Goal: Transaction & Acquisition: Purchase product/service

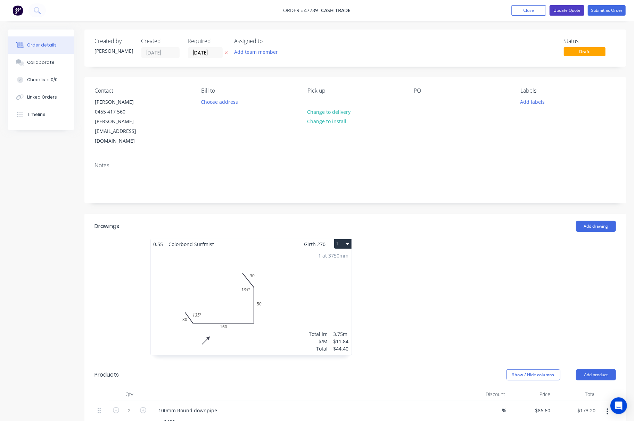
click at [563, 11] on button "Update Quote" at bounding box center [567, 10] width 35 height 10
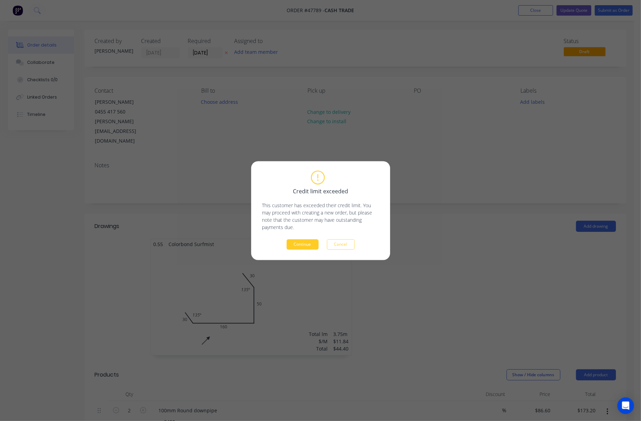
click at [306, 247] on button "Continue" at bounding box center [303, 244] width 32 height 10
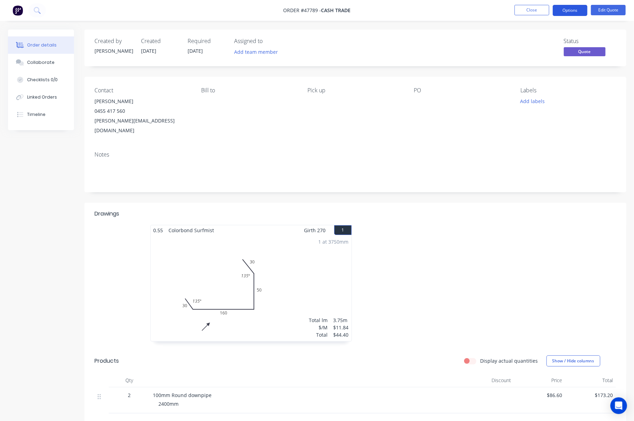
drag, startPoint x: 10, startPoint y: 200, endPoint x: 571, endPoint y: 11, distance: 591.8
click at [570, 6] on nav "Order #47789 - Cash Trade Close Options Edit Quote" at bounding box center [317, 10] width 634 height 21
click at [571, 11] on button "Options" at bounding box center [570, 10] width 35 height 11
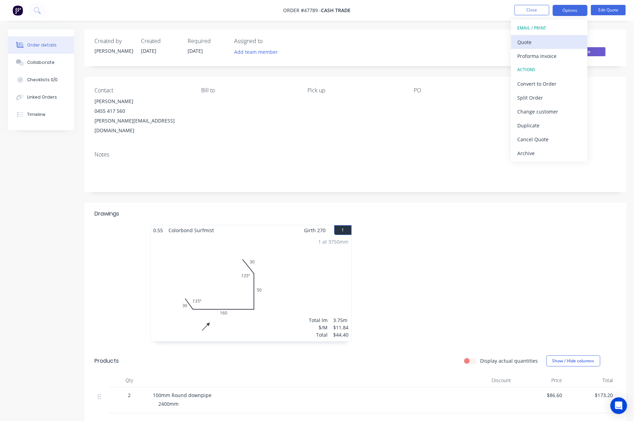
click at [545, 40] on div "Quote" at bounding box center [549, 42] width 64 height 10
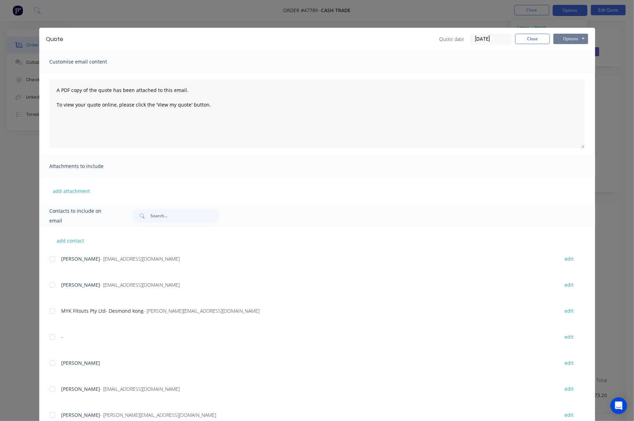
click at [576, 39] on button "Options" at bounding box center [570, 39] width 35 height 10
click at [577, 60] on button "Print" at bounding box center [575, 62] width 44 height 11
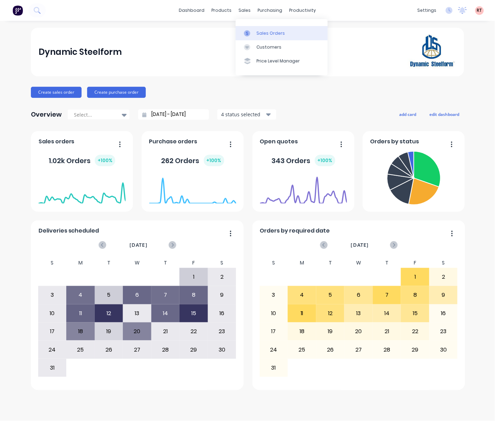
click at [273, 33] on div "Sales Orders" at bounding box center [271, 33] width 28 height 6
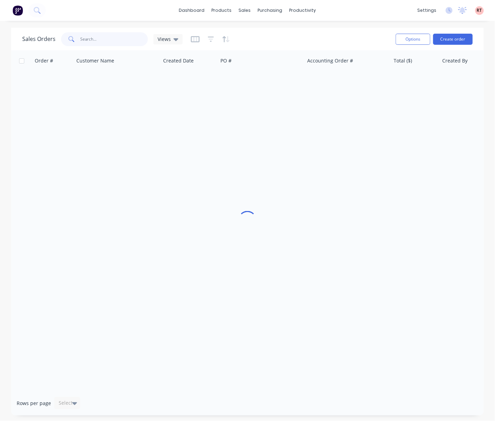
click at [106, 39] on input "text" at bounding box center [115, 39] width 68 height 14
click at [113, 35] on input "5718111/" at bounding box center [115, 39] width 68 height 14
type input "57181"
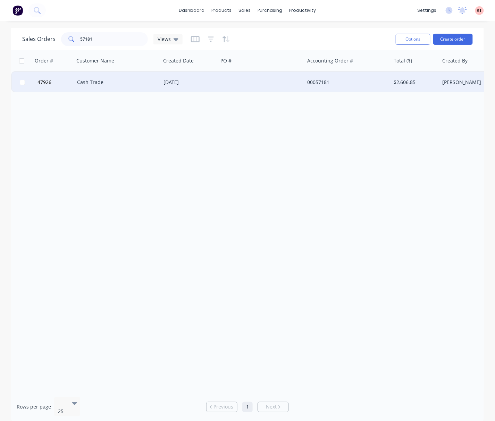
click at [148, 87] on div "Cash Trade" at bounding box center [117, 82] width 87 height 21
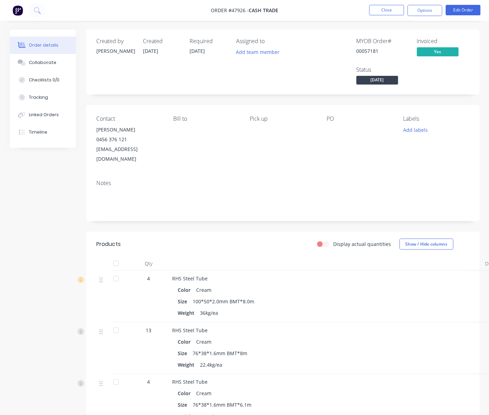
click at [385, 76] on span "Tuesday" at bounding box center [377, 80] width 42 height 9
click at [430, 77] on div "MYOB Order # 00057181 Invoiced Yes Status Tuesday" at bounding box center [387, 62] width 163 height 48
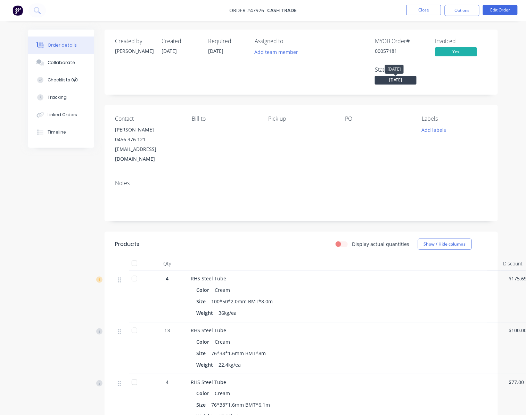
click at [404, 80] on span "Tuesday" at bounding box center [396, 80] width 42 height 9
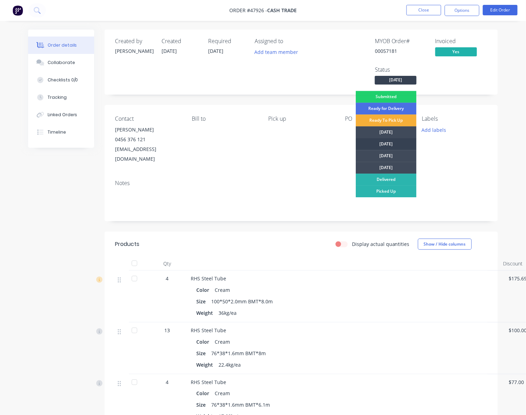
click at [393, 145] on div "Wednesday" at bounding box center [386, 144] width 61 height 12
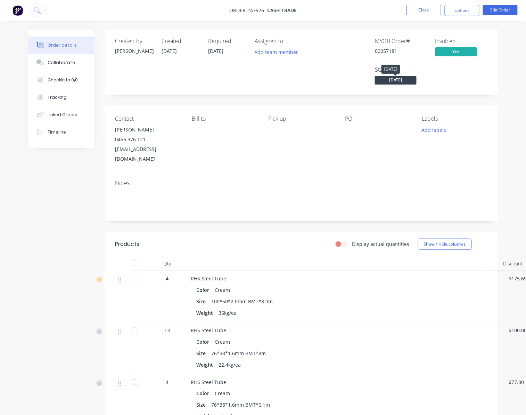
click at [400, 76] on span "Wednesday" at bounding box center [396, 80] width 42 height 9
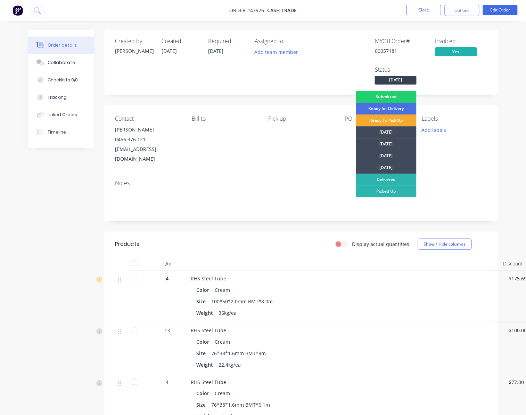
click at [401, 122] on div "Ready To Pick Up" at bounding box center [386, 120] width 61 height 12
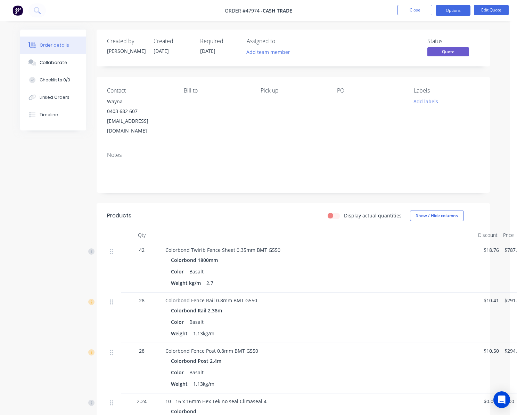
click at [315, 80] on div "Contact Wayna [PHONE_NUMBER] [EMAIL_ADDRESS][DOMAIN_NAME] Bill to Pick up PO La…" at bounding box center [293, 111] width 393 height 69
click at [411, 11] on button "Close" at bounding box center [414, 10] width 35 height 10
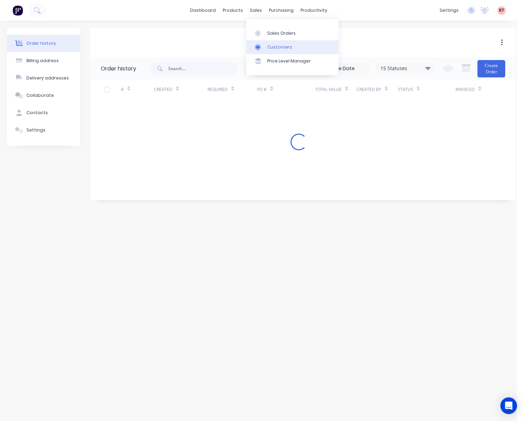
click at [276, 45] on div "Customers" at bounding box center [279, 47] width 25 height 6
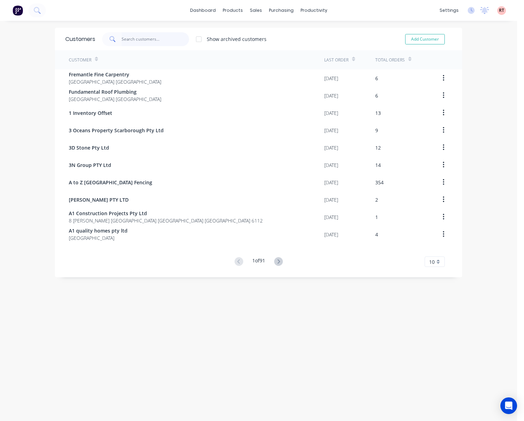
click at [142, 41] on input "text" at bounding box center [156, 39] width 68 height 14
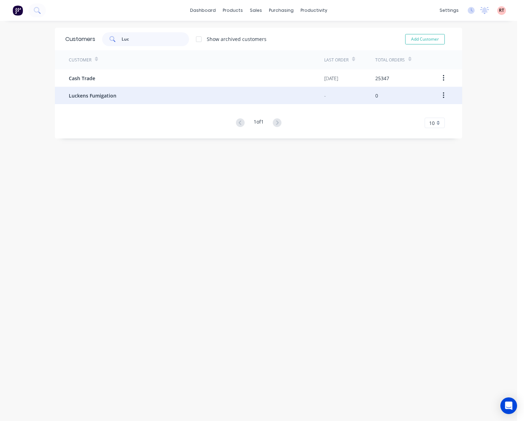
type input "Luc"
click at [141, 93] on div "Luckens Fumigation" at bounding box center [196, 95] width 255 height 17
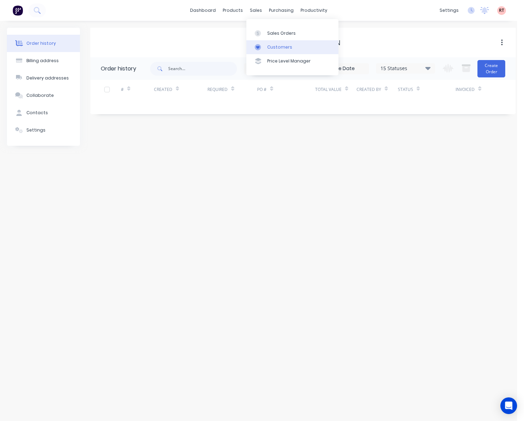
click at [266, 45] on link "Customers" at bounding box center [292, 47] width 92 height 14
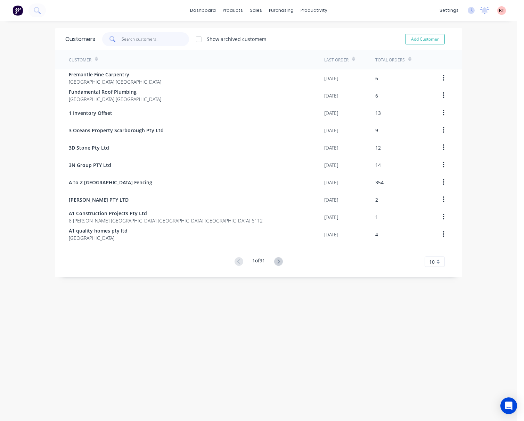
click at [143, 41] on input "text" at bounding box center [156, 39] width 68 height 14
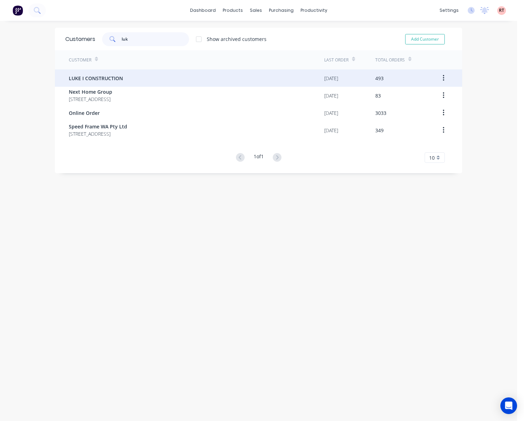
type input "luk"
click at [188, 71] on div "LUKE I CONSTRUCTION" at bounding box center [196, 77] width 255 height 17
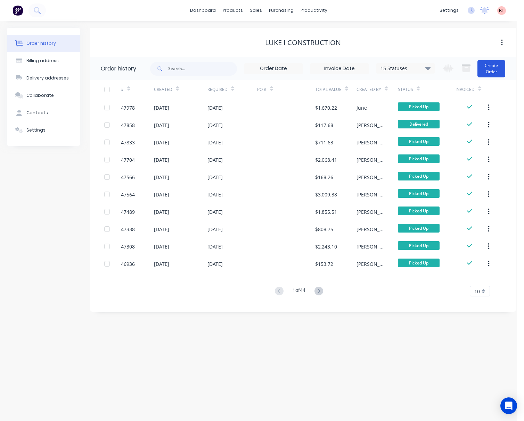
click at [487, 72] on button "Create Order" at bounding box center [491, 68] width 28 height 17
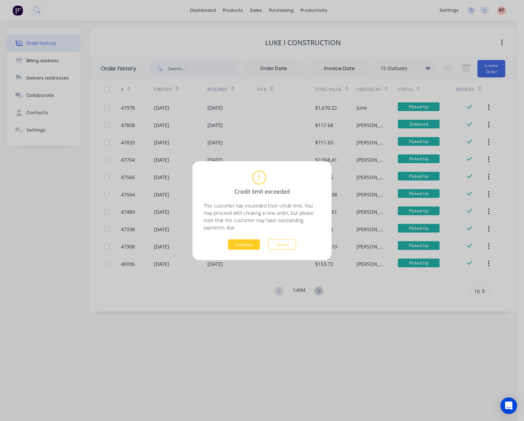
click at [250, 242] on button "Continue" at bounding box center [244, 244] width 32 height 10
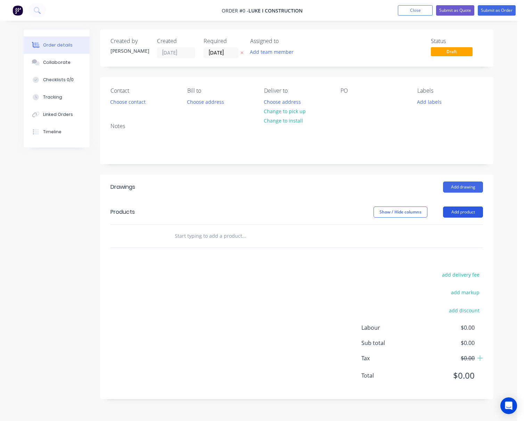
click at [470, 217] on button "Add product" at bounding box center [463, 212] width 40 height 11
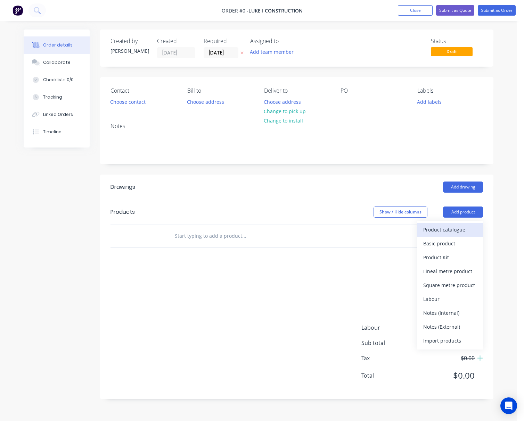
click at [463, 229] on div "Product catalogue" at bounding box center [450, 230] width 54 height 10
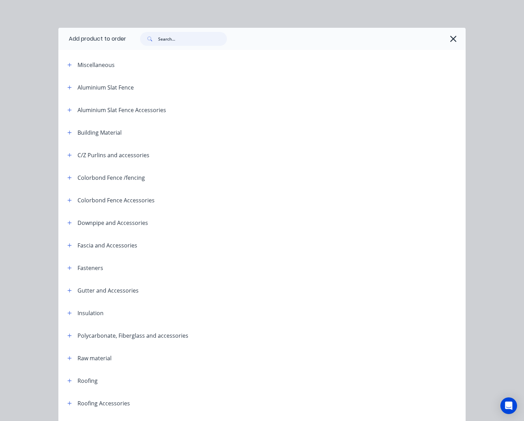
click at [172, 41] on input "text" at bounding box center [192, 39] width 69 height 14
type input "cock"
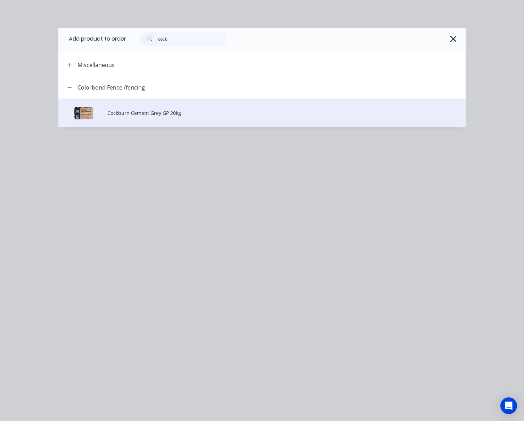
click at [206, 107] on td "Cockburn Cement Grey GP 20kg" at bounding box center [286, 113] width 358 height 29
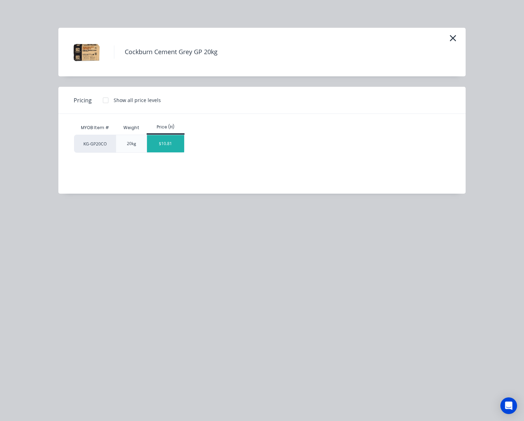
click at [167, 147] on div "$10.81" at bounding box center [165, 143] width 37 height 17
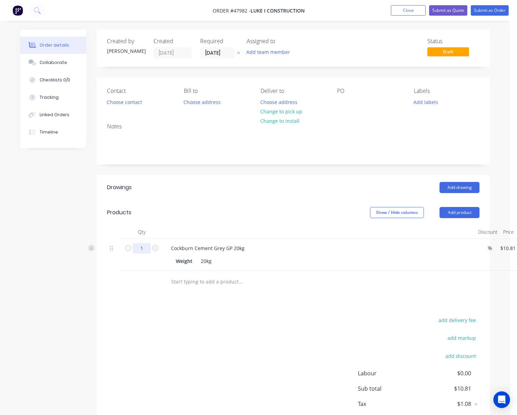
click at [142, 252] on input "1" at bounding box center [142, 248] width 18 height 10
type input "7"
type input "$75.67"
click at [291, 303] on div "Drawings Add drawing Products Show / Hide columns Add product Qty Discount Pric…" at bounding box center [293, 310] width 393 height 270
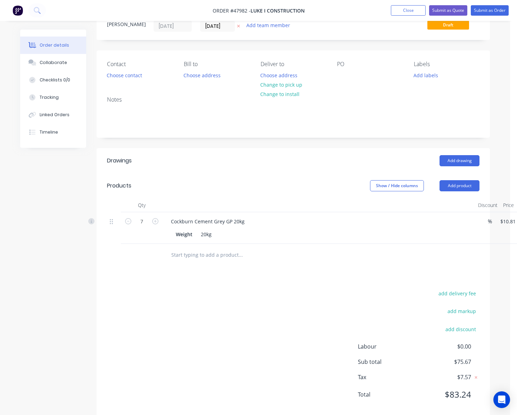
scroll to position [41, 0]
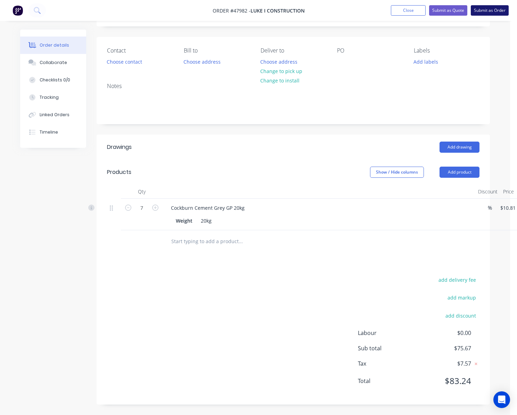
click at [483, 5] on button "Submit as Order" at bounding box center [490, 10] width 38 height 10
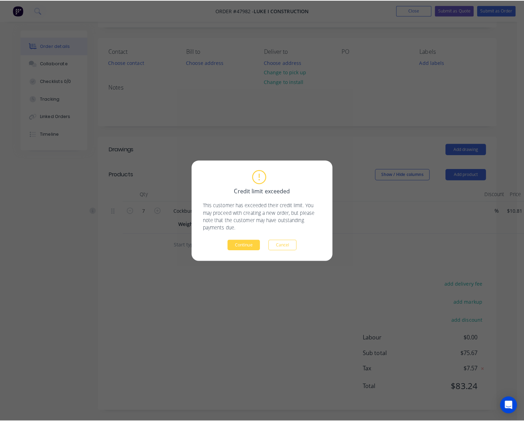
scroll to position [34, 0]
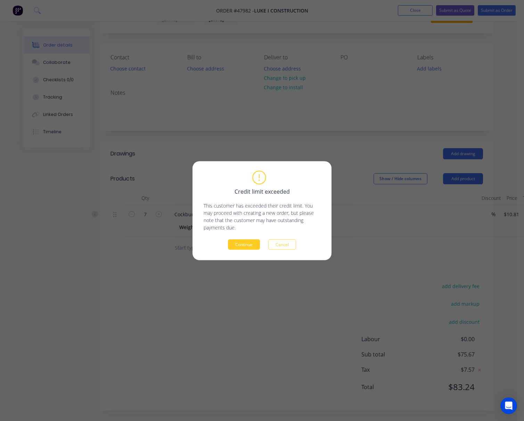
click at [249, 245] on button "Continue" at bounding box center [244, 244] width 32 height 10
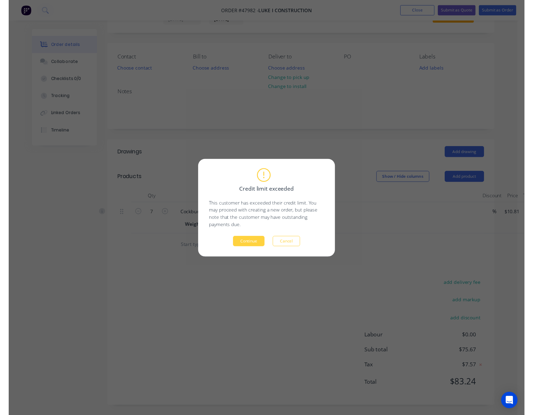
scroll to position [0, 0]
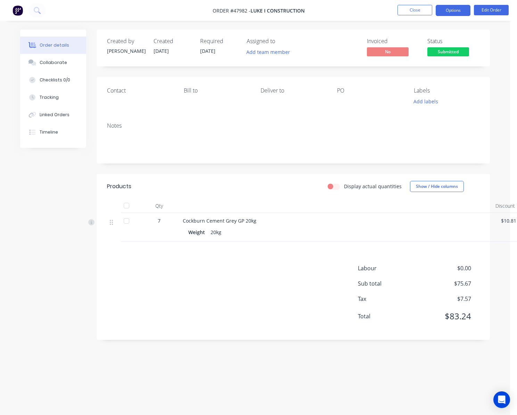
click at [453, 9] on button "Options" at bounding box center [453, 10] width 35 height 11
click at [335, 124] on div "Notes" at bounding box center [293, 125] width 372 height 7
click at [490, 8] on button "Edit Order" at bounding box center [491, 10] width 35 height 10
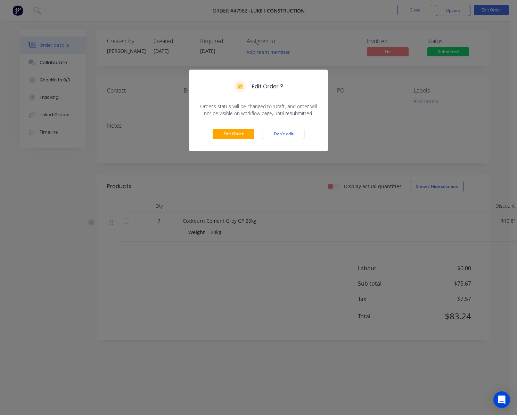
click at [415, 122] on div "Edit Order ? Order’s status will be changed to ‘Draft’, and order will not be v…" at bounding box center [258, 207] width 517 height 415
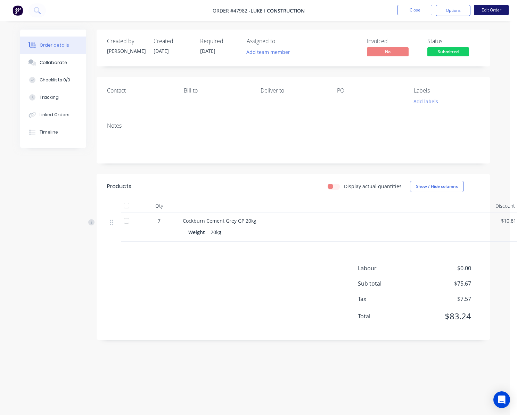
click at [481, 10] on button "Edit Order" at bounding box center [491, 10] width 35 height 10
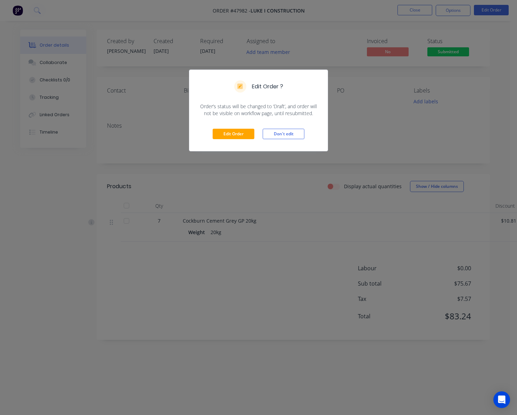
click at [218, 140] on div "Edit Order Don't edit" at bounding box center [258, 134] width 138 height 34
click at [239, 134] on button "Edit Order" at bounding box center [234, 134] width 42 height 10
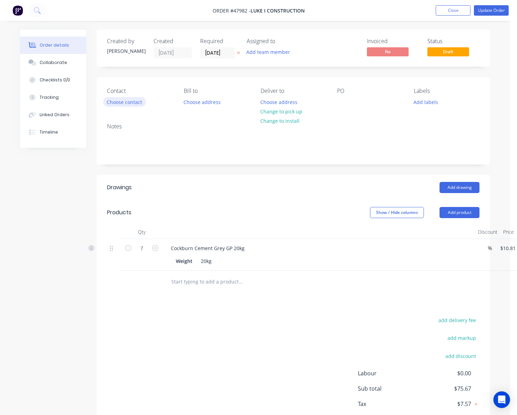
click at [131, 100] on button "Choose contact" at bounding box center [124, 101] width 43 height 9
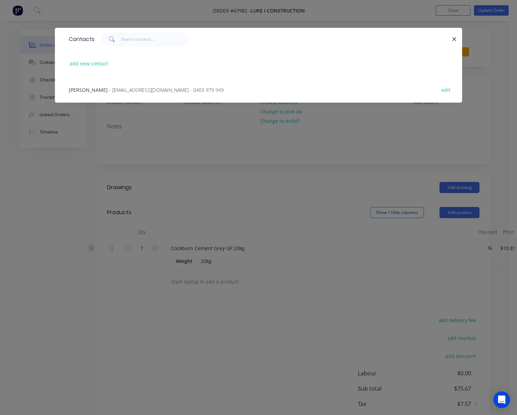
click at [149, 91] on span "- westfencingluke@gmail.com - 0403 979 949" at bounding box center [166, 90] width 115 height 7
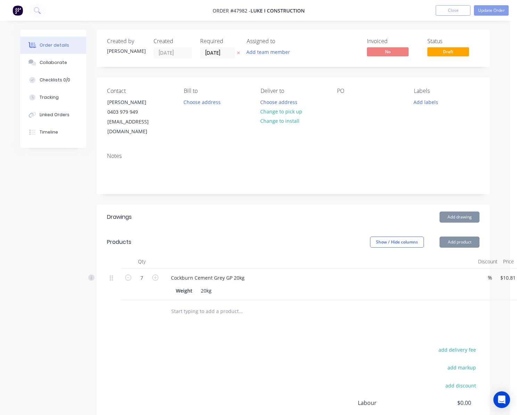
click at [200, 129] on div "Contact Luke Lin 0403 979 949 westfencingluke@gmail.com Bill to Choose address …" at bounding box center [293, 112] width 393 height 70
click at [295, 113] on button "Change to pick up" at bounding box center [280, 111] width 49 height 9
click at [363, 153] on div "Notes" at bounding box center [293, 156] width 372 height 7
drag, startPoint x: 492, startPoint y: 9, endPoint x: 473, endPoint y: 31, distance: 29.8
click at [493, 9] on button "Update Order" at bounding box center [491, 10] width 35 height 10
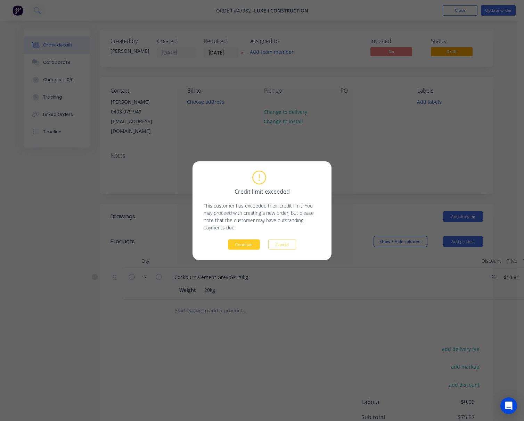
click at [233, 243] on button "Continue" at bounding box center [244, 244] width 32 height 10
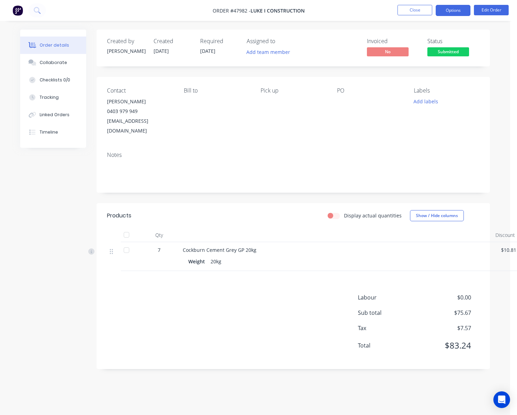
click at [450, 13] on button "Options" at bounding box center [453, 10] width 35 height 11
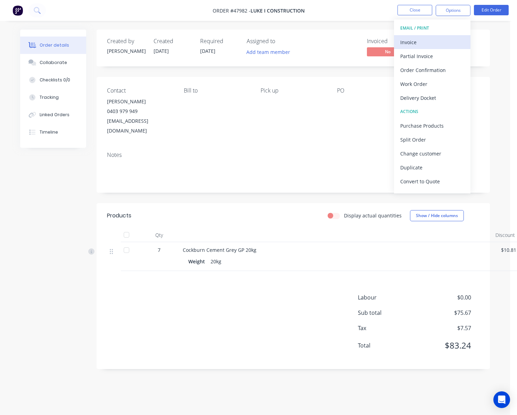
click at [444, 38] on div "Invoice" at bounding box center [432, 42] width 64 height 10
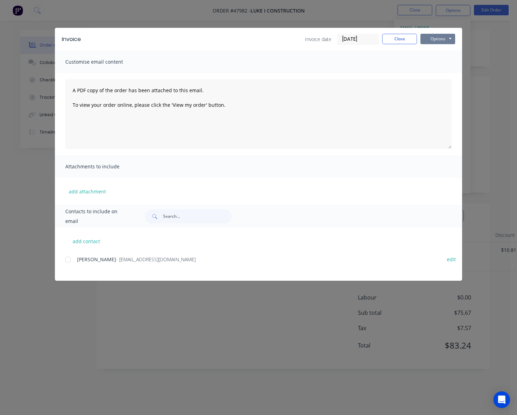
click at [443, 38] on button "Options" at bounding box center [437, 39] width 35 height 10
click at [456, 59] on button "Print" at bounding box center [442, 62] width 44 height 11
drag, startPoint x: 481, startPoint y: 22, endPoint x: 469, endPoint y: 9, distance: 17.2
click at [481, 22] on div "Invoice Invoice date 12/08/25 Close Options Preview Print Email Customise email…" at bounding box center [258, 207] width 517 height 415
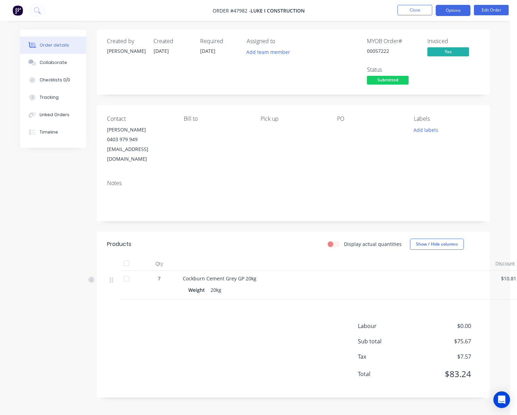
click at [464, 7] on button "Options" at bounding box center [453, 10] width 35 height 11
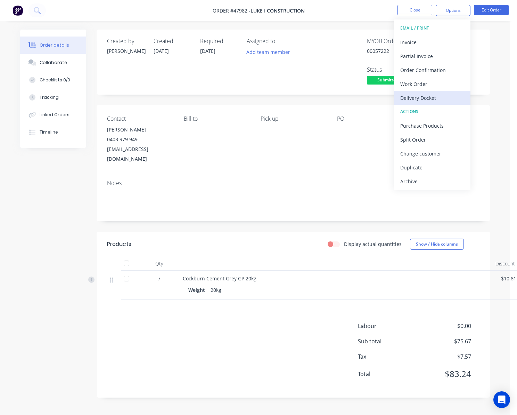
click at [438, 99] on div "Delivery Docket" at bounding box center [432, 98] width 64 height 10
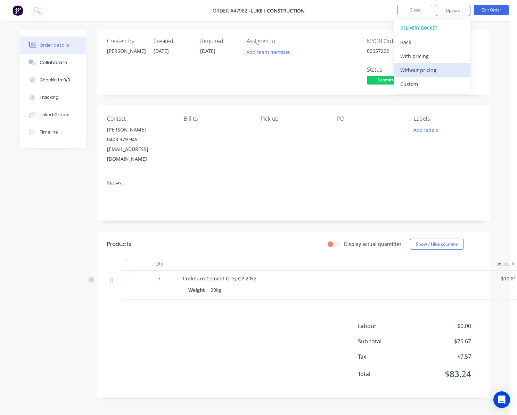
click at [441, 71] on div "Without pricing" at bounding box center [432, 70] width 64 height 10
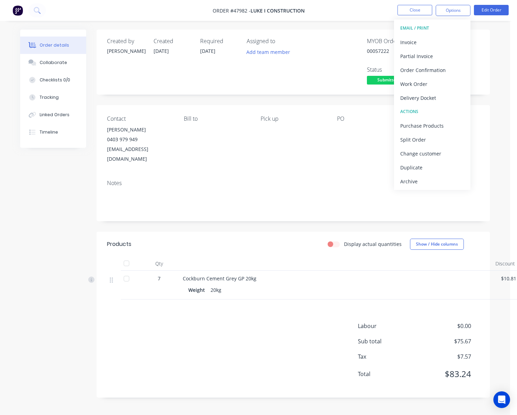
click at [340, 77] on div "MYOB Order # 00057222 Invoiced Yes Status Submitted" at bounding box center [397, 62] width 163 height 48
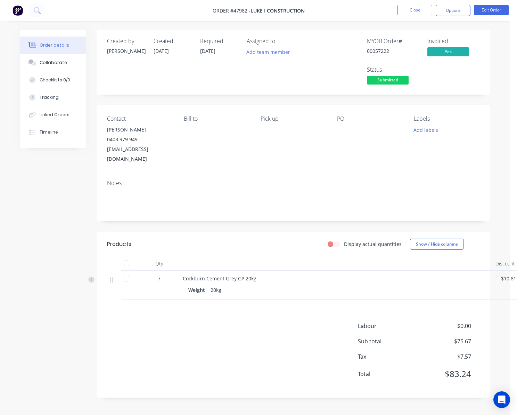
click at [396, 74] on div "Submitted" at bounding box center [387, 70] width 25 height 14
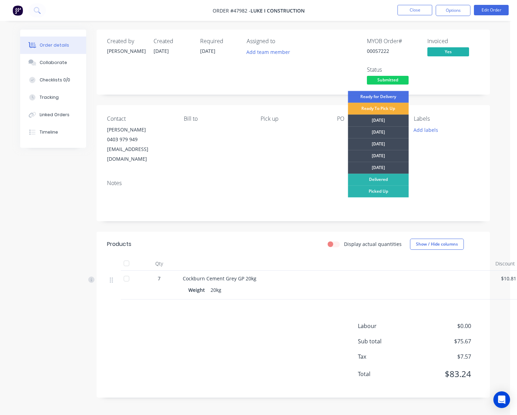
click at [398, 82] on span "Submitted" at bounding box center [388, 80] width 42 height 9
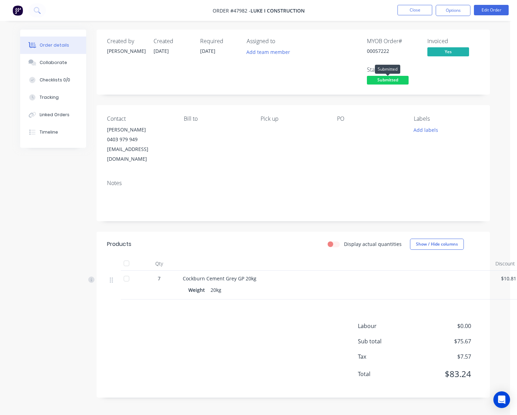
click at [396, 84] on span "Submitted" at bounding box center [388, 80] width 42 height 9
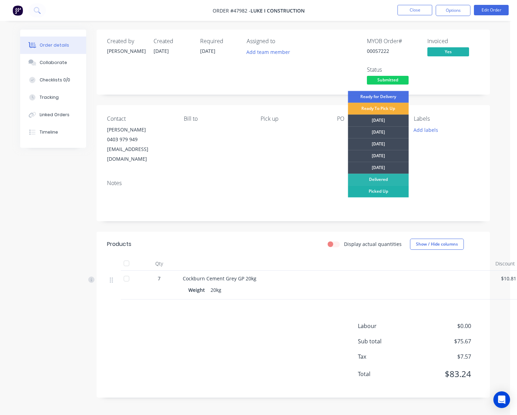
click at [387, 194] on div "Picked Up" at bounding box center [378, 191] width 61 height 12
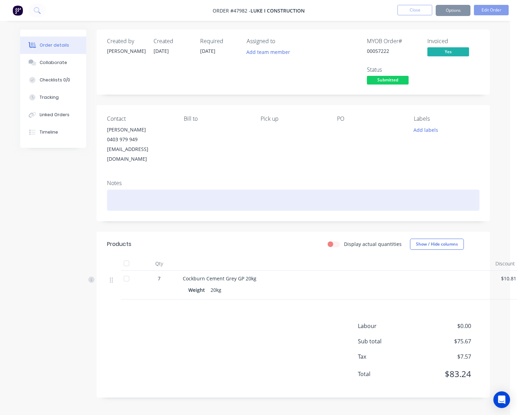
click at [448, 192] on div at bounding box center [293, 199] width 372 height 21
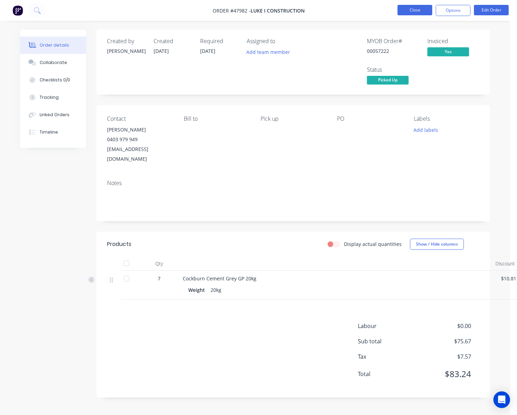
click at [416, 9] on button "Close" at bounding box center [414, 10] width 35 height 10
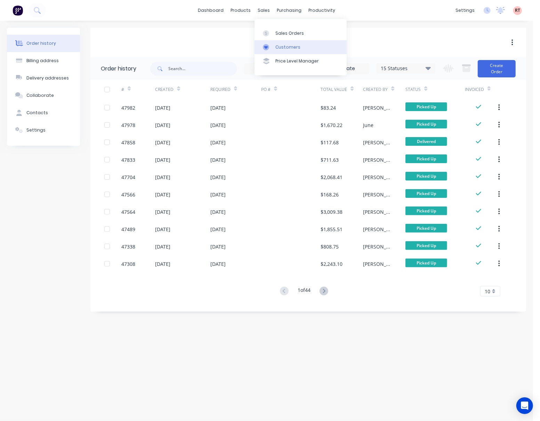
click at [287, 49] on div "Customers" at bounding box center [287, 47] width 25 height 6
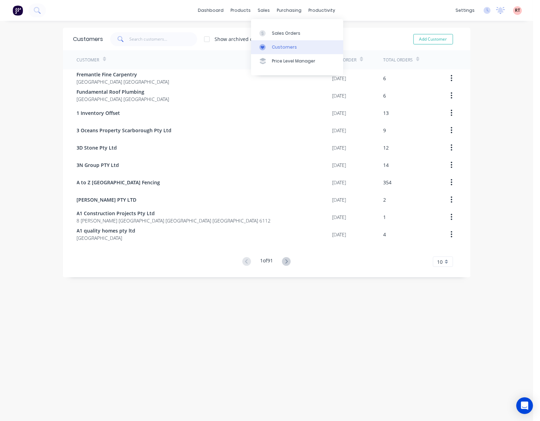
drag, startPoint x: 280, startPoint y: 33, endPoint x: 298, endPoint y: 42, distance: 20.4
click at [280, 33] on div "Sales Orders" at bounding box center [286, 33] width 28 height 6
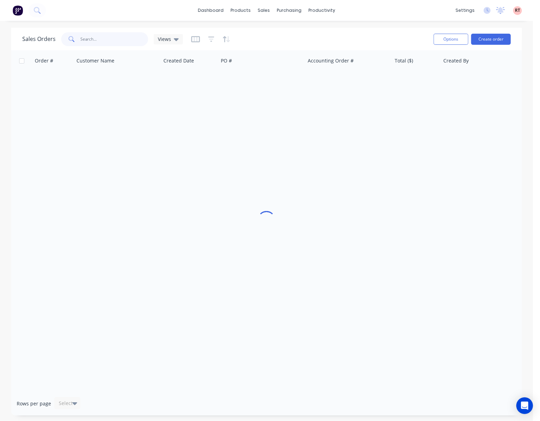
click at [106, 33] on input "text" at bounding box center [115, 39] width 68 height 14
type input "47335"
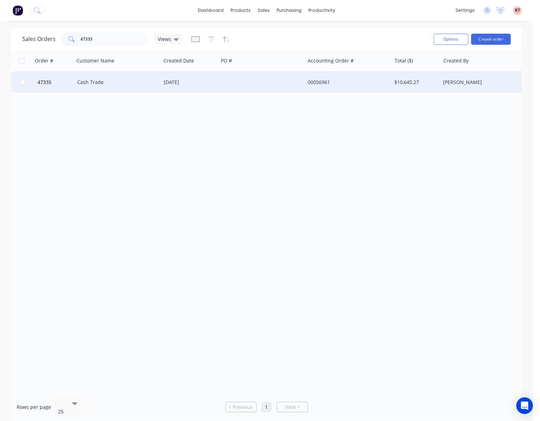
click at [252, 87] on div at bounding box center [261, 82] width 87 height 21
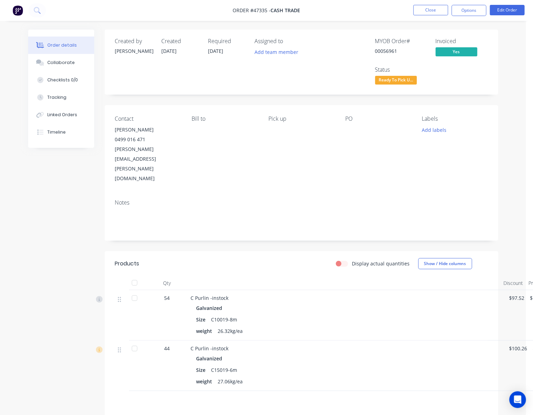
click at [394, 81] on span "Ready To Pick U..." at bounding box center [396, 80] width 42 height 9
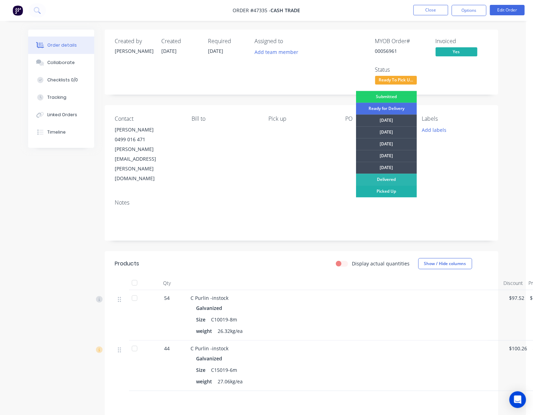
click at [374, 192] on div "Picked Up" at bounding box center [386, 191] width 61 height 12
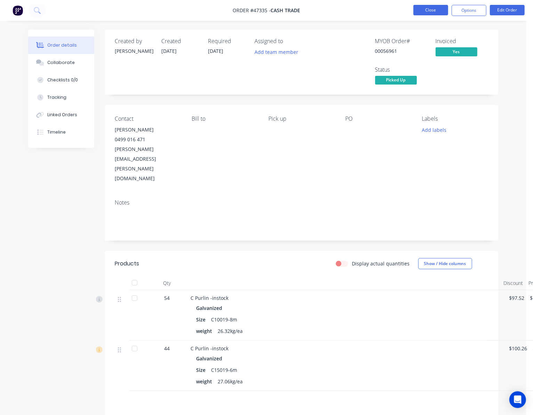
click at [428, 11] on button "Close" at bounding box center [430, 10] width 35 height 10
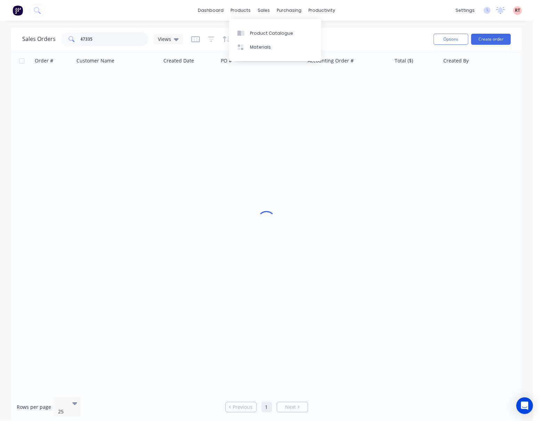
click at [123, 38] on input "47335" at bounding box center [115, 39] width 68 height 14
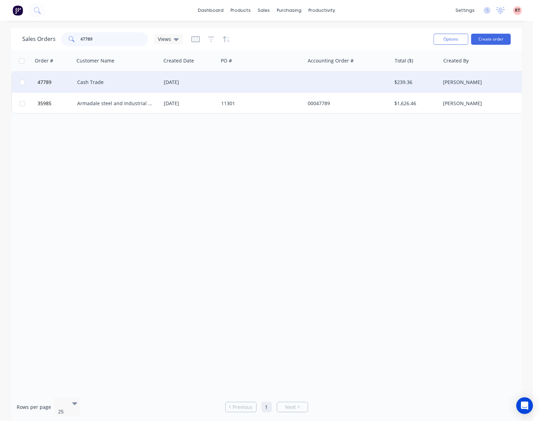
type input "47789"
click at [359, 84] on div at bounding box center [348, 82] width 87 height 21
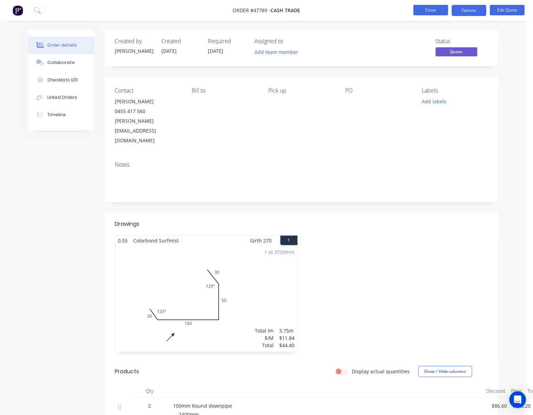
click at [429, 8] on button "Close" at bounding box center [430, 10] width 35 height 10
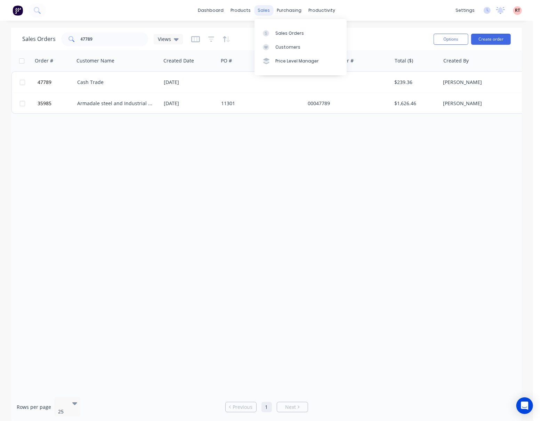
drag, startPoint x: 259, startPoint y: 11, endPoint x: 263, endPoint y: 15, distance: 5.2
click at [263, 15] on div "sales" at bounding box center [263, 10] width 19 height 10
click at [262, 13] on div "sales" at bounding box center [263, 10] width 19 height 10
click at [284, 43] on link "Customers" at bounding box center [300, 47] width 92 height 14
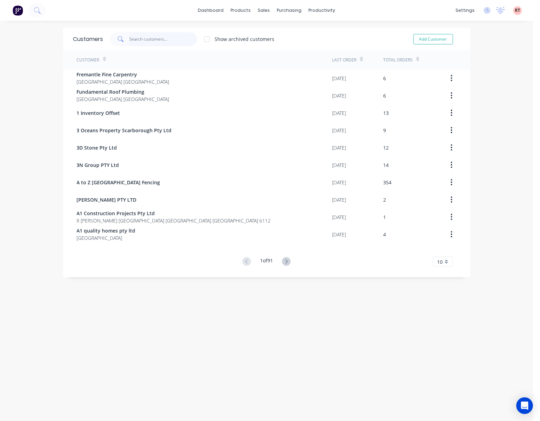
click at [153, 40] on input "text" at bounding box center [163, 39] width 68 height 14
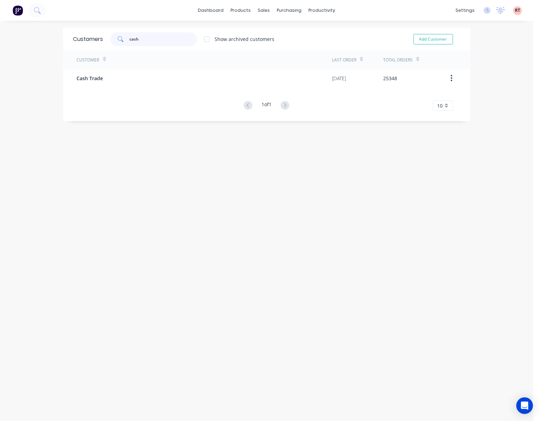
type input "cash"
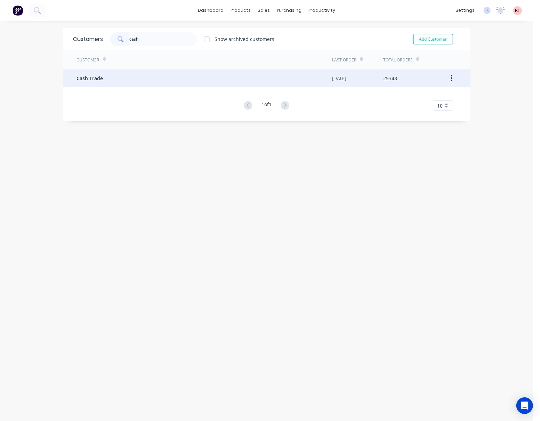
click at [185, 75] on div "Cash Trade" at bounding box center [204, 77] width 255 height 17
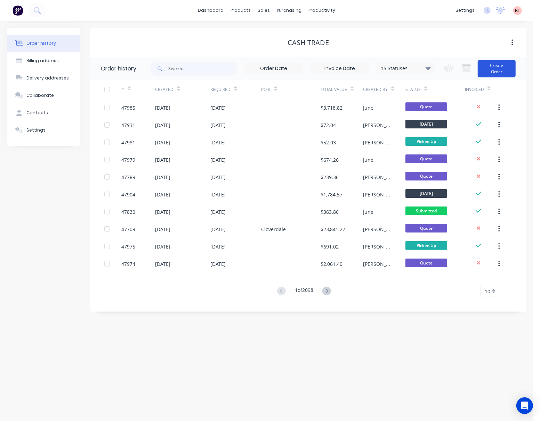
click at [509, 72] on button "Create Order" at bounding box center [496, 68] width 38 height 17
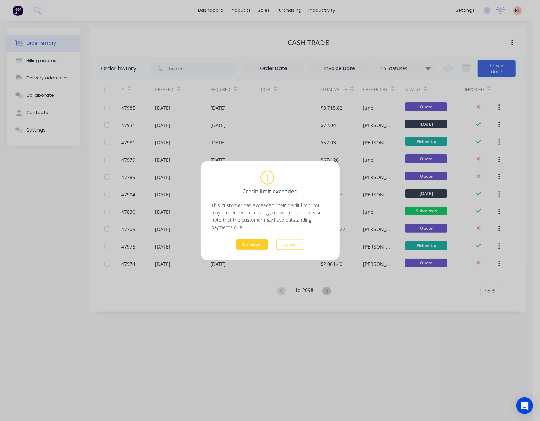
click at [253, 245] on button "Continue" at bounding box center [252, 244] width 32 height 10
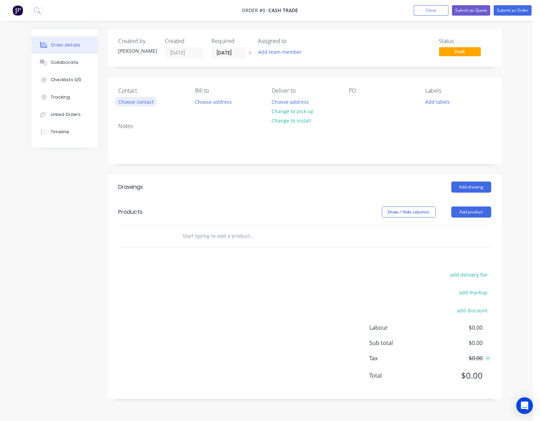
click at [138, 99] on button "Choose contact" at bounding box center [135, 101] width 43 height 9
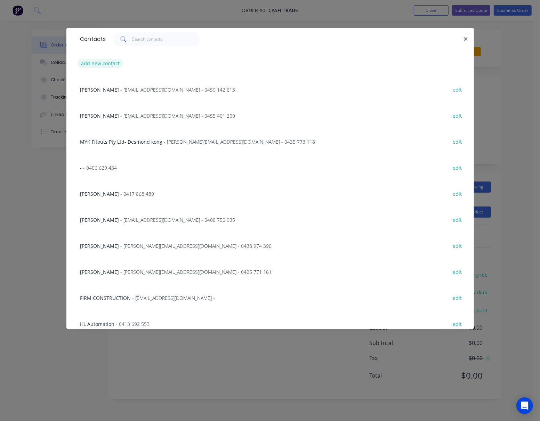
click at [100, 67] on button "add new contact" at bounding box center [100, 63] width 46 height 9
select select "AU"
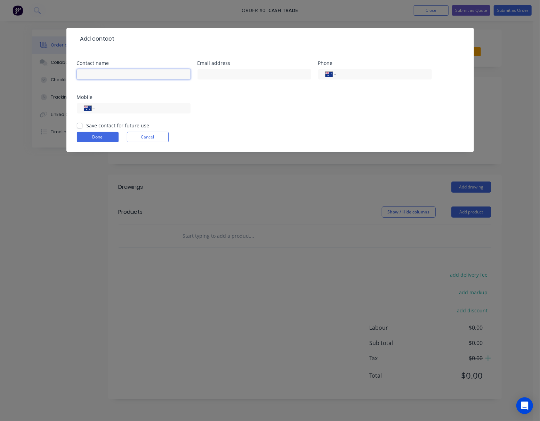
click at [89, 70] on input "text" at bounding box center [134, 74] width 114 height 10
click at [90, 100] on div "Mobile" at bounding box center [134, 97] width 114 height 5
click at [153, 77] on input "Ethan" at bounding box center [134, 74] width 114 height 10
type input "Ethan Whalley"
click at [270, 75] on input "text" at bounding box center [254, 74] width 114 height 10
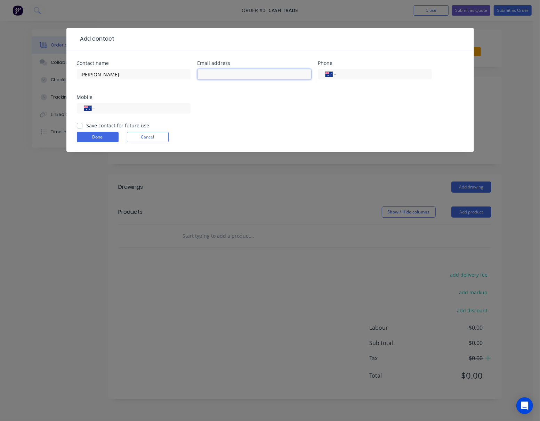
click at [227, 76] on input "text" at bounding box center [254, 74] width 114 height 10
paste input "ethan.whalley1953@live.com.au"
type input "ethan.whalley1953@live.com.au"
click at [147, 112] on input "tel" at bounding box center [140, 109] width 83 height 8
click at [247, 101] on div "Contact name Ethan Whalley Email address ethan.whalley1953@live.com.au Phone In…" at bounding box center [270, 91] width 386 height 61
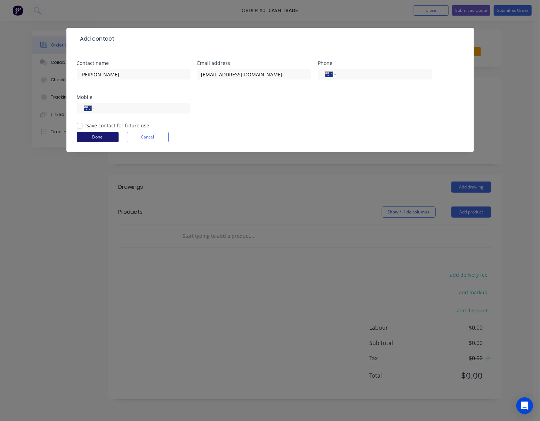
click at [95, 139] on button "Done" at bounding box center [98, 137] width 42 height 10
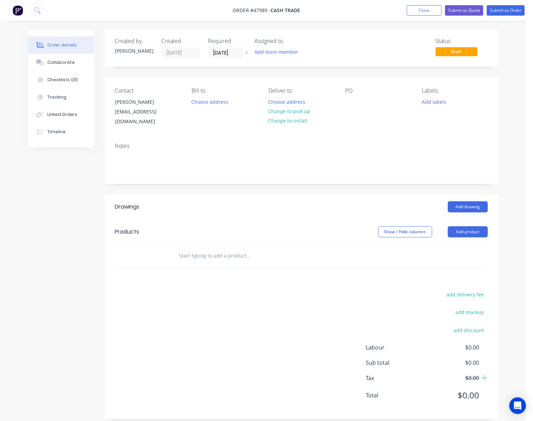
click at [289, 113] on button "Change to pick up" at bounding box center [288, 111] width 49 height 9
click at [476, 227] on button "Add product" at bounding box center [468, 232] width 40 height 11
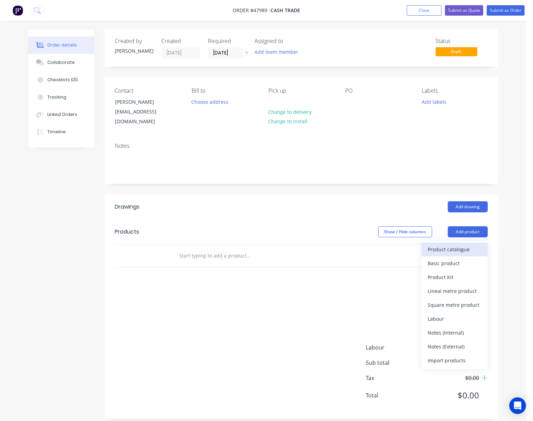
click at [444, 245] on div "Product catalogue" at bounding box center [455, 250] width 54 height 10
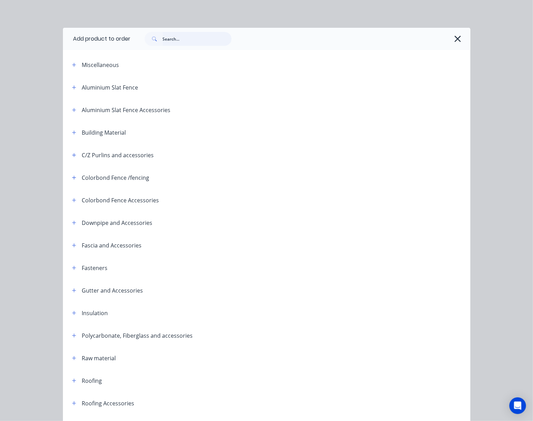
click at [174, 45] on input "text" at bounding box center [197, 39] width 69 height 14
type input "roof"
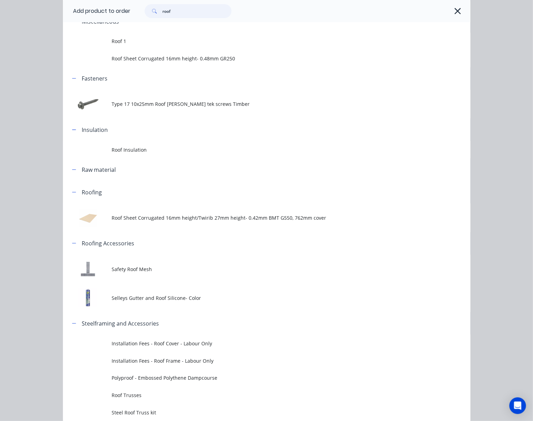
scroll to position [74, 0]
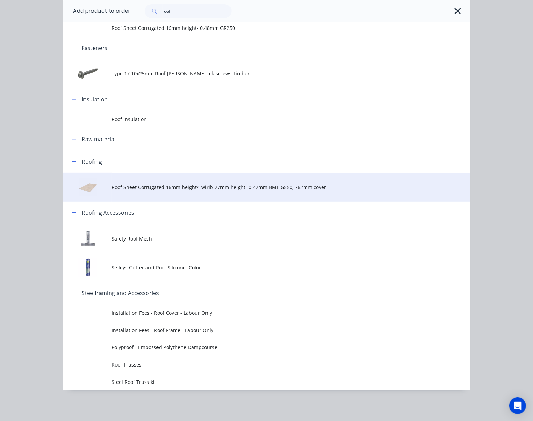
click at [191, 185] on span "Roof Sheet Corrugated 16mm height/Twirib 27mm height- 0.42mm BMT G550, 762mm co…" at bounding box center [255, 187] width 287 height 7
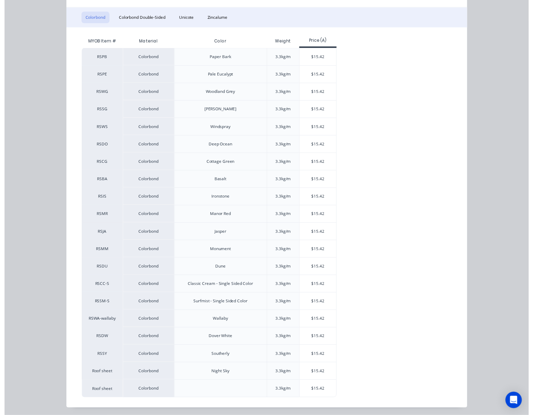
scroll to position [110, 0]
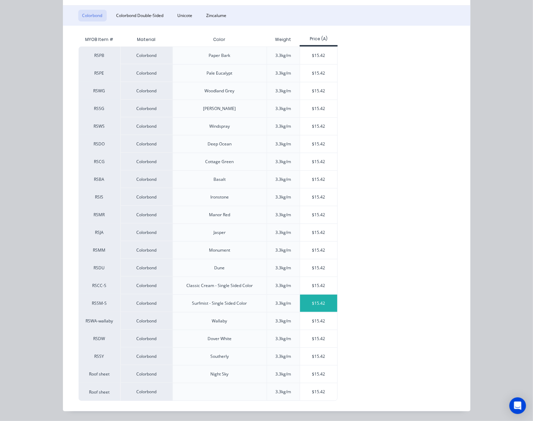
click at [320, 306] on div "$15.42" at bounding box center [318, 303] width 37 height 17
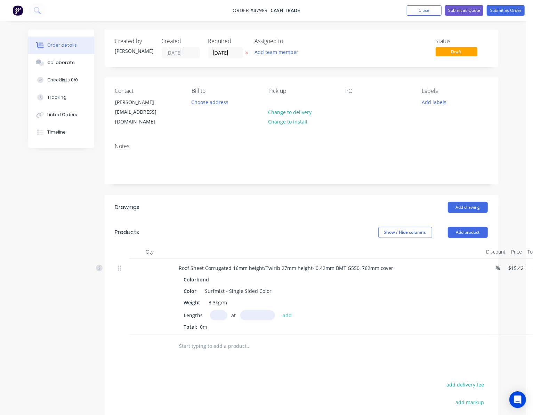
click at [217, 312] on input "text" at bounding box center [218, 315] width 17 height 10
type input "35"
click at [256, 310] on input "text" at bounding box center [257, 315] width 35 height 10
type input "5180"
click at [279, 310] on button "add" at bounding box center [287, 314] width 16 height 9
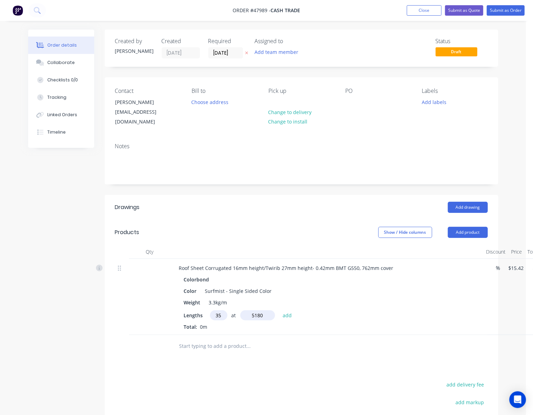
type input "$2,795.65"
click at [467, 227] on button "Add product" at bounding box center [468, 232] width 40 height 11
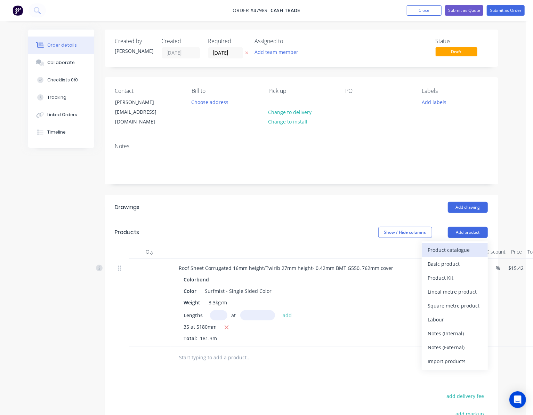
click at [451, 246] on div "Product catalogue" at bounding box center [455, 250] width 54 height 10
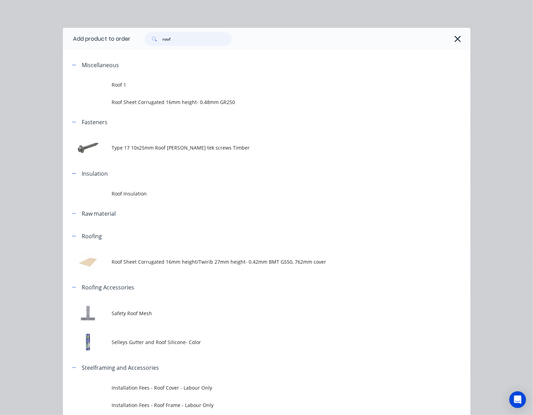
drag, startPoint x: 175, startPoint y: 42, endPoint x: 137, endPoint y: 42, distance: 38.6
click at [148, 40] on div "roof" at bounding box center [188, 39] width 87 height 14
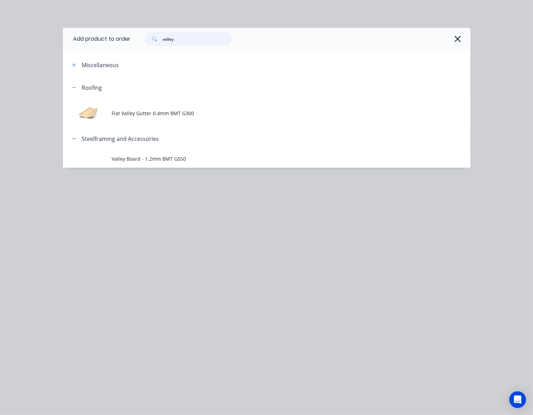
type input "valley"
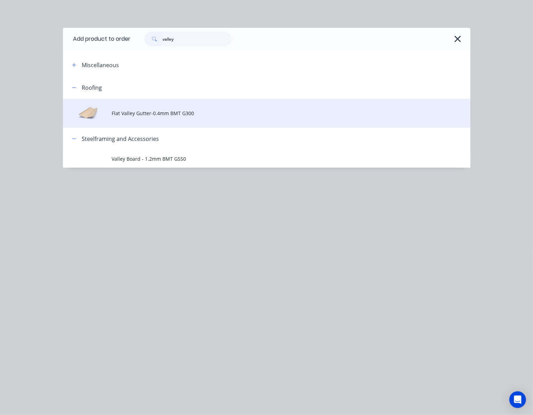
click at [258, 119] on td "Flat Valley Gutter-0.4mm BMT G300" at bounding box center [291, 113] width 358 height 29
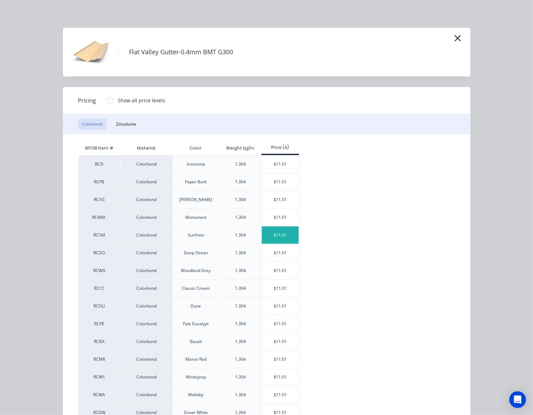
click at [271, 238] on div "$11.01" at bounding box center [280, 234] width 37 height 17
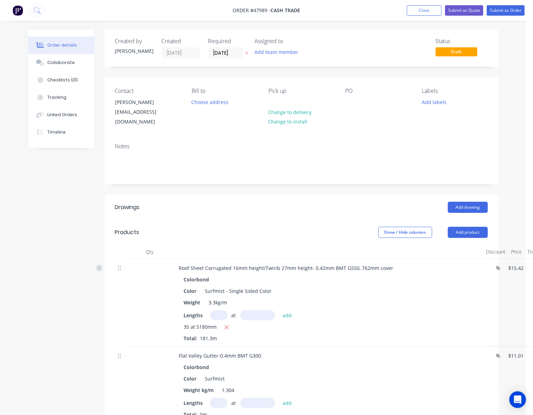
scroll to position [92, 0]
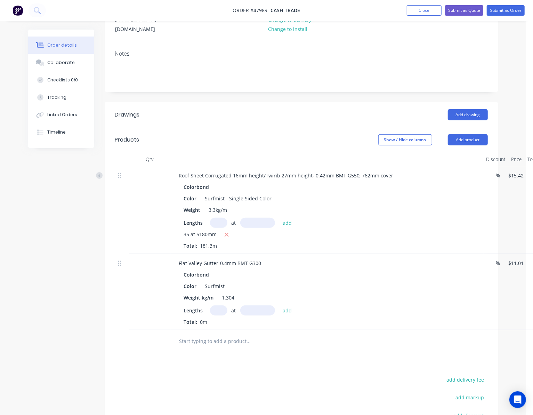
click at [220, 309] on div "Lengths at add Total: 0m" at bounding box center [327, 315] width 286 height 20
click at [219, 305] on input "text" at bounding box center [218, 310] width 17 height 10
type input "1"
click at [244, 305] on input "text" at bounding box center [257, 310] width 35 height 10
type input "7200"
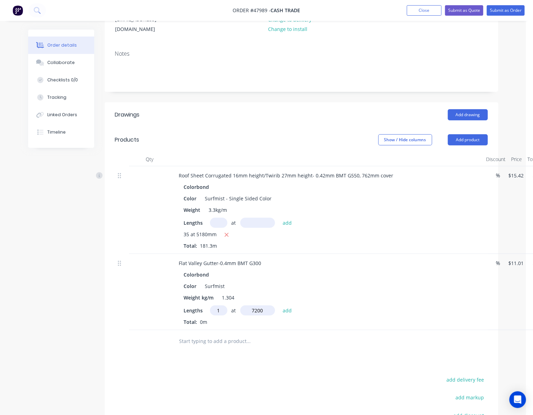
click at [279, 305] on button "add" at bounding box center [287, 309] width 16 height 9
type input "$79.27"
click at [469, 134] on button "Add product" at bounding box center [468, 139] width 40 height 11
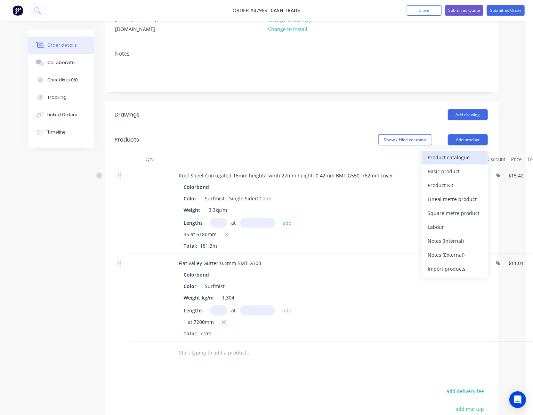
click at [458, 150] on button "Product catalogue" at bounding box center [454, 157] width 66 height 14
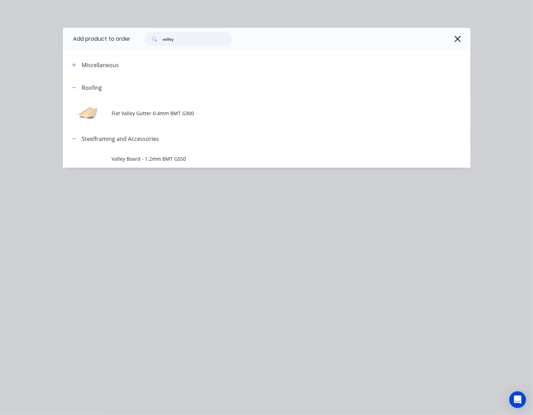
drag, startPoint x: 182, startPoint y: 34, endPoint x: 117, endPoint y: 38, distance: 64.8
click at [117, 38] on header "Add product to order valley" at bounding box center [266, 39] width 407 height 22
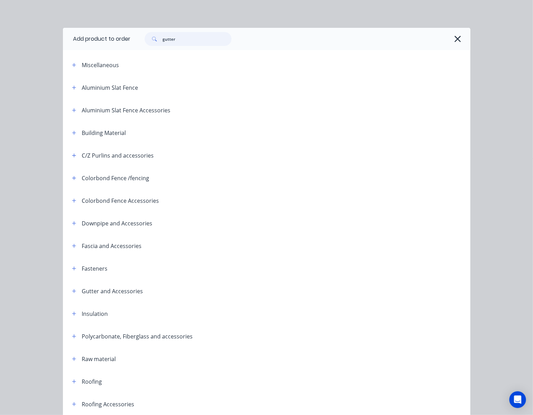
type input "gutter"
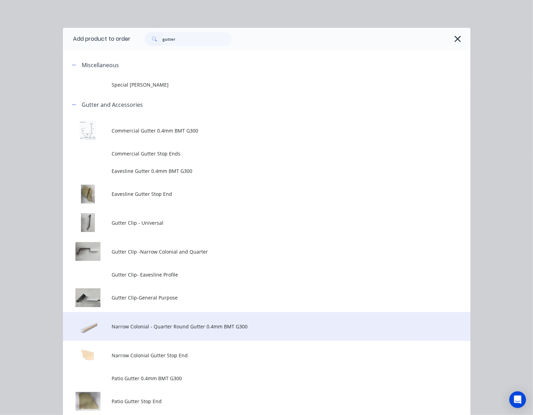
click at [184, 324] on span "Narrow Colonial - Quarter Round Gutter 0.4mm BMT G300" at bounding box center [255, 325] width 287 height 7
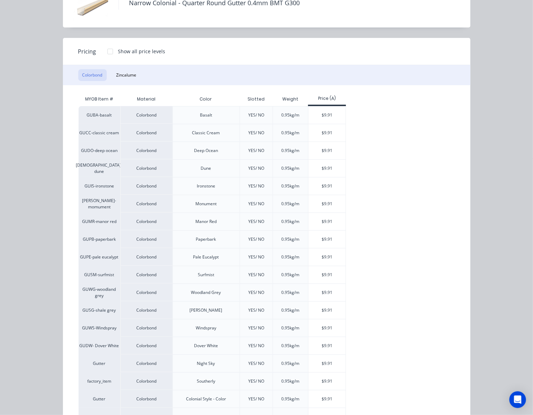
scroll to position [35, 0]
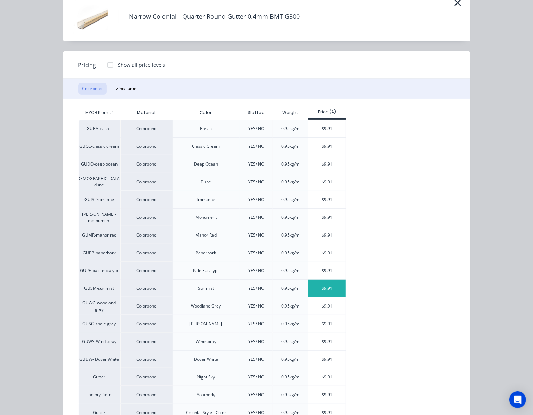
click at [324, 287] on div "$9.91" at bounding box center [326, 287] width 37 height 17
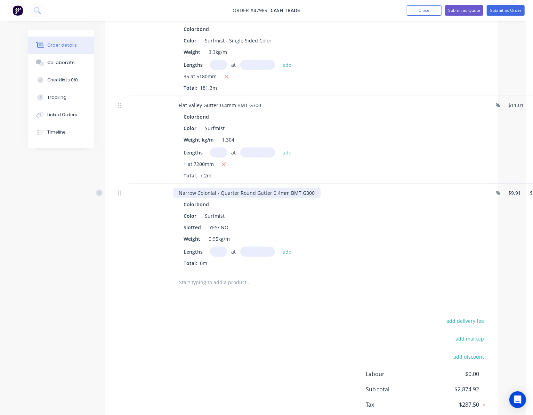
scroll to position [278, 0]
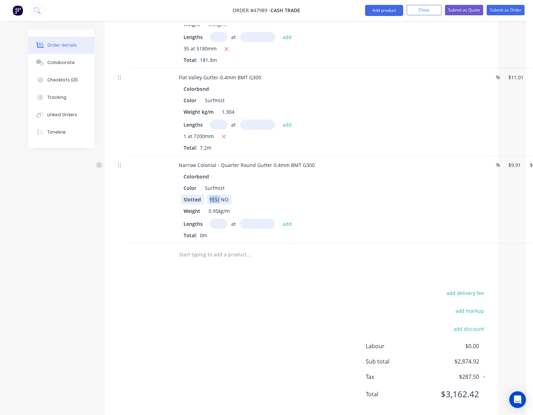
drag, startPoint x: 219, startPoint y: 189, endPoint x: 197, endPoint y: 192, distance: 22.1
click at [197, 194] on div "Slotted YES/ NO" at bounding box center [325, 199] width 289 height 10
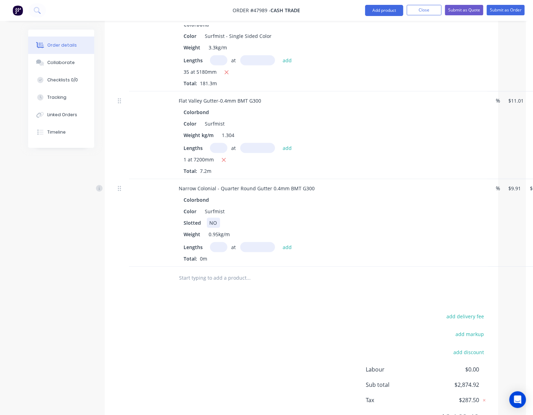
scroll to position [231, 0]
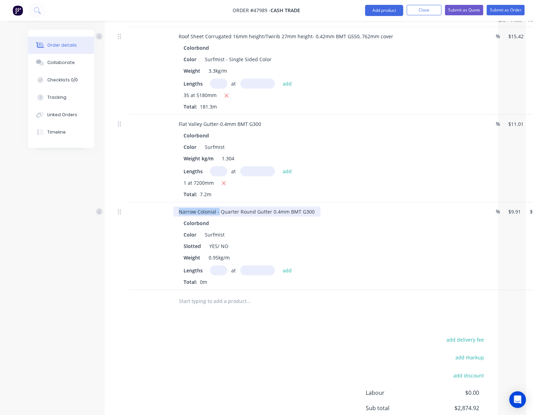
drag, startPoint x: 218, startPoint y: 202, endPoint x: 175, endPoint y: 200, distance: 43.1
click at [165, 206] on div "Narrow Colonial - Quarter Round Gutter 0.4mm BMT G300 Colorbond Color Surfmist …" at bounding box center [301, 246] width 372 height 88
click at [220, 265] on input "text" at bounding box center [218, 270] width 17 height 10
type input "1"
click at [257, 265] on input "text" at bounding box center [257, 270] width 35 height 10
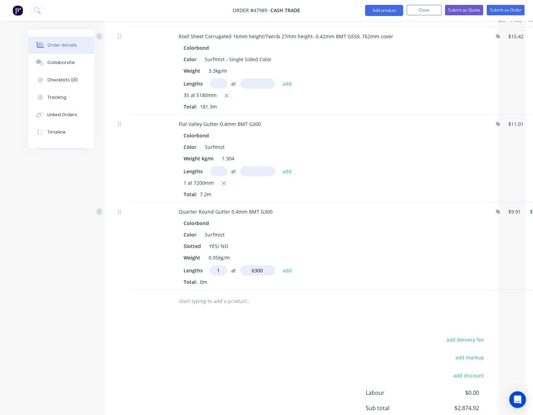
type input "6300"
click at [279, 265] on button "add" at bounding box center [287, 269] width 16 height 9
type input "$62.43"
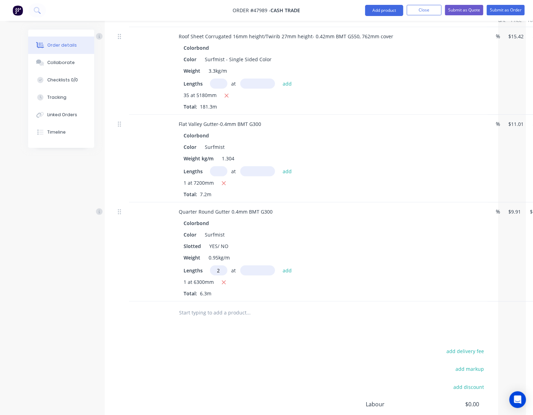
type input "2"
click at [257, 265] on input "text" at bounding box center [257, 270] width 35 height 10
type input "4500"
click at [279, 265] on button "add" at bounding box center [287, 269] width 16 height 9
type input "$151.62"
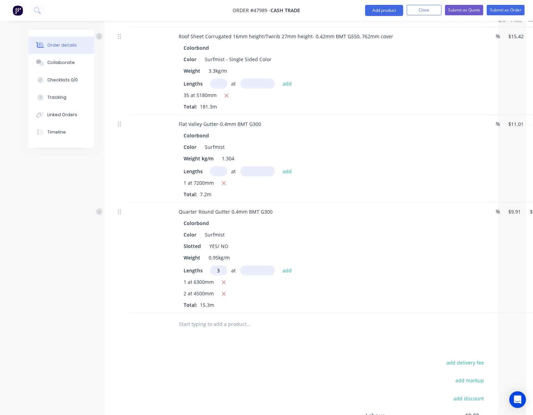
type input "3"
click at [257, 265] on input "text" at bounding box center [257, 270] width 35 height 10
type input "5400"
click at [279, 265] on button "add" at bounding box center [287, 269] width 16 height 9
type input "$312.17"
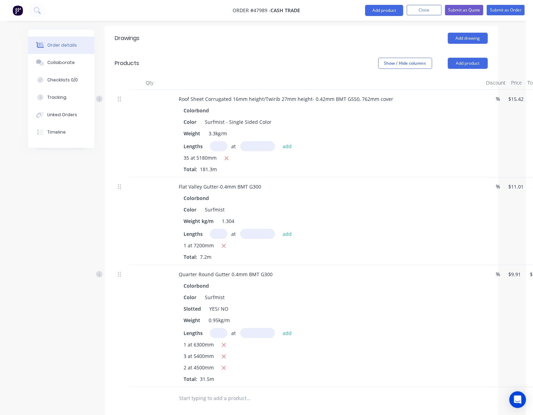
scroll to position [0, 0]
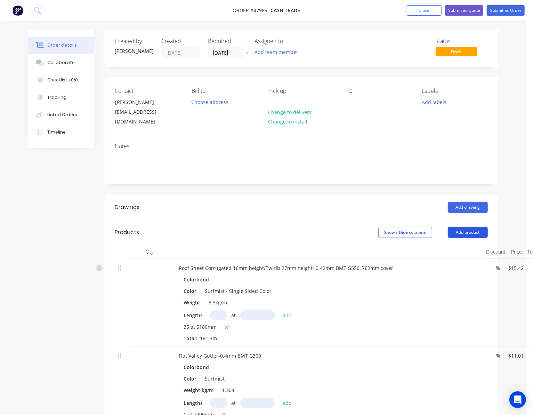
drag, startPoint x: 465, startPoint y: 224, endPoint x: 473, endPoint y: 229, distance: 9.1
click at [465, 227] on button "Add product" at bounding box center [468, 232] width 40 height 11
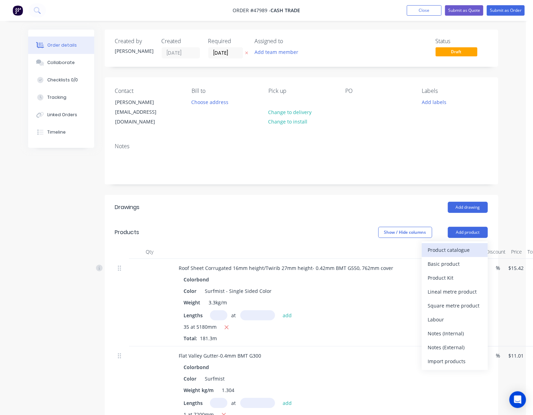
click at [468, 245] on div "Product catalogue" at bounding box center [455, 250] width 54 height 10
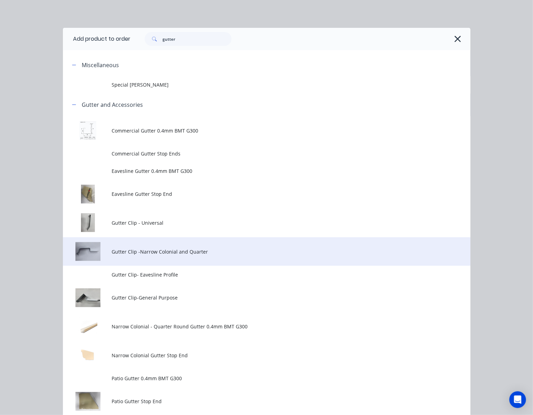
click at [245, 247] on td "Gutter Clip -Narrow Colonial and Quarter" at bounding box center [291, 251] width 358 height 29
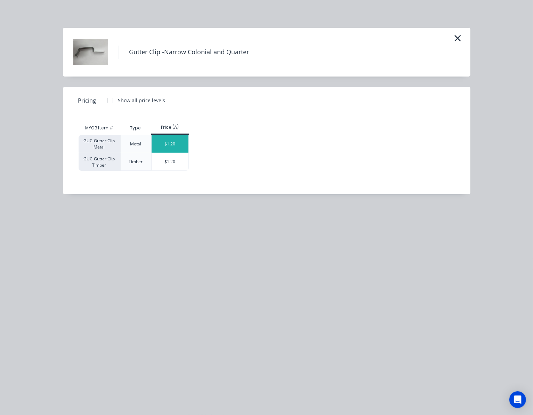
click at [173, 144] on div "$1.20" at bounding box center [169, 143] width 37 height 17
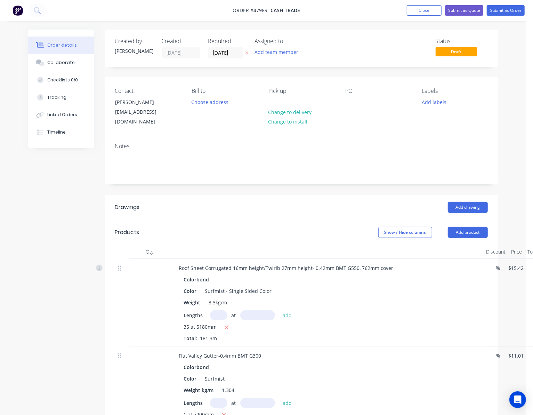
scroll to position [351, 0]
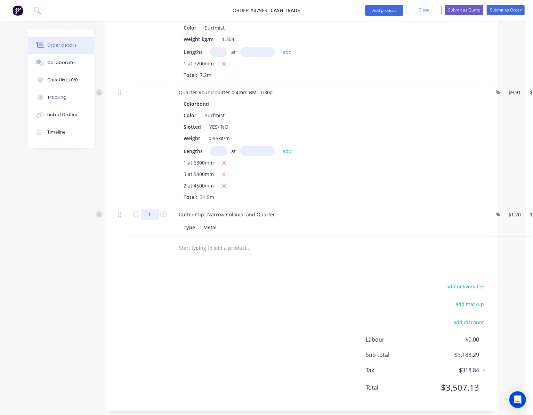
click at [155, 209] on input "1" at bounding box center [150, 214] width 18 height 10
type input "30"
type input "$36.00"
click at [194, 290] on div "add delivery fee add markup add discount Labour $0.00 Sub total $3,188.29 Tax $…" at bounding box center [301, 340] width 372 height 119
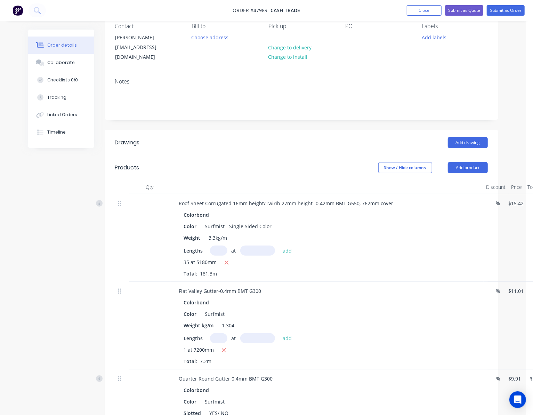
scroll to position [26, 0]
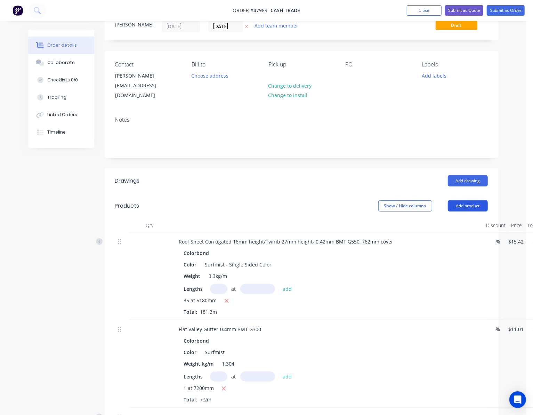
click at [470, 200] on button "Add product" at bounding box center [468, 205] width 40 height 11
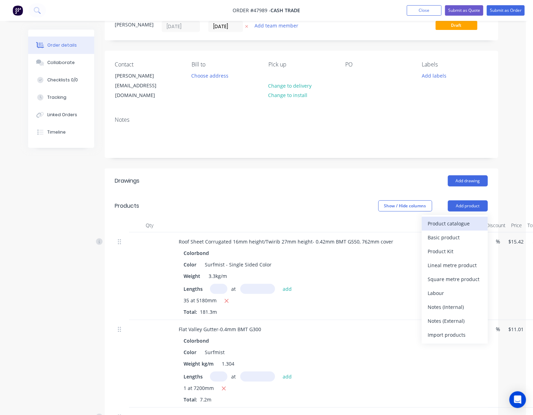
click at [439, 218] on div "Product catalogue" at bounding box center [455, 223] width 54 height 10
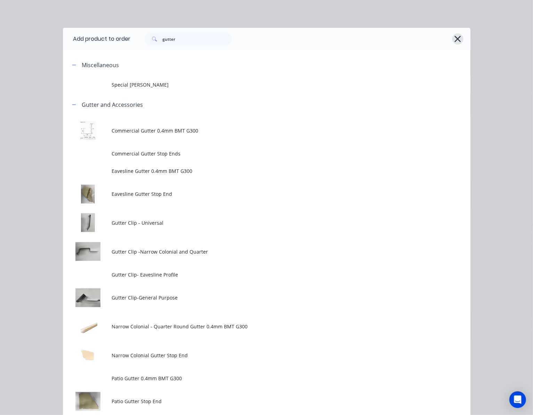
click at [454, 36] on icon "button" at bounding box center [457, 39] width 6 height 6
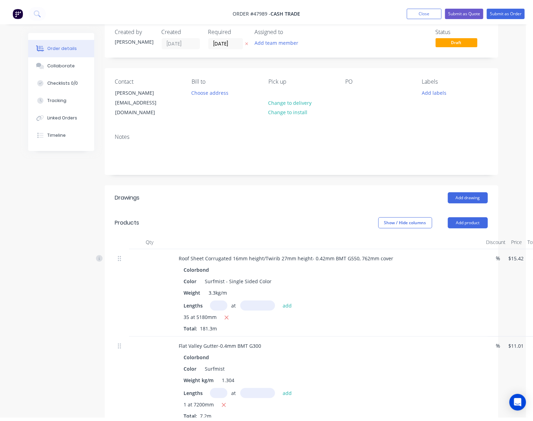
scroll to position [0, 0]
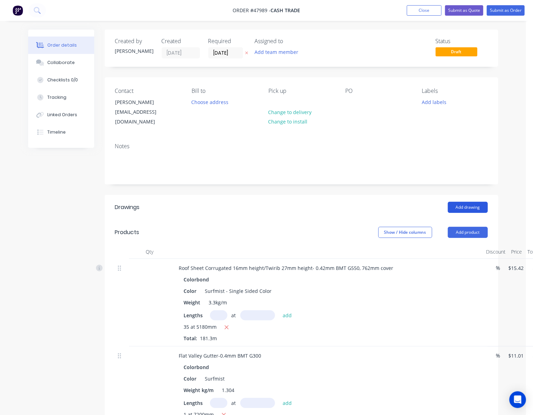
click at [473, 202] on button "Add drawing" at bounding box center [468, 207] width 40 height 11
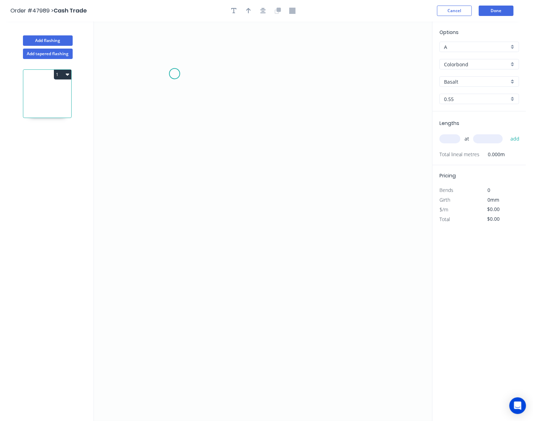
click at [173, 74] on icon "0" at bounding box center [263, 222] width 338 height 400
click at [173, 146] on icon "0" at bounding box center [263, 222] width 338 height 400
click at [263, 147] on icon "0 ?" at bounding box center [263, 222] width 338 height 400
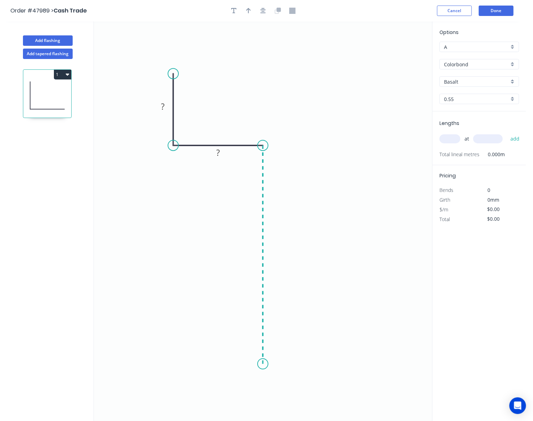
click at [261, 365] on icon "0 ? ?" at bounding box center [263, 222] width 338 height 400
click at [243, 380] on icon "0 ? ? ?" at bounding box center [263, 222] width 338 height 400
click at [243, 380] on circle at bounding box center [243, 379] width 10 height 10
drag, startPoint x: 243, startPoint y: 380, endPoint x: 245, endPoint y: 384, distance: 4.4
click at [245, 384] on circle at bounding box center [245, 381] width 10 height 10
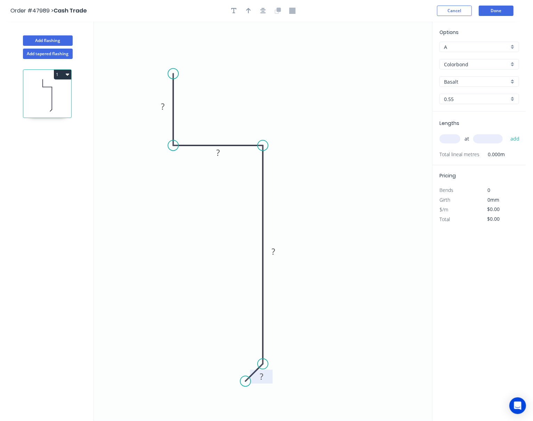
click at [263, 380] on tspan "?" at bounding box center [261, 376] width 3 height 11
click at [276, 251] on rect at bounding box center [273, 252] width 14 height 10
click at [221, 150] on rect at bounding box center [218, 153] width 14 height 10
click at [162, 111] on tspan "?" at bounding box center [162, 106] width 3 height 11
click at [249, 10] on icon "button" at bounding box center [248, 11] width 5 height 6
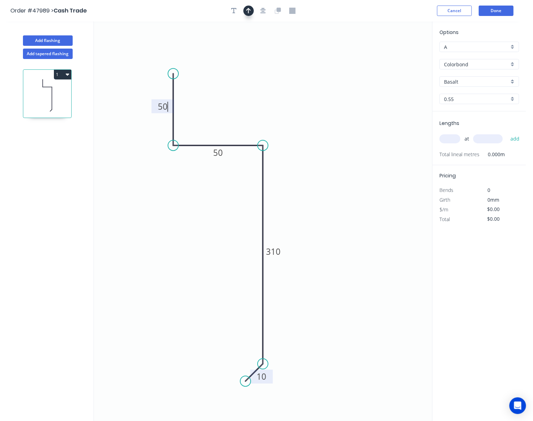
type input "$19.89"
click at [396, 50] on icon "0 50 50 310 10" at bounding box center [263, 222] width 338 height 400
click at [396, 54] on icon at bounding box center [397, 48] width 6 height 22
drag, startPoint x: 398, startPoint y: 51, endPoint x: 416, endPoint y: 57, distance: 18.3
click at [309, 80] on icon "0 50 50 310 10" at bounding box center [263, 222] width 338 height 400
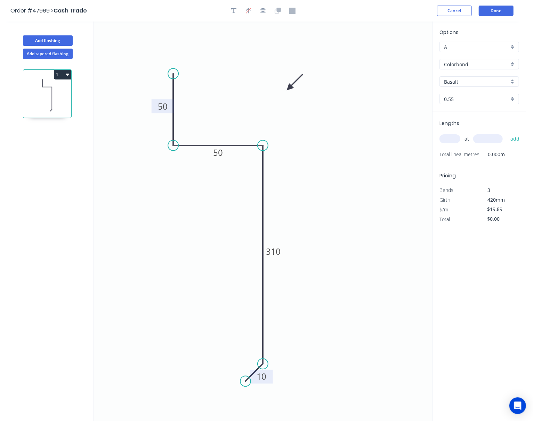
drag, startPoint x: 404, startPoint y: 49, endPoint x: 296, endPoint y: 95, distance: 116.8
click at [296, 92] on icon at bounding box center [295, 82] width 20 height 20
click at [470, 81] on input "Basalt" at bounding box center [476, 81] width 65 height 7
type input "d"
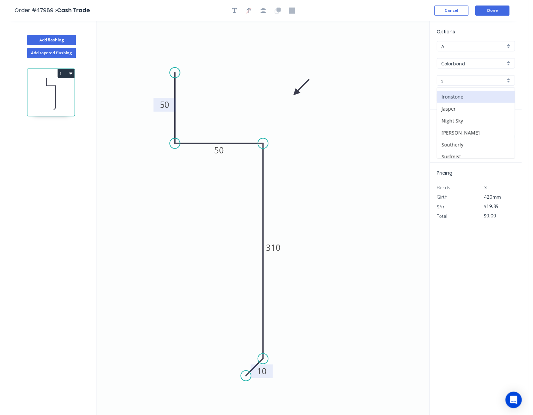
scroll to position [40, 0]
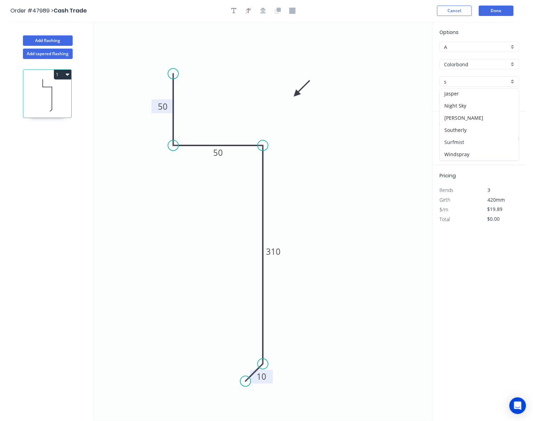
click at [466, 140] on div "Surfmist" at bounding box center [479, 142] width 79 height 12
type input "Surfmist"
drag, startPoint x: 247, startPoint y: 381, endPoint x: 247, endPoint y: 384, distance: 3.5
click at [247, 384] on circle at bounding box center [246, 383] width 10 height 10
click at [245, 360] on tspan "?" at bounding box center [245, 357] width 4 height 11
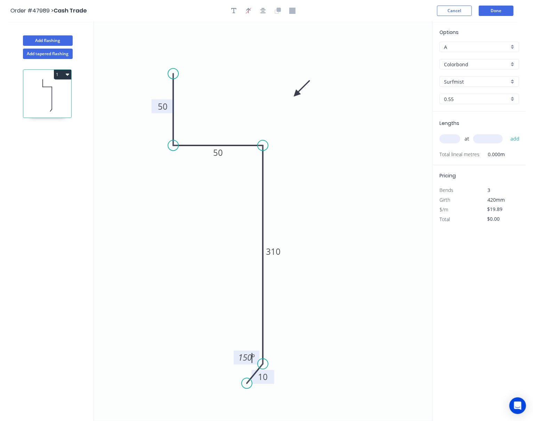
click at [335, 302] on icon "0 50 50 310 10 150 º" at bounding box center [263, 222] width 338 height 400
click at [449, 138] on input "text" at bounding box center [449, 138] width 21 height 9
type input "5"
type input "2"
click at [488, 139] on input "text" at bounding box center [488, 138] width 30 height 9
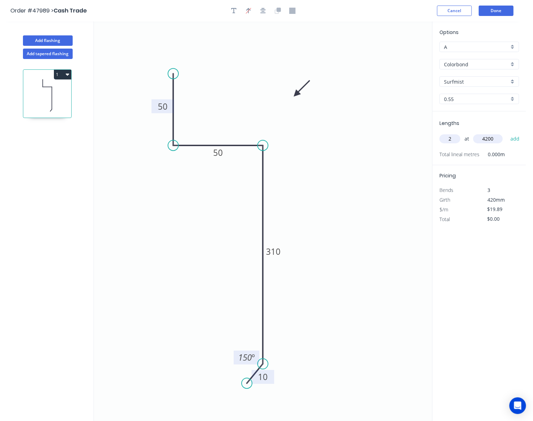
type input "4200"
click at [507, 133] on button "add" at bounding box center [515, 139] width 16 height 12
type input "$167.08"
click at [499, 7] on button "Done" at bounding box center [495, 11] width 35 height 10
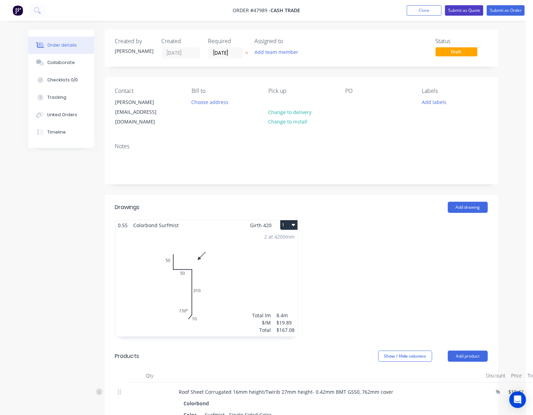
click at [466, 7] on button "Submit as Quote" at bounding box center [464, 10] width 38 height 10
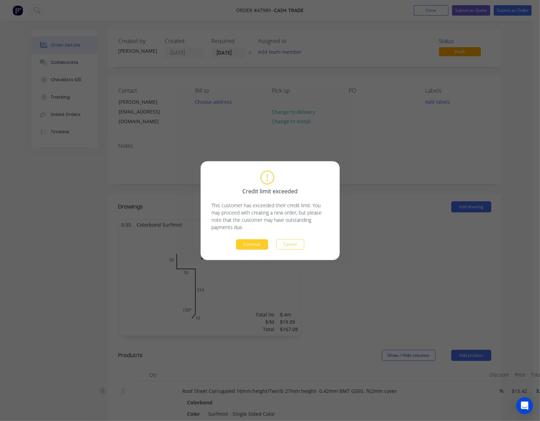
click at [260, 246] on button "Continue" at bounding box center [252, 244] width 32 height 10
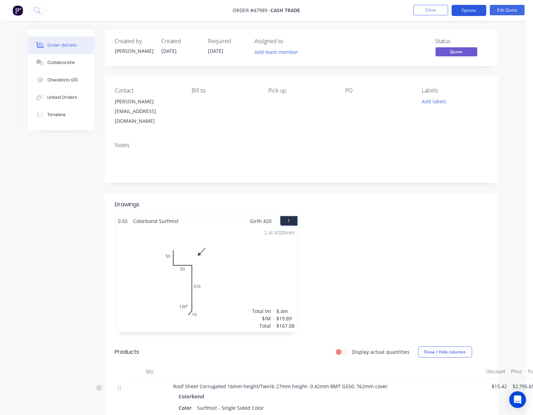
click at [467, 12] on button "Options" at bounding box center [468, 10] width 35 height 11
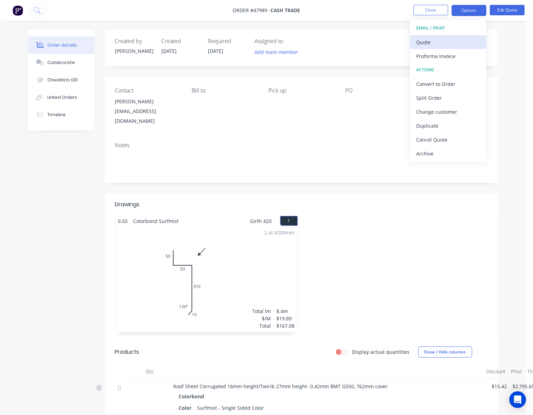
click at [464, 44] on div "Quote" at bounding box center [448, 42] width 64 height 10
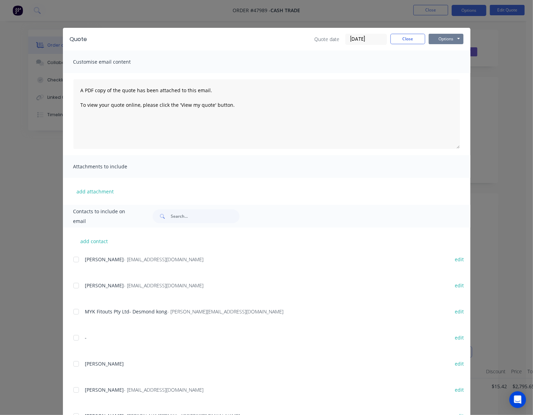
click at [458, 38] on button "Options" at bounding box center [445, 39] width 35 height 10
click at [454, 60] on button "Print" at bounding box center [450, 62] width 44 height 11
click at [334, 11] on div "Quote Quote date 12/08/25 Close Options Preview Print Email Customise email con…" at bounding box center [266, 207] width 533 height 415
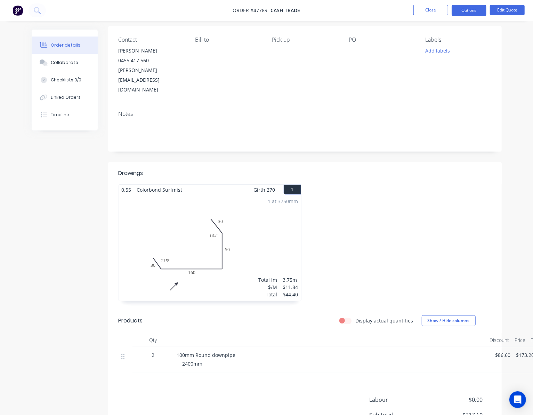
scroll to position [99, 0]
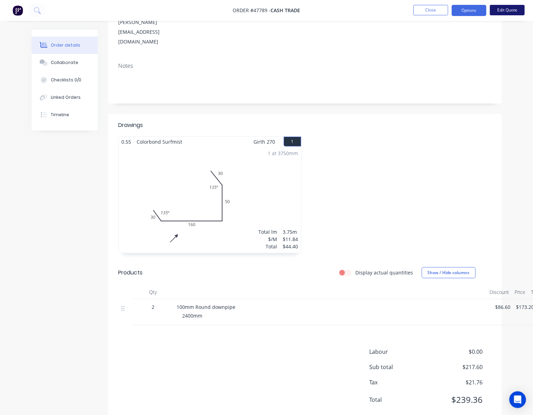
click at [509, 11] on button "Edit Quote" at bounding box center [507, 10] width 35 height 10
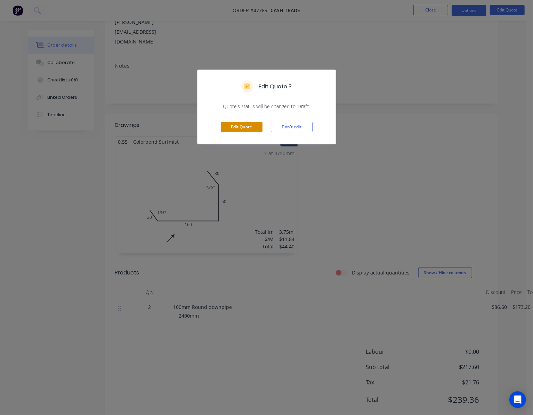
click at [247, 130] on button "Edit Quote" at bounding box center [242, 127] width 42 height 10
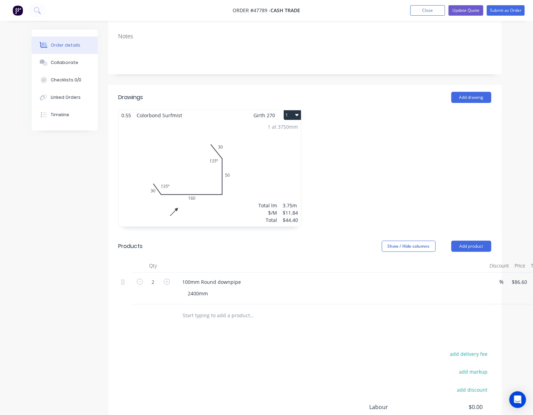
scroll to position [185, 0]
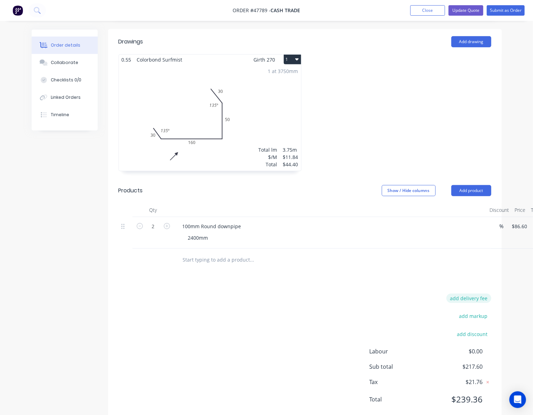
click at [473, 293] on button "add delivery fee" at bounding box center [468, 297] width 45 height 9
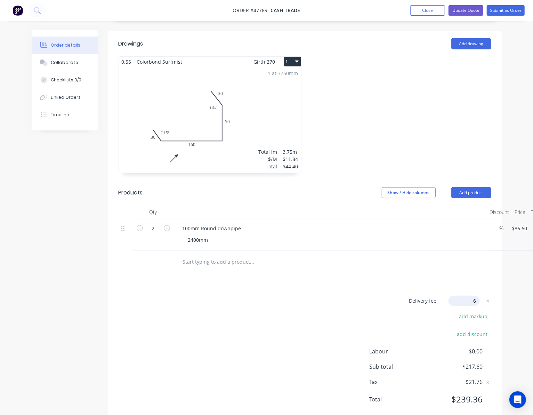
type input "65"
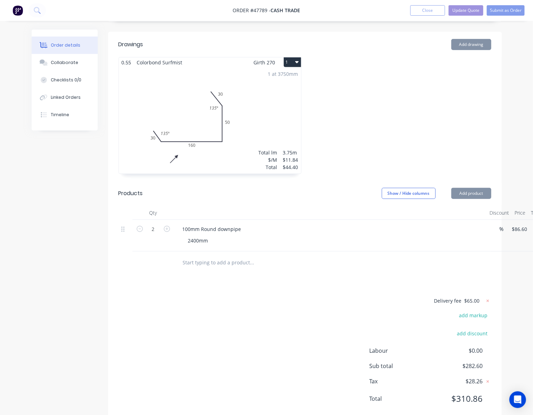
click at [376, 255] on div at bounding box center [281, 262] width 208 height 14
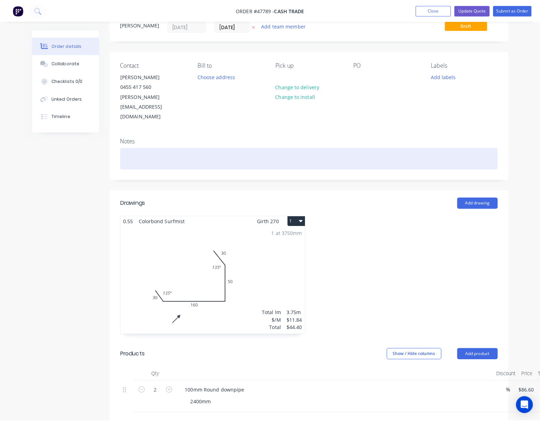
scroll to position [0, 0]
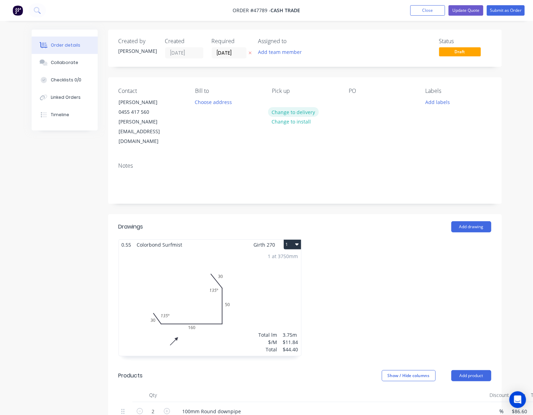
click at [308, 113] on button "Change to delivery" at bounding box center [293, 111] width 51 height 9
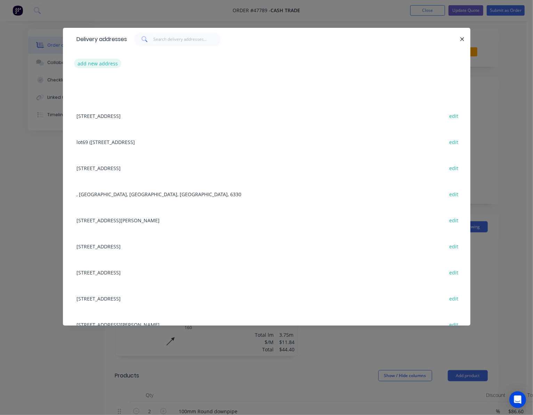
click at [99, 66] on button "add new address" at bounding box center [98, 63] width 48 height 9
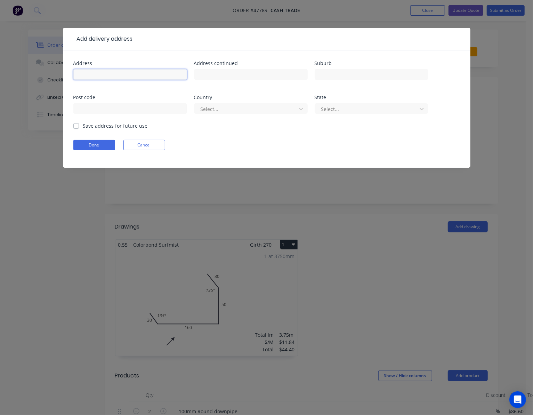
click at [147, 75] on input "text" at bounding box center [130, 74] width 114 height 10
paste input "[STREET_ADDRESS]"
drag, startPoint x: 119, startPoint y: 74, endPoint x: 173, endPoint y: 73, distance: 53.9
click at [173, 73] on input "[STREET_ADDRESS]" at bounding box center [130, 74] width 114 height 10
type input "100 Nardine Close"
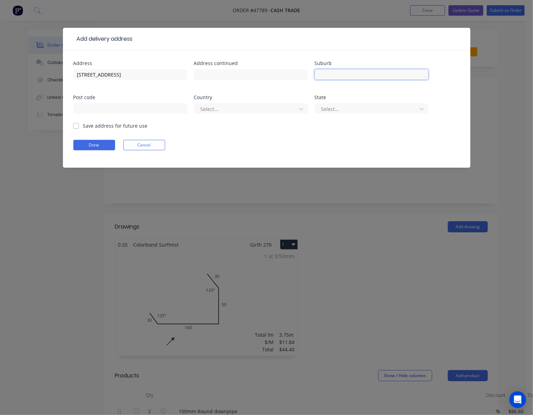
click at [322, 75] on input "text" at bounding box center [371, 74] width 114 height 10
paste input "100 Nardine Close Forrestfield WA 6058"
drag, startPoint x: 360, startPoint y: 73, endPoint x: 259, endPoint y: 85, distance: 102.5
click at [269, 85] on div "Address 100 Nardine Close Address continued Suburb 100 Nardine Close Forrestfie…" at bounding box center [266, 91] width 386 height 61
drag, startPoint x: 377, startPoint y: 71, endPoint x: 345, endPoint y: 77, distance: 33.2
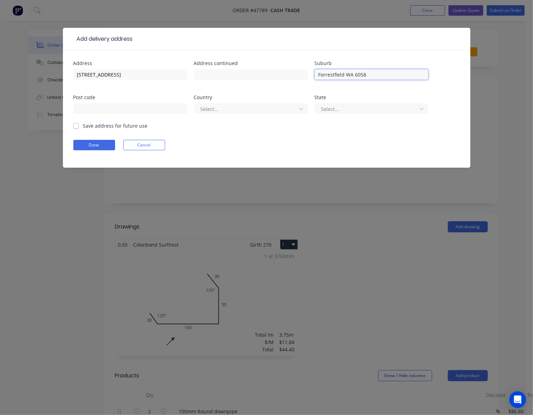
click at [345, 77] on input "Forrestfield WA 6058" at bounding box center [371, 74] width 114 height 10
type input "Forrestfield"
click at [153, 108] on input "text" at bounding box center [130, 108] width 114 height 10
type input "6058"
click at [219, 110] on div at bounding box center [246, 109] width 93 height 9
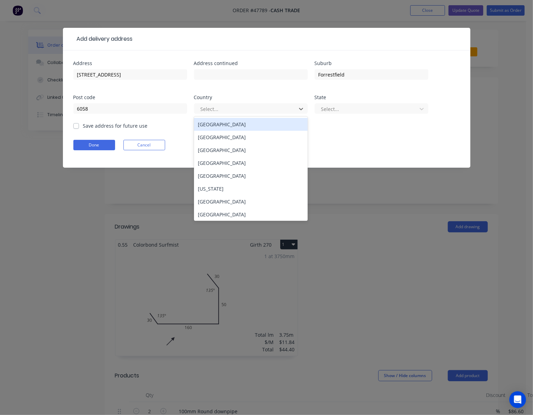
click at [231, 124] on div "[GEOGRAPHIC_DATA]" at bounding box center [251, 124] width 114 height 13
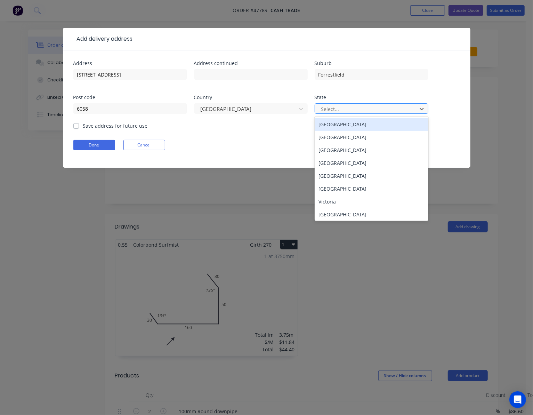
click at [393, 106] on div at bounding box center [366, 109] width 93 height 9
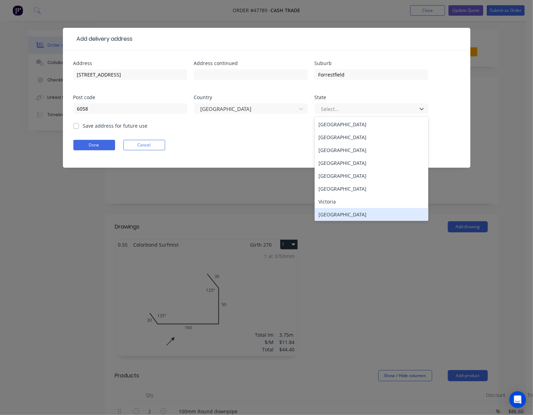
click at [370, 214] on div "Western Australia" at bounding box center [371, 214] width 114 height 13
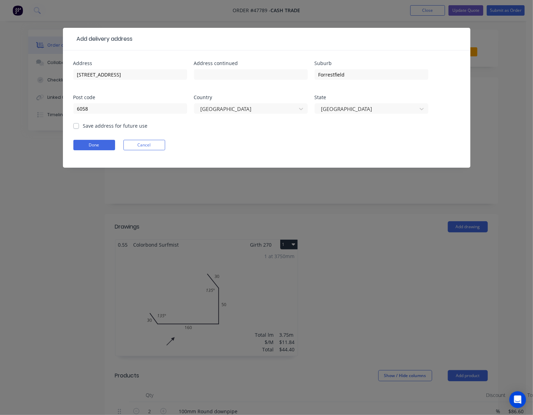
click at [260, 138] on form "Address 100 Nardine Close Address continued Suburb Forrestfield Post code 6058 …" at bounding box center [266, 114] width 386 height 107
click at [89, 143] on button "Done" at bounding box center [94, 145] width 42 height 10
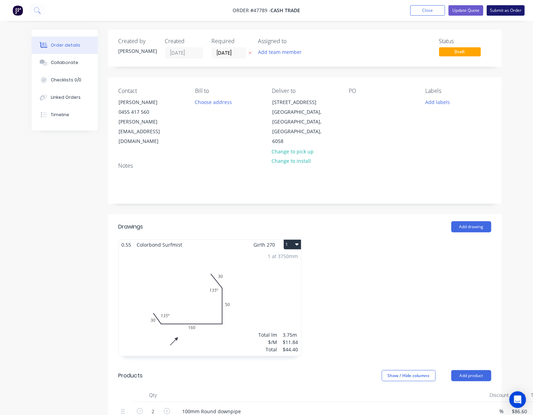
click at [503, 5] on button "Submit as Order" at bounding box center [505, 10] width 38 height 10
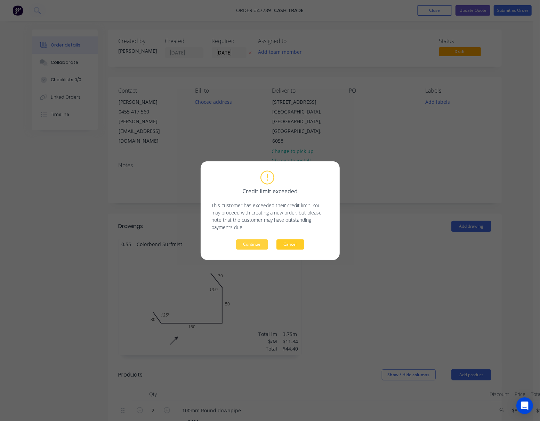
click at [289, 247] on button "Cancel" at bounding box center [290, 244] width 28 height 10
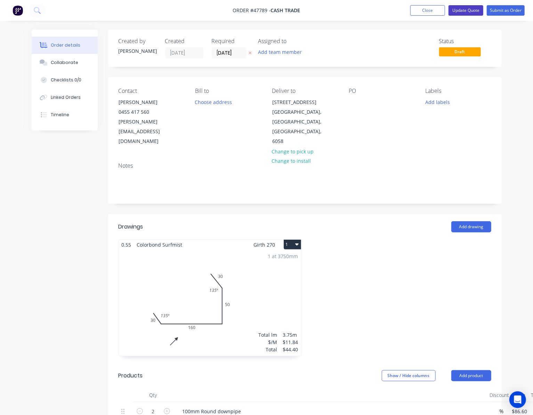
drag, startPoint x: 470, startPoint y: 8, endPoint x: 470, endPoint y: 17, distance: 8.4
click at [470, 9] on button "Update Quote" at bounding box center [465, 10] width 35 height 10
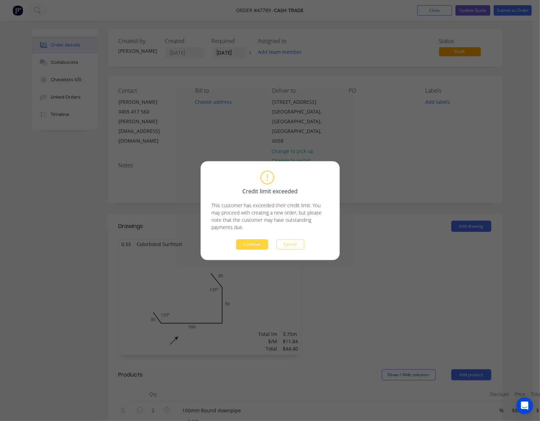
click at [259, 248] on button "Continue" at bounding box center [252, 244] width 32 height 10
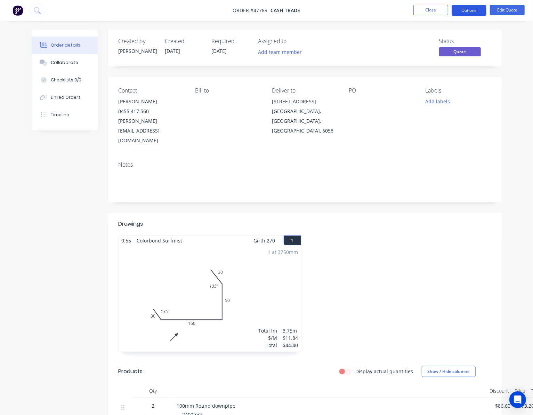
click at [467, 6] on button "Options" at bounding box center [468, 10] width 35 height 11
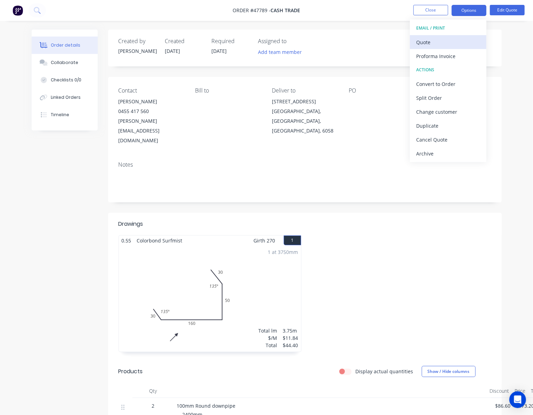
click at [446, 43] on div "Quote" at bounding box center [448, 42] width 64 height 10
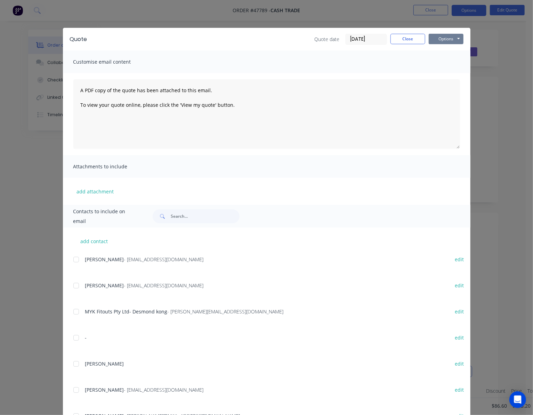
click at [445, 35] on button "Options" at bounding box center [445, 39] width 35 height 10
click at [455, 61] on button "Print" at bounding box center [450, 62] width 44 height 11
click at [352, 15] on div "Quote Quote date 12/08/25 Close Options Preview Print Email Customise email con…" at bounding box center [266, 207] width 533 height 415
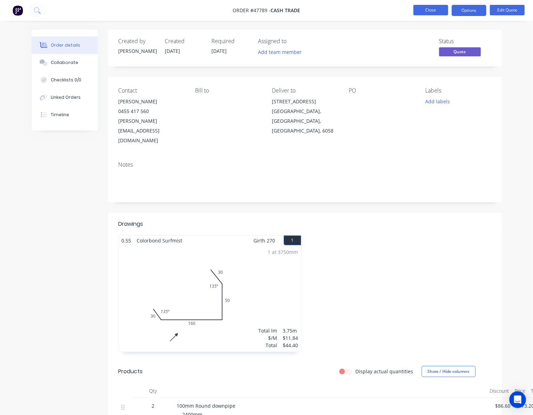
click at [422, 12] on button "Close" at bounding box center [430, 10] width 35 height 10
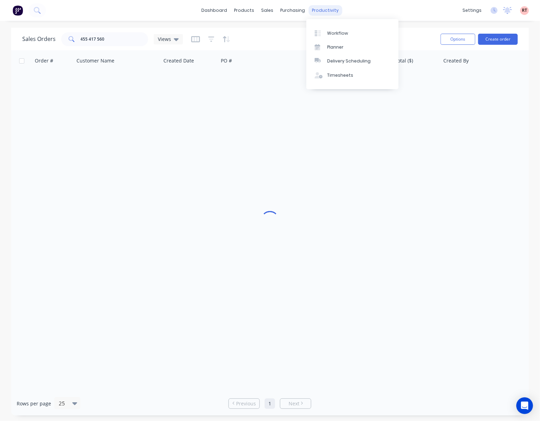
click at [326, 11] on div "productivity" at bounding box center [325, 10] width 34 height 10
click at [361, 59] on div "Delivery Scheduling" at bounding box center [348, 61] width 43 height 6
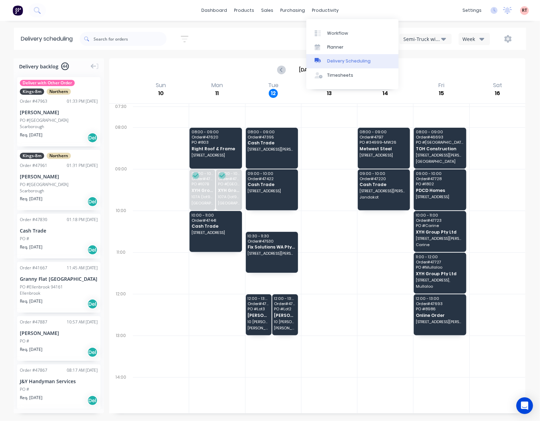
click at [356, 60] on div "Delivery Scheduling" at bounding box center [348, 61] width 43 height 6
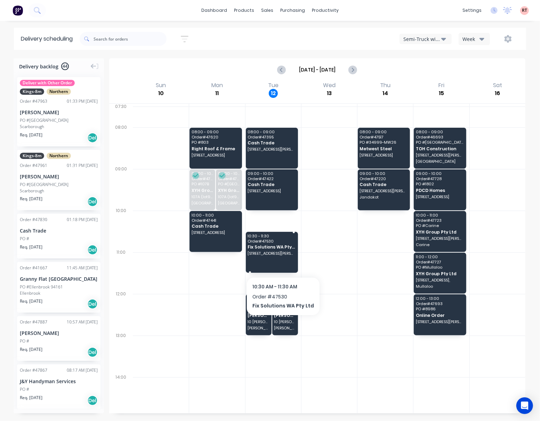
click at [281, 262] on div "10:30 - 11:30 Order # 47530 Fix Solutions WA Pty Ltd 4 Boatwright Ave, Haynes W…" at bounding box center [272, 252] width 52 height 41
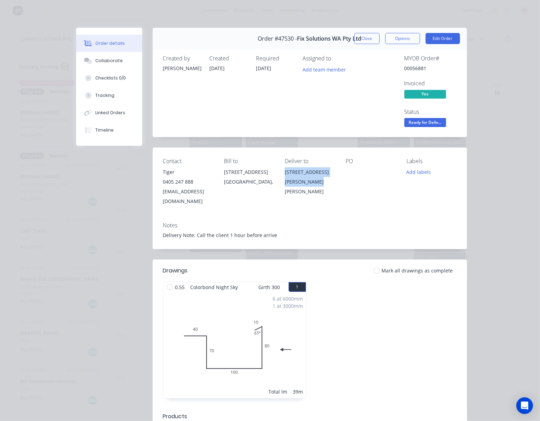
drag, startPoint x: 290, startPoint y: 170, endPoint x: 322, endPoint y: 182, distance: 33.6
click at [322, 182] on div "Contact Tiger 0405 247 888 tiger0405247888@gmail.com Bill to 24 Yule st Madddin…" at bounding box center [310, 182] width 314 height 69
click at [383, 209] on div "Contact Tiger 0405 247 888 tiger0405247888@gmail.com Bill to 24 Yule st Madddin…" at bounding box center [310, 182] width 314 height 69
drag, startPoint x: 292, startPoint y: 169, endPoint x: 357, endPoint y: 195, distance: 70.3
click at [357, 195] on div "Contact Tiger 0405 247 888 tiger0405247888@gmail.com Bill to 24 Yule st Madddin…" at bounding box center [310, 182] width 314 height 69
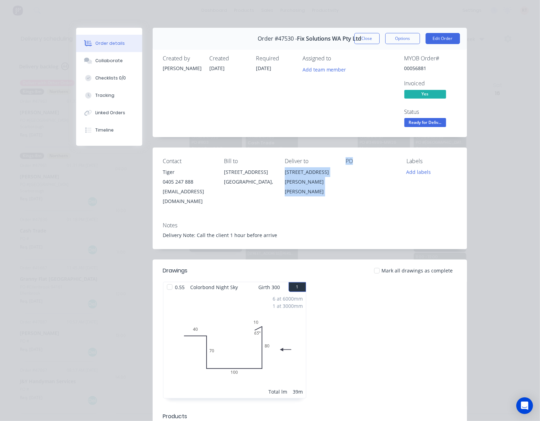
click at [357, 200] on div "PO" at bounding box center [370, 182] width 50 height 48
click at [334, 187] on div "4 Boatwright Ave, Haynes WA 6112" at bounding box center [310, 181] width 50 height 29
drag, startPoint x: 331, startPoint y: 184, endPoint x: 291, endPoint y: 176, distance: 41.1
click at [291, 176] on div "Contact Tiger 0405 247 888 tiger0405247888@gmail.com Bill to 24 Yule st Madddin…" at bounding box center [310, 182] width 314 height 69
copy div "4 Boatwright Ave, Haynes WA 6112"
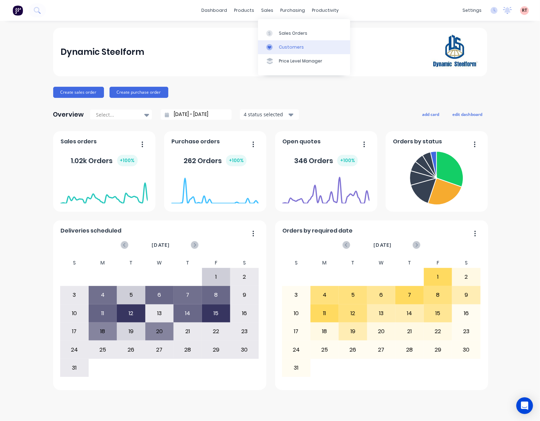
click at [284, 44] on div "Customers" at bounding box center [291, 47] width 25 height 6
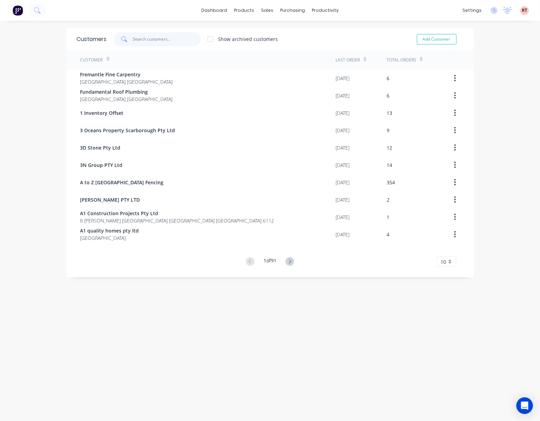
click at [140, 36] on input "text" at bounding box center [167, 39] width 68 height 14
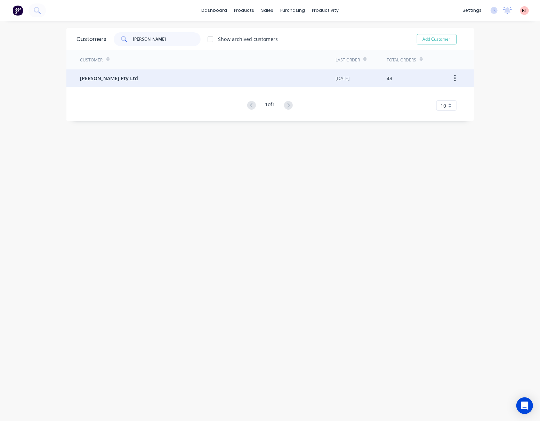
type input "[PERSON_NAME]"
click at [147, 80] on div "[PERSON_NAME] Pty Ltd" at bounding box center [207, 77] width 255 height 17
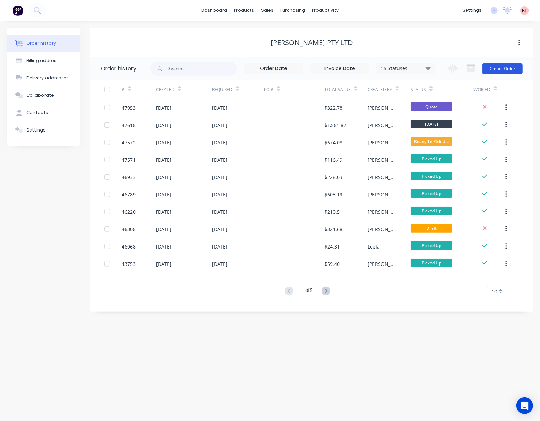
click at [505, 68] on button "Create Order" at bounding box center [502, 68] width 40 height 11
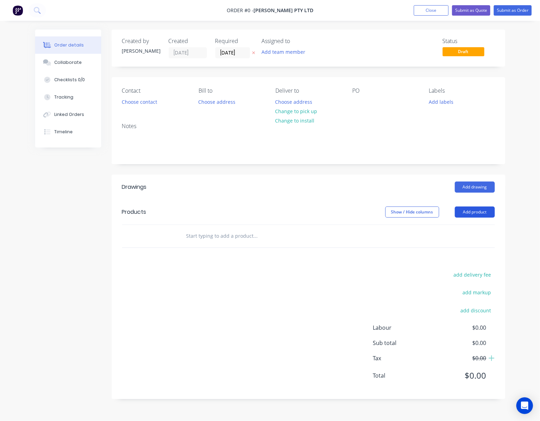
click at [476, 214] on button "Add product" at bounding box center [474, 212] width 40 height 11
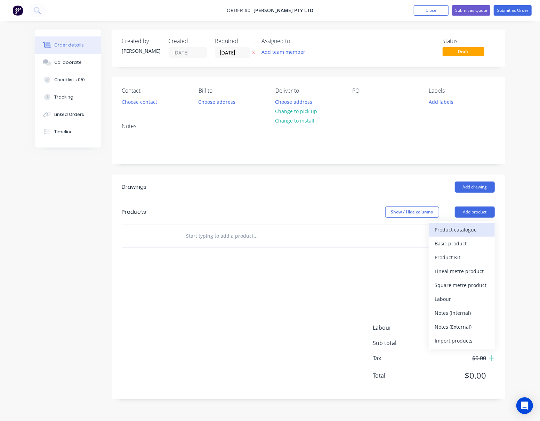
click at [469, 231] on div "Product catalogue" at bounding box center [462, 230] width 54 height 10
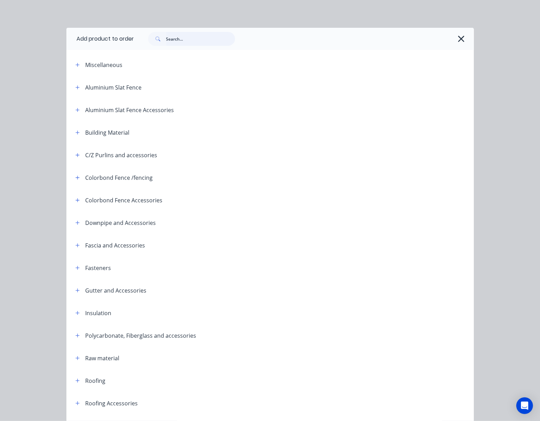
click at [182, 41] on input "text" at bounding box center [200, 39] width 69 height 14
type input "poly"
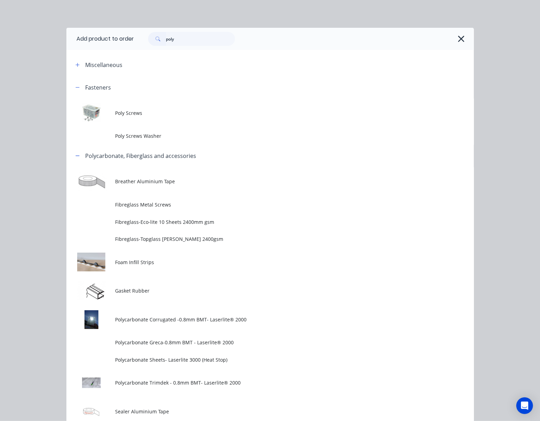
click at [465, 38] on div "poly" at bounding box center [303, 39] width 339 height 22
drag, startPoint x: 459, startPoint y: 38, endPoint x: 454, endPoint y: 28, distance: 11.3
click at [456, 32] on div "poly" at bounding box center [300, 39] width 333 height 14
click at [457, 42] on icon "button" at bounding box center [460, 39] width 7 height 10
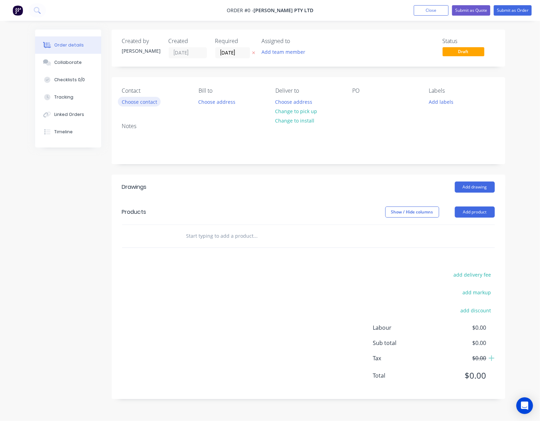
click at [147, 105] on button "Choose contact" at bounding box center [139, 101] width 43 height 9
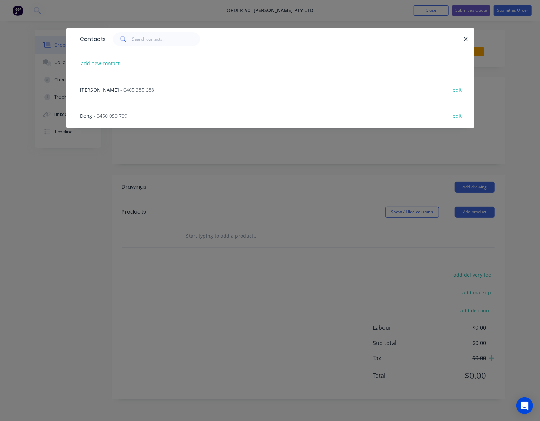
click at [137, 88] on div "Mika - 0405 385 688 edit" at bounding box center [270, 89] width 386 height 26
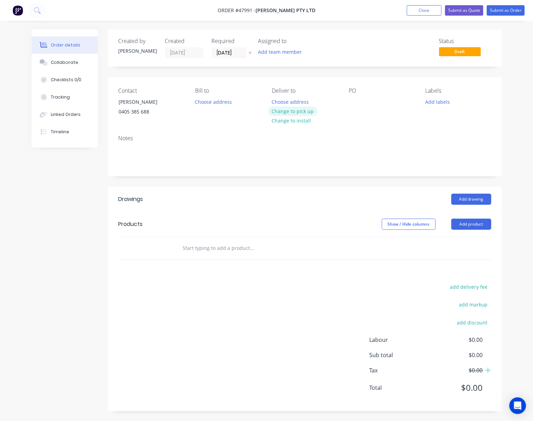
click at [297, 110] on button "Change to pick up" at bounding box center [292, 111] width 49 height 9
click at [469, 222] on button "Add product" at bounding box center [471, 224] width 40 height 11
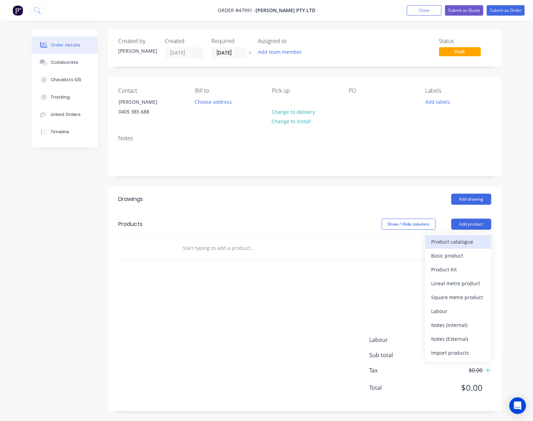
click at [467, 243] on div "Product catalogue" at bounding box center [458, 242] width 54 height 10
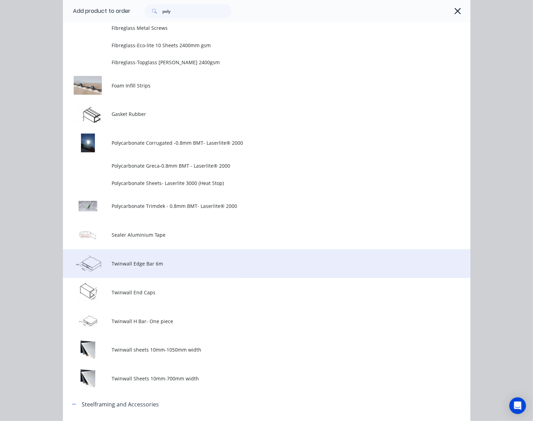
scroll to position [219, 0]
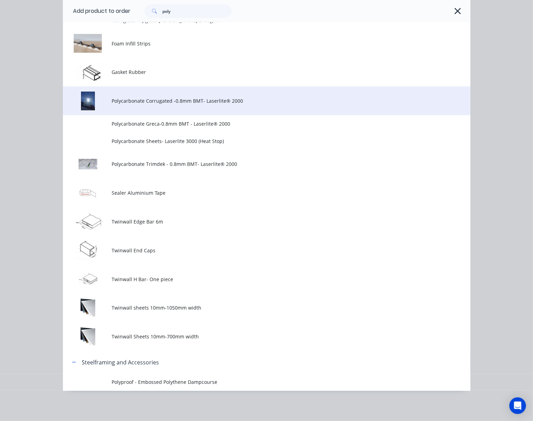
click at [223, 109] on td "Polycarbonate Corrugated -0.8mm BMT- Laserlite® 2000" at bounding box center [291, 101] width 358 height 29
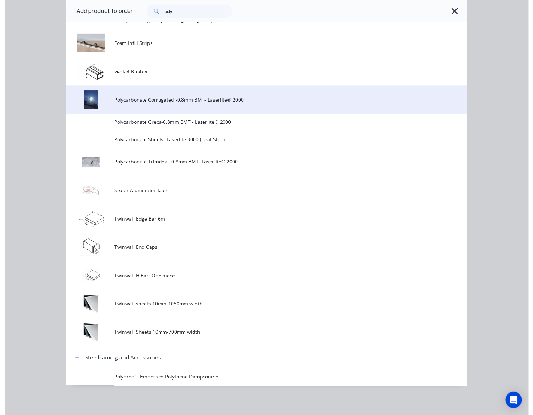
scroll to position [0, 0]
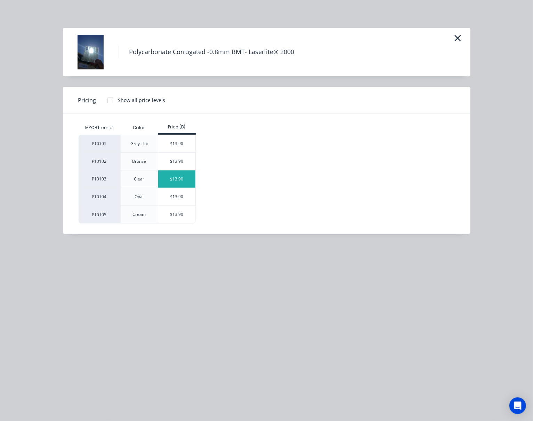
click at [187, 181] on div "$13.90" at bounding box center [176, 179] width 37 height 17
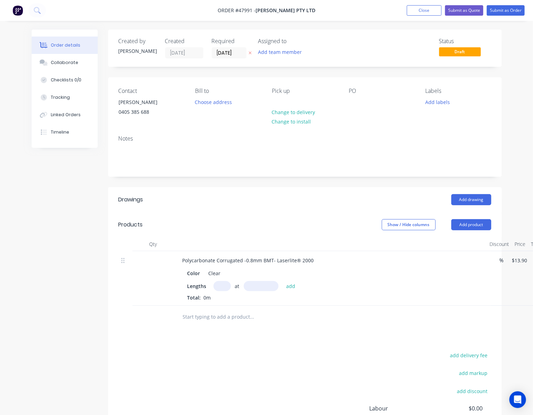
click at [220, 287] on input "text" at bounding box center [221, 286] width 17 height 10
type input "3"
click at [254, 291] on div "Lengths 3 at add Total: 0m" at bounding box center [330, 291] width 286 height 20
click at [256, 287] on input "text" at bounding box center [261, 286] width 35 height 10
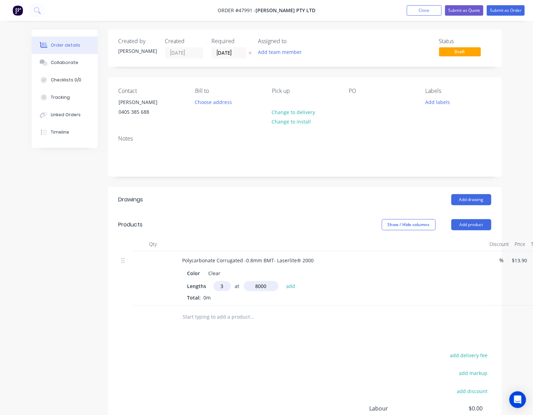
type input "8000"
click at [282, 281] on button "add" at bounding box center [290, 285] width 16 height 9
click at [228, 299] on button "button" at bounding box center [227, 298] width 9 height 9
type input "$0.00"
click at [223, 288] on input "text" at bounding box center [221, 286] width 17 height 10
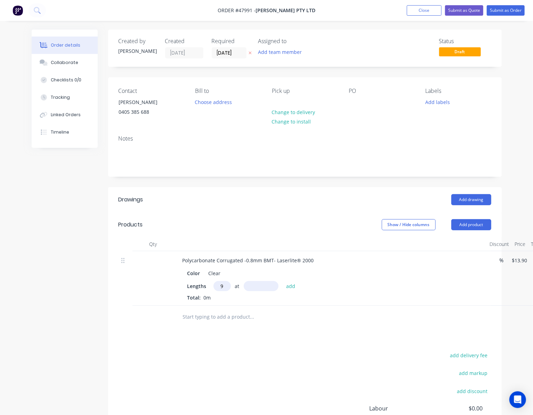
type input "9"
click at [254, 285] on input "text" at bounding box center [261, 286] width 35 height 10
type input "1700"
click at [282, 281] on button "add" at bounding box center [290, 285] width 16 height 9
type input "$212.67"
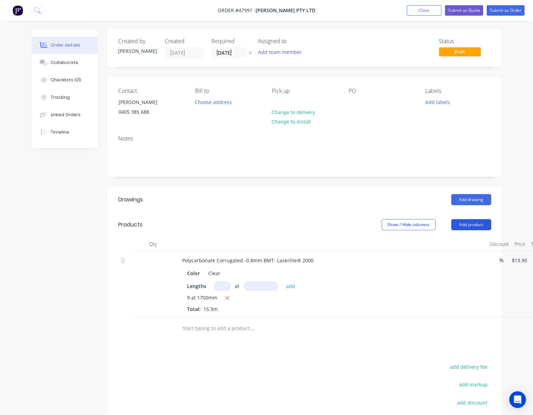
click at [474, 225] on button "Add product" at bounding box center [471, 224] width 40 height 11
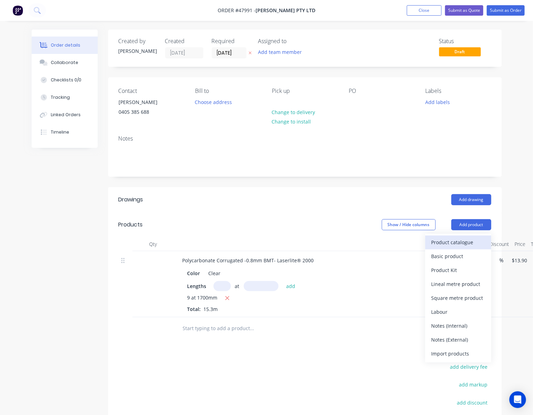
click at [469, 241] on div "Product catalogue" at bounding box center [458, 242] width 54 height 10
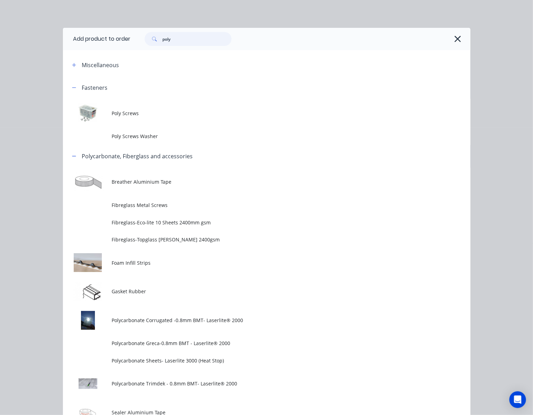
drag, startPoint x: 196, startPoint y: 39, endPoint x: 133, endPoint y: 41, distance: 63.6
click at [133, 41] on div "poly" at bounding box center [297, 39] width 333 height 14
type input "tube"
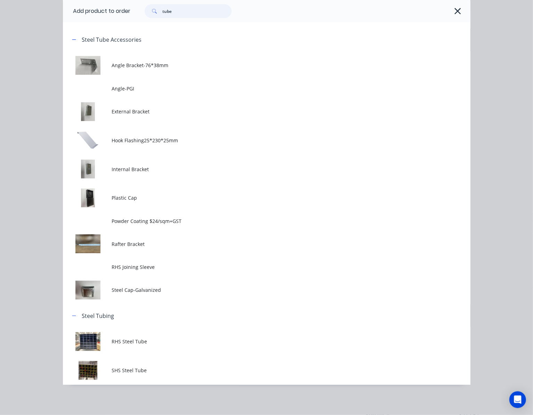
scroll to position [46, 0]
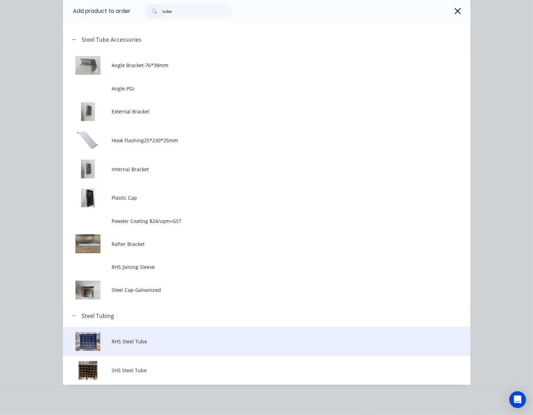
click at [192, 342] on span "RHS Steel Tube" at bounding box center [255, 340] width 287 height 7
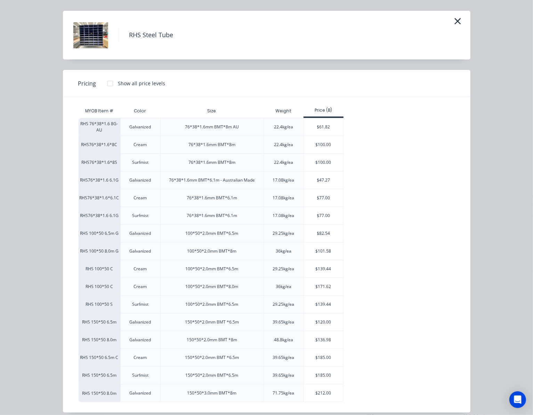
scroll to position [26, 0]
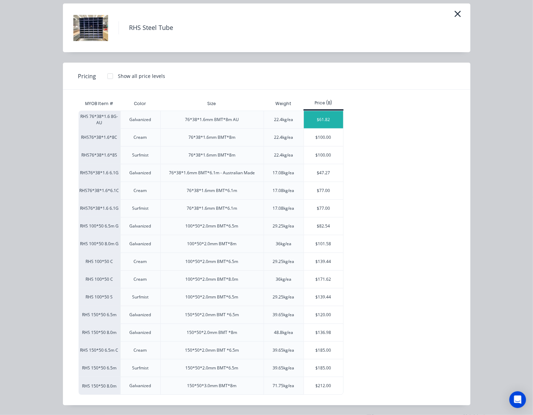
click at [319, 117] on div "$61.82" at bounding box center [323, 119] width 39 height 17
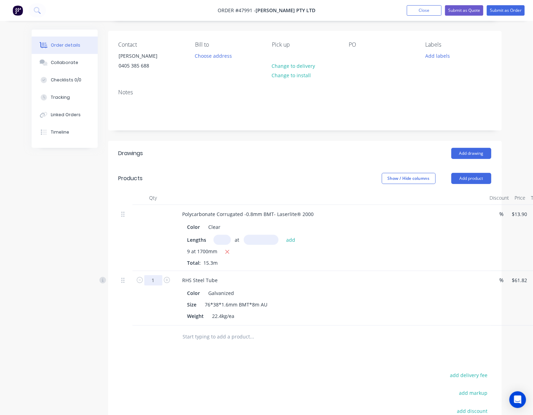
click at [147, 278] on input "1" at bounding box center [153, 280] width 18 height 10
type input "3"
type input "$185.46"
click at [273, 362] on div "Drawings Add drawing Products Show / Hide columns Add product Qty Discount Pric…" at bounding box center [304, 320] width 393 height 359
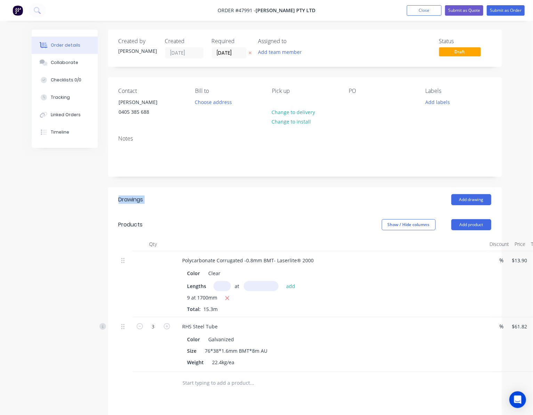
drag, startPoint x: 89, startPoint y: 171, endPoint x: 540, endPoint y: 186, distance: 450.5
click at [533, 186] on html "Order #47991 - Mika Sunlight Pty Ltd Add product Close Submit as Quote Submit a…" at bounding box center [266, 278] width 533 height 556
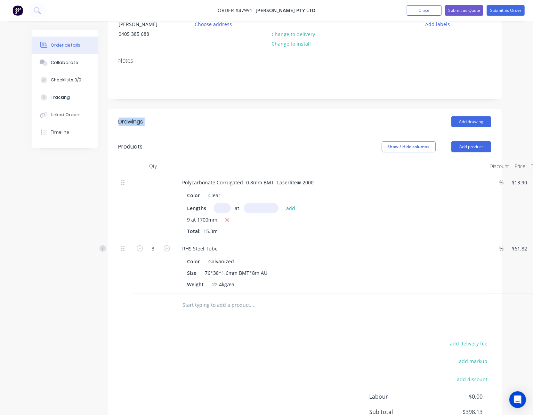
scroll to position [142, 0]
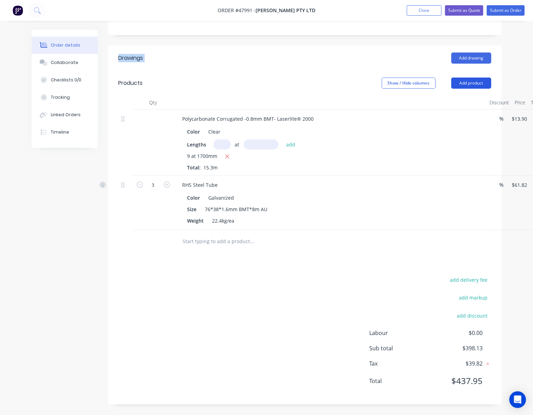
click at [472, 82] on button "Add product" at bounding box center [471, 82] width 40 height 11
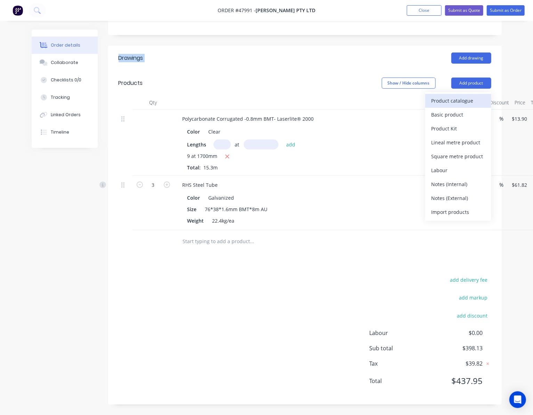
click at [468, 99] on div "Product catalogue" at bounding box center [458, 101] width 54 height 10
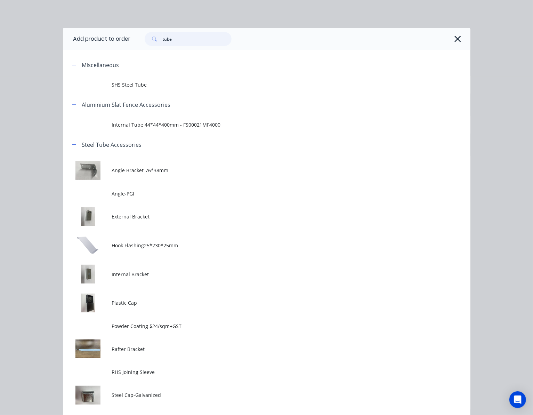
drag, startPoint x: 185, startPoint y: 39, endPoint x: 99, endPoint y: 41, distance: 86.2
click at [148, 45] on div "tube" at bounding box center [188, 39] width 87 height 14
type input "patio"
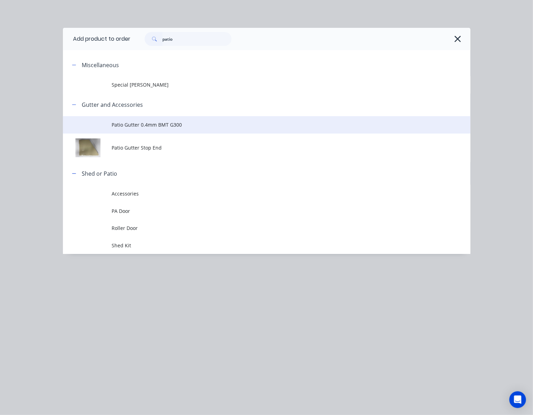
click at [199, 125] on span "Patio Gutter 0.4mm BMT G300" at bounding box center [255, 124] width 287 height 7
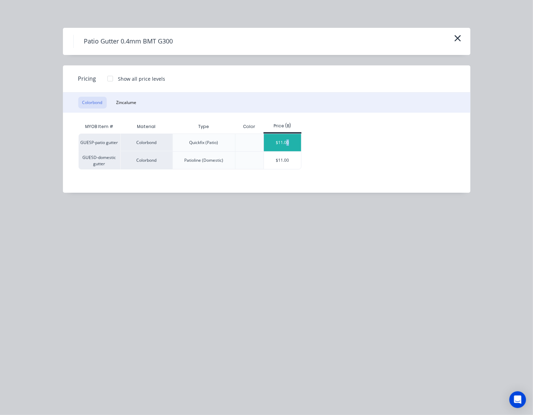
click at [288, 136] on div "$11.00" at bounding box center [282, 142] width 37 height 17
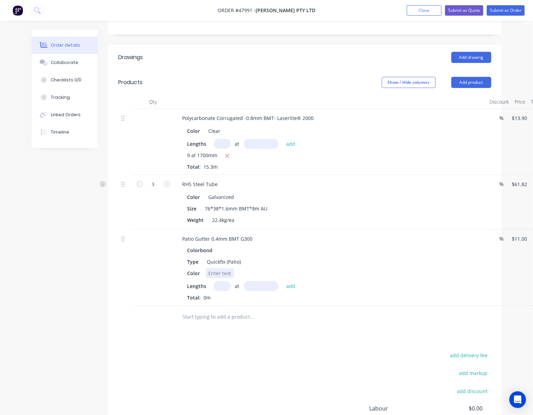
click at [222, 272] on div at bounding box center [220, 273] width 28 height 10
click at [225, 285] on input "text" at bounding box center [221, 286] width 17 height 10
type input "1"
click at [250, 284] on input "text" at bounding box center [261, 286] width 35 height 10
type input "3500"
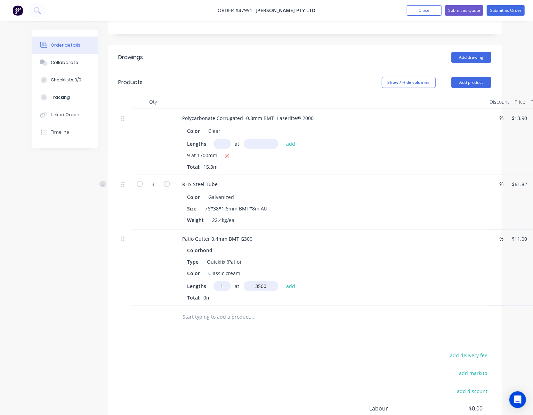
click at [282, 281] on button "add" at bounding box center [290, 285] width 16 height 9
type input "$38.50"
type input "1"
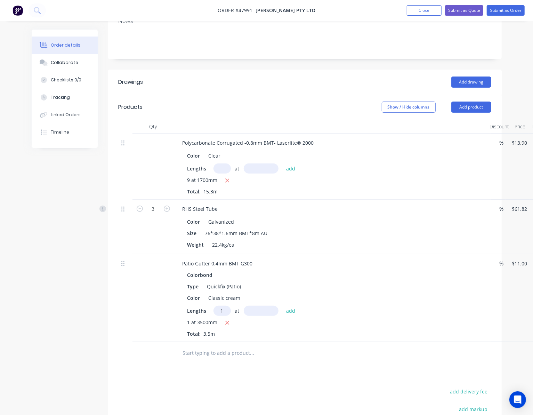
click at [252, 284] on div "Polycarbonate Corrugated -0.8mm BMT- Laserlite® 2000 Color Clear Lengths at add…" at bounding box center [304, 237] width 372 height 208
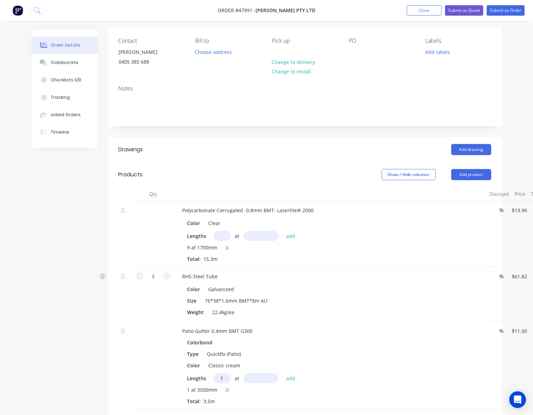
scroll to position [49, 0]
type input "3200"
click at [282, 374] on button "add" at bounding box center [290, 378] width 16 height 9
type input "$73.70"
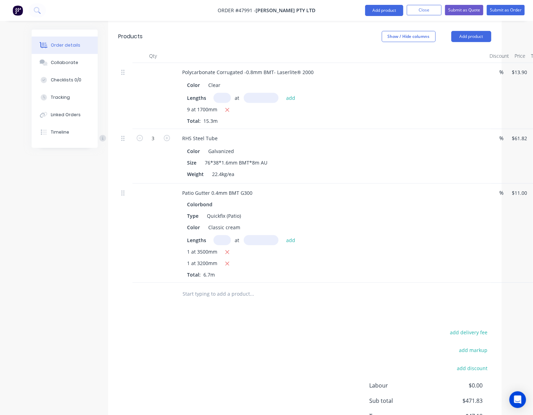
scroll to position [241, 0]
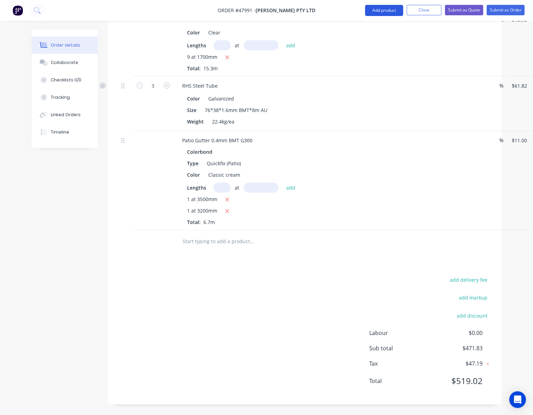
click at [382, 10] on button "Add product" at bounding box center [384, 10] width 38 height 11
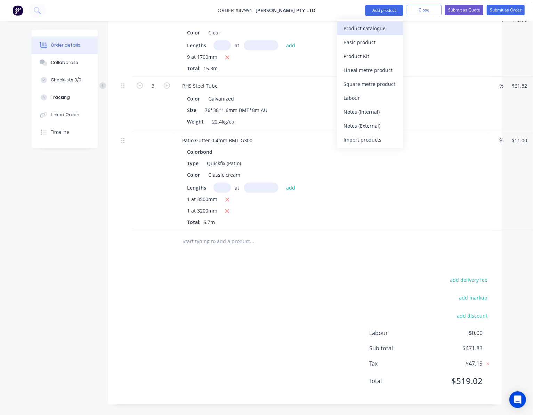
click at [377, 28] on div "Product catalogue" at bounding box center [370, 28] width 54 height 10
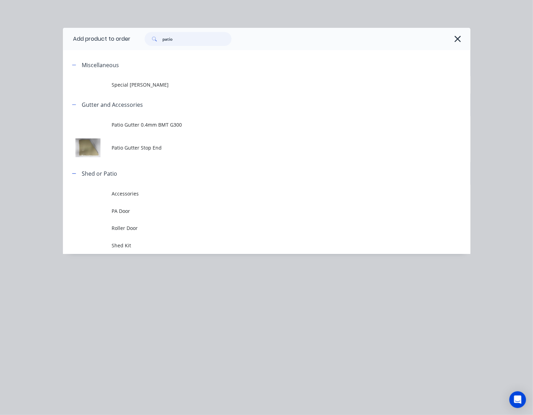
drag, startPoint x: 189, startPoint y: 39, endPoint x: 132, endPoint y: 42, distance: 57.1
click at [131, 42] on div "patio" at bounding box center [297, 39] width 333 height 14
type input "downpipe"
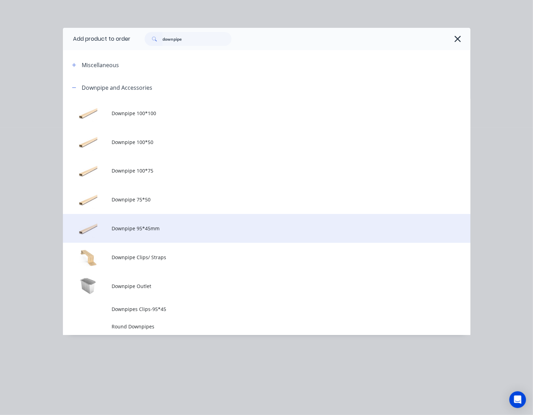
click at [202, 226] on span "Downpipe 95*45mm" at bounding box center [255, 227] width 287 height 7
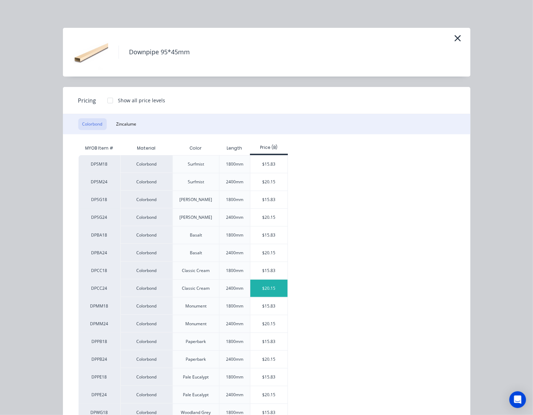
click at [278, 290] on div "$20.15" at bounding box center [268, 287] width 37 height 17
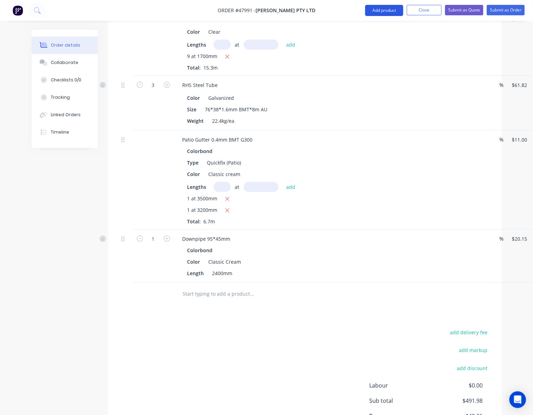
click at [380, 5] on button "Add product" at bounding box center [384, 10] width 38 height 11
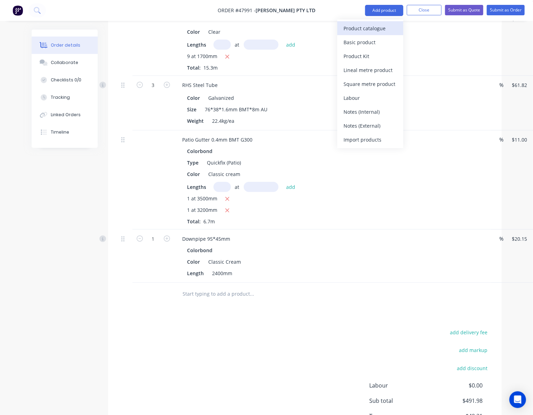
click at [368, 30] on div "Product catalogue" at bounding box center [370, 28] width 54 height 10
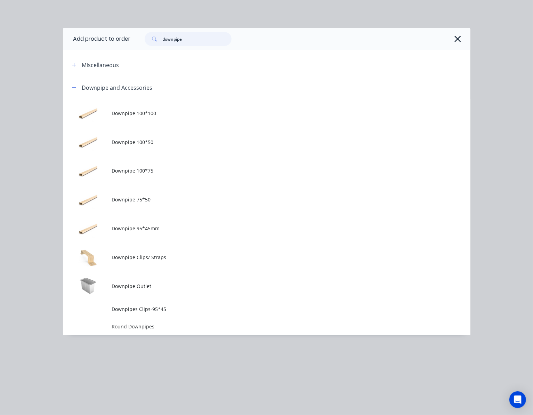
drag, startPoint x: 191, startPoint y: 40, endPoint x: 124, endPoint y: 53, distance: 67.7
click at [124, 53] on div "Add product to order downpipe Miscellaneous Downpipe and Accessories Downpipe 1…" at bounding box center [266, 181] width 407 height 307
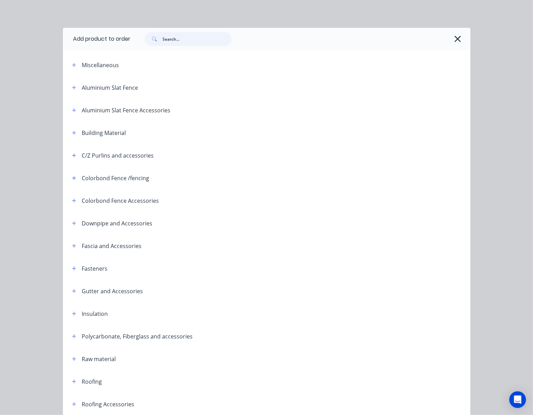
click at [181, 34] on input "text" at bounding box center [197, 39] width 69 height 14
click at [181, 36] on input "text" at bounding box center [197, 39] width 69 height 14
click at [173, 41] on input "text" at bounding box center [197, 39] width 69 height 14
type input "poly"
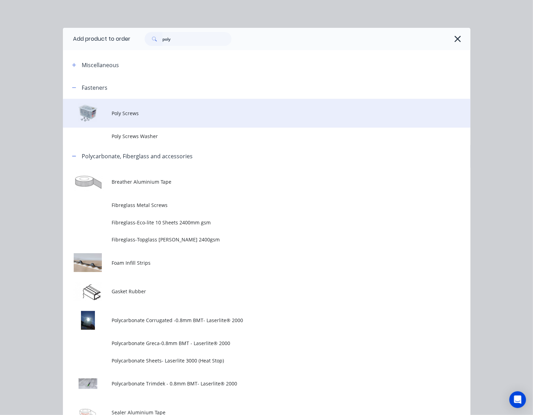
click at [174, 105] on td "Poly Screws" at bounding box center [291, 113] width 358 height 29
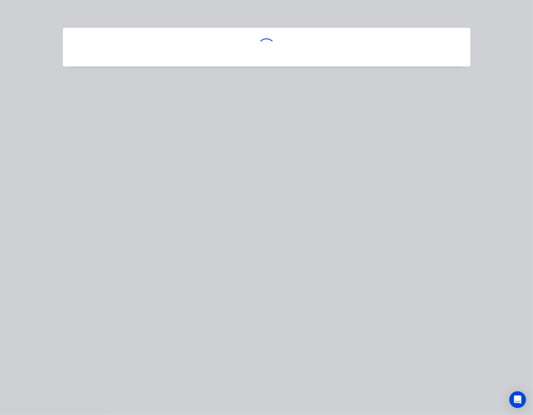
click at [181, 106] on div at bounding box center [266, 207] width 533 height 415
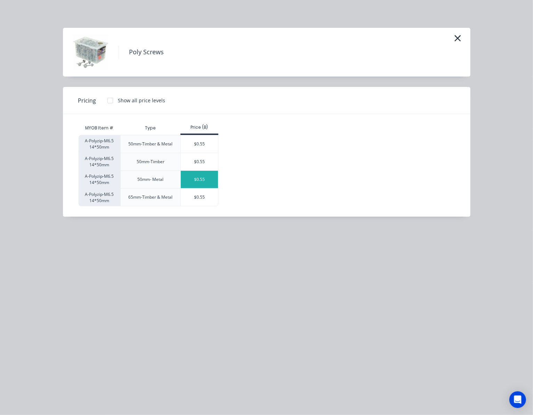
click at [202, 177] on div "$0.55" at bounding box center [199, 179] width 37 height 17
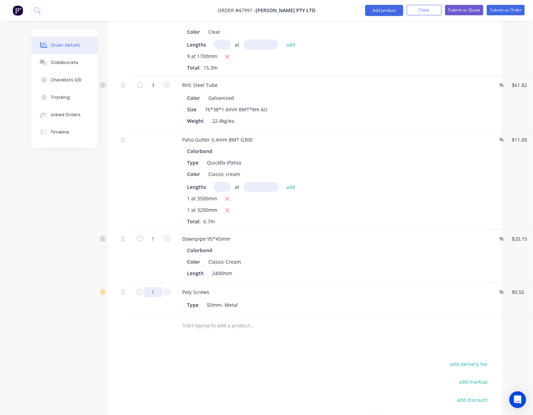
click at [157, 90] on input "1" at bounding box center [153, 85] width 18 height 10
type input "50"
type input "$27.50"
click at [326, 356] on div "Drawings Add drawing Products Show / Hide columns Add product Qty Discount Pric…" at bounding box center [304, 217] width 393 height 542
click at [379, 12] on button "Add product" at bounding box center [384, 10] width 38 height 11
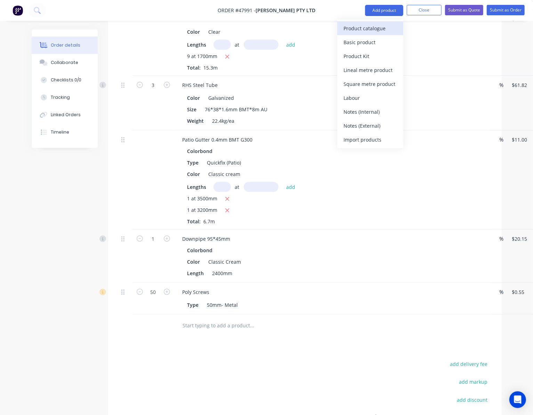
click at [370, 26] on div "Product catalogue" at bounding box center [370, 28] width 54 height 10
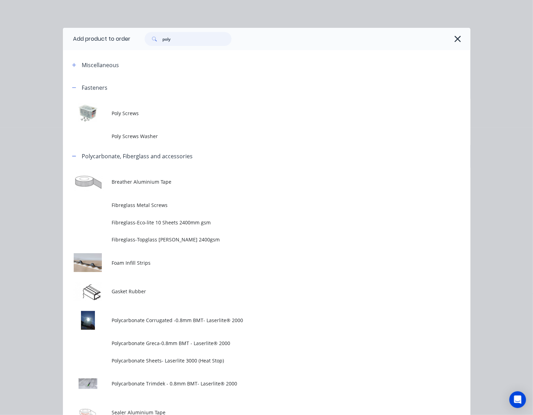
drag, startPoint x: 184, startPoint y: 38, endPoint x: 122, endPoint y: 37, distance: 62.6
click at [123, 38] on header "Add product to order poly" at bounding box center [266, 39] width 407 height 22
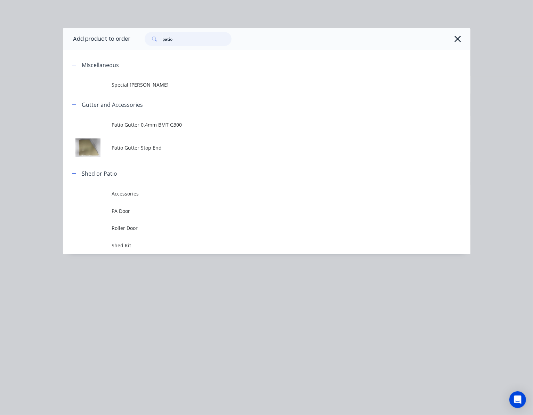
drag, startPoint x: 180, startPoint y: 35, endPoint x: 146, endPoint y: 40, distance: 34.4
click at [146, 40] on div "patio" at bounding box center [188, 39] width 87 height 14
type input "clip"
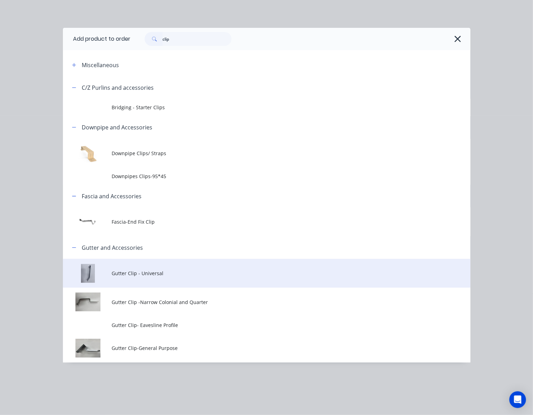
click at [208, 279] on td "Gutter Clip - Universal" at bounding box center [291, 273] width 358 height 29
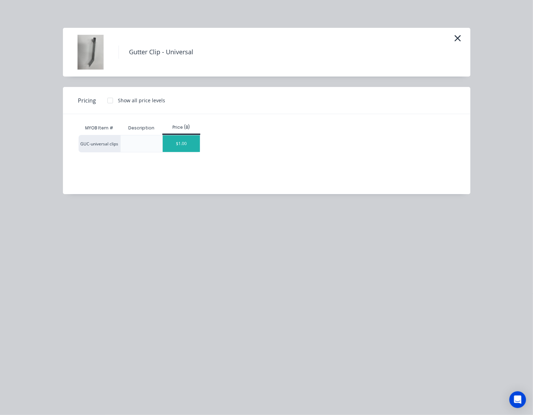
click at [165, 136] on div "$1.00" at bounding box center [181, 143] width 37 height 17
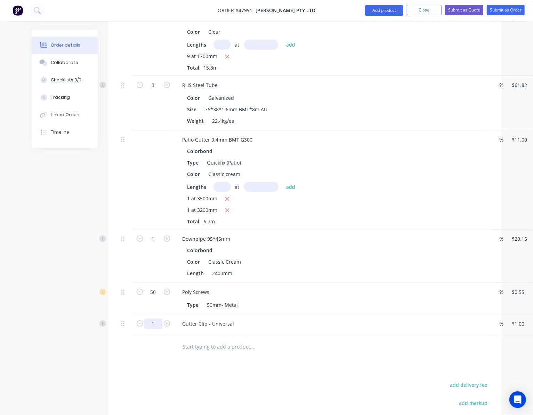
click at [155, 90] on input "1" at bounding box center [153, 85] width 18 height 10
type input "6"
type input "$6.00"
click at [280, 356] on div at bounding box center [299, 346] width 250 height 23
click at [381, 12] on button "Add product" at bounding box center [384, 10] width 38 height 11
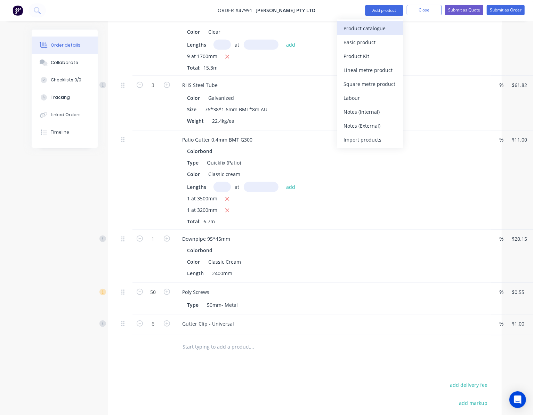
click at [381, 28] on div "Product catalogue" at bounding box center [370, 28] width 54 height 10
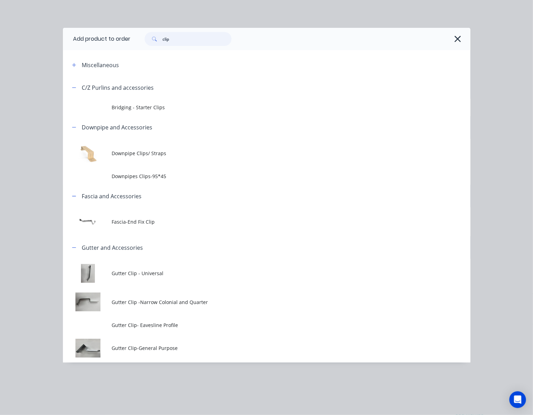
drag, startPoint x: 191, startPoint y: 35, endPoint x: 132, endPoint y: 35, distance: 58.7
click at [132, 35] on div "clip" at bounding box center [297, 39] width 333 height 14
type input "gutter"
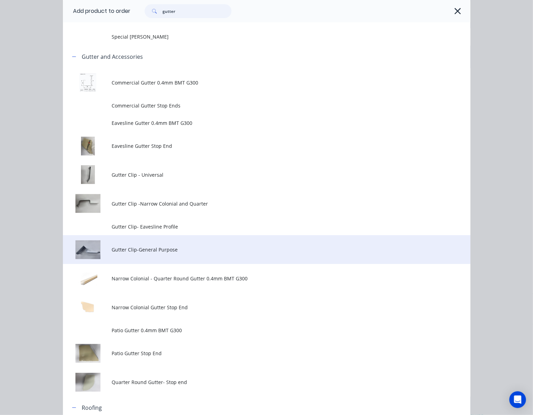
scroll to position [92, 0]
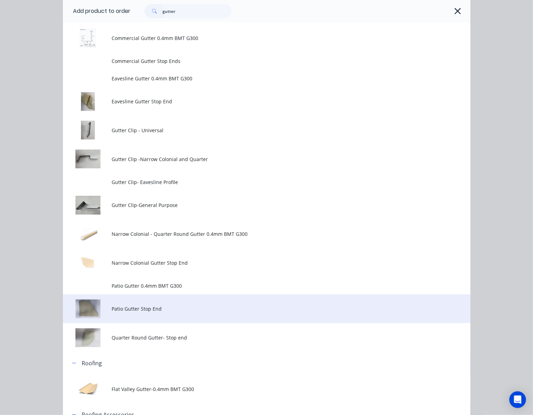
click at [228, 301] on td "Patio Gutter Stop End" at bounding box center [291, 308] width 358 height 29
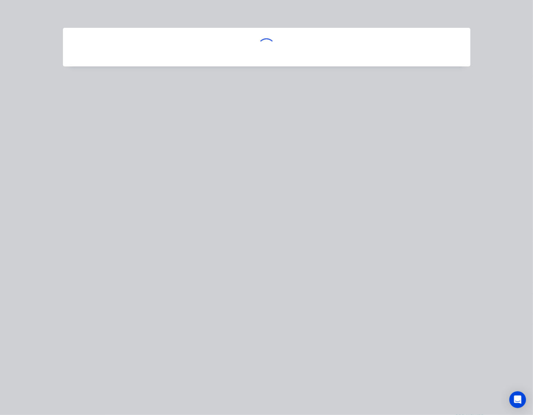
scroll to position [0, 0]
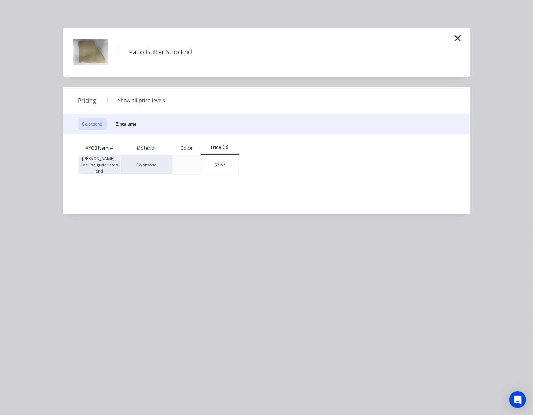
click at [222, 161] on div "$3.67" at bounding box center [219, 164] width 37 height 18
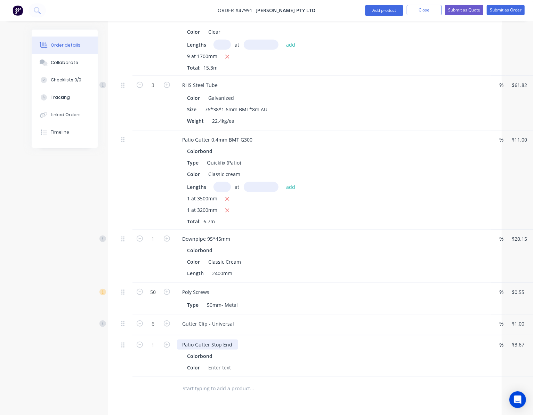
click at [234, 342] on div "Patio Gutter Stop End" at bounding box center [207, 344] width 61 height 10
click at [237, 345] on div "Patio Gutter Stop End - left & Right" at bounding box center [223, 344] width 92 height 10
click at [130, 361] on div at bounding box center [125, 356] width 14 height 42
click at [180, 345] on div "Patio Gutter Stop End - Left & Right" at bounding box center [223, 344] width 93 height 10
click at [263, 347] on div "Patio Gutter Stop End - Left & Right" at bounding box center [223, 344] width 93 height 10
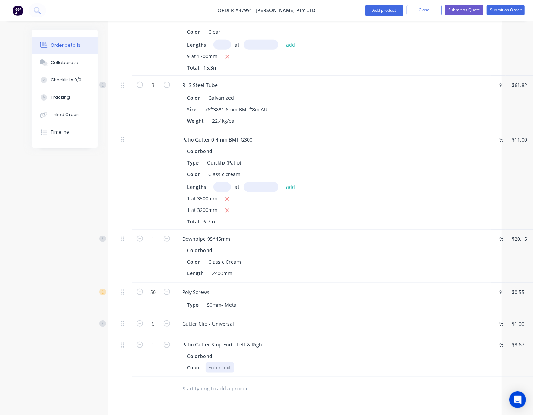
click at [227, 366] on div at bounding box center [220, 367] width 28 height 10
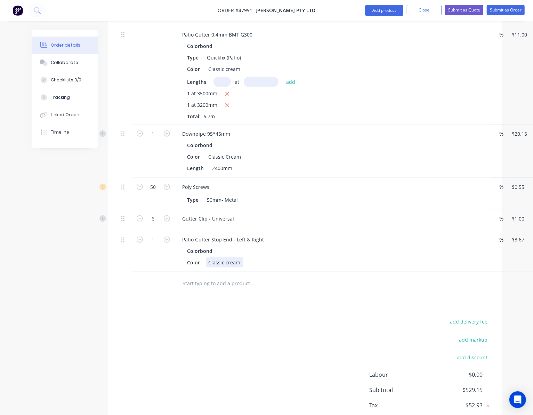
scroll to position [343, 0]
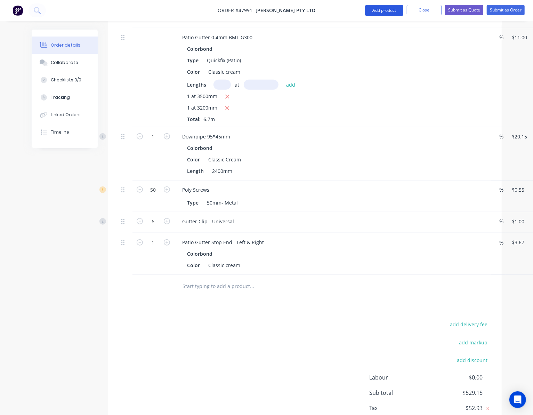
click at [379, 11] on button "Add product" at bounding box center [384, 10] width 38 height 11
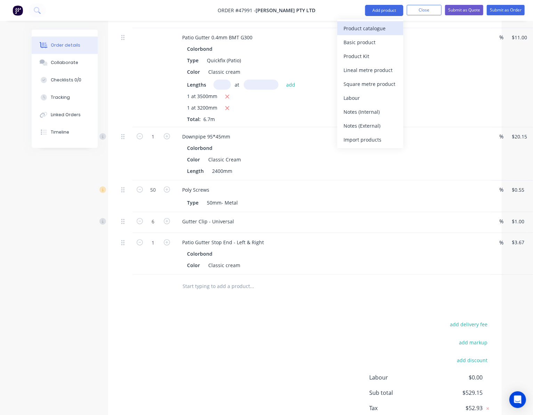
click at [370, 25] on div "Product catalogue" at bounding box center [370, 28] width 54 height 10
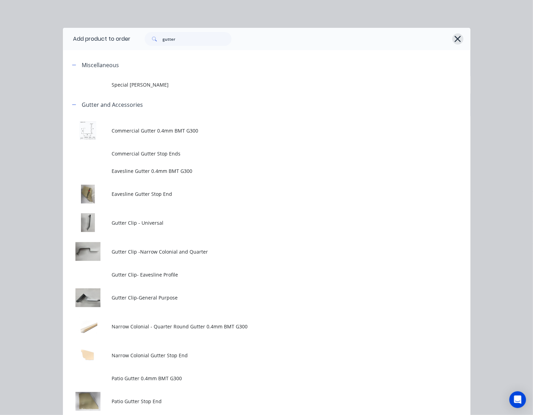
click at [456, 34] on icon "button" at bounding box center [457, 39] width 7 height 10
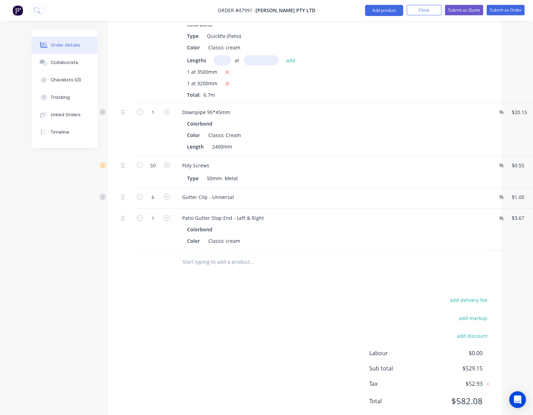
scroll to position [389, 0]
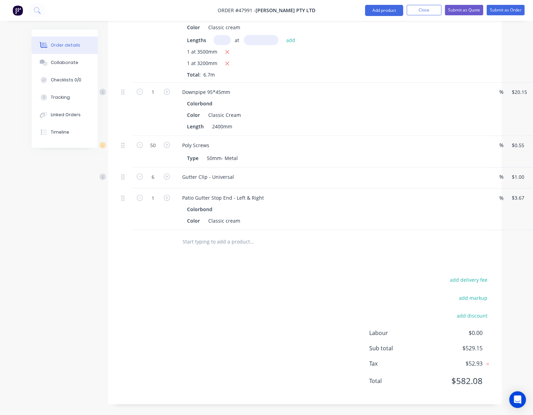
click at [218, 276] on div "add delivery fee add markup add discount Labour $0.00 Sub total $529.15 Tax $52…" at bounding box center [304, 334] width 372 height 119
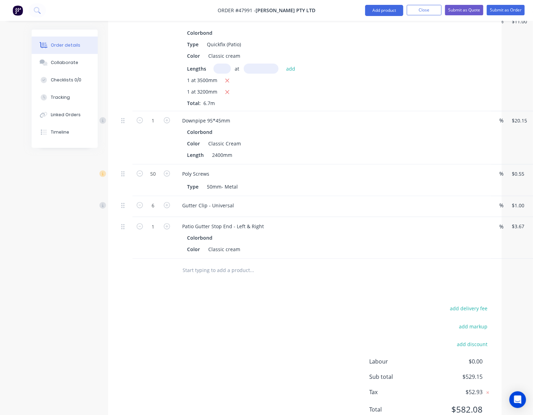
scroll to position [343, 0]
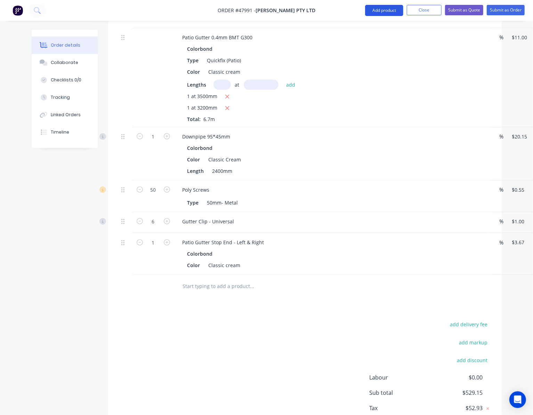
click at [377, 9] on button "Add product" at bounding box center [384, 10] width 38 height 11
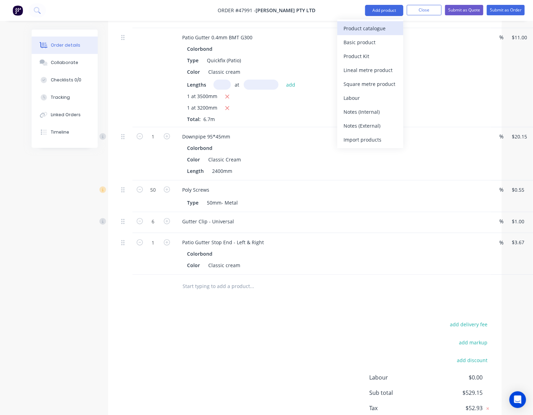
click at [358, 30] on div "Product catalogue" at bounding box center [370, 28] width 54 height 10
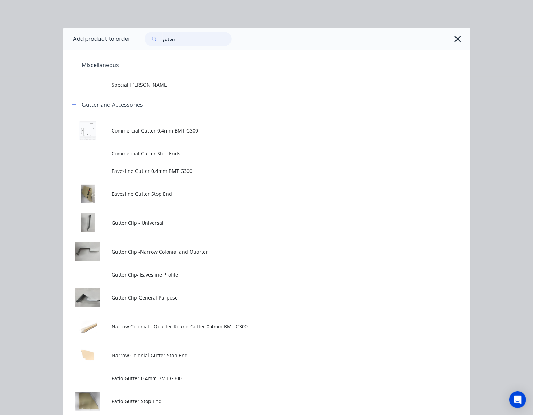
drag, startPoint x: 197, startPoint y: 38, endPoint x: 129, endPoint y: 46, distance: 67.9
click at [124, 47] on header "Add product to order gutter" at bounding box center [266, 39] width 407 height 22
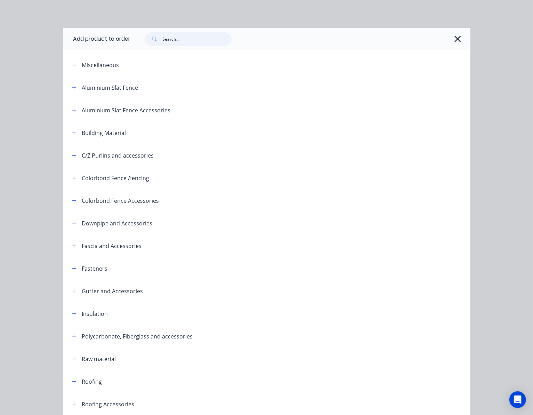
click at [172, 37] on input "text" at bounding box center [197, 39] width 69 height 14
click at [172, 38] on input "text" at bounding box center [197, 39] width 69 height 14
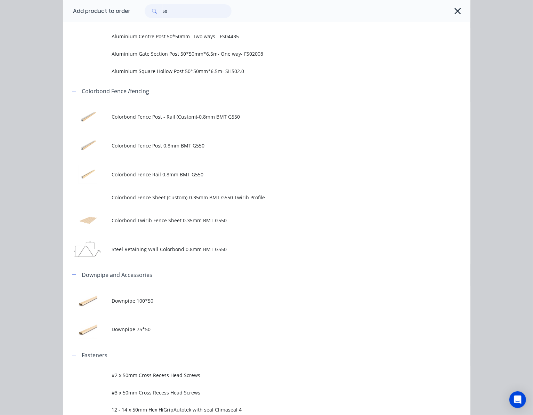
scroll to position [0, 0]
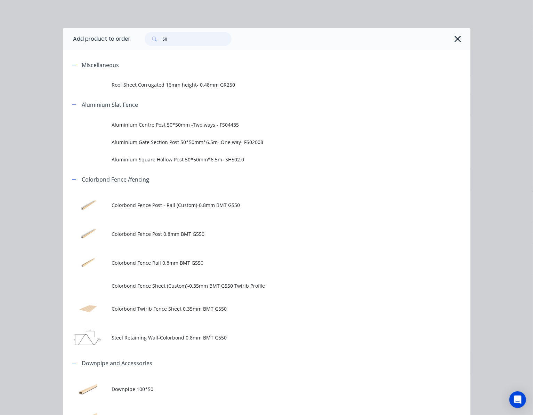
drag, startPoint x: 181, startPoint y: 36, endPoint x: 133, endPoint y: 40, distance: 48.1
click at [138, 40] on div "50" at bounding box center [185, 39] width 94 height 14
type input "tube"
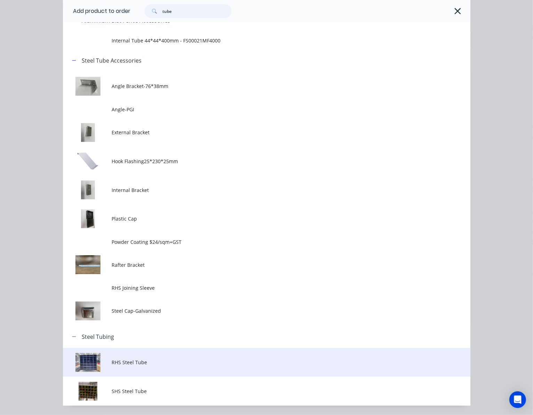
scroll to position [105, 0]
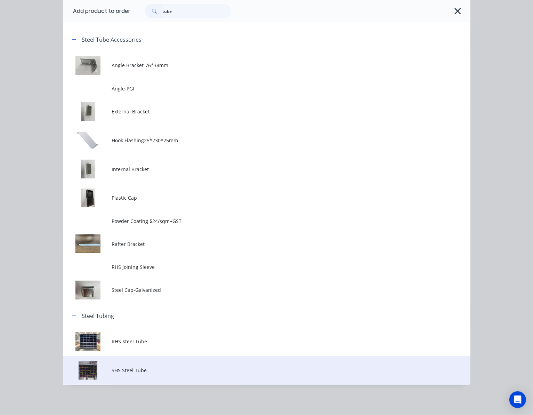
click at [192, 356] on td "SHS Steel Tube" at bounding box center [291, 369] width 358 height 29
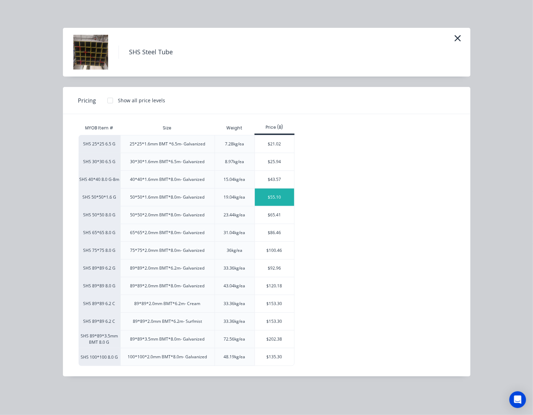
click at [277, 202] on div "$55.10" at bounding box center [274, 196] width 39 height 17
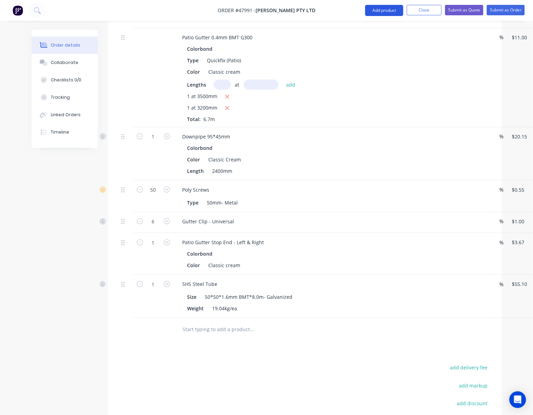
click at [377, 8] on button "Add product" at bounding box center [384, 10] width 38 height 11
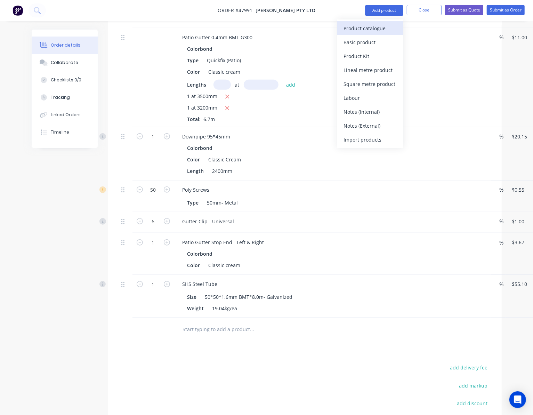
click at [376, 22] on button "Product catalogue" at bounding box center [370, 28] width 66 height 14
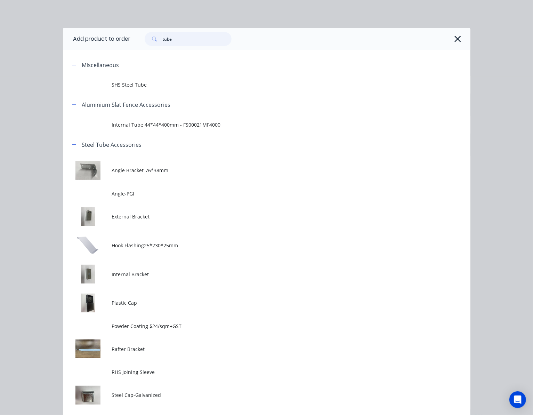
click at [180, 37] on input "tube" at bounding box center [197, 39] width 69 height 14
drag, startPoint x: 188, startPoint y: 42, endPoint x: 119, endPoint y: 32, distance: 69.8
click at [120, 32] on header "Add product to order tube" at bounding box center [266, 39] width 407 height 22
type input "cutting"
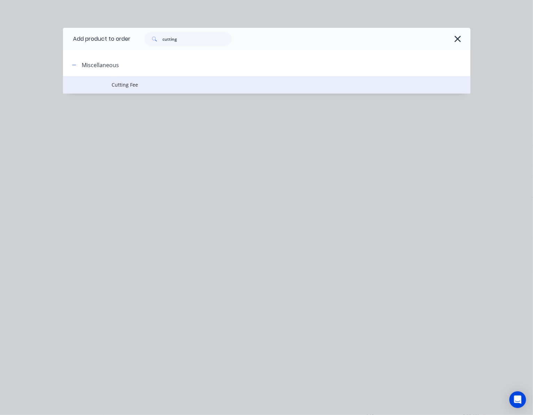
click at [206, 91] on td "Cutting Fee" at bounding box center [291, 84] width 358 height 17
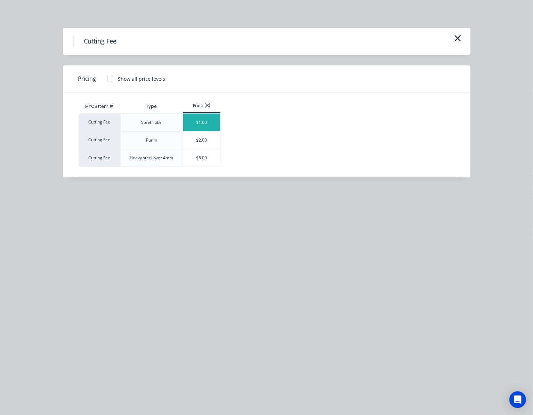
click at [205, 120] on div "$1.00" at bounding box center [201, 122] width 37 height 17
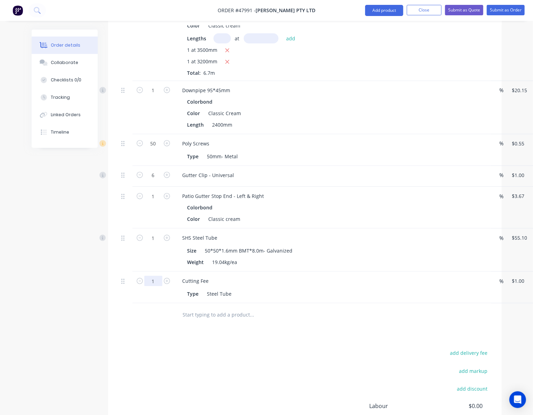
type input "5"
type input "$5.00"
click at [302, 346] on div "Drawings Add drawing Products Show / Hide columns Add product Qty Discount Pric…" at bounding box center [304, 137] width 393 height 680
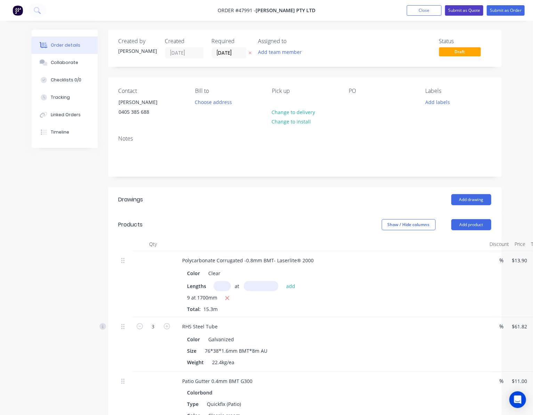
click at [465, 7] on button "Submit as Quote" at bounding box center [464, 10] width 38 height 10
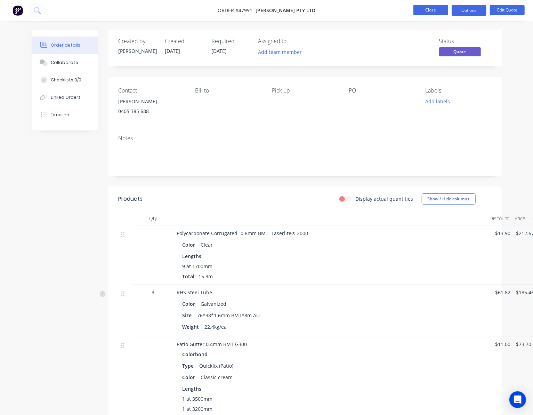
click at [432, 10] on button "Close" at bounding box center [430, 10] width 35 height 10
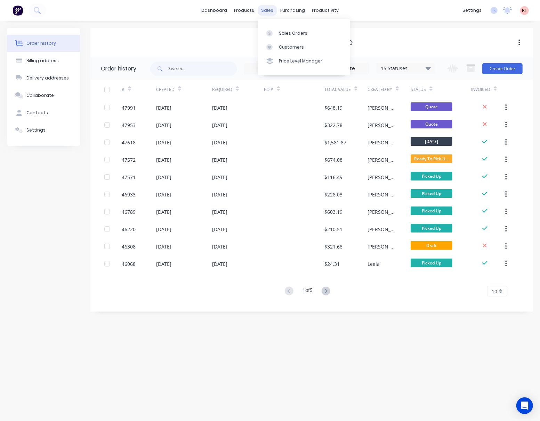
click at [265, 10] on div "sales" at bounding box center [266, 10] width 19 height 10
click at [292, 55] on link "Price Level Manager" at bounding box center [304, 61] width 92 height 14
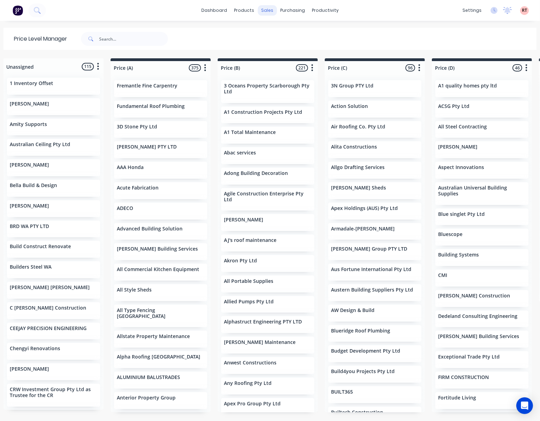
click at [265, 9] on div "sales" at bounding box center [266, 10] width 19 height 10
click at [290, 37] on link "Sales Orders" at bounding box center [300, 33] width 92 height 14
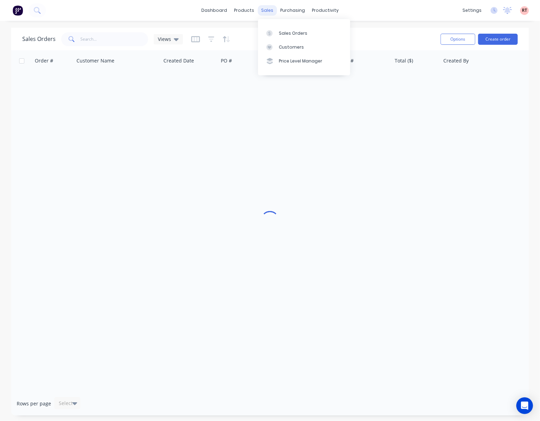
click at [263, 12] on div "sales" at bounding box center [266, 10] width 19 height 10
click at [295, 44] on div "Customers" at bounding box center [291, 47] width 25 height 6
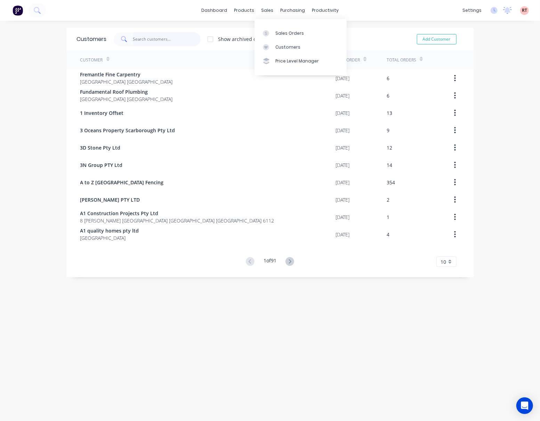
click at [165, 38] on input "text" at bounding box center [167, 39] width 68 height 14
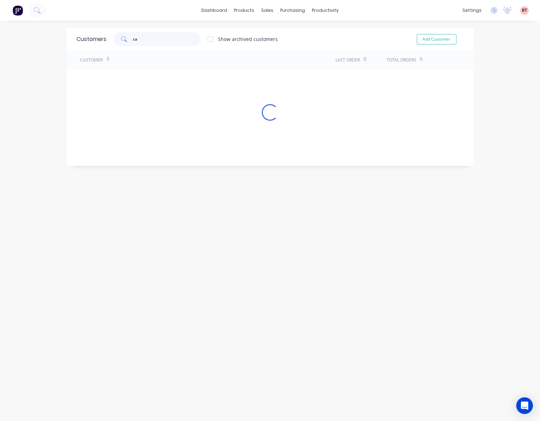
type input "c"
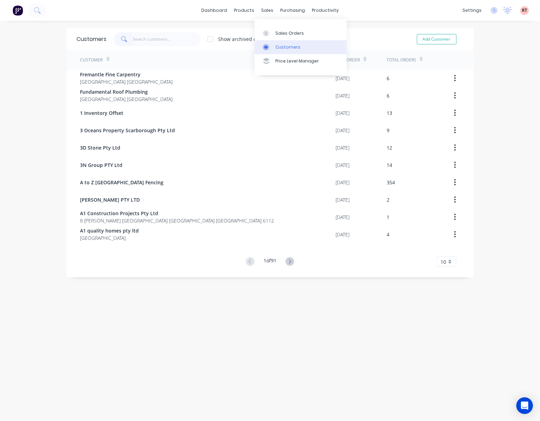
click at [300, 42] on link "Customers" at bounding box center [300, 47] width 92 height 14
click at [292, 48] on div "Customers" at bounding box center [287, 47] width 25 height 6
click at [163, 38] on input "text" at bounding box center [167, 39] width 68 height 14
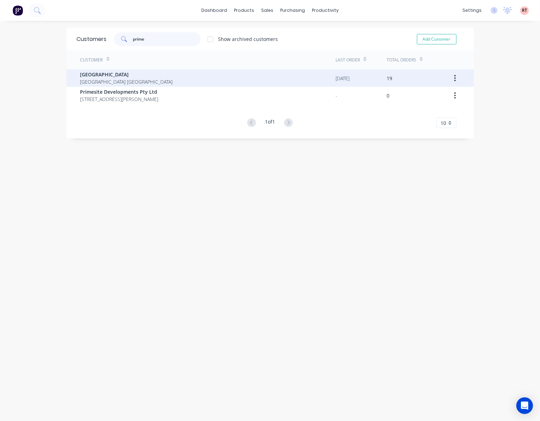
type input "prime"
click at [185, 79] on div "Prime West Building Western Australia Australia" at bounding box center [207, 77] width 255 height 17
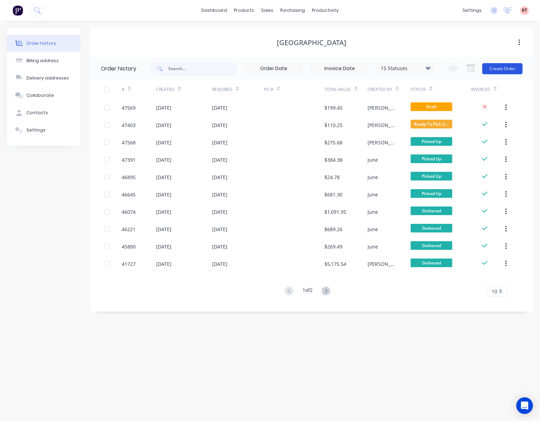
click at [505, 66] on button "Create Order" at bounding box center [502, 68] width 40 height 11
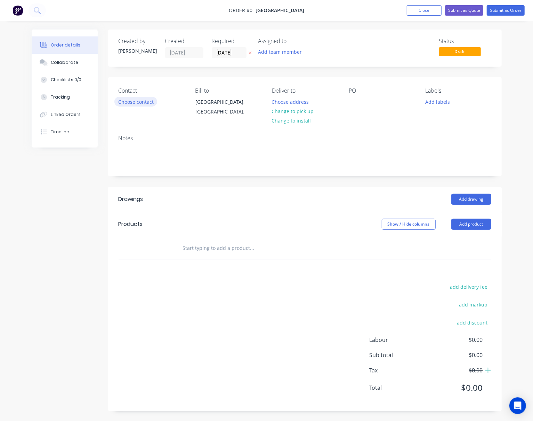
click at [141, 104] on button "Choose contact" at bounding box center [135, 101] width 43 height 9
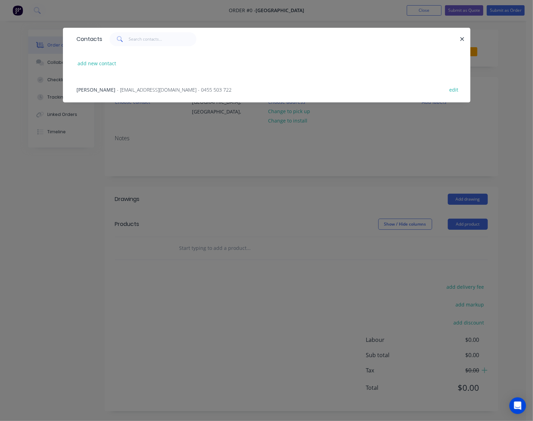
click at [143, 90] on span "- admin@primewestbuilding.com.au - 0455 503 722" at bounding box center [174, 90] width 115 height 7
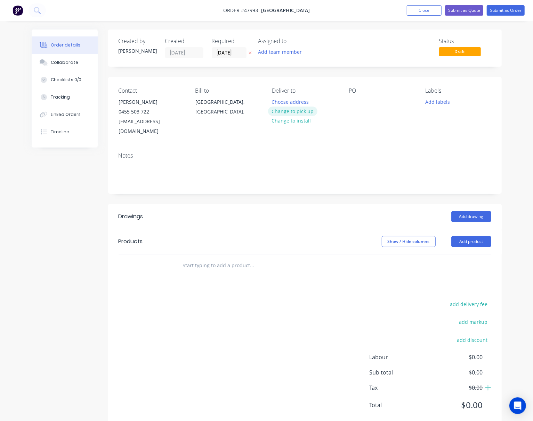
click at [309, 110] on button "Change to pick up" at bounding box center [292, 111] width 49 height 9
click at [469, 211] on button "Add drawing" at bounding box center [471, 216] width 40 height 11
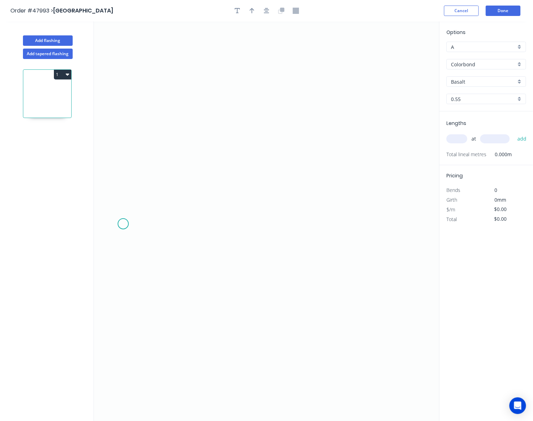
click at [123, 224] on icon "0" at bounding box center [266, 222] width 345 height 400
click at [151, 158] on icon at bounding box center [137, 190] width 28 height 67
click at [370, 159] on icon "0 ?" at bounding box center [266, 222] width 345 height 400
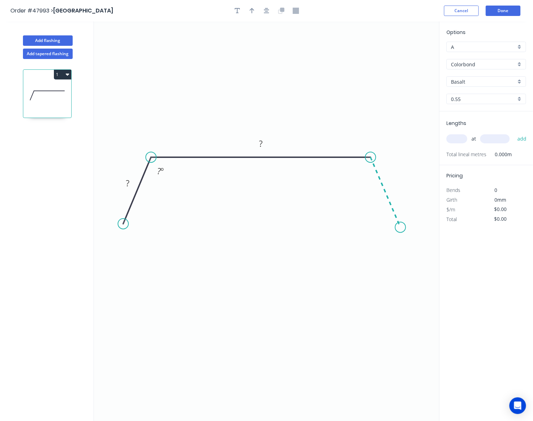
click at [400, 228] on icon "0 ? ? ? º" at bounding box center [266, 222] width 345 height 400
click at [400, 228] on circle at bounding box center [400, 227] width 10 height 10
click at [455, 139] on input "text" at bounding box center [456, 138] width 21 height 9
type input "1"
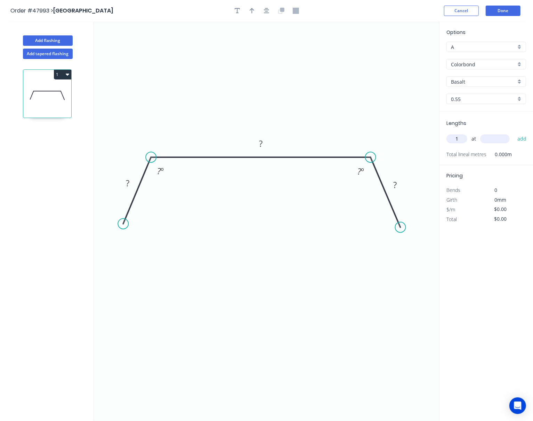
click at [489, 138] on input "text" at bounding box center [495, 138] width 30 height 9
type input "500"
click at [514, 133] on button "add" at bounding box center [522, 139] width 16 height 12
click at [160, 175] on tspan "?" at bounding box center [159, 171] width 4 height 11
click at [127, 181] on tspan "?" at bounding box center [127, 183] width 3 height 11
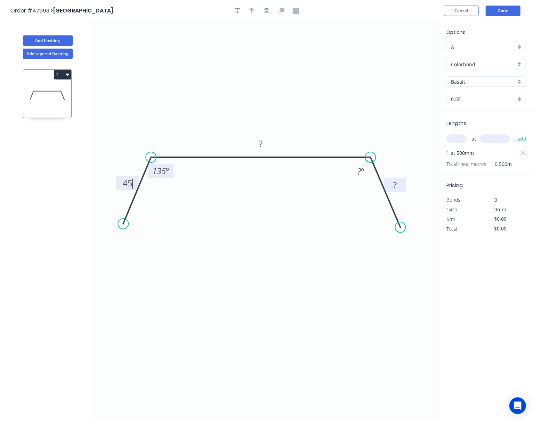
click at [401, 183] on rect at bounding box center [395, 186] width 14 height 10
click at [362, 174] on tspan "º" at bounding box center [362, 171] width 3 height 11
click at [259, 145] on tspan "?" at bounding box center [260, 143] width 3 height 11
click at [285, 310] on icon "0 45 2350 45 135 º 135 º" at bounding box center [266, 222] width 345 height 400
click at [498, 112] on div "Lengths at add 1 at 500mm Total lineal metres 0.500m" at bounding box center [485, 144] width 93 height 64
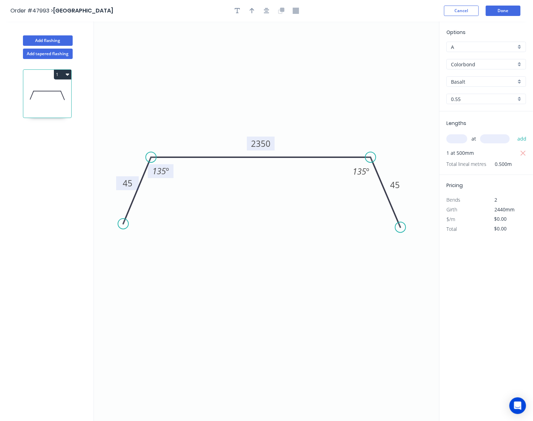
click at [303, 117] on icon "0 45 2350 45 135 º 135 º" at bounding box center [266, 222] width 345 height 400
click at [493, 82] on input "Basalt" at bounding box center [483, 81] width 65 height 7
click at [485, 139] on div "Surfmist" at bounding box center [485, 142] width 79 height 12
type input "Surfmist"
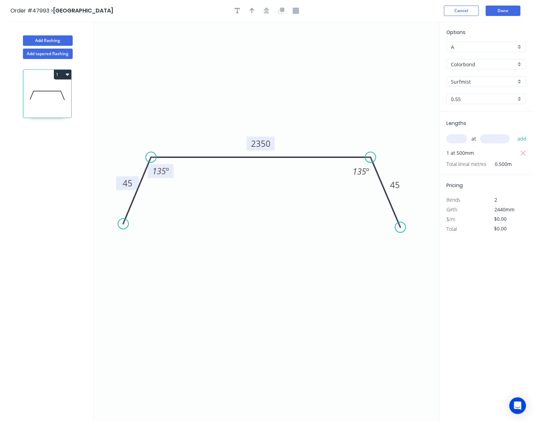
click at [505, 274] on div "Options A A Colorbond Colorbond Surfmist Surfmist 0.55 0.55 Lengths at add 1 at…" at bounding box center [486, 222] width 94 height 401
click at [526, 153] on button "button" at bounding box center [522, 153] width 9 height 10
click at [456, 140] on input "text" at bounding box center [456, 138] width 21 height 9
type input "1"
click at [482, 138] on input "text" at bounding box center [495, 138] width 30 height 9
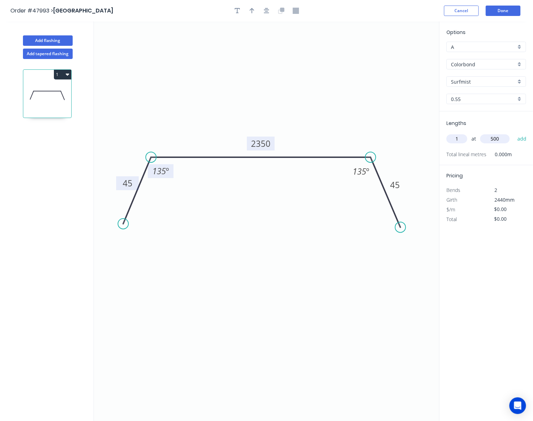
type input "500"
click at [514, 133] on button "add" at bounding box center [522, 139] width 16 height 12
click at [502, 248] on div "Options A A Colorbond Colorbond Surfmist Surfmist 0.55 0.55 Lengths at add 1 at…" at bounding box center [486, 222] width 94 height 401
click at [501, 202] on div "2" at bounding box center [505, 200] width 38 height 10
click at [510, 10] on button "Done" at bounding box center [502, 11] width 35 height 10
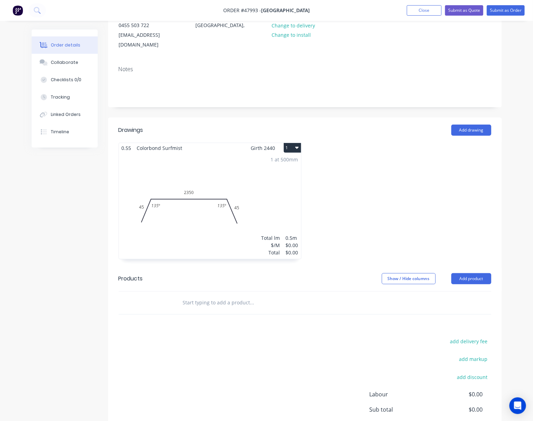
scroll to position [133, 0]
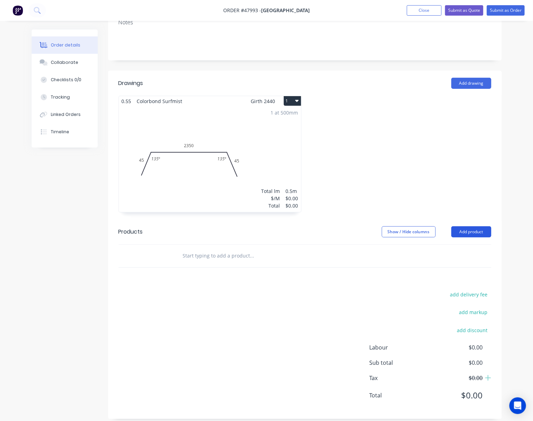
click at [486, 227] on button "Add product" at bounding box center [471, 232] width 40 height 11
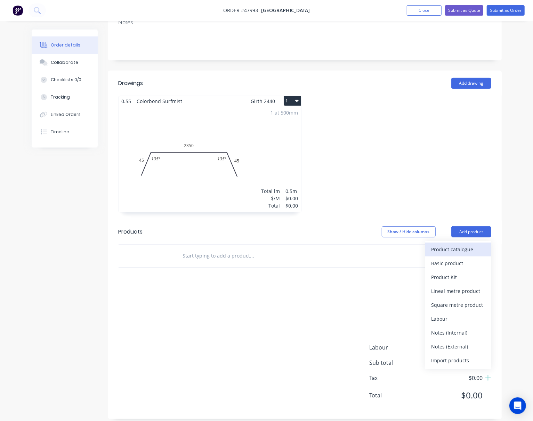
click at [465, 245] on div "Product catalogue" at bounding box center [458, 250] width 54 height 10
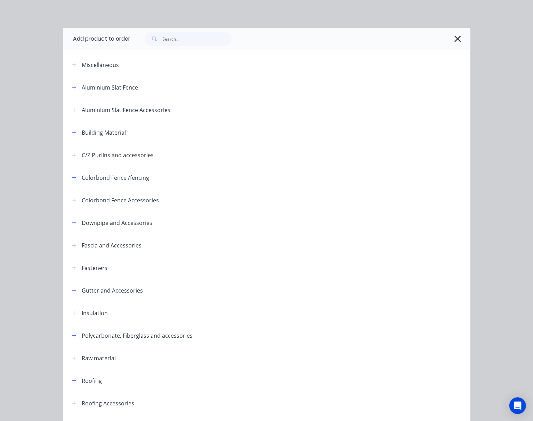
click at [113, 64] on div "Miscellaneous" at bounding box center [100, 65] width 37 height 8
click at [72, 315] on icon "button" at bounding box center [74, 313] width 4 height 5
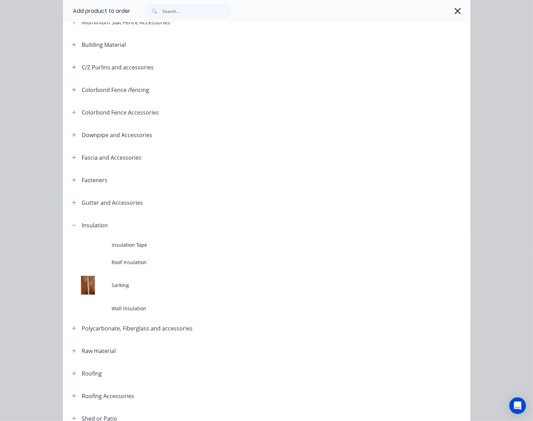
scroll to position [195, 0]
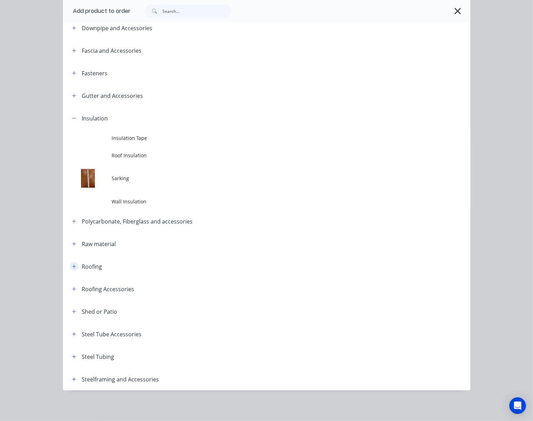
click at [72, 267] on icon "button" at bounding box center [74, 266] width 4 height 5
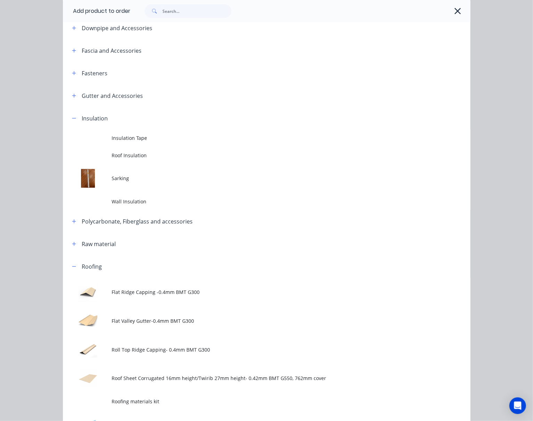
click at [179, 295] on td "Flat Ridge Capping -0.4mm BMT G300" at bounding box center [291, 292] width 358 height 29
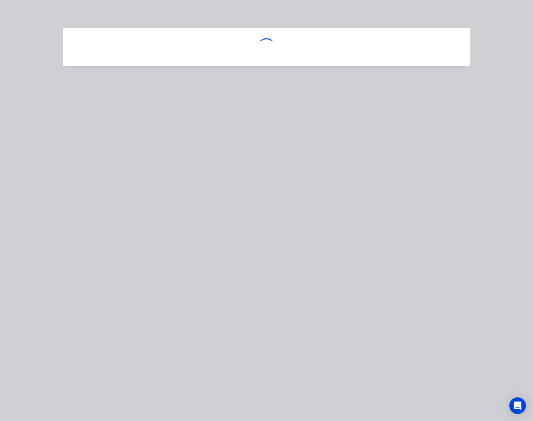
scroll to position [0, 0]
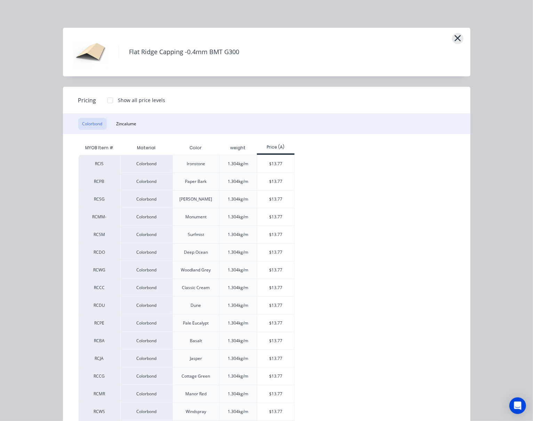
click at [452, 36] on button "button" at bounding box center [457, 38] width 11 height 11
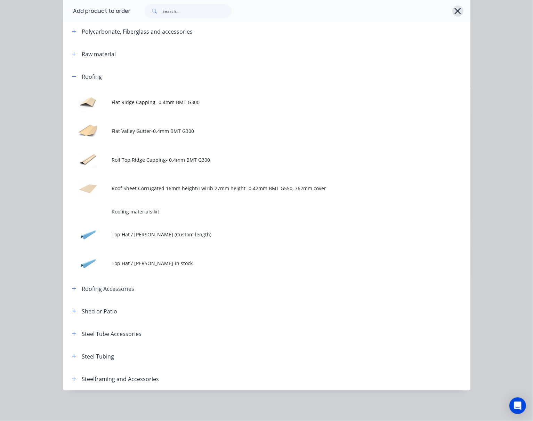
click at [452, 12] on button "button" at bounding box center [457, 11] width 11 height 11
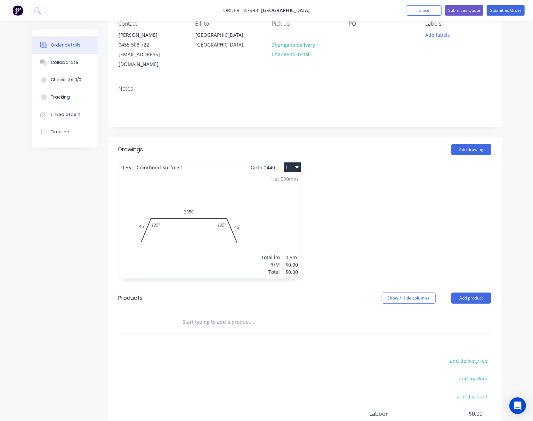
scroll to position [0, 0]
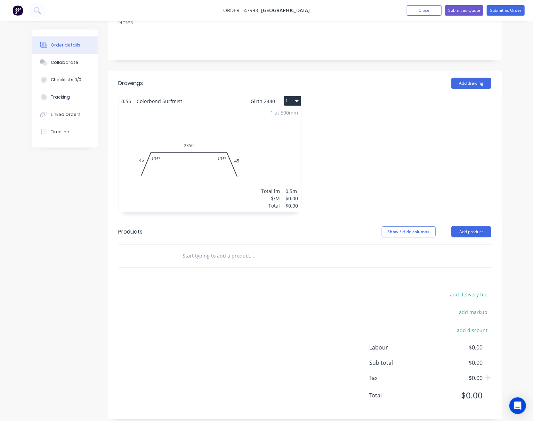
click at [260, 135] on div "1 at 500mm Total lm $/M Total 0.5m $0.00 $0.00" at bounding box center [210, 159] width 182 height 106
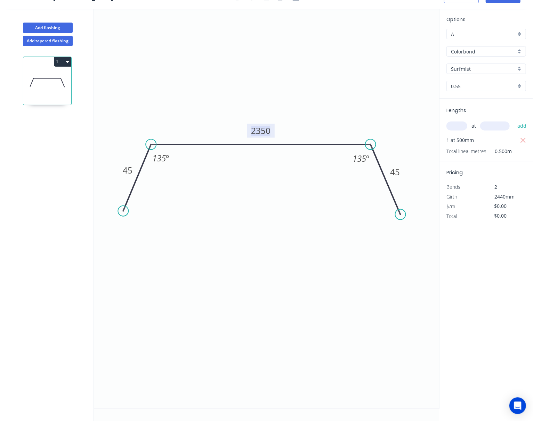
click at [256, 129] on tspan "2350" at bounding box center [260, 130] width 19 height 11
click at [281, 197] on icon "0 45 2350 45 135 º 135 º" at bounding box center [266, 209] width 345 height 400
click at [501, 190] on div "2" at bounding box center [505, 187] width 38 height 10
click at [507, 204] on input "$0.00" at bounding box center [506, 207] width 24 height 10
click at [272, 303] on icon "0 45 2350 45 135 º 135 º" at bounding box center [266, 209] width 345 height 400
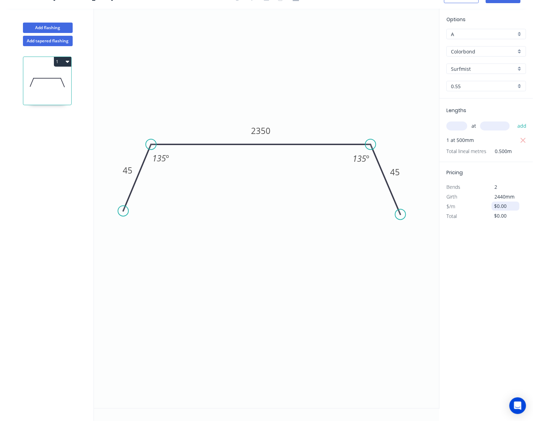
click at [502, 205] on input "$0.00" at bounding box center [506, 207] width 24 height 10
type input "$20.45"
click at [496, 242] on div "Options A A Colorbond Colorbond Surfmist Surfmist 0.55 0.55 Lengths at add 1 at…" at bounding box center [486, 209] width 94 height 401
click at [505, 220] on input "$0.00" at bounding box center [506, 216] width 24 height 10
click at [512, 216] on input "$0.00" at bounding box center [506, 216] width 24 height 10
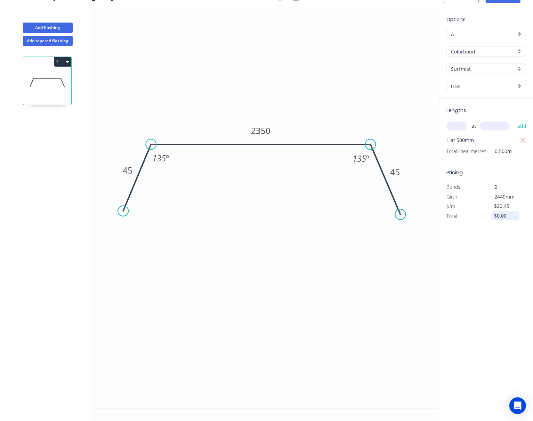
drag, startPoint x: 506, startPoint y: 216, endPoint x: 496, endPoint y: 217, distance: 9.8
click at [496, 217] on input "$0.00" at bounding box center [506, 216] width 24 height 10
type input "$498.98"
type input "$0.00"
click at [503, 243] on div "Options A A Colorbond Colorbond Surfmist Surfmist 0.55 0.55 Lengths at add 1 at…" at bounding box center [486, 209] width 94 height 401
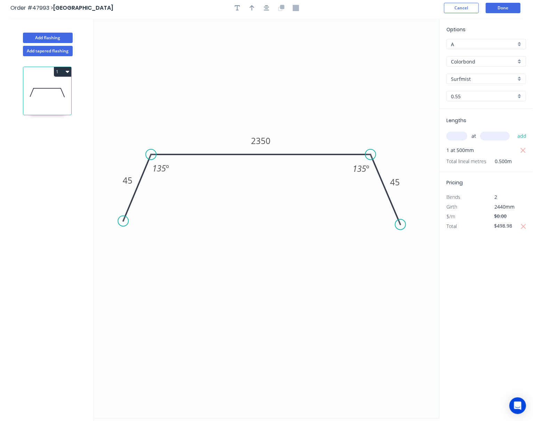
scroll to position [0, 0]
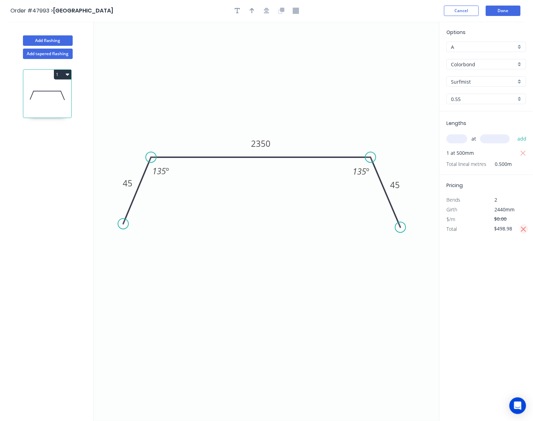
click at [523, 229] on icon "button" at bounding box center [523, 229] width 5 height 5
type input "$0.00"
click at [510, 219] on input "$0.00" at bounding box center [506, 219] width 24 height 10
click at [507, 10] on button "Done" at bounding box center [502, 11] width 35 height 10
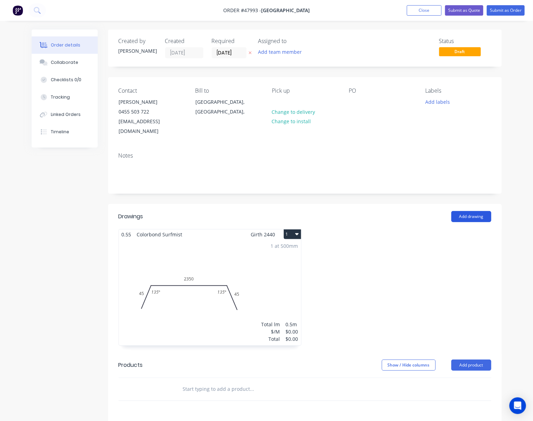
click at [482, 211] on button "Add drawing" at bounding box center [471, 216] width 40 height 11
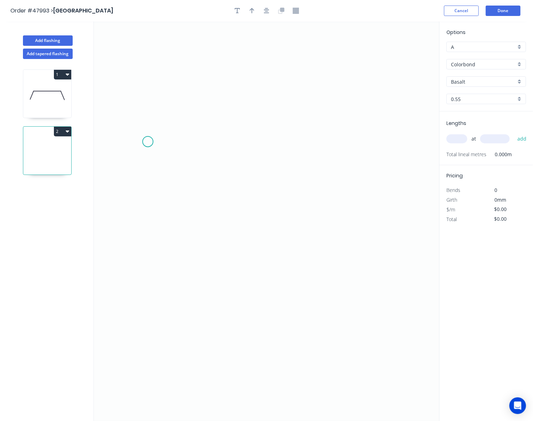
click at [147, 142] on icon "0" at bounding box center [266, 222] width 345 height 400
click at [159, 236] on icon "0" at bounding box center [266, 222] width 345 height 400
click at [376, 234] on icon "0 ?" at bounding box center [266, 222] width 345 height 400
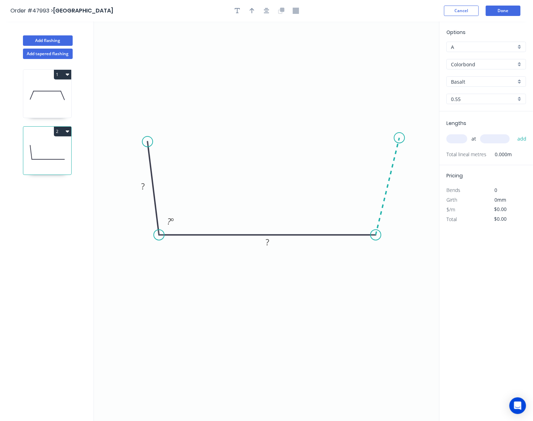
click at [399, 138] on icon at bounding box center [388, 186] width 24 height 97
click at [399, 138] on circle at bounding box center [399, 138] width 10 height 10
click at [397, 136] on circle at bounding box center [399, 138] width 10 height 10
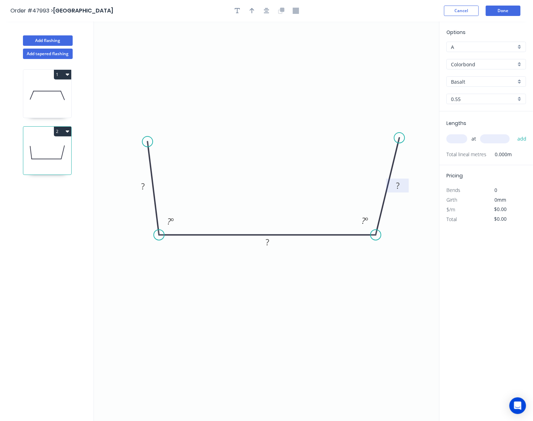
click at [402, 181] on rect at bounding box center [397, 186] width 23 height 14
click at [397, 187] on tspan "?" at bounding box center [397, 185] width 3 height 11
click at [142, 184] on tspan "?" at bounding box center [142, 186] width 3 height 11
click at [403, 186] on rect at bounding box center [398, 186] width 14 height 10
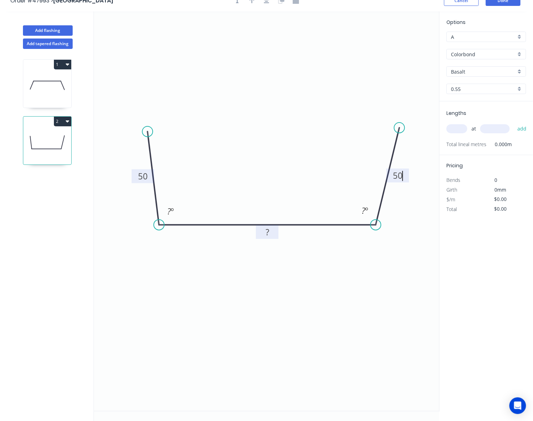
scroll to position [13, 0]
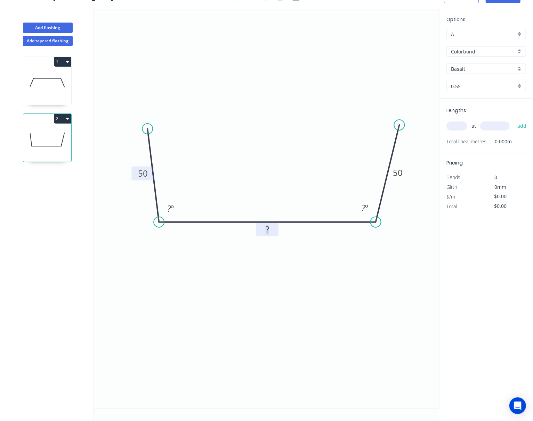
click at [268, 229] on tspan "?" at bounding box center [266, 229] width 3 height 11
click at [272, 261] on icon "0 50 400 50 ? º ? º" at bounding box center [266, 209] width 345 height 400
type input "$21.62"
click at [458, 127] on input "text" at bounding box center [456, 126] width 21 height 9
type input "1"
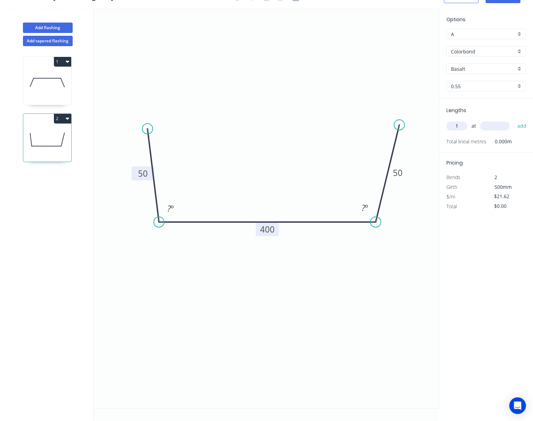
click at [501, 124] on input "text" at bounding box center [495, 126] width 30 height 9
type input "2440"
click at [514, 120] on button "add" at bounding box center [522, 126] width 16 height 12
type input "$52.75"
click at [410, 239] on icon "0 50 400 50 ? º ? º" at bounding box center [266, 209] width 345 height 400
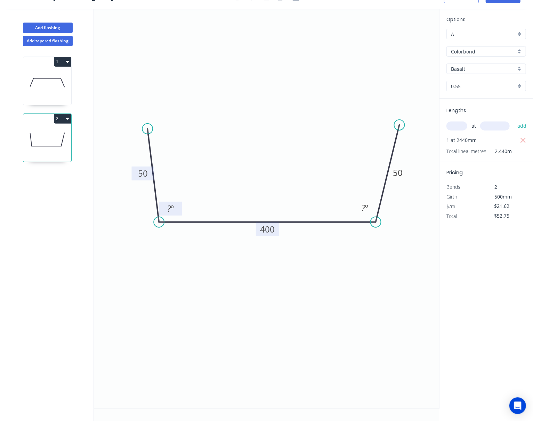
click at [168, 212] on tspan "?" at bounding box center [169, 208] width 4 height 11
click at [363, 208] on tspan "?" at bounding box center [363, 208] width 4 height 11
click at [339, 286] on icon "0 50 400 50 135 º 135 º" at bounding box center [266, 209] width 345 height 400
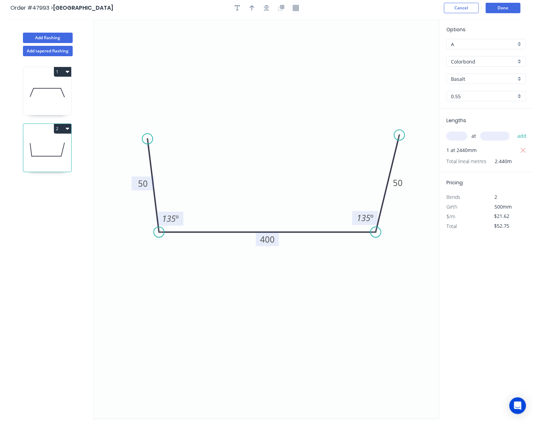
scroll to position [0, 0]
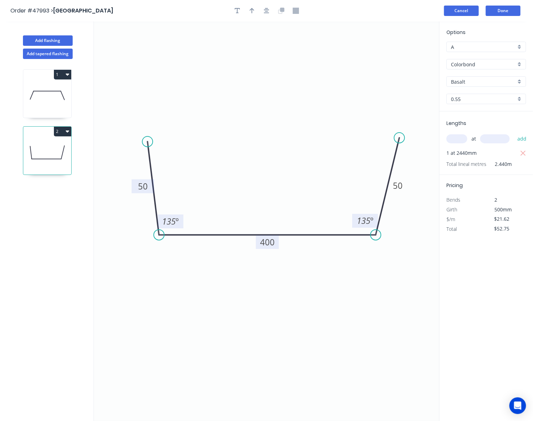
click at [461, 15] on button "Cancel" at bounding box center [461, 11] width 35 height 10
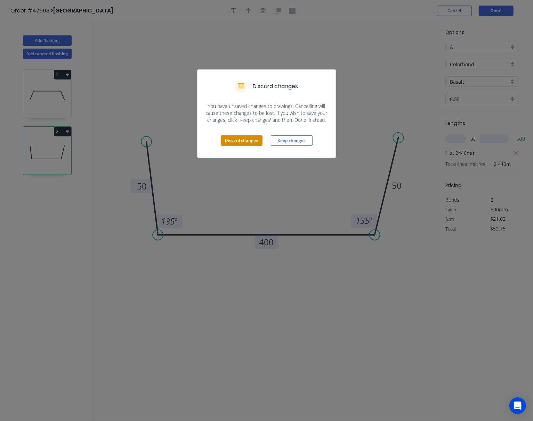
click at [238, 143] on button "Discard changes" at bounding box center [242, 141] width 42 height 10
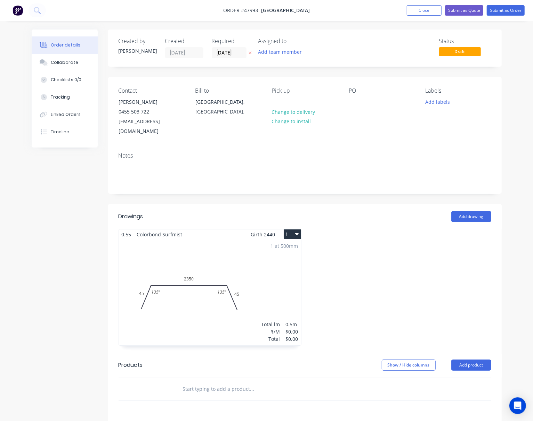
click at [270, 283] on div "1 at 500mm Total lm $/M Total 0.5m $0.00 $0.00" at bounding box center [210, 293] width 182 height 106
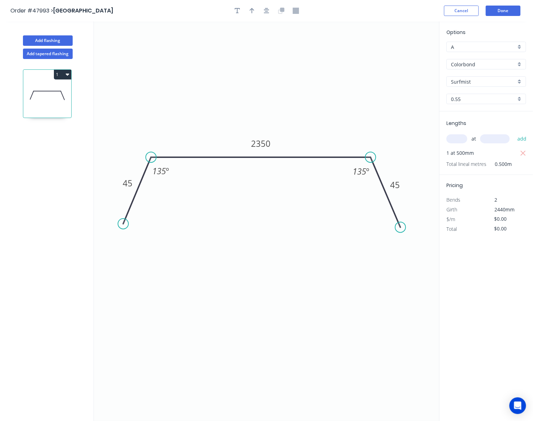
click at [506, 237] on div "Options A A Colorbond Colorbond Surfmist Surfmist 0.55 0.55 Lengths at add 1 at…" at bounding box center [486, 222] width 94 height 401
click at [503, 230] on input "$0.00" at bounding box center [506, 229] width 24 height 10
click at [512, 219] on input "$0.00" at bounding box center [506, 219] width 24 height 10
drag, startPoint x: 510, startPoint y: 218, endPoint x: 492, endPoint y: 220, distance: 17.9
click at [492, 220] on div "$0.00" at bounding box center [505, 219] width 28 height 9
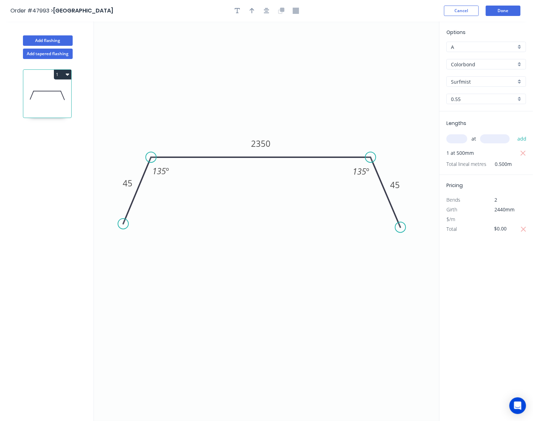
click at [509, 259] on div "Options A A Colorbond Colorbond Surfmist Surfmist 0.55 0.55 Lengths at add 1 at…" at bounding box center [486, 222] width 94 height 401
click at [503, 216] on input "text" at bounding box center [506, 219] width 24 height 10
type input "$21.62"
click at [509, 227] on input "$0.00" at bounding box center [506, 229] width 24 height 10
type input "$52.76"
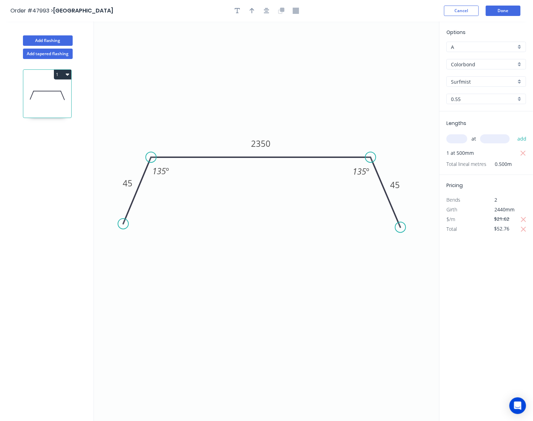
click at [497, 263] on div "Options A A Colorbond Colorbond Surfmist Surfmist 0.55 0.55 Lengths at add 1 at…" at bounding box center [486, 222] width 94 height 401
click at [251, 14] on icon "button" at bounding box center [251, 11] width 5 height 6
click at [405, 57] on icon at bounding box center [405, 49] width 6 height 22
click at [405, 57] on icon at bounding box center [411, 51] width 20 height 20
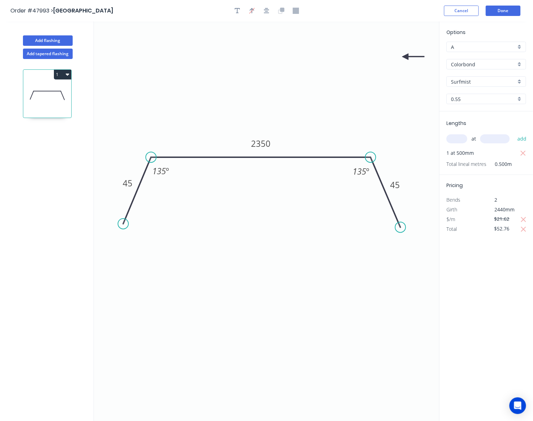
click at [405, 57] on icon at bounding box center [413, 57] width 22 height 6
click at [405, 57] on icon at bounding box center [405, 65] width 6 height 22
click at [405, 57] on icon at bounding box center [399, 62] width 20 height 20
click at [405, 57] on icon at bounding box center [397, 57] width 22 height 6
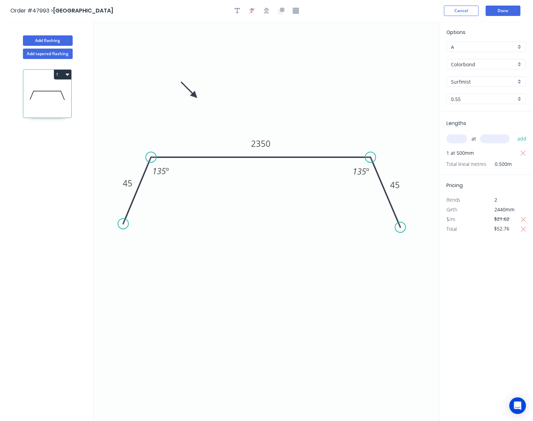
drag, startPoint x: 405, startPoint y: 57, endPoint x: 195, endPoint y: 96, distance: 214.1
click at [195, 96] on icon at bounding box center [189, 90] width 20 height 20
click at [195, 93] on icon at bounding box center [190, 87] width 20 height 20
click at [195, 92] on icon at bounding box center [190, 87] width 20 height 20
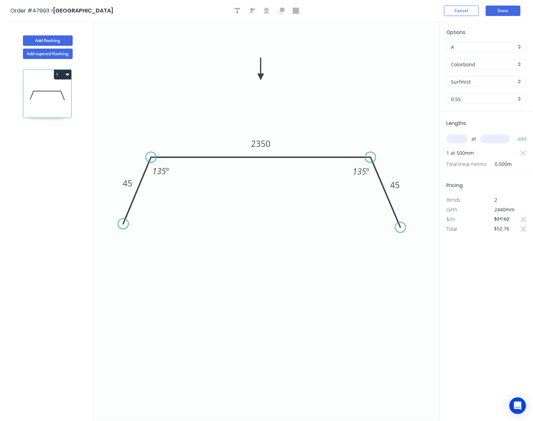
drag, startPoint x: 195, startPoint y: 91, endPoint x: 262, endPoint y: 77, distance: 67.8
click at [262, 77] on icon at bounding box center [260, 69] width 6 height 22
click at [395, 56] on icon "0 45 2350 45 135 º 135 º" at bounding box center [266, 222] width 345 height 400
click at [503, 8] on button "Done" at bounding box center [502, 11] width 35 height 10
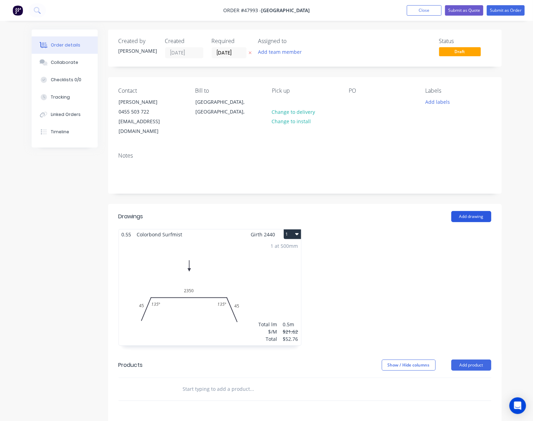
click at [467, 211] on button "Add drawing" at bounding box center [471, 216] width 40 height 11
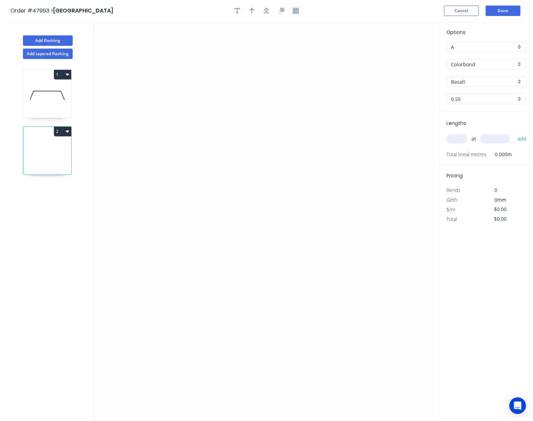
click at [62, 110] on icon at bounding box center [47, 95] width 48 height 44
type input "Surfmist"
type input "$21.62"
type input "$52.76"
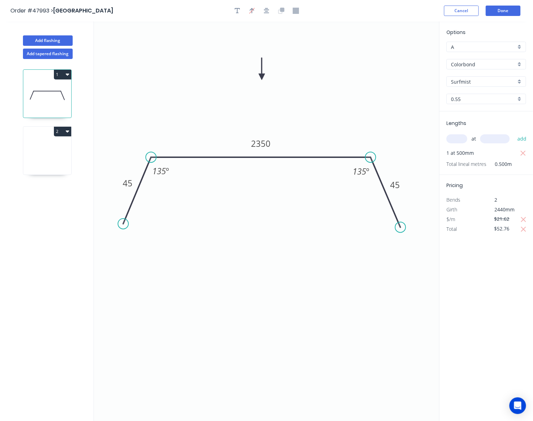
click at [58, 158] on icon at bounding box center [47, 152] width 48 height 44
type input "Basalt"
type input "$0.00"
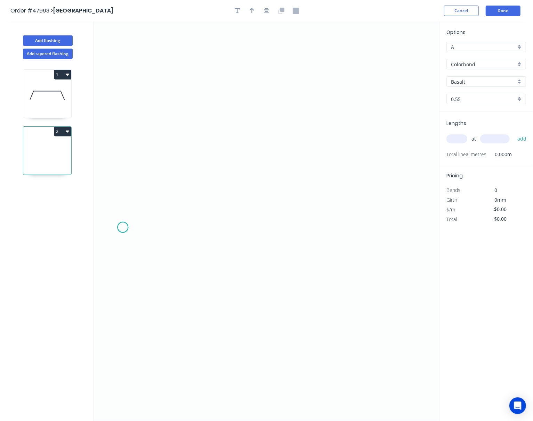
click at [123, 228] on icon "0" at bounding box center [266, 222] width 345 height 400
click at [161, 151] on icon at bounding box center [142, 188] width 38 height 77
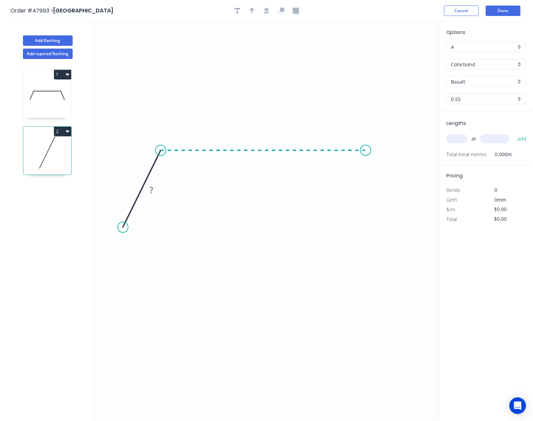
click at [366, 149] on icon "0 ?" at bounding box center [266, 222] width 345 height 400
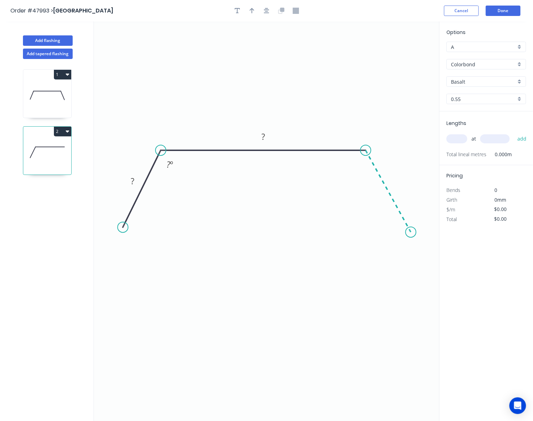
click at [411, 233] on icon "0 ? ? ? º" at bounding box center [266, 222] width 345 height 400
click at [411, 233] on circle at bounding box center [410, 232] width 10 height 10
click at [412, 227] on icon "0 ? ? ? ? º ? º" at bounding box center [266, 222] width 345 height 400
click at [412, 227] on circle at bounding box center [412, 226] width 10 height 10
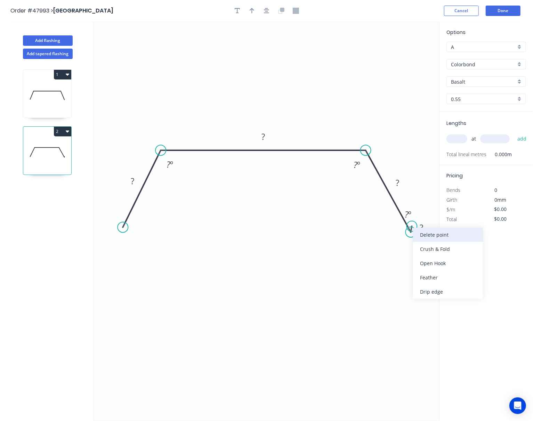
click at [421, 232] on div "Delete point" at bounding box center [448, 235] width 70 height 14
click at [402, 186] on rect at bounding box center [397, 184] width 14 height 10
click at [354, 167] on tspan "?" at bounding box center [355, 164] width 4 height 11
click at [167, 169] on tspan "?" at bounding box center [168, 164] width 4 height 11
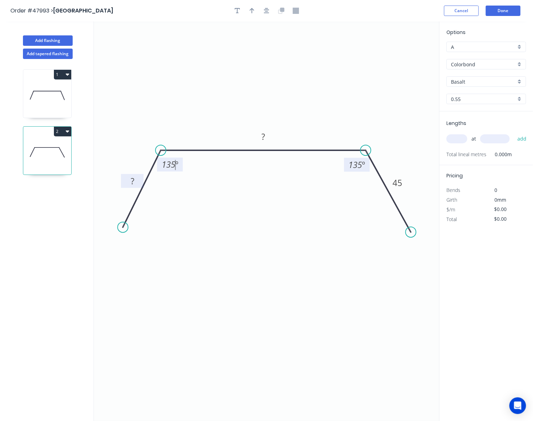
click at [131, 182] on tspan "?" at bounding box center [132, 180] width 3 height 11
click at [270, 137] on rect at bounding box center [263, 137] width 23 height 14
click at [266, 137] on rect at bounding box center [263, 137] width 14 height 10
click at [452, 139] on input "text" at bounding box center [456, 138] width 21 height 9
type input "1"
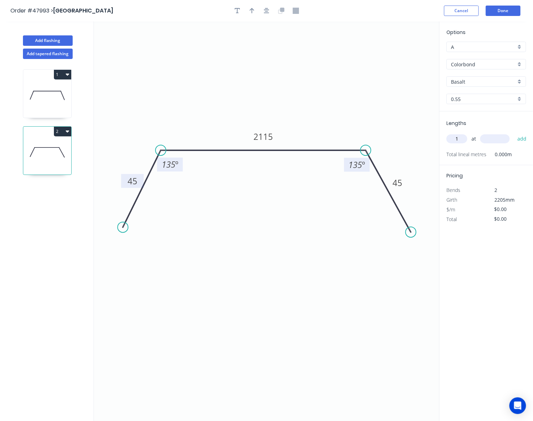
click at [488, 137] on input "text" at bounding box center [495, 138] width 30 height 9
type input "1"
type input "500"
click at [499, 277] on div "Options A A Colorbond Colorbond Basalt Basalt 0.55 0.55 Lengths 1 at 500 add To…" at bounding box center [486, 222] width 94 height 401
click at [492, 81] on input "Basalt" at bounding box center [483, 81] width 65 height 7
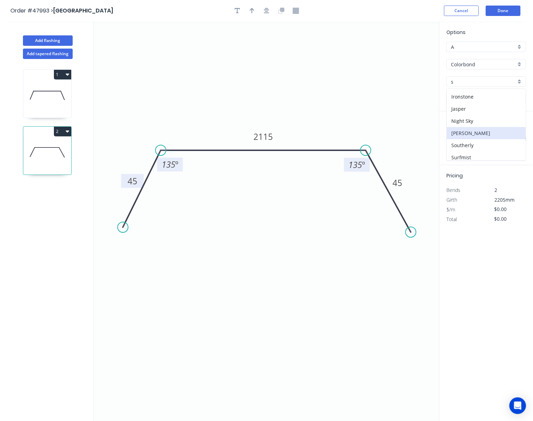
scroll to position [40, 0]
click at [474, 139] on div "Surfmist" at bounding box center [485, 142] width 79 height 12
type input "Surfmist"
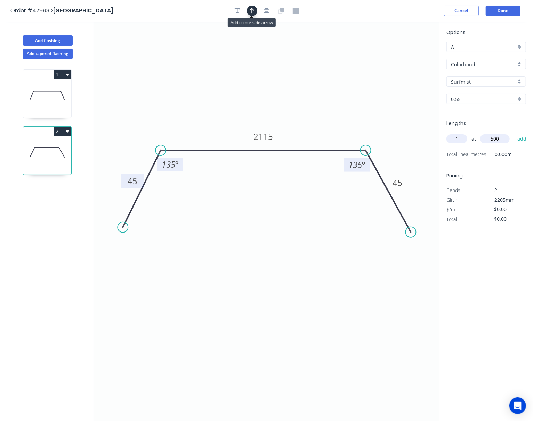
click at [255, 10] on button "button" at bounding box center [252, 11] width 10 height 10
drag, startPoint x: 405, startPoint y: 50, endPoint x: 330, endPoint y: 52, distance: 75.1
click at [329, 52] on icon "0 45 2115 45 135 º 135 º" at bounding box center [266, 222] width 345 height 400
drag, startPoint x: 404, startPoint y: 55, endPoint x: 263, endPoint y: 71, distance: 141.7
click at [263, 71] on icon at bounding box center [263, 63] width 6 height 22
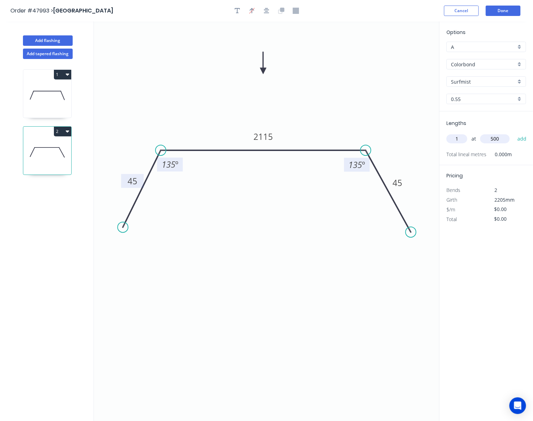
click at [381, 65] on icon "0 45 2115 45 135 º 135 º" at bounding box center [266, 222] width 345 height 400
click at [511, 210] on input "$0.00" at bounding box center [506, 210] width 24 height 10
drag, startPoint x: 509, startPoint y: 210, endPoint x: 498, endPoint y: 210, distance: 11.1
click at [498, 210] on input "$0.00" at bounding box center [506, 210] width 24 height 10
click at [510, 209] on input "$0.00" at bounding box center [506, 210] width 24 height 10
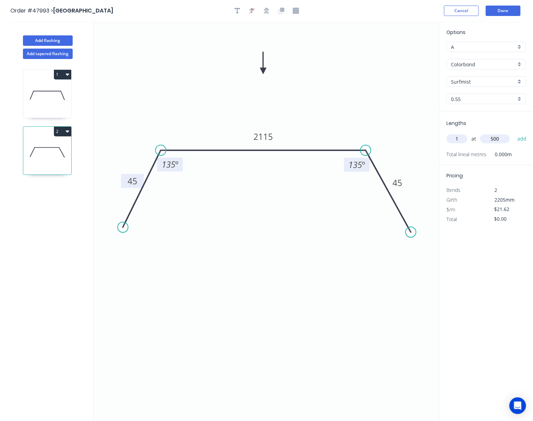
click at [513, 225] on div "Options A A Colorbond Colorbond Surfmist Surfmist 0.55 0.55 Lengths 1 at 500 ad…" at bounding box center [486, 222] width 94 height 401
click at [509, 221] on input "$0.00" at bounding box center [506, 219] width 24 height 10
click at [511, 238] on div "Options A A Colorbond Colorbond Surfmist Surfmist 0.55 0.55 Lengths 1 at 500 ad…" at bounding box center [486, 222] width 94 height 401
click at [507, 211] on input "$0.00" at bounding box center [506, 210] width 24 height 10
drag, startPoint x: 507, startPoint y: 211, endPoint x: 502, endPoint y: 211, distance: 4.9
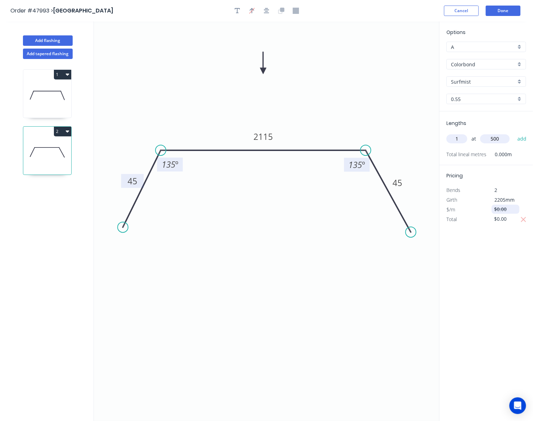
click at [502, 211] on input "$0.00" at bounding box center [506, 210] width 24 height 10
type input "$21.62"
click at [497, 221] on input "$0.00" at bounding box center [506, 219] width 24 height 10
click at [513, 218] on input "$470.00" at bounding box center [506, 219] width 24 height 10
type input "$47.67"
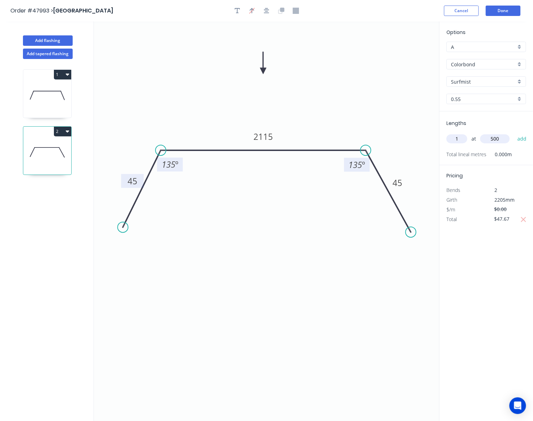
click at [513, 241] on div "Options A A Colorbond Colorbond Surfmist Surfmist 0.55 0.55 Lengths 1 at 500 ad…" at bounding box center [486, 222] width 94 height 401
click at [509, 211] on input "$0.00" at bounding box center [506, 210] width 24 height 10
type input "$21.62"
click at [495, 255] on div "Options A A Colorbond Colorbond Surfmist Surfmist 0.55 0.55 Lengths 1 at 500 ad…" at bounding box center [486, 222] width 94 height 401
click at [493, 245] on div "Options A A Colorbond Colorbond Surfmist Surfmist 0.55 0.55 Lengths 1 at 500 ad…" at bounding box center [486, 222] width 94 height 401
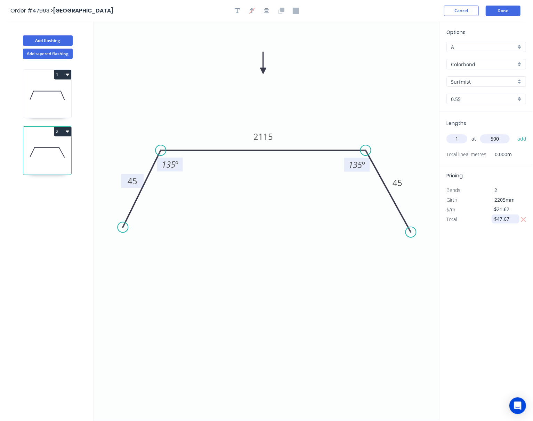
click at [509, 221] on input "$47.67" at bounding box center [506, 219] width 24 height 10
click at [502, 219] on input "$47.67" at bounding box center [506, 219] width 24 height 10
click at [502, 211] on input "$21.62" at bounding box center [506, 210] width 24 height 10
click at [492, 240] on div "Options A A Colorbond Colorbond Surfmist Surfmist 0.55 0.55 Lengths 1 at 500 ad…" at bounding box center [486, 222] width 94 height 401
click at [500, 219] on input "$47.67" at bounding box center [506, 219] width 24 height 10
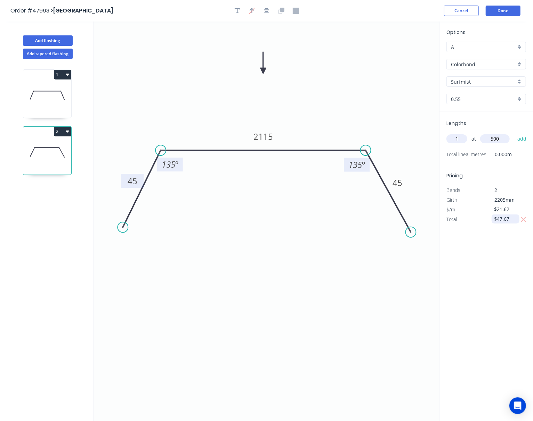
click at [502, 216] on input "$47.67" at bounding box center [506, 219] width 24 height 10
type input "$53.67"
click at [495, 264] on div "Options A A Colorbond Colorbond Surfmist Surfmist 0.55 0.55 Lengths 1 at 500 ad…" at bounding box center [486, 222] width 94 height 401
click at [509, 211] on input "$0.00" at bounding box center [506, 210] width 24 height 10
click at [508, 210] on input "$0.00" at bounding box center [506, 210] width 24 height 10
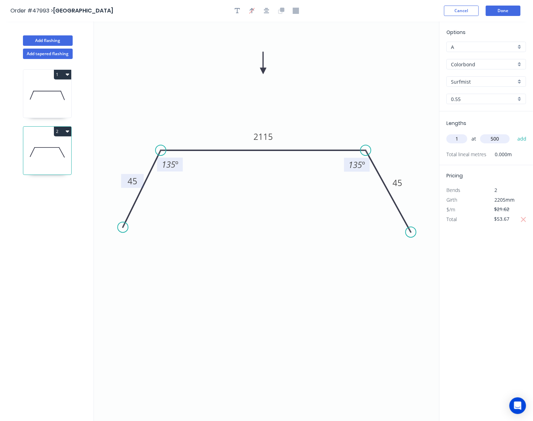
type input "$21.62"
click at [484, 258] on div "Options A A Colorbond Colorbond Surfmist Surfmist 0.55 0.55 Lengths 1 at 500 ad…" at bounding box center [486, 222] width 94 height 401
click at [505, 11] on button "Done" at bounding box center [502, 11] width 35 height 10
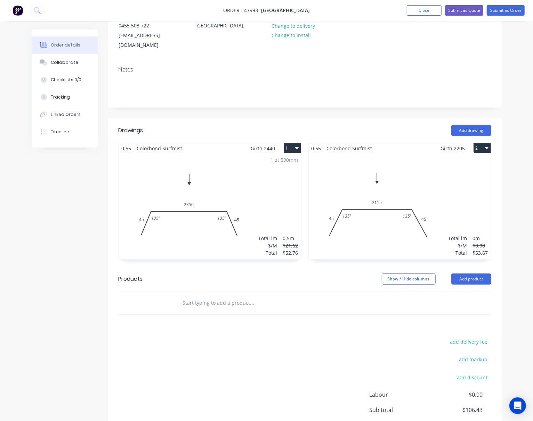
scroll to position [133, 0]
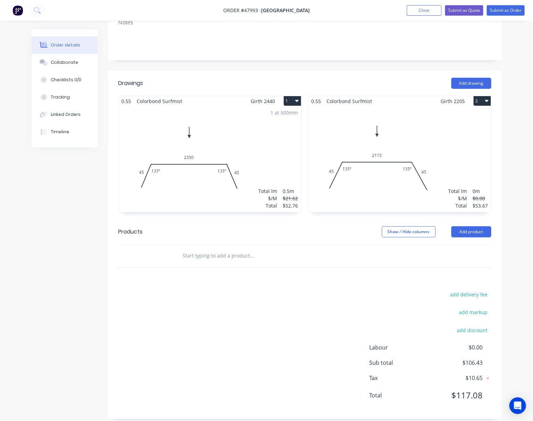
click at [288, 175] on div "1 at 500mm Total lm $/M Total 0.5m $21.62 $52.76" at bounding box center [210, 159] width 182 height 106
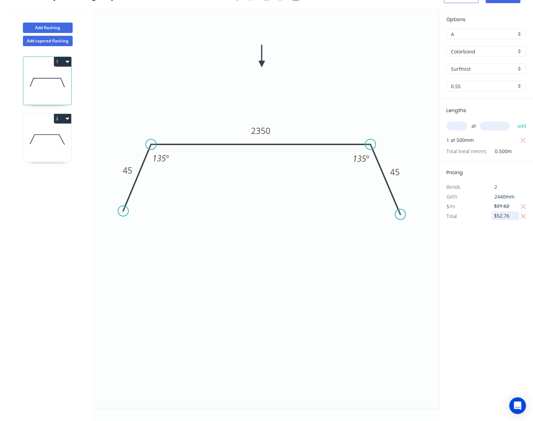
click at [502, 215] on input "$52.76" at bounding box center [506, 216] width 24 height 10
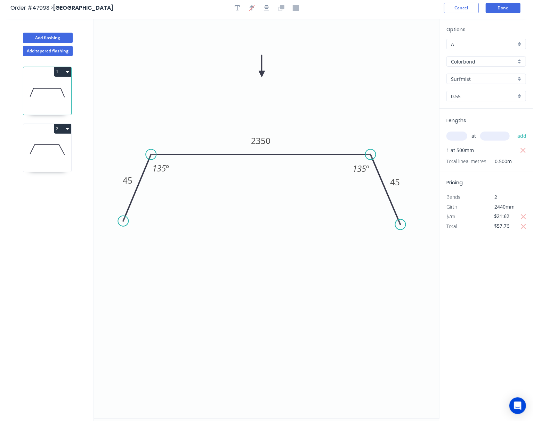
scroll to position [0, 0]
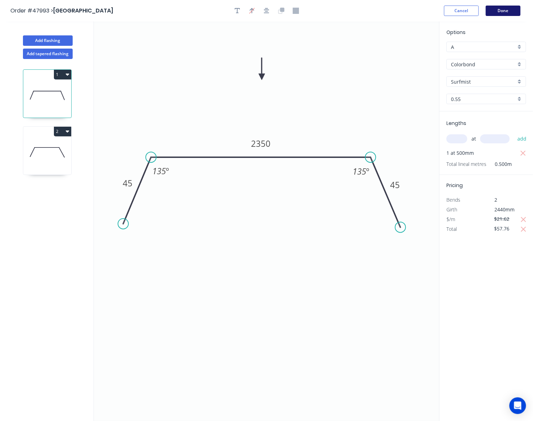
type input "$57.76"
click at [507, 10] on button "Done" at bounding box center [502, 11] width 35 height 10
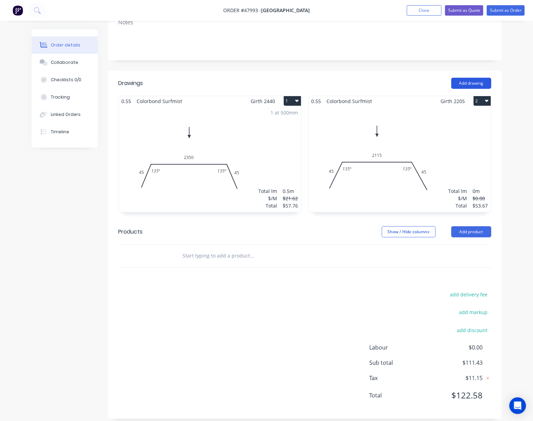
click at [471, 78] on button "Add drawing" at bounding box center [471, 83] width 40 height 11
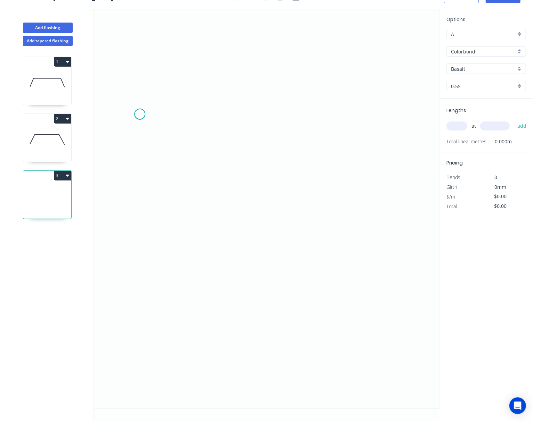
click at [140, 114] on icon "0" at bounding box center [266, 209] width 345 height 400
click at [139, 196] on icon "0" at bounding box center [266, 209] width 345 height 400
click at [405, 196] on icon "0 ?" at bounding box center [266, 209] width 345 height 400
click at [404, 194] on circle at bounding box center [405, 196] width 10 height 10
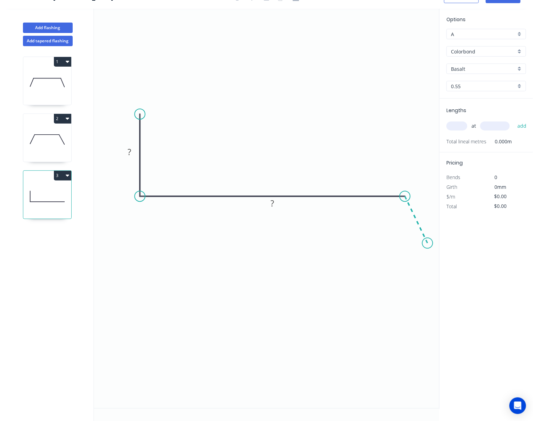
click at [427, 243] on icon "0 ? ?" at bounding box center [266, 209] width 345 height 400
click at [427, 243] on circle at bounding box center [427, 243] width 10 height 10
click at [393, 211] on tspan "?" at bounding box center [394, 210] width 4 height 11
click at [427, 209] on rect at bounding box center [425, 213] width 14 height 10
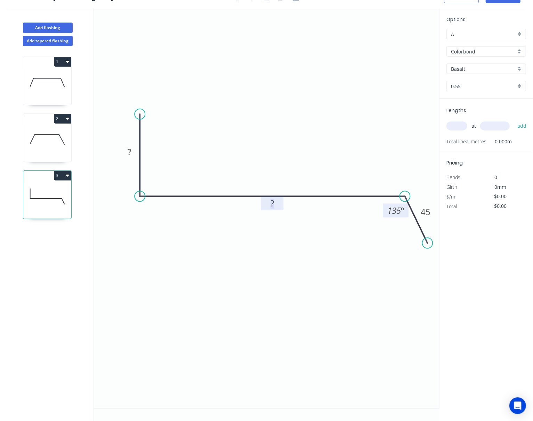
click at [270, 202] on tspan "?" at bounding box center [271, 203] width 3 height 11
click at [131, 149] on tspan "?" at bounding box center [129, 151] width 3 height 11
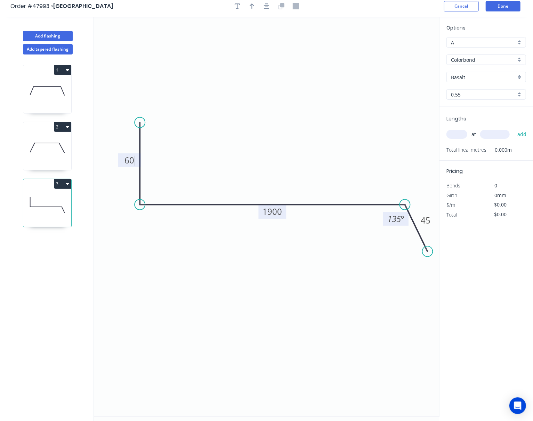
scroll to position [0, 0]
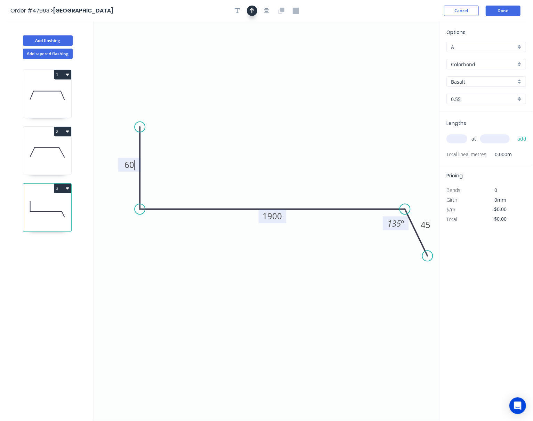
click at [249, 7] on button "button" at bounding box center [252, 11] width 10 height 10
click at [405, 51] on icon "0 60 1900 45 135 º" at bounding box center [266, 222] width 345 height 400
click at [404, 54] on icon at bounding box center [404, 48] width 6 height 22
drag, startPoint x: 404, startPoint y: 54, endPoint x: 291, endPoint y: 129, distance: 136.0
click at [291, 129] on icon at bounding box center [296, 123] width 20 height 20
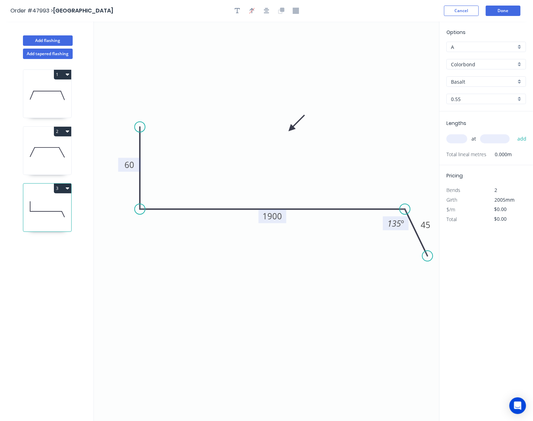
click at [457, 138] on input "text" at bounding box center [456, 138] width 21 height 9
type input "1"
click at [485, 140] on input "text" at bounding box center [495, 138] width 30 height 9
type input "520"
click at [514, 133] on button "add" at bounding box center [522, 139] width 16 height 12
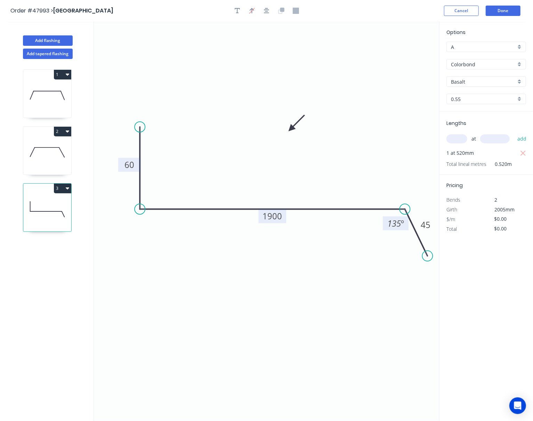
click at [500, 80] on input "Basalt" at bounding box center [483, 81] width 65 height 7
click at [473, 138] on div "Surfmist" at bounding box center [485, 142] width 79 height 12
type input "Surfmist"
click at [506, 220] on input "$0.00" at bounding box center [506, 219] width 24 height 10
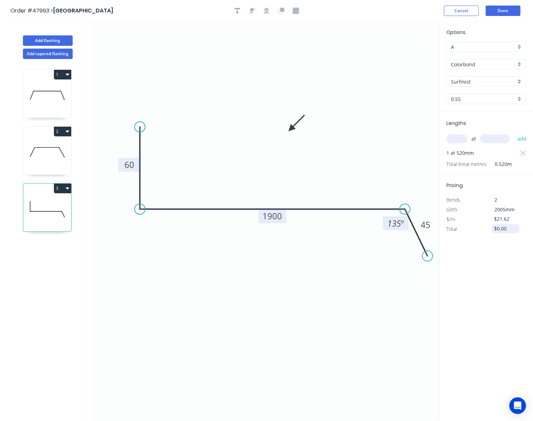
type input "$21.62"
click at [507, 225] on input "$0.00" at bounding box center [506, 229] width 24 height 10
type input "$48.35"
click at [500, 285] on div "Options A A Colorbond Colorbond Surfmist Surfmist 0.55 0.55 Lengths at add 1 at…" at bounding box center [486, 222] width 94 height 401
click at [510, 220] on input "$0.00" at bounding box center [506, 219] width 24 height 10
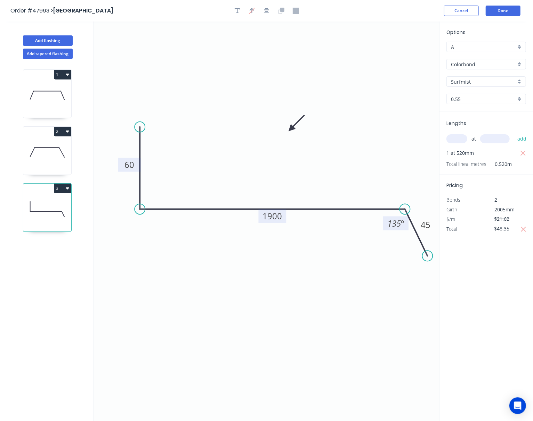
type input "$21.62"
click at [505, 317] on div "Options A A Colorbond Colorbond Surfmist Surfmist 0.55 0.55 Lengths at add 1 at…" at bounding box center [486, 222] width 94 height 401
click at [506, 8] on button "Done" at bounding box center [502, 11] width 35 height 10
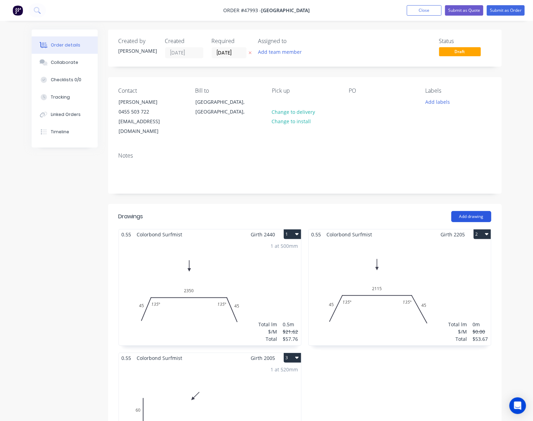
click at [463, 211] on button "Add drawing" at bounding box center [471, 216] width 40 height 11
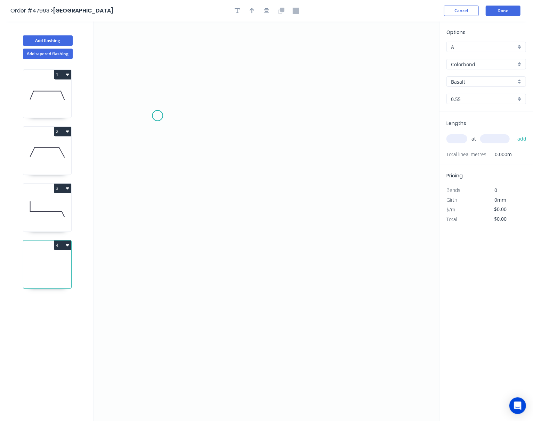
click at [157, 115] on icon "0" at bounding box center [266, 222] width 345 height 400
click at [156, 182] on icon "0" at bounding box center [266, 222] width 345 height 400
click at [392, 177] on icon "0 ?" at bounding box center [266, 222] width 345 height 400
click at [424, 220] on icon "0 ? ?" at bounding box center [266, 222] width 345 height 400
click at [424, 220] on icon "0 ? ? ?" at bounding box center [266, 222] width 345 height 400
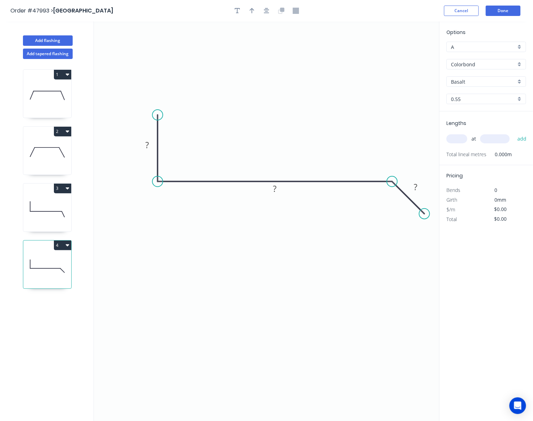
click at [424, 220] on icon "0 ? ? ?" at bounding box center [266, 222] width 345 height 400
drag, startPoint x: 425, startPoint y: 213, endPoint x: 418, endPoint y: 216, distance: 7.0
click at [418, 216] on circle at bounding box center [418, 216] width 10 height 10
click at [414, 190] on tspan "?" at bounding box center [412, 188] width 3 height 11
click at [384, 202] on tspan "º" at bounding box center [385, 196] width 3 height 11
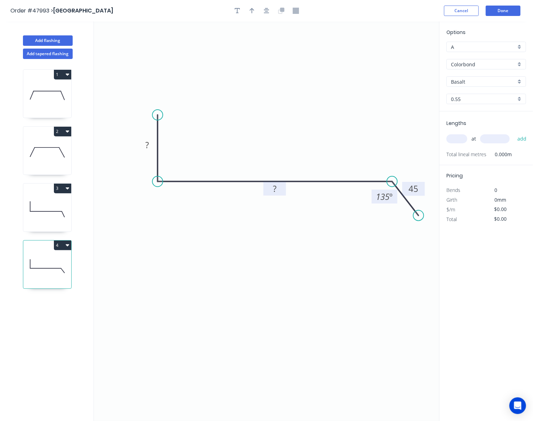
click at [274, 190] on tspan "?" at bounding box center [274, 188] width 3 height 11
click at [145, 146] on rect at bounding box center [147, 146] width 14 height 10
click at [459, 137] on input "text" at bounding box center [456, 138] width 21 height 9
type input "1"
click at [488, 146] on div "1 at add" at bounding box center [486, 139] width 81 height 19
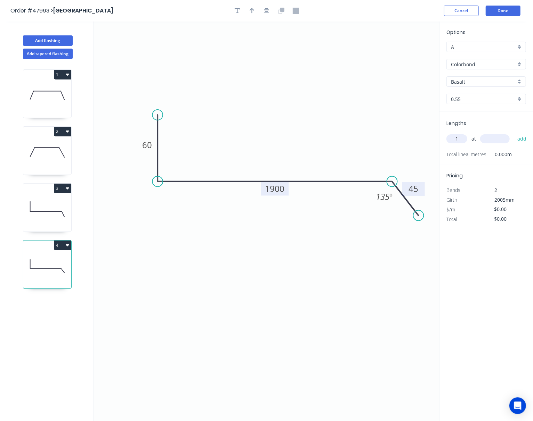
click at [468, 79] on input "Basalt" at bounding box center [483, 81] width 65 height 7
click at [477, 137] on div "Surfmist" at bounding box center [485, 142] width 79 height 12
type input "Surfmist"
click at [492, 139] on input "text" at bounding box center [495, 138] width 30 height 9
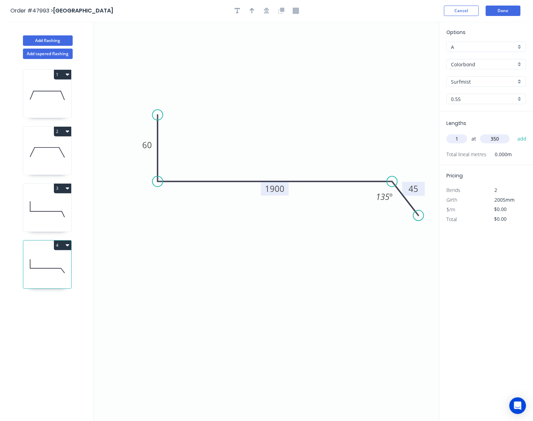
type input "350"
click at [514, 133] on button "add" at bounding box center [522, 139] width 16 height 12
click at [523, 154] on icon "button" at bounding box center [523, 153] width 6 height 8
click at [455, 140] on input "text" at bounding box center [456, 138] width 21 height 9
type input "1"
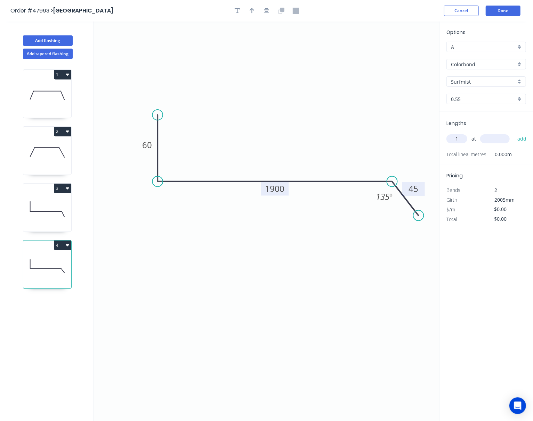
click at [494, 138] on input "text" at bounding box center [495, 138] width 30 height 9
type input "295"
click at [514, 133] on button "add" at bounding box center [522, 139] width 16 height 12
click at [52, 156] on icon at bounding box center [47, 152] width 48 height 44
type input "$53.67"
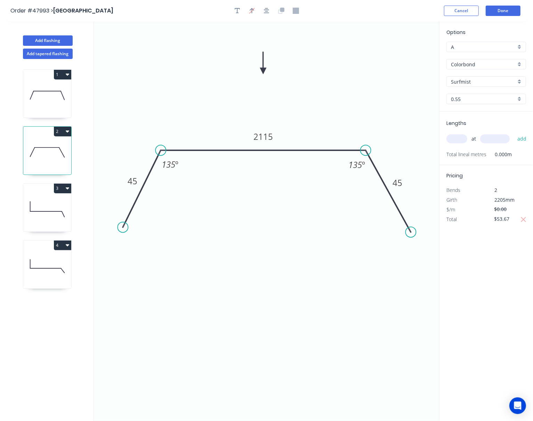
click at [54, 97] on icon at bounding box center [47, 95] width 48 height 44
type input "$21.62"
type input "$57.76"
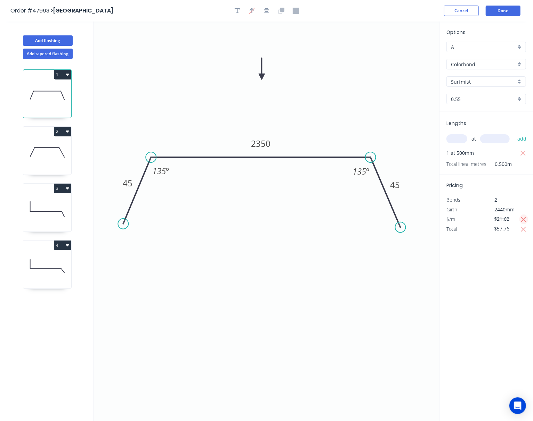
click at [523, 220] on icon "button" at bounding box center [523, 220] width 6 height 8
type input "$0.00"
click at [508, 254] on div "Options A A Colorbond Colorbond Surfmist Surfmist 0.55 0.55 Lengths at add 1 at…" at bounding box center [486, 222] width 94 height 401
click at [55, 151] on icon at bounding box center [47, 152] width 48 height 44
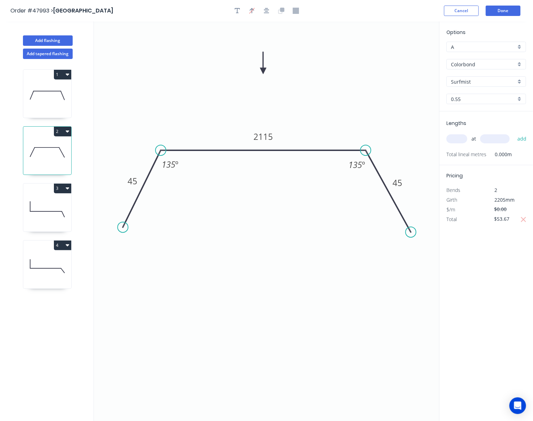
click at [48, 199] on icon at bounding box center [47, 209] width 48 height 44
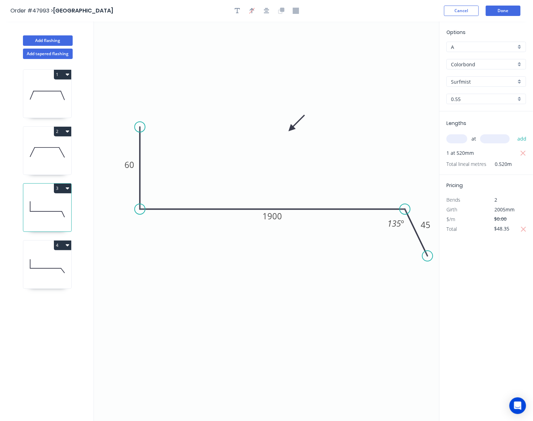
click at [49, 158] on icon at bounding box center [47, 152] width 48 height 44
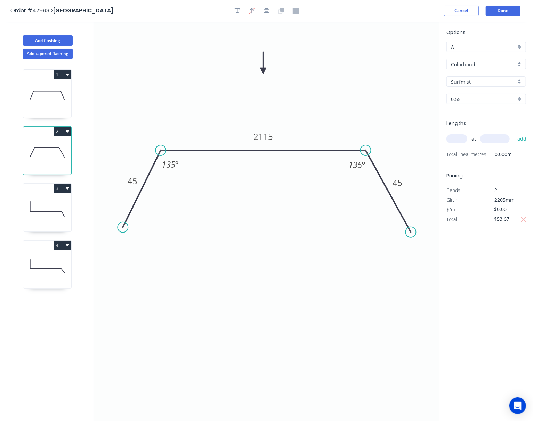
click at [49, 207] on icon at bounding box center [47, 209] width 48 height 44
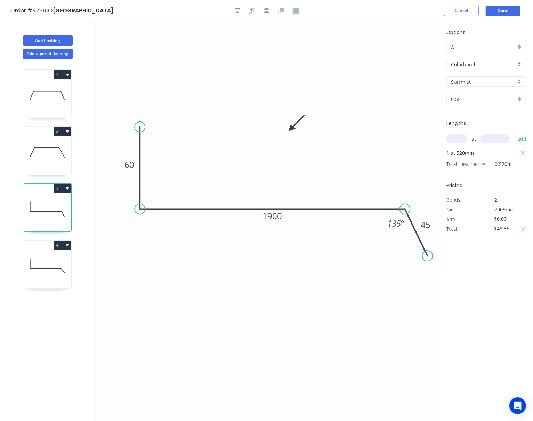
click at [49, 169] on icon at bounding box center [47, 152] width 48 height 44
type input "$53.67"
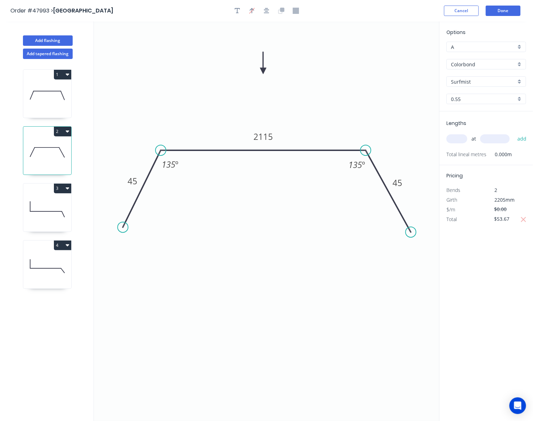
click at [453, 138] on input "text" at bounding box center [456, 138] width 21 height 9
type input "1"
click at [489, 142] on input "text" at bounding box center [495, 138] width 30 height 9
type input "500"
click at [514, 133] on button "add" at bounding box center [522, 139] width 16 height 12
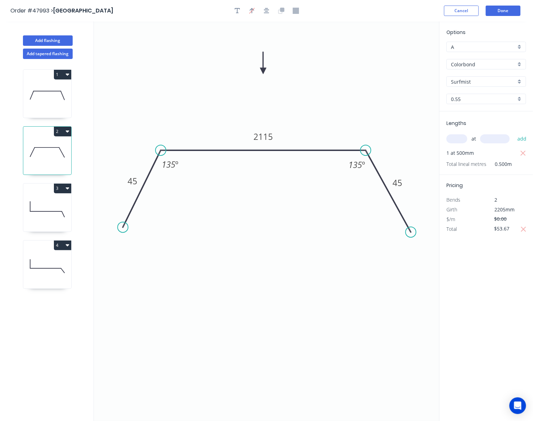
click at [53, 212] on icon at bounding box center [46, 212] width 32 height 0
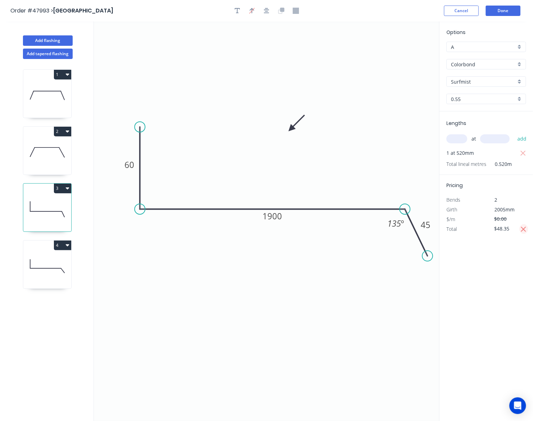
click at [525, 232] on icon "button" at bounding box center [523, 229] width 6 height 8
click at [511, 230] on input "$0.00" at bounding box center [506, 229] width 24 height 10
click at [501, 281] on div "Options A A Colorbond Colorbond Surfmist Surfmist 0.55 0.55 Lengths at add 1 at…" at bounding box center [486, 222] width 94 height 401
click at [54, 259] on icon at bounding box center [47, 266] width 48 height 44
type input "$0.00"
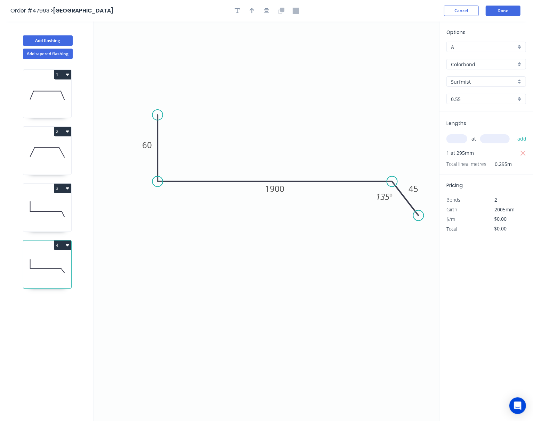
click at [480, 80] on input "Surfmist" at bounding box center [483, 81] width 65 height 7
click at [487, 142] on div "Surfmist" at bounding box center [485, 142] width 79 height 12
type input "Surfmist"
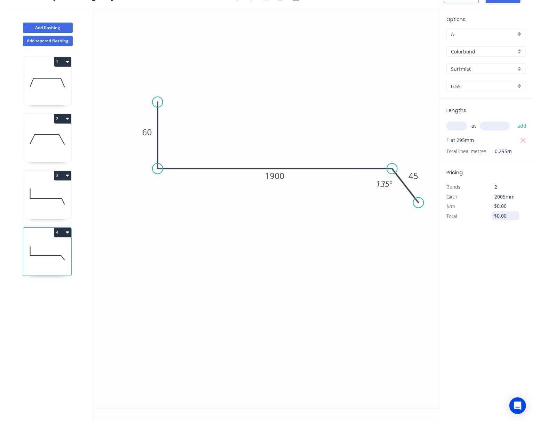
click at [504, 212] on input "$0.00" at bounding box center [506, 216] width 24 height 10
click at [509, 217] on input "$0.00" at bounding box center [506, 216] width 24 height 10
type input "$27.60"
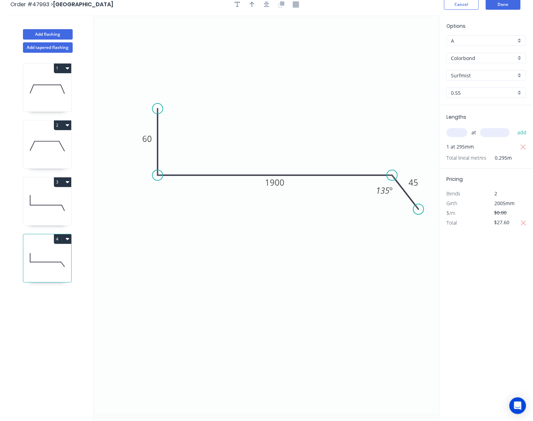
scroll to position [0, 0]
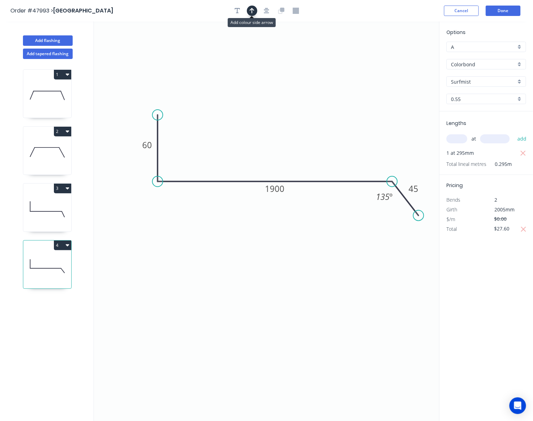
click at [254, 11] on icon "button" at bounding box center [251, 11] width 5 height 6
drag, startPoint x: 403, startPoint y: 51, endPoint x: 314, endPoint y: 77, distance: 92.8
click at [314, 77] on icon "0 60 1900 45 135 º" at bounding box center [266, 222] width 345 height 400
drag, startPoint x: 407, startPoint y: 55, endPoint x: 386, endPoint y: 59, distance: 20.7
click at [364, 74] on icon "0 60 1900 45 135 º" at bounding box center [266, 222] width 345 height 400
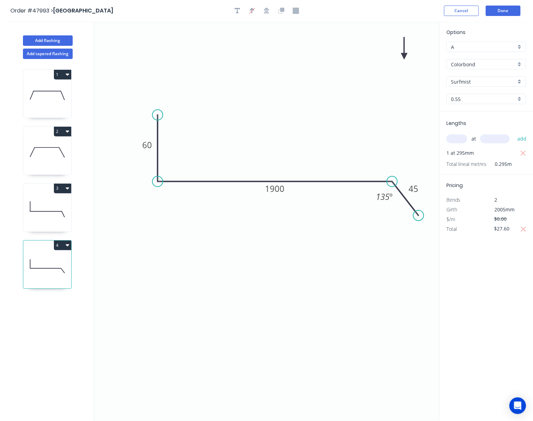
click at [408, 52] on icon "0 60 1900 45 135 º" at bounding box center [266, 222] width 345 height 400
click at [405, 55] on icon at bounding box center [405, 46] width 6 height 22
click at [405, 54] on icon at bounding box center [405, 46] width 6 height 22
drag, startPoint x: 405, startPoint y: 54, endPoint x: 311, endPoint y: 101, distance: 104.7
click at [309, 101] on icon at bounding box center [319, 95] width 20 height 20
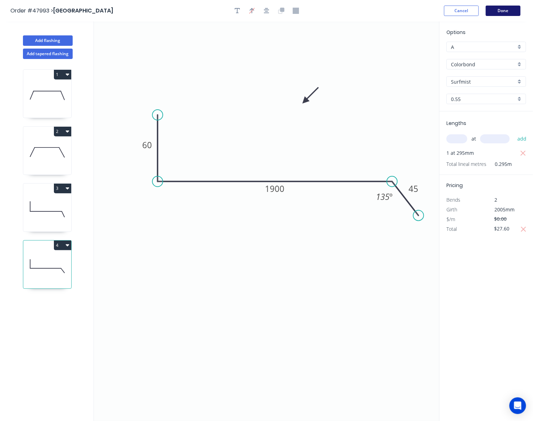
click at [503, 10] on button "Done" at bounding box center [502, 11] width 35 height 10
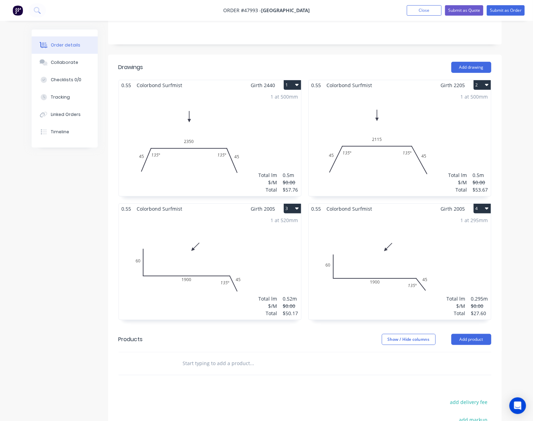
scroll to position [185, 0]
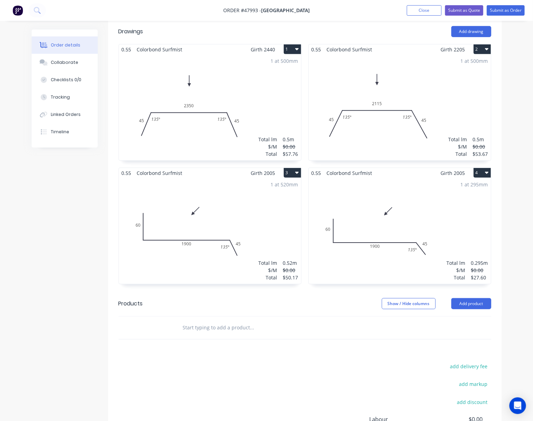
click at [432, 196] on div "1 at 295mm Total lm $/M Total 0.295m $0.00 $27.60" at bounding box center [400, 231] width 182 height 106
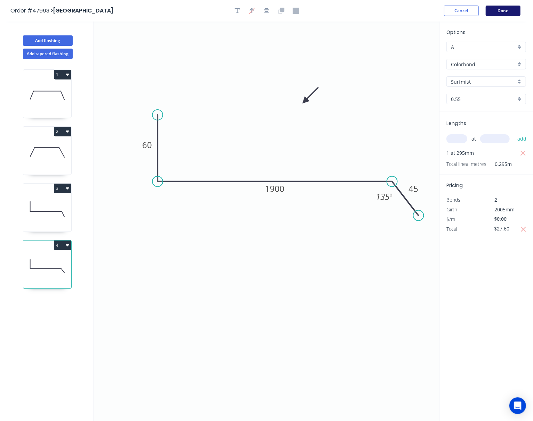
click at [505, 8] on button "Done" at bounding box center [502, 11] width 35 height 10
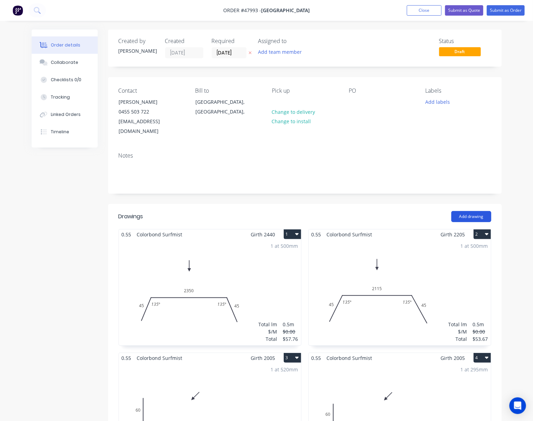
click at [469, 211] on button "Add drawing" at bounding box center [471, 216] width 40 height 11
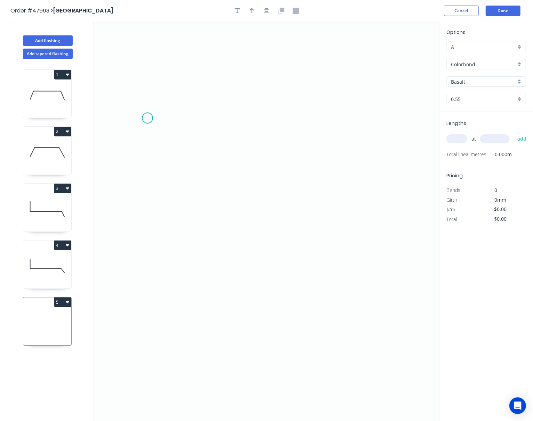
click at [147, 118] on icon "0" at bounding box center [266, 222] width 345 height 400
click at [142, 208] on icon "0" at bounding box center [266, 222] width 345 height 400
click at [402, 204] on icon "0 ?" at bounding box center [266, 222] width 345 height 400
click at [403, 204] on circle at bounding box center [402, 207] width 10 height 10
click at [426, 245] on icon "0 ? ?" at bounding box center [266, 222] width 345 height 400
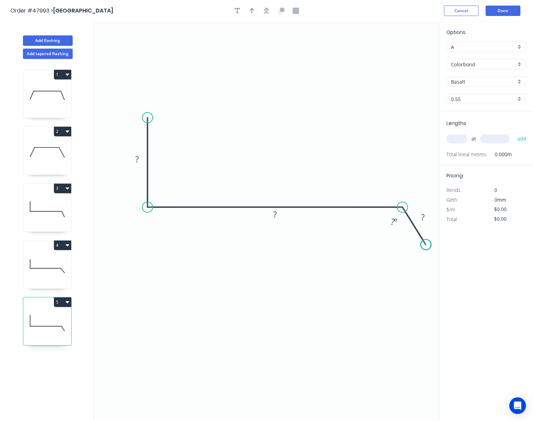
click at [426, 245] on circle at bounding box center [425, 245] width 10 height 10
click at [391, 223] on tspan "?" at bounding box center [393, 221] width 4 height 11
click at [423, 219] on tspan "?" at bounding box center [422, 217] width 3 height 11
click at [281, 215] on rect at bounding box center [275, 215] width 14 height 10
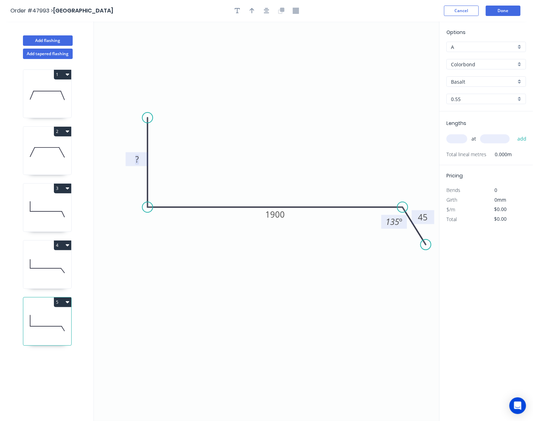
click at [136, 163] on tspan "?" at bounding box center [136, 159] width 3 height 11
click at [460, 142] on input "text" at bounding box center [456, 138] width 21 height 9
type input "1"
click at [495, 139] on input "text" at bounding box center [495, 138] width 30 height 9
type input "350"
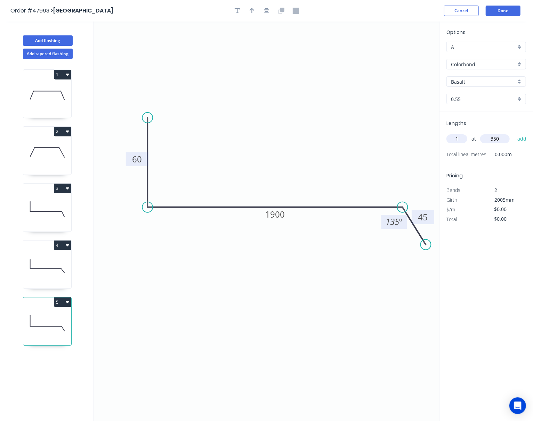
click at [514, 133] on button "add" at bounding box center [522, 139] width 16 height 12
click at [460, 85] on div "Basalt" at bounding box center [486, 81] width 80 height 10
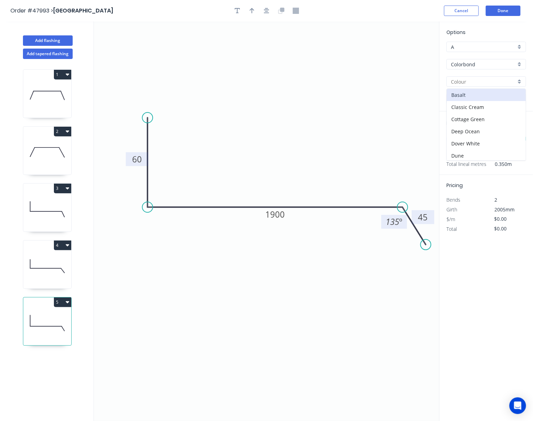
click at [482, 80] on input "text" at bounding box center [483, 81] width 65 height 7
click at [479, 146] on div "Surfmist" at bounding box center [485, 142] width 79 height 12
type input "Surfmist"
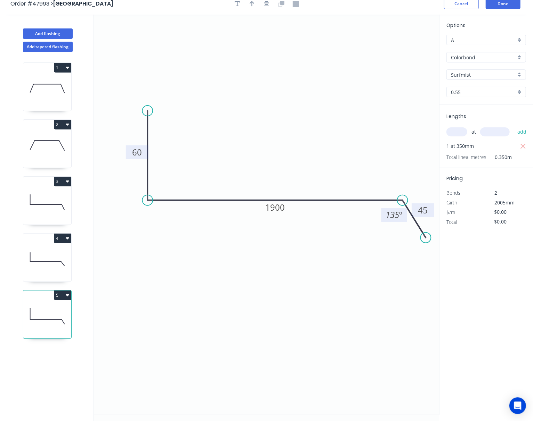
scroll to position [13, 0]
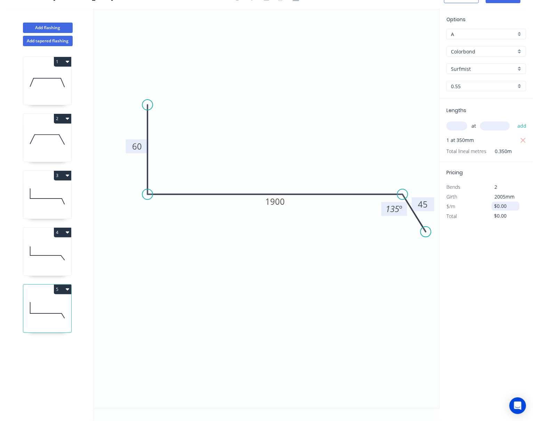
click at [509, 207] on input "$0.00" at bounding box center [506, 207] width 24 height 10
click at [508, 215] on input "$0.00" at bounding box center [506, 216] width 24 height 10
drag, startPoint x: 508, startPoint y: 215, endPoint x: 498, endPoint y: 215, distance: 10.4
click at [498, 215] on input "$0.00" at bounding box center [506, 216] width 24 height 10
type input "$27.60"
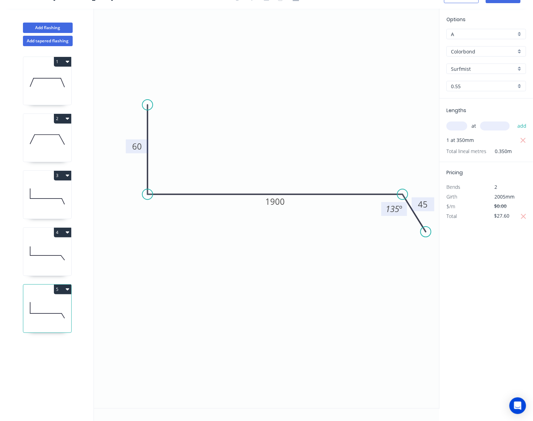
click at [504, 273] on div "Options A A Colorbond Colorbond Surfmist Surfmist 0.55 0.55 Lengths at add 1 at…" at bounding box center [486, 209] width 94 height 401
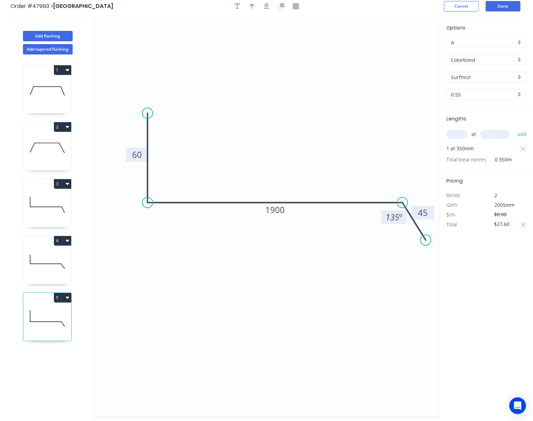
scroll to position [0, 0]
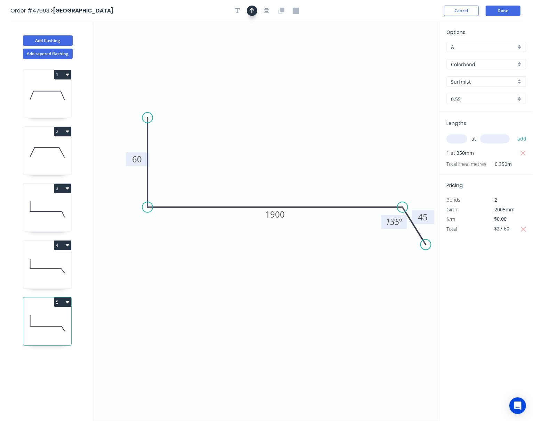
click at [249, 13] on icon "button" at bounding box center [251, 11] width 5 height 6
click at [400, 56] on icon "0 60 1900 45 135 º" at bounding box center [266, 222] width 345 height 400
click at [401, 54] on icon at bounding box center [404, 48] width 6 height 22
drag, startPoint x: 404, startPoint y: 54, endPoint x: 342, endPoint y: 98, distance: 75.9
click at [302, 118] on icon at bounding box center [304, 114] width 20 height 20
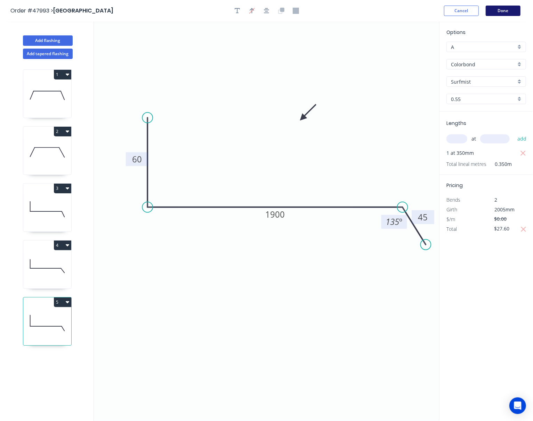
click at [507, 13] on button "Done" at bounding box center [502, 11] width 35 height 10
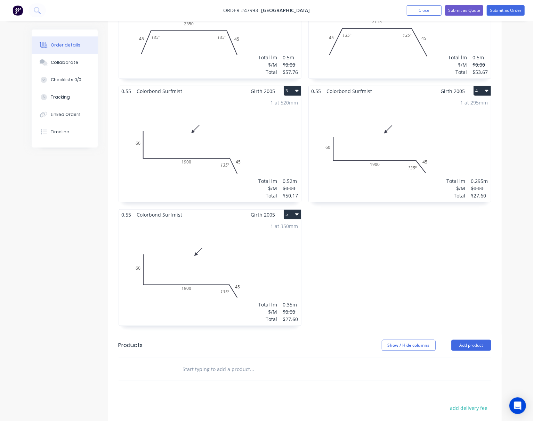
scroll to position [324, 0]
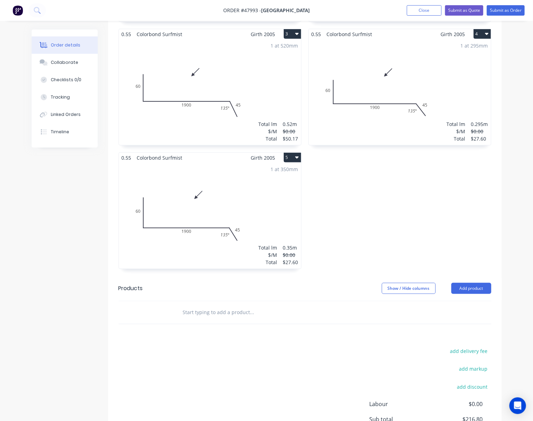
click at [279, 201] on div "1 at 350mm Total lm $/M Total 0.35m $0.00 $27.60" at bounding box center [210, 216] width 182 height 106
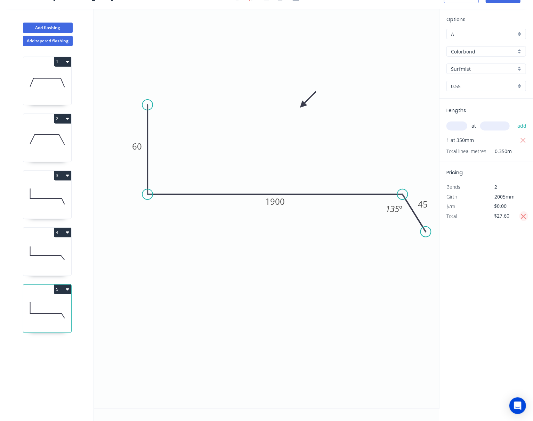
click at [524, 215] on icon "button" at bounding box center [523, 216] width 5 height 5
click at [506, 216] on input "$0.00" at bounding box center [506, 216] width 24 height 10
drag, startPoint x: 511, startPoint y: 215, endPoint x: 498, endPoint y: 218, distance: 14.2
click at [498, 218] on input "$0.00" at bounding box center [506, 216] width 24 height 10
type input "$34.51"
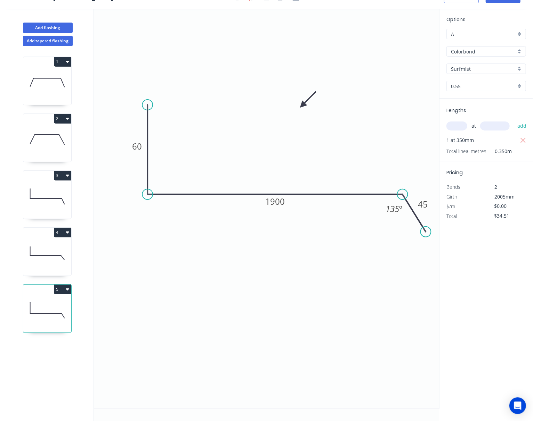
click at [502, 268] on div "Options A A Colorbond Colorbond Surfmist Surfmist 0.55 0.55 Lengths at add 1 at…" at bounding box center [486, 209] width 94 height 401
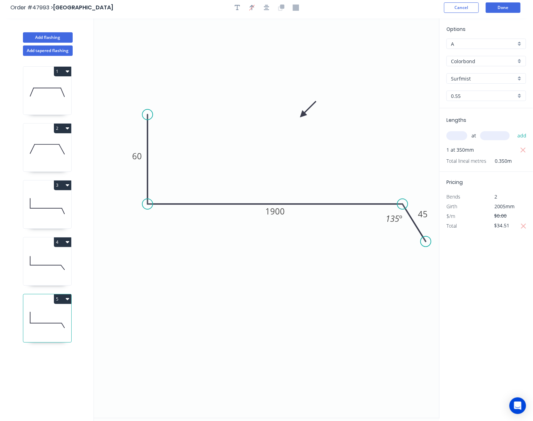
scroll to position [0, 0]
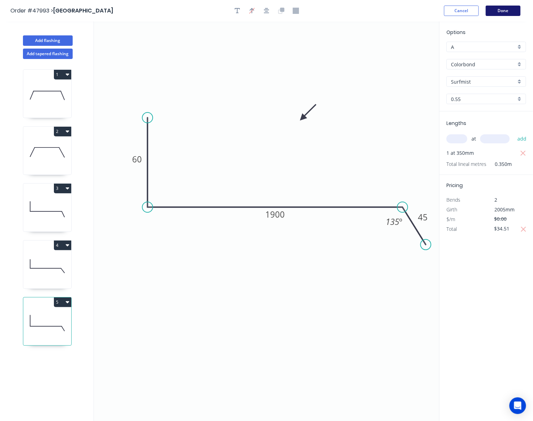
click at [506, 6] on button "Done" at bounding box center [502, 11] width 35 height 10
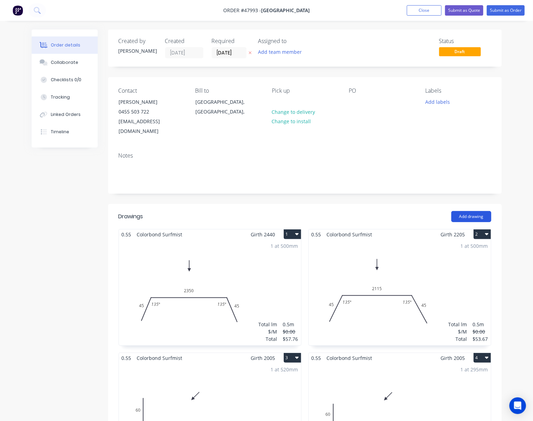
click at [478, 211] on button "Add drawing" at bounding box center [471, 216] width 40 height 11
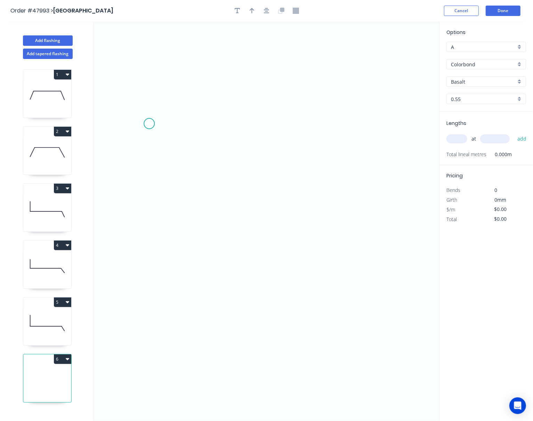
click at [149, 126] on icon "0" at bounding box center [266, 222] width 345 height 400
click at [146, 206] on icon "0" at bounding box center [266, 222] width 345 height 400
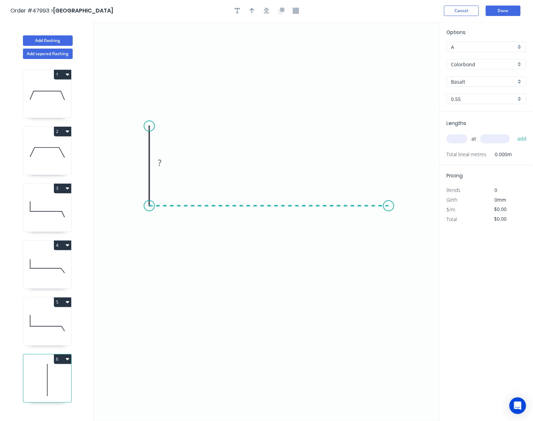
click at [388, 211] on icon "0 ?" at bounding box center [266, 222] width 345 height 400
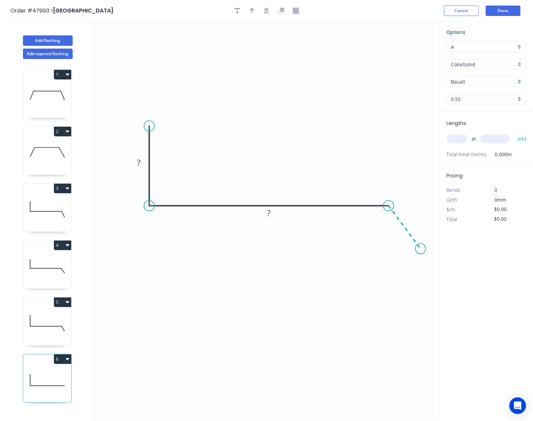
click at [420, 249] on icon "0 ? ?" at bounding box center [266, 222] width 345 height 400
click at [420, 249] on circle at bounding box center [420, 249] width 10 height 10
click at [423, 248] on circle at bounding box center [420, 249] width 10 height 10
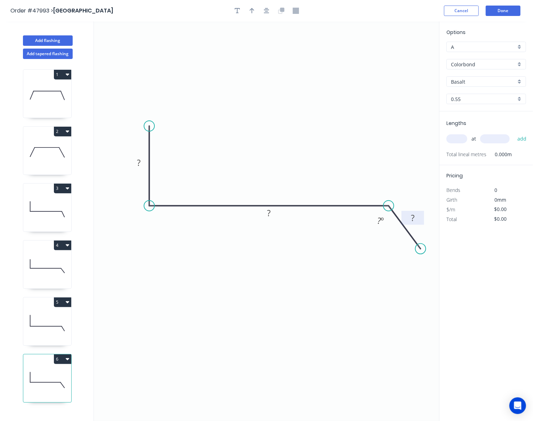
click at [416, 224] on rect at bounding box center [412, 218] width 23 height 14
click at [415, 220] on rect at bounding box center [413, 219] width 14 height 10
click at [377, 220] on tspan "?" at bounding box center [379, 220] width 4 height 11
click at [267, 214] on tspan "?" at bounding box center [268, 212] width 3 height 11
click at [141, 163] on rect at bounding box center [139, 163] width 14 height 10
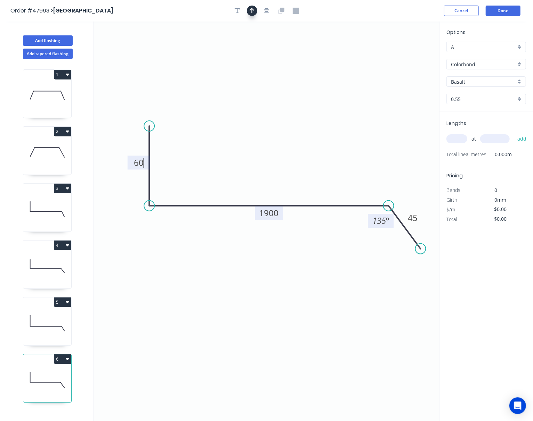
click at [249, 8] on icon "button" at bounding box center [251, 11] width 5 height 6
click at [402, 54] on icon at bounding box center [404, 48] width 6 height 22
drag, startPoint x: 403, startPoint y: 54, endPoint x: 279, endPoint y: 113, distance: 138.0
click at [279, 113] on icon at bounding box center [284, 107] width 20 height 20
click at [463, 133] on div "at add" at bounding box center [486, 139] width 81 height 12
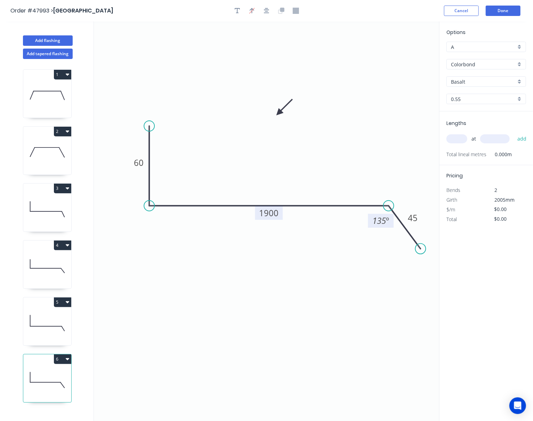
click at [459, 138] on input "text" at bounding box center [456, 138] width 21 height 9
type input "1"
click at [488, 141] on input "text" at bounding box center [495, 138] width 30 height 9
type input "355"
click at [495, 273] on div "Options A A Colorbond Colorbond Basalt Basalt 0.55 0.55 Lengths 1 at 355 add To…" at bounding box center [486, 222] width 94 height 401
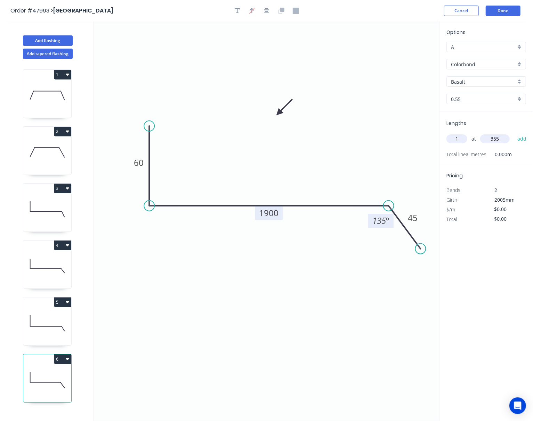
click at [479, 81] on input "Basalt" at bounding box center [483, 81] width 65 height 7
click at [477, 140] on div "Surfmist" at bounding box center [485, 142] width 79 height 12
type input "Surfmist"
click at [495, 271] on div "Options A A Colorbond Colorbond Surfmist Surfmist 0.55 0.55 Lengths 1 at 355 ad…" at bounding box center [486, 222] width 94 height 401
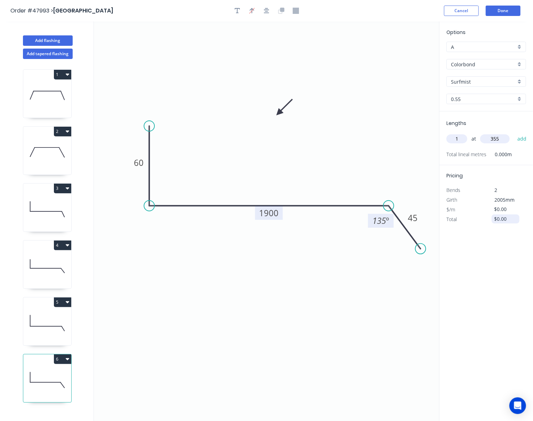
click at [510, 219] on input "$0.00" at bounding box center [506, 219] width 24 height 10
drag, startPoint x: 510, startPoint y: 219, endPoint x: 496, endPoint y: 219, distance: 13.9
click at [496, 219] on input "$0.00" at bounding box center [506, 219] width 24 height 10
type input "$34.51"
click at [502, 9] on button "Done" at bounding box center [502, 11] width 35 height 10
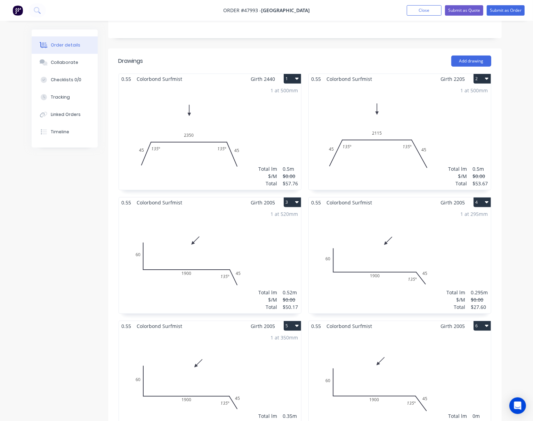
scroll to position [57, 0]
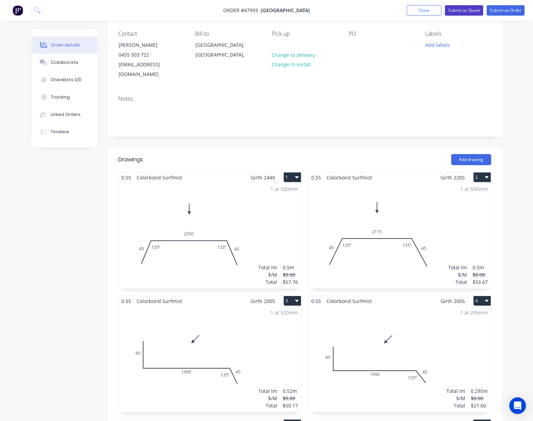
click at [453, 10] on button "Submit as Quote" at bounding box center [464, 10] width 38 height 10
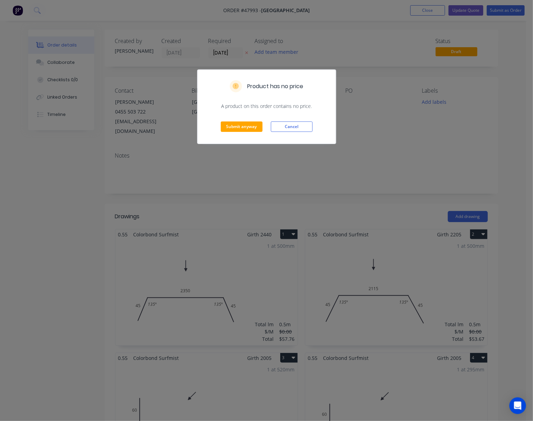
click at [404, 146] on div "Product has no price A product on this order contains no price. Submit anyway C…" at bounding box center [266, 210] width 533 height 421
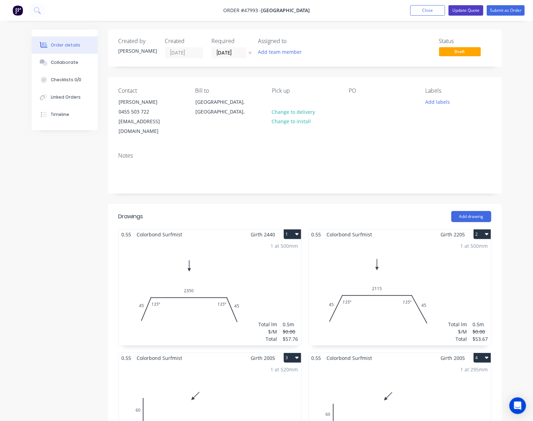
click at [463, 9] on button "Update Quote" at bounding box center [465, 10] width 35 height 10
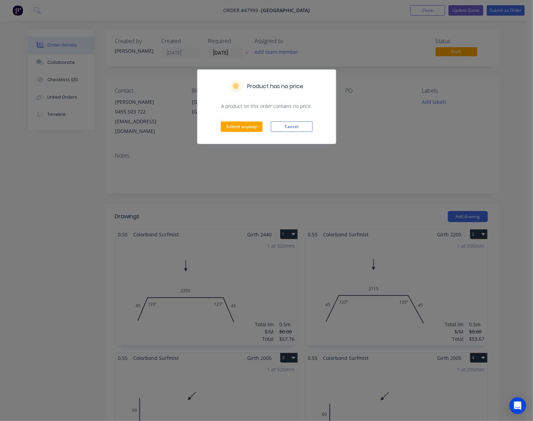
click at [418, 135] on div "Product has no price A product on this order contains no price. Submit anyway C…" at bounding box center [266, 210] width 533 height 421
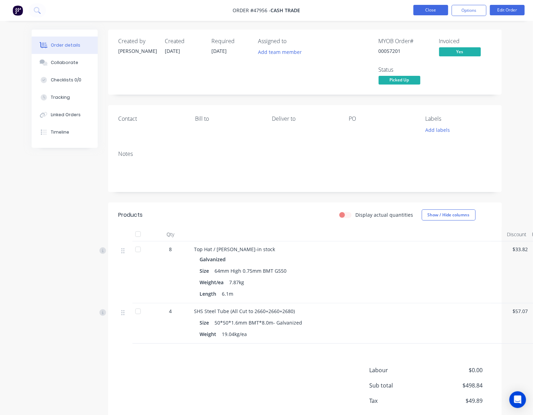
click at [429, 10] on button "Close" at bounding box center [430, 10] width 35 height 10
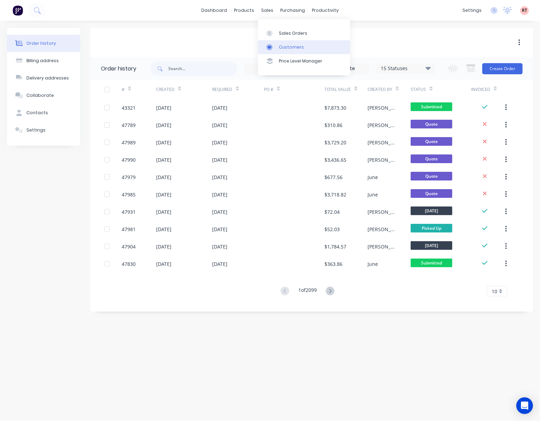
click at [307, 48] on link "Customers" at bounding box center [304, 47] width 92 height 14
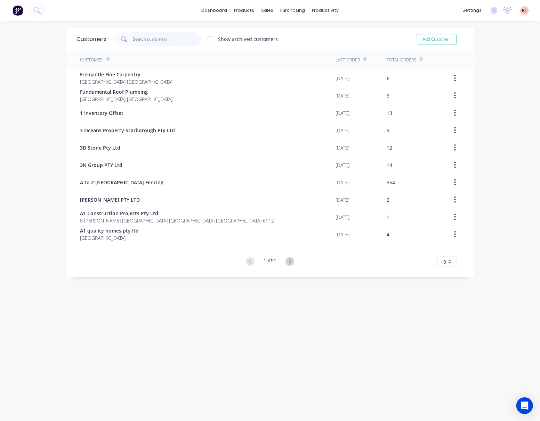
click at [167, 39] on input "text" at bounding box center [167, 39] width 68 height 14
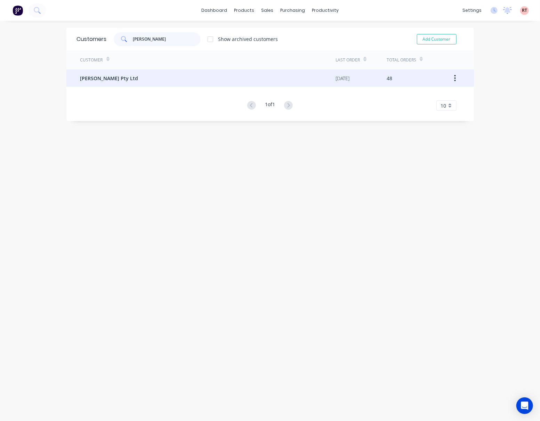
type input "[PERSON_NAME]"
click at [188, 81] on div "[PERSON_NAME] Pty Ltd" at bounding box center [207, 77] width 255 height 17
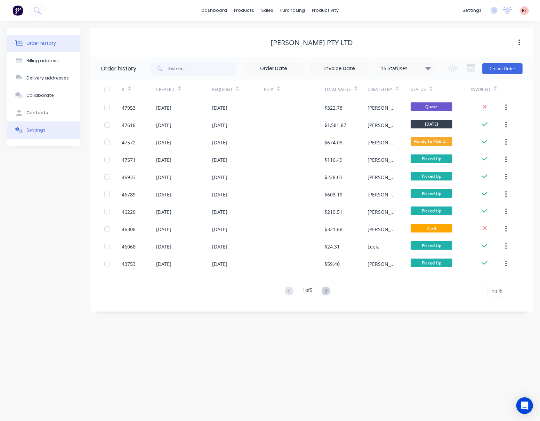
drag, startPoint x: 43, startPoint y: 129, endPoint x: 38, endPoint y: 128, distance: 5.0
click at [43, 129] on button "Settings" at bounding box center [43, 130] width 73 height 17
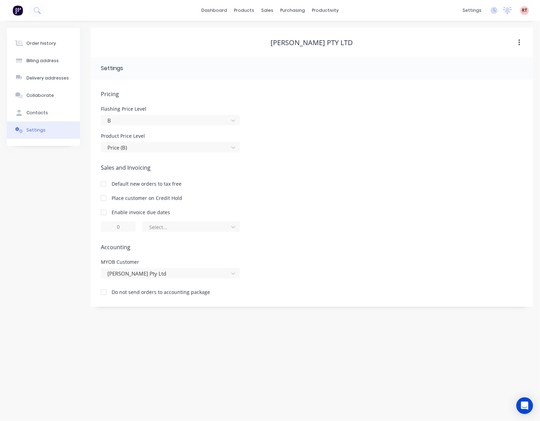
click at [27, 179] on div "Order history Billing address Delivery addresses Collaborate Contacts Settings" at bounding box center [43, 167] width 73 height 279
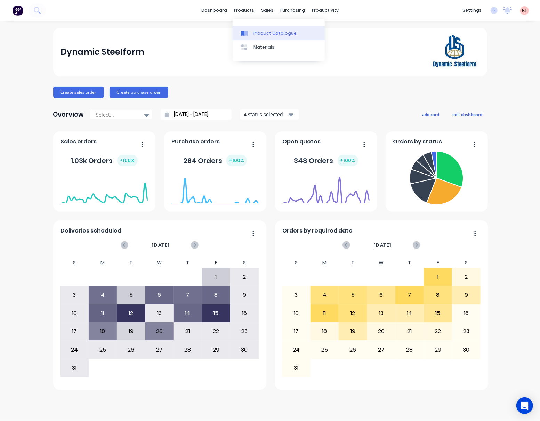
click at [263, 31] on div "Product Catalogue" at bounding box center [274, 33] width 43 height 6
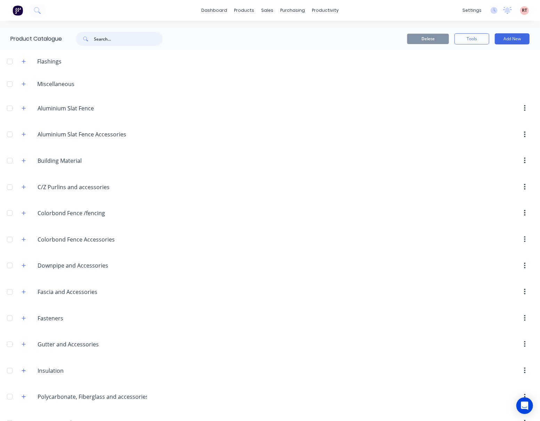
click at [110, 37] on input "text" at bounding box center [128, 39] width 69 height 14
click at [27, 61] on button "button" at bounding box center [23, 61] width 9 height 9
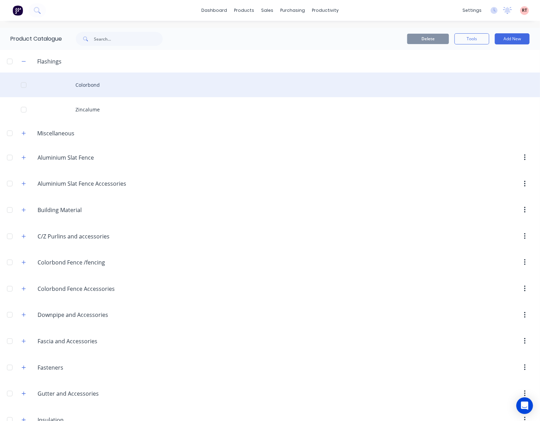
click at [84, 82] on div "Colorbond" at bounding box center [270, 85] width 540 height 25
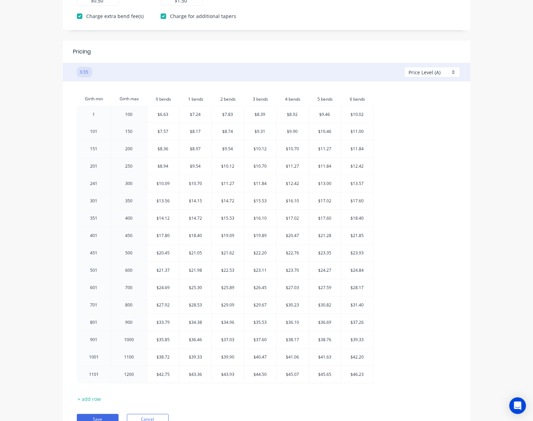
scroll to position [331, 0]
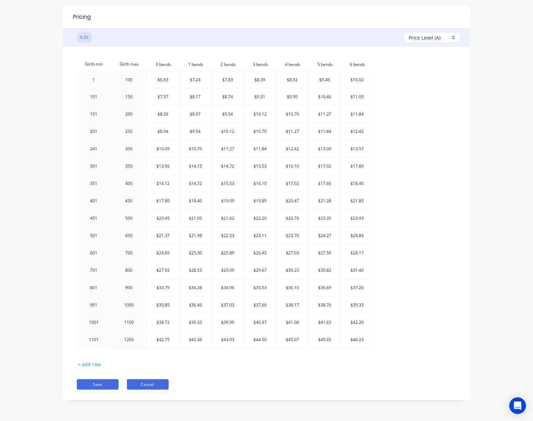
click at [139, 381] on button "Cancel" at bounding box center [148, 385] width 42 height 10
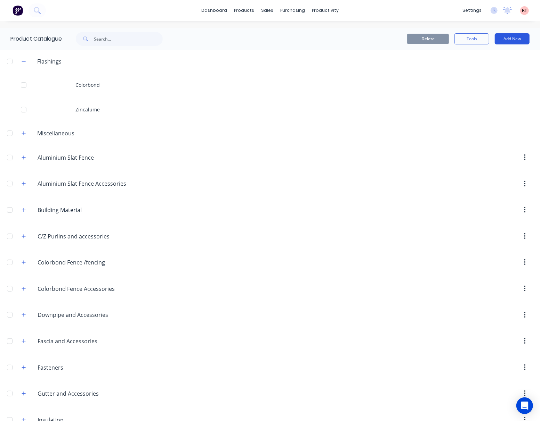
click at [506, 39] on button "Add New" at bounding box center [511, 38] width 35 height 11
click at [350, 40] on div "Delete Tools Add New" at bounding box center [354, 38] width 349 height 11
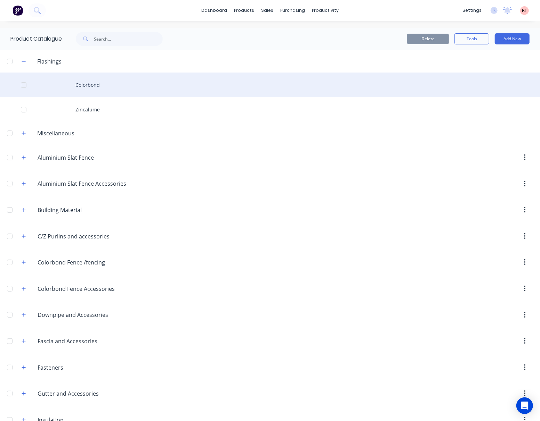
click at [99, 86] on div "Colorbond" at bounding box center [270, 85] width 540 height 25
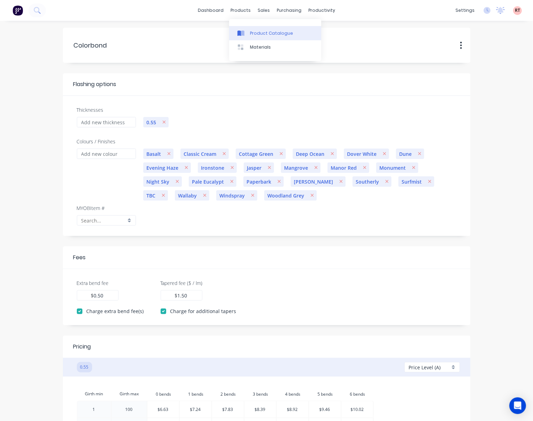
click at [263, 34] on div "Product Catalogue" at bounding box center [271, 33] width 43 height 6
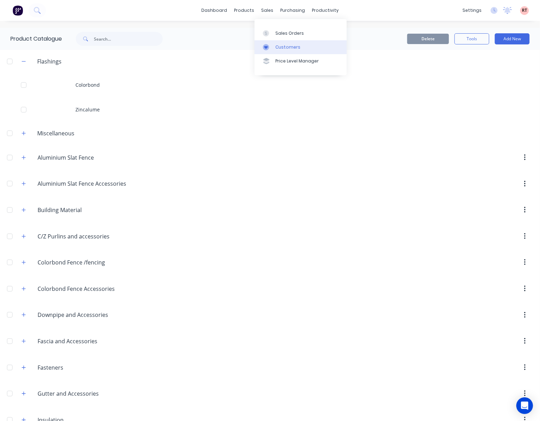
click at [281, 44] on div "Customers" at bounding box center [287, 47] width 25 height 6
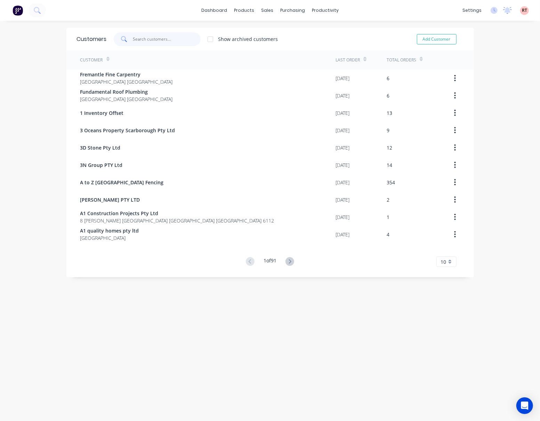
click at [160, 38] on input "text" at bounding box center [167, 39] width 68 height 14
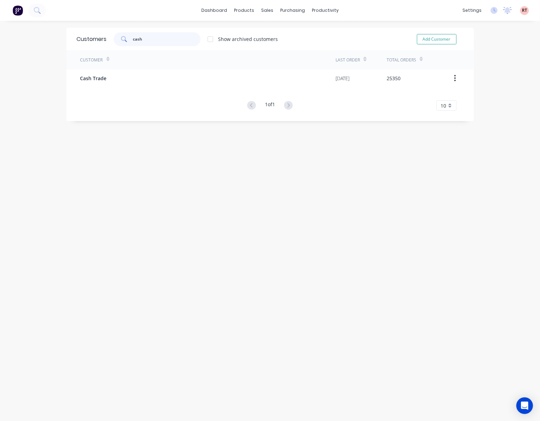
type input "cash"
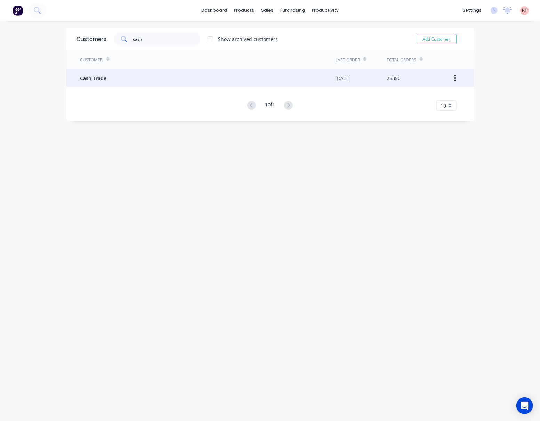
click at [145, 79] on div "Cash Trade" at bounding box center [207, 77] width 255 height 17
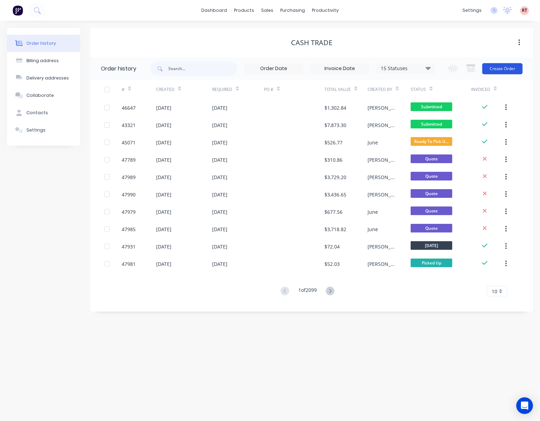
click at [509, 68] on button "Create Order" at bounding box center [502, 68] width 40 height 11
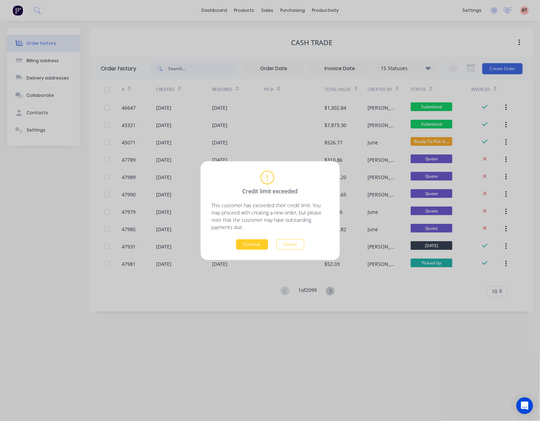
click at [249, 245] on button "Continue" at bounding box center [252, 244] width 32 height 10
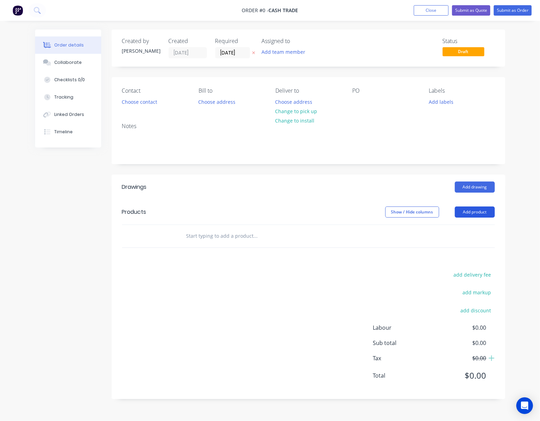
click at [473, 212] on button "Add product" at bounding box center [474, 212] width 40 height 11
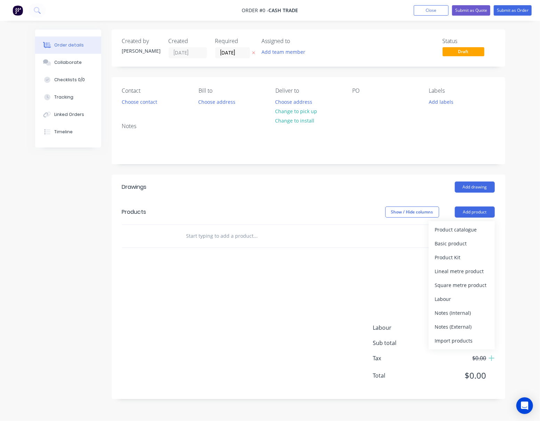
click at [427, 232] on div at bounding box center [303, 236] width 250 height 23
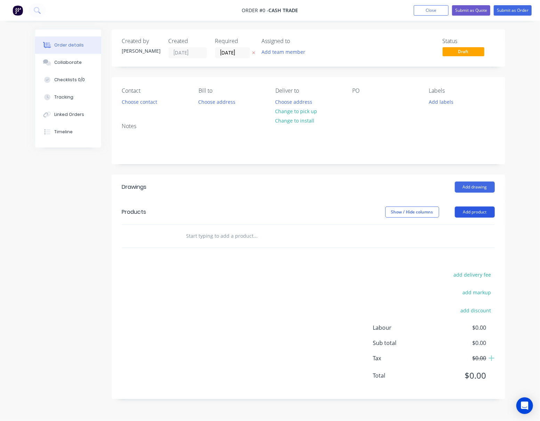
click at [484, 214] on button "Add product" at bounding box center [474, 212] width 40 height 11
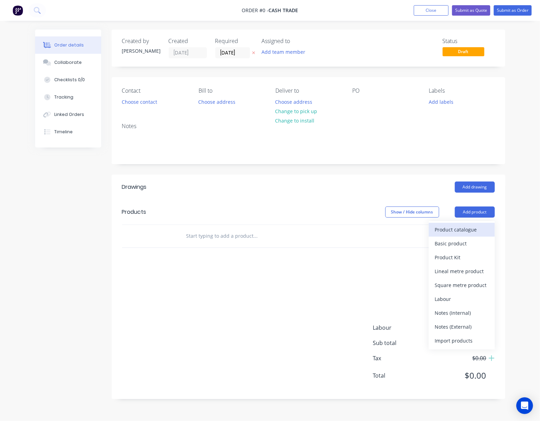
click at [468, 229] on div "Product catalogue" at bounding box center [462, 230] width 54 height 10
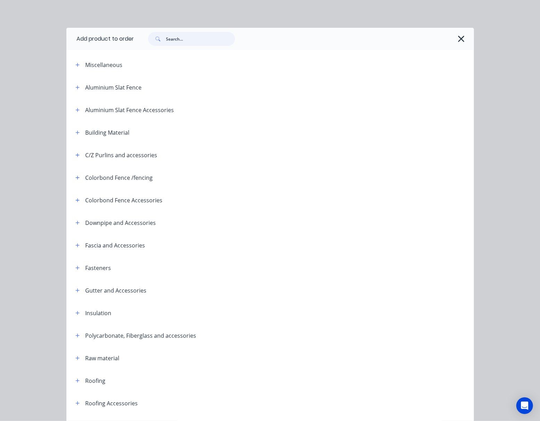
click at [198, 38] on input "text" at bounding box center [200, 39] width 69 height 14
type input "roof"
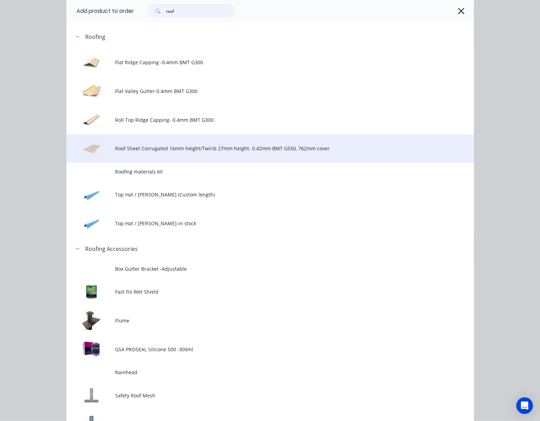
scroll to position [278, 0]
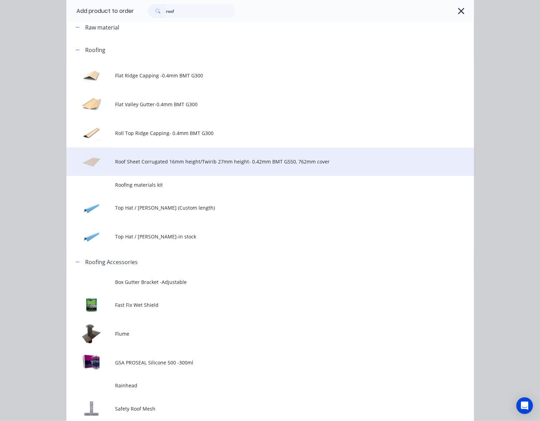
click at [194, 163] on span "Roof Sheet Corrugated 16mm height/Twirib 27mm height- 0.42mm BMT G550, 762mm co…" at bounding box center [258, 161] width 287 height 7
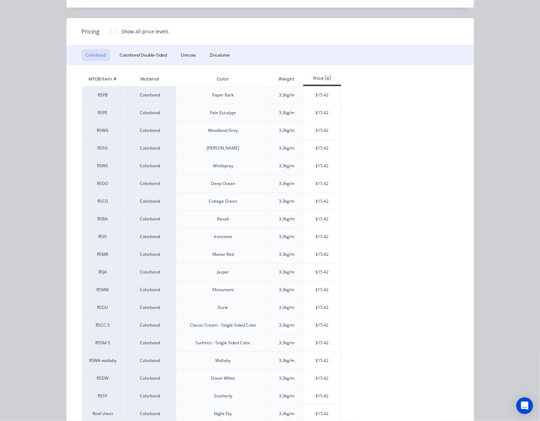
scroll to position [18, 0]
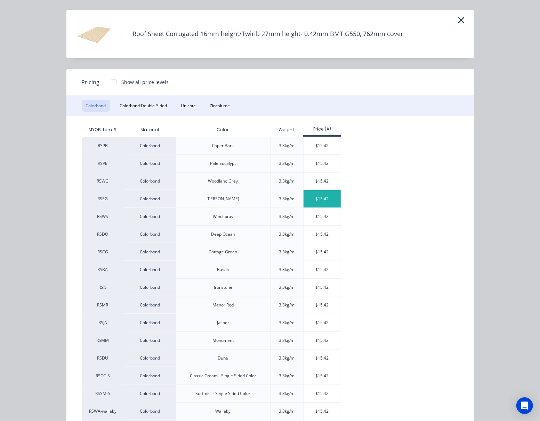
click at [312, 200] on div "$15.42" at bounding box center [321, 198] width 37 height 17
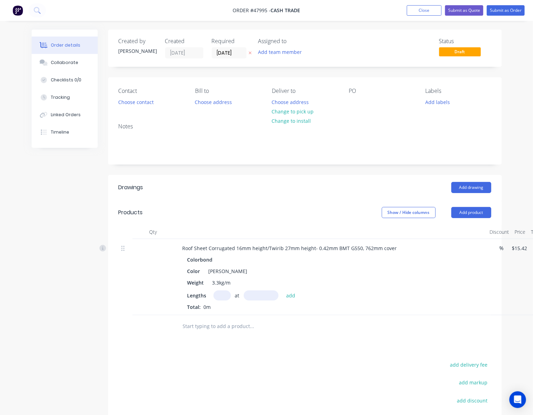
click at [216, 295] on input "text" at bounding box center [221, 295] width 17 height 10
type input "7"
click at [255, 298] on input "text" at bounding box center [261, 295] width 35 height 10
type input "3000"
click at [282, 290] on button "add" at bounding box center [290, 294] width 16 height 9
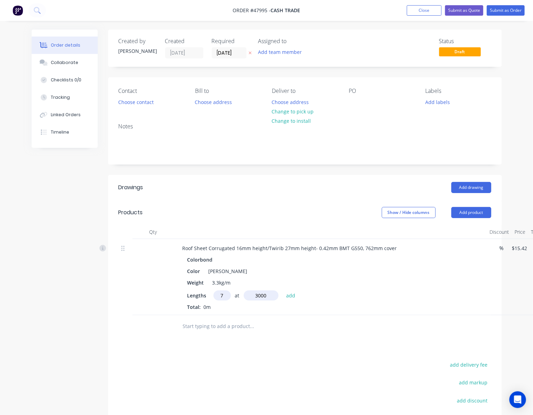
type input "$323.82"
type input "3"
click at [254, 297] on input "text" at bounding box center [261, 295] width 35 height 10
type input "2000"
click at [282, 290] on button "add" at bounding box center [290, 294] width 16 height 9
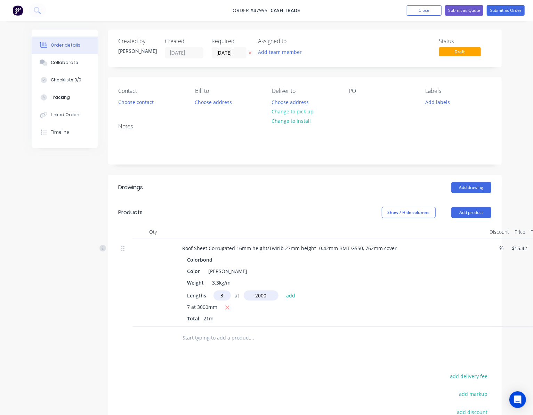
type input "$416.34"
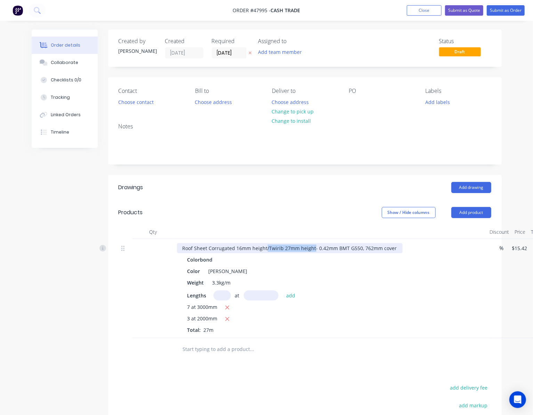
drag, startPoint x: 265, startPoint y: 249, endPoint x: 313, endPoint y: 246, distance: 47.3
click at [313, 246] on div "Roof Sheet Corrugated 16mm height/Twirib 27mm height- 0.42mm BMT G550, 762mm co…" at bounding box center [289, 248] width 225 height 10
click at [145, 99] on button "Choose contact" at bounding box center [135, 101] width 43 height 9
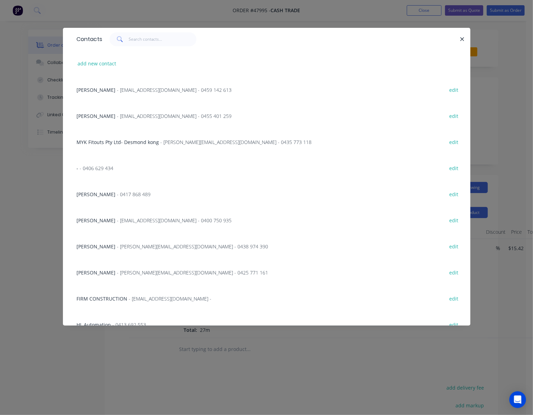
click at [41, 169] on div "Contacts add new contact Adrain - amcshedswa@gmail.com - 0459 142 613 edit Mich…" at bounding box center [266, 207] width 533 height 415
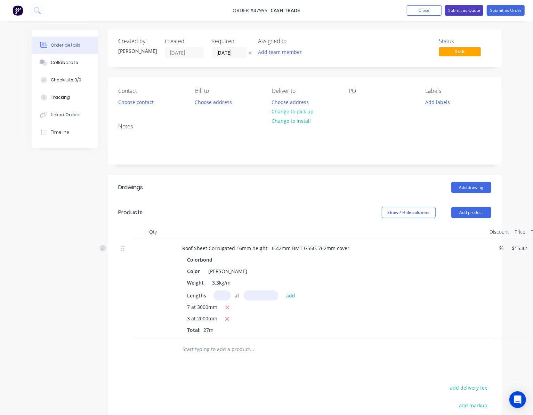
click at [470, 13] on button "Submit as Quote" at bounding box center [464, 10] width 38 height 10
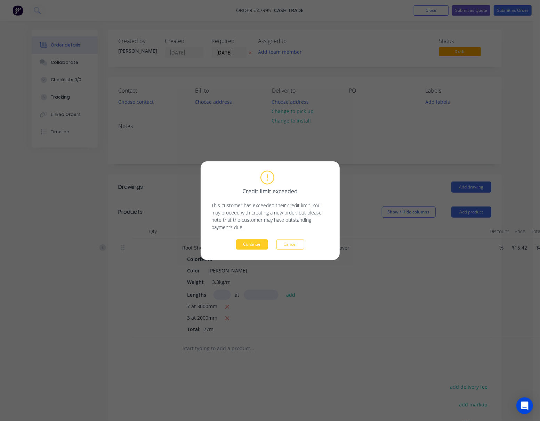
click at [249, 242] on button "Continue" at bounding box center [252, 244] width 32 height 10
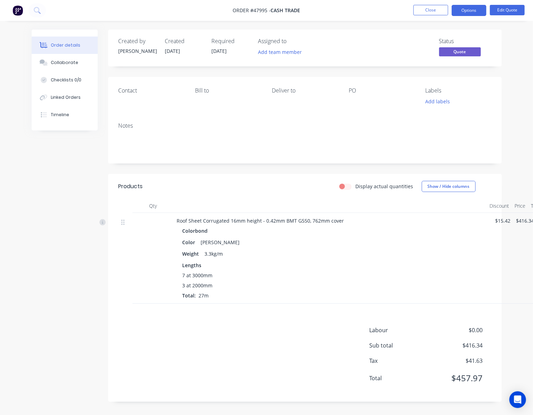
drag, startPoint x: 468, startPoint y: 8, endPoint x: 491, endPoint y: 23, distance: 26.9
click at [469, 8] on button "Options" at bounding box center [468, 10] width 35 height 11
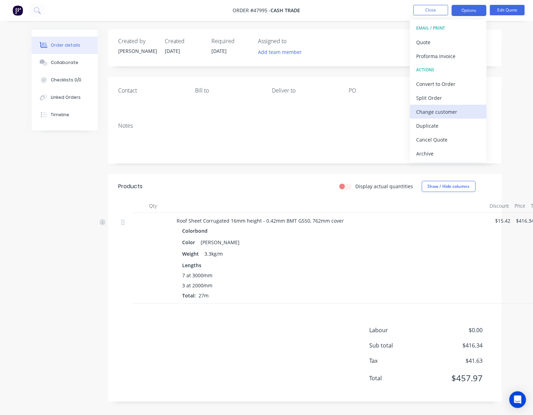
click at [449, 110] on div "Change customer" at bounding box center [448, 112] width 64 height 10
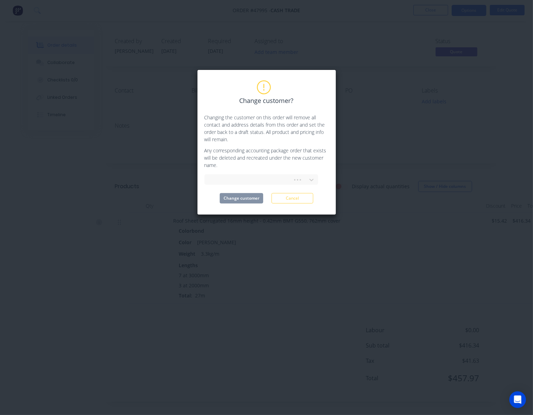
click at [260, 174] on div at bounding box center [261, 178] width 114 height 12
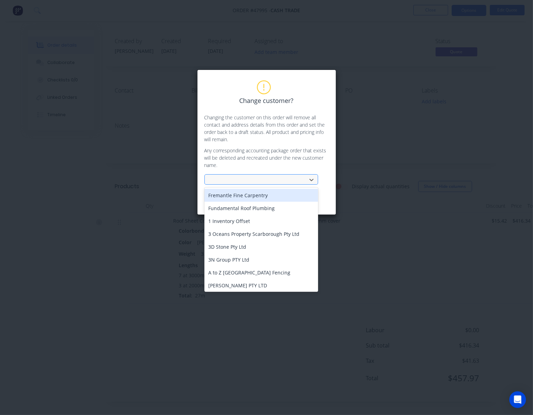
click at [280, 181] on div at bounding box center [256, 179] width 93 height 9
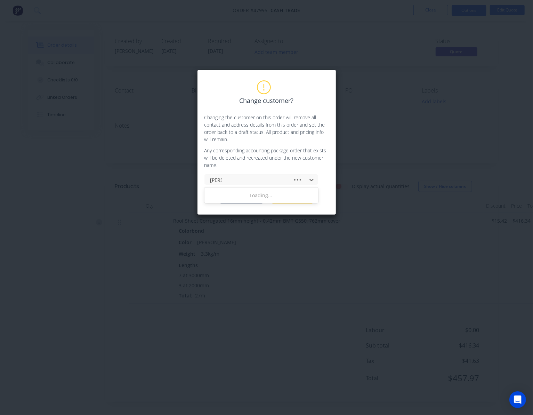
type input "tony"
click at [290, 206] on div "Tony Fencing" at bounding box center [261, 208] width 114 height 13
click at [242, 196] on button "Change customer" at bounding box center [241, 198] width 43 height 10
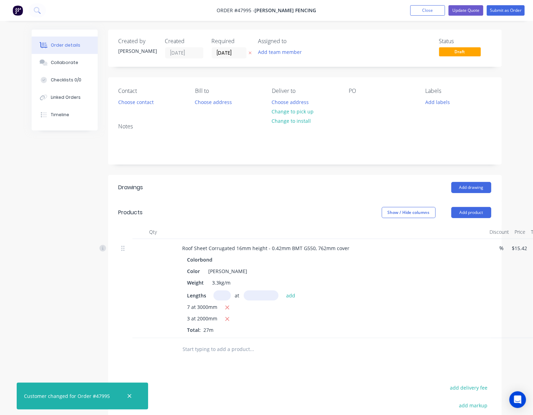
scroll to position [0, 41]
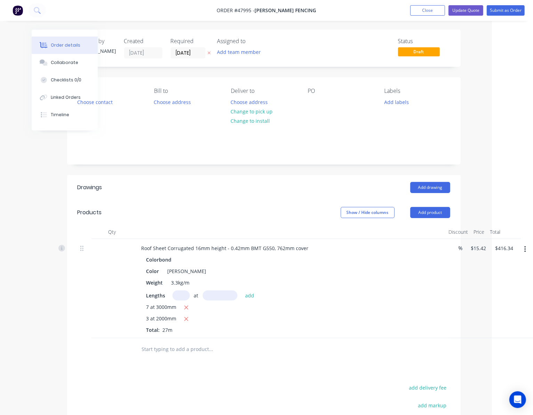
click at [527, 249] on button "button" at bounding box center [525, 249] width 16 height 13
click at [506, 267] on div "Edit" at bounding box center [500, 267] width 54 height 10
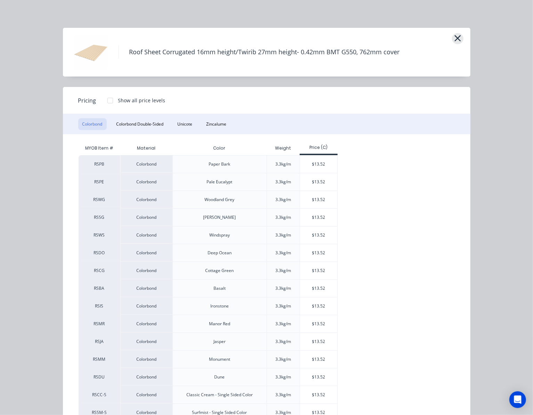
click at [458, 36] on button "button" at bounding box center [457, 38] width 11 height 11
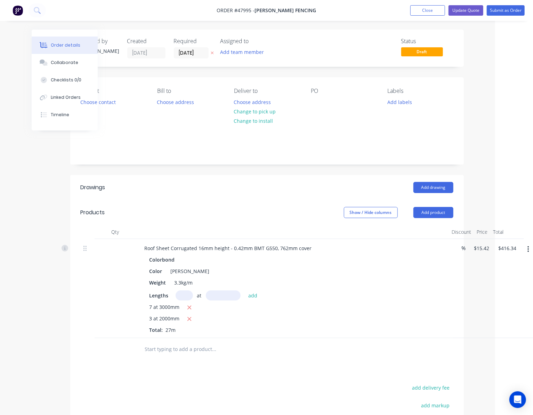
click at [527, 249] on icon "button" at bounding box center [528, 249] width 2 height 8
click at [516, 267] on div "Edit" at bounding box center [503, 267] width 54 height 10
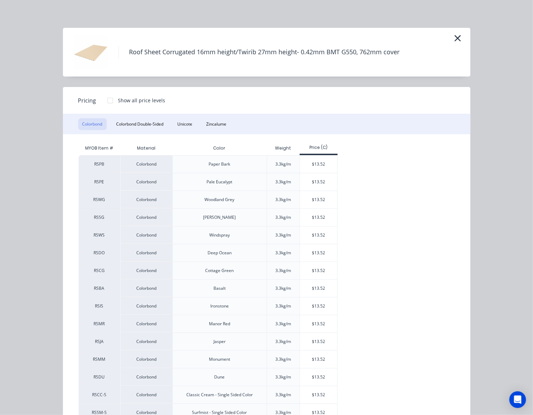
scroll to position [117, 0]
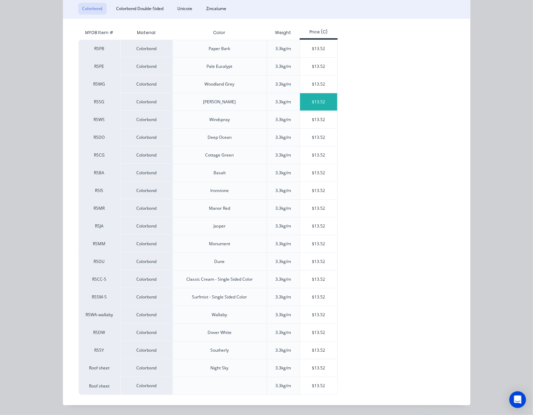
click at [307, 99] on div "$13.52" at bounding box center [318, 101] width 37 height 17
type input "$13.52"
type input "$365.04"
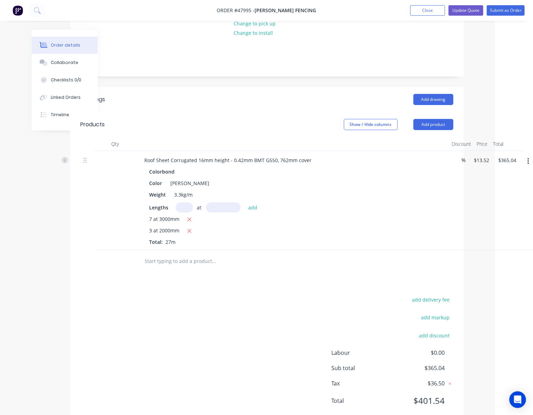
scroll to position [108, 38]
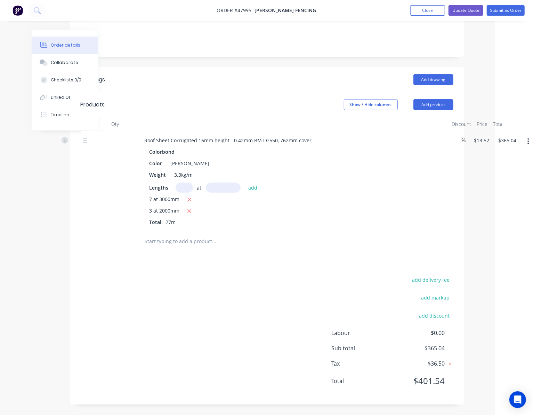
click at [300, 269] on div "Drawings Add drawing Products Show / Hide columns Add product Qty Discount Pric…" at bounding box center [266, 235] width 393 height 337
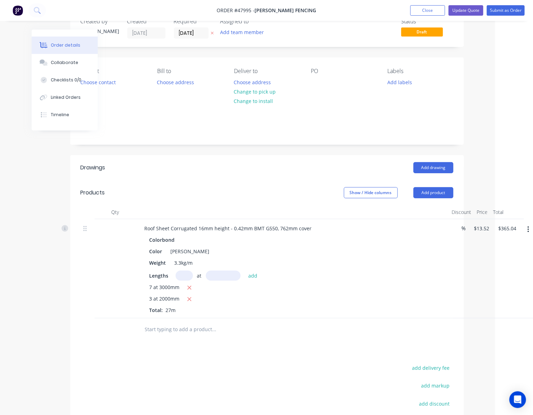
scroll to position [0, 38]
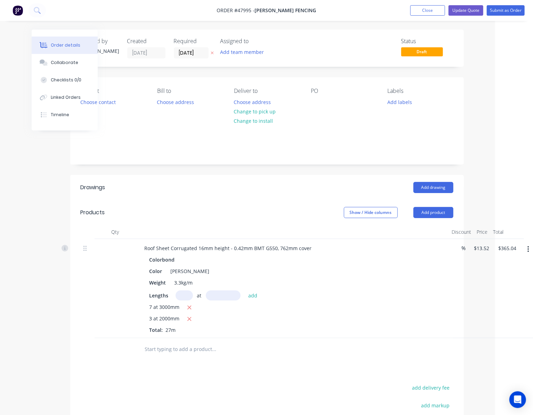
drag, startPoint x: 499, startPoint y: 74, endPoint x: 500, endPoint y: 79, distance: 5.0
click at [495, 76] on html "Order #47995 - Tony Fencing Add product Close Update Quote Submit as Order Orde…" at bounding box center [228, 261] width 533 height 522
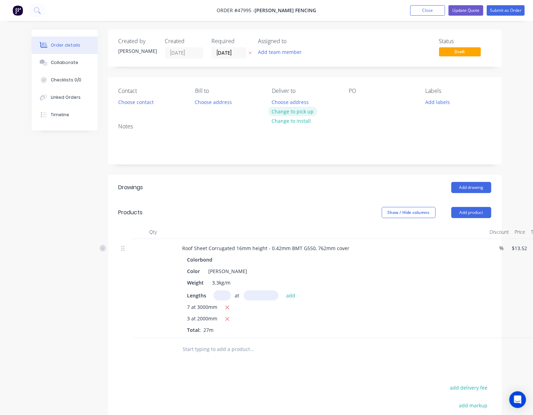
click at [307, 110] on button "Change to pick up" at bounding box center [292, 111] width 49 height 9
click at [139, 101] on button "Choose contact" at bounding box center [135, 101] width 43 height 9
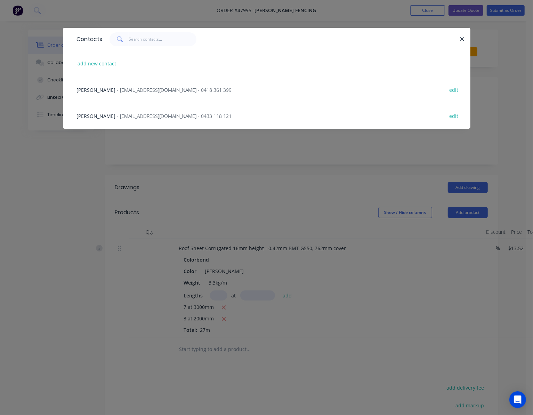
click at [202, 88] on div "Tony - tonyjcase@gmail.com - 0418 361 399 edit" at bounding box center [266, 89] width 386 height 26
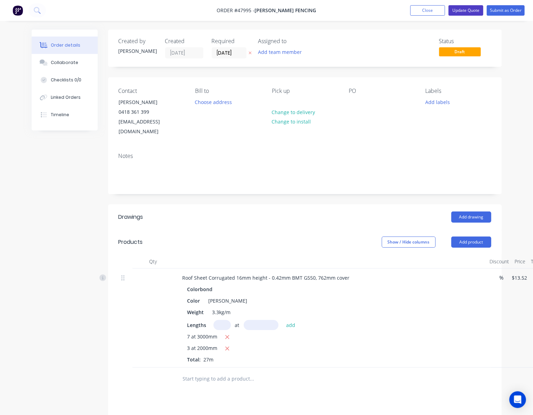
click at [463, 8] on button "Update Quote" at bounding box center [465, 10] width 35 height 10
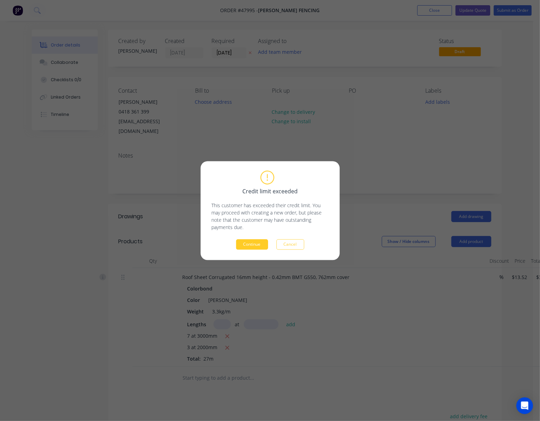
click at [254, 241] on button "Continue" at bounding box center [252, 244] width 32 height 10
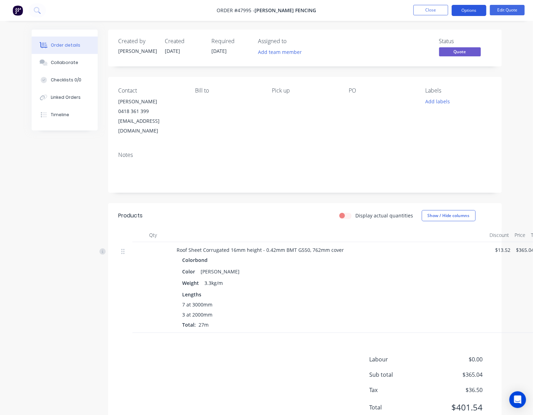
click at [469, 13] on button "Options" at bounding box center [468, 10] width 35 height 11
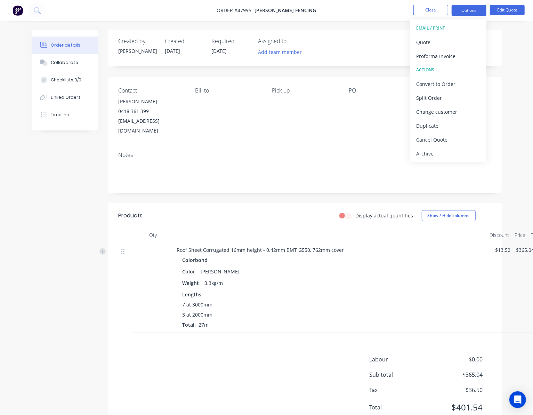
click at [510, 46] on div "Order details Collaborate Checklists 0/0 Linked Orders Timeline Order details C…" at bounding box center [266, 220] width 533 height 441
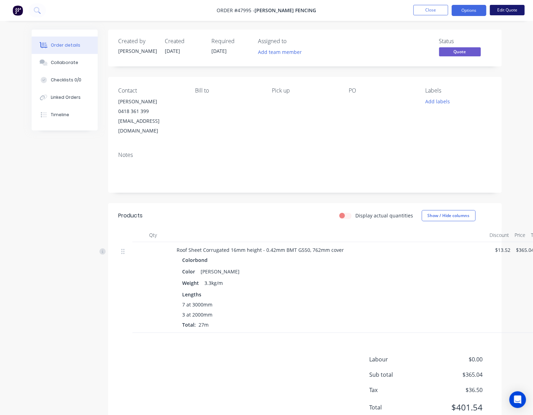
click at [512, 9] on button "Edit Quote" at bounding box center [507, 10] width 35 height 10
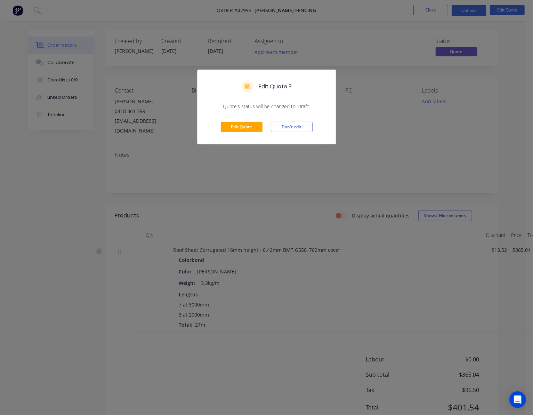
click at [416, 145] on div "Edit Quote ? Quote’s status will be changed to ‘Draft’. Edit Quote Don't edit" at bounding box center [266, 207] width 533 height 415
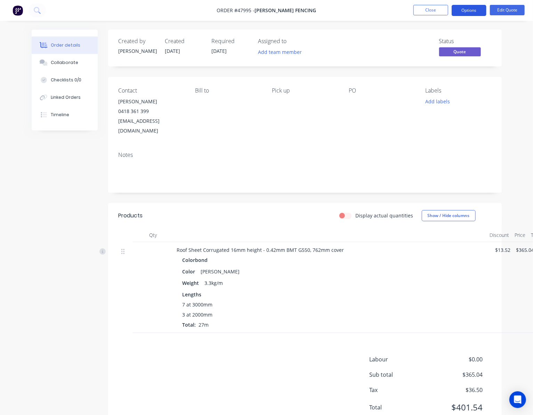
click at [473, 11] on button "Options" at bounding box center [468, 10] width 35 height 11
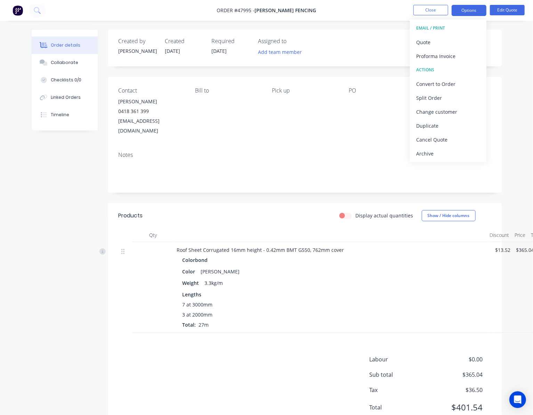
click at [508, 42] on div "Order details Collaborate Checklists 0/0 Linked Orders Timeline Order details C…" at bounding box center [266, 220] width 533 height 441
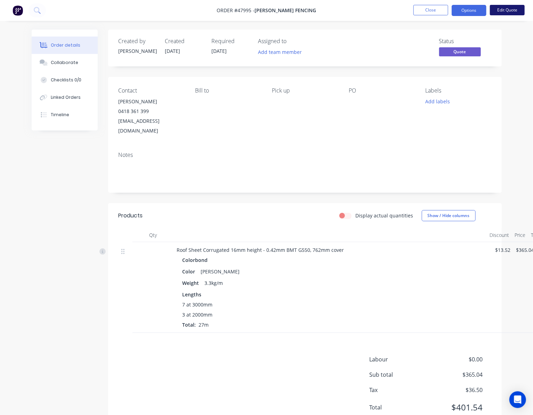
click at [509, 11] on button "Edit Quote" at bounding box center [507, 10] width 35 height 10
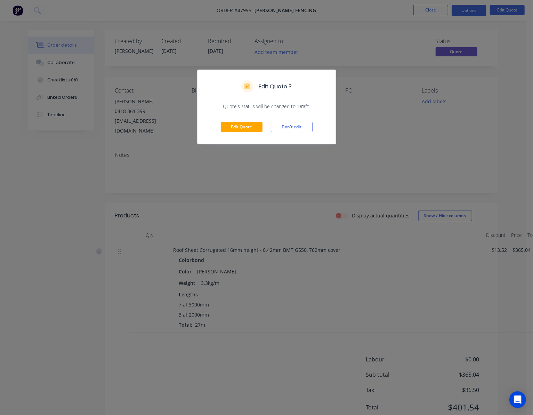
drag, startPoint x: 449, startPoint y: 97, endPoint x: 482, endPoint y: 25, distance: 79.3
click at [450, 97] on div "Edit Quote ? Quote’s status will be changed to ‘Draft’. Edit Quote Don't edit" at bounding box center [266, 207] width 533 height 415
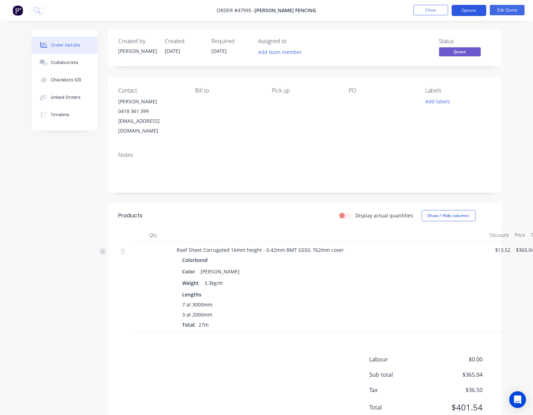
click at [466, 11] on button "Options" at bounding box center [468, 10] width 35 height 11
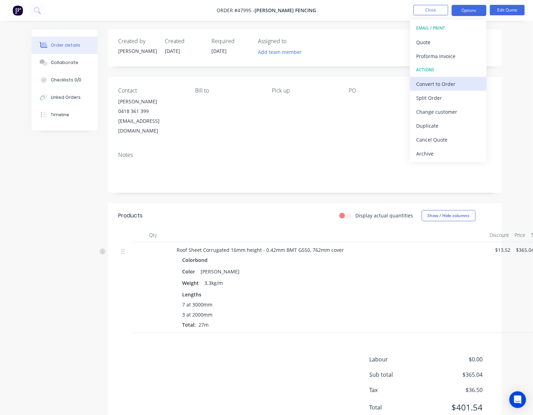
click at [469, 84] on div "Convert to Order" at bounding box center [448, 84] width 64 height 10
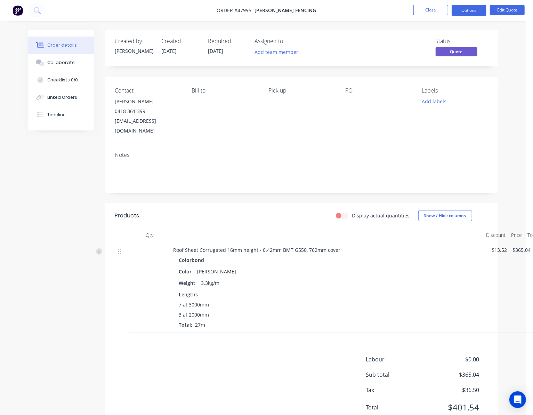
click at [469, 84] on div "Convert to Order ? Quote will be converted to an Order in your accounting packa…" at bounding box center [266, 207] width 533 height 415
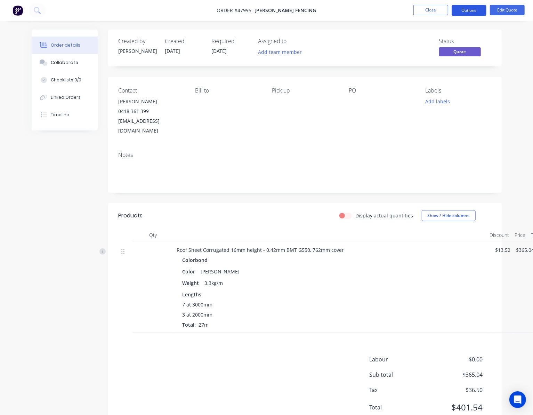
click at [465, 10] on button "Options" at bounding box center [468, 10] width 35 height 11
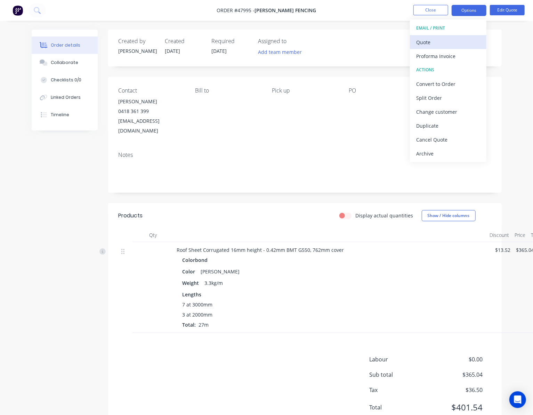
click at [457, 41] on div "Quote" at bounding box center [448, 42] width 64 height 10
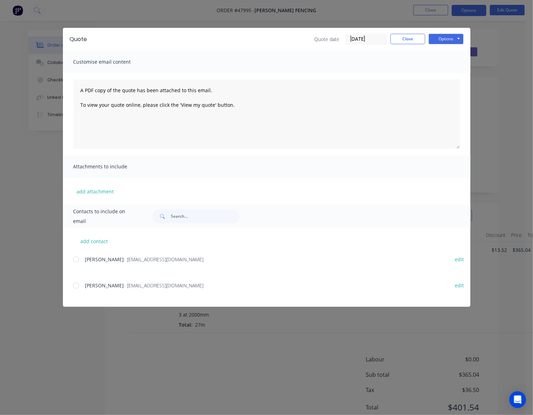
click at [74, 259] on div at bounding box center [76, 259] width 14 height 14
click at [448, 37] on button "Options" at bounding box center [445, 39] width 35 height 10
click at [459, 78] on button "Email" at bounding box center [450, 73] width 44 height 11
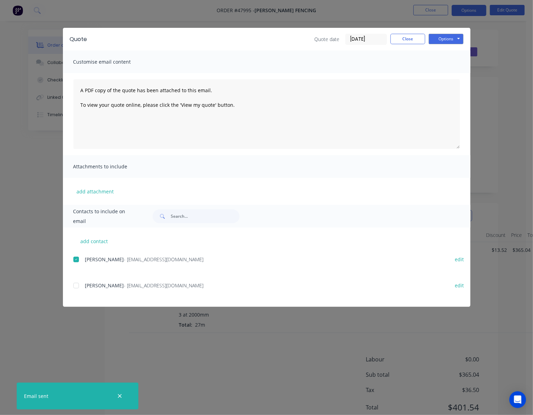
click at [513, 160] on div "Quote Quote date 12/08/25 Close Options Preview Print Email Customise email con…" at bounding box center [266, 207] width 533 height 415
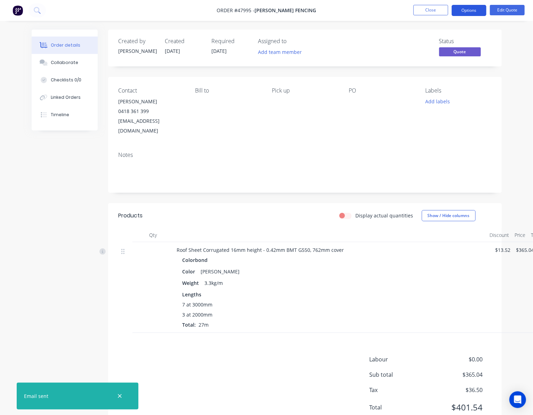
click at [472, 9] on button "Options" at bounding box center [468, 10] width 35 height 11
click at [518, 7] on button "Edit Quote" at bounding box center [507, 10] width 35 height 10
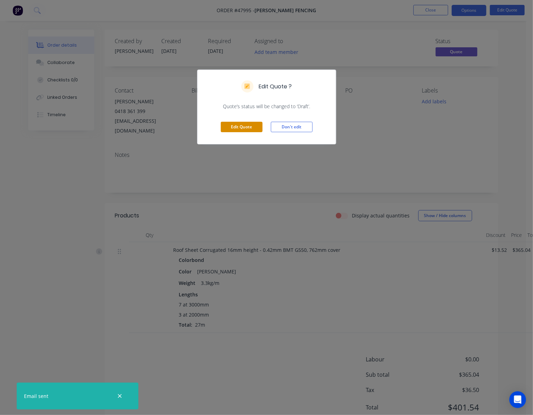
click at [251, 126] on button "Edit Quote" at bounding box center [242, 127] width 42 height 10
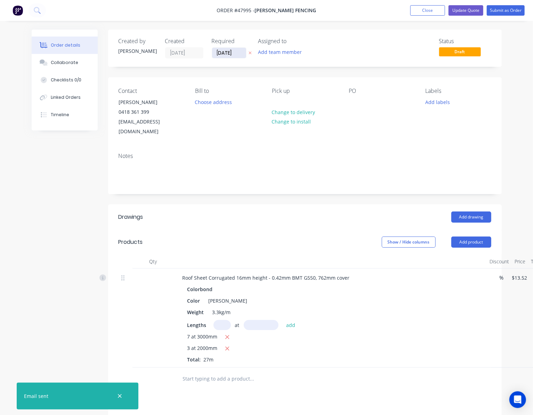
click at [227, 50] on input "[DATE]" at bounding box center [229, 53] width 34 height 10
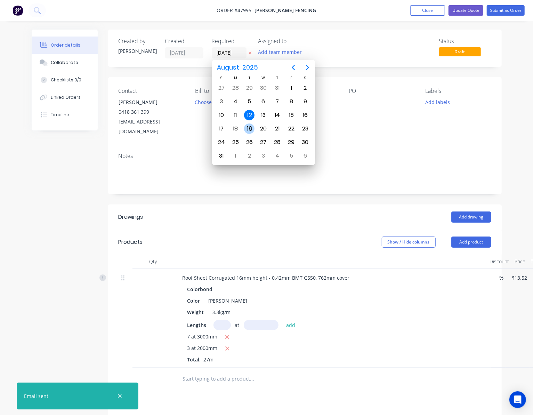
click at [252, 131] on div "19" at bounding box center [249, 128] width 10 height 10
type input "19/08/25"
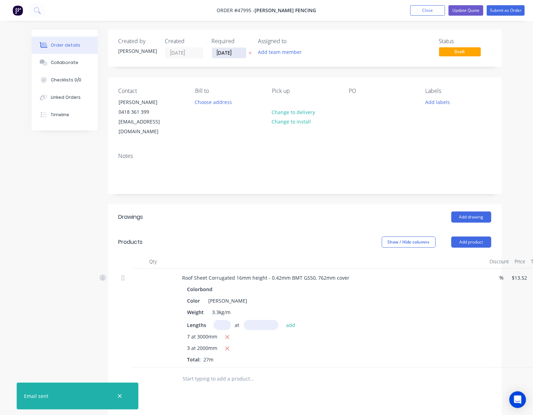
click at [235, 53] on input "19/08/25" at bounding box center [229, 53] width 34 height 10
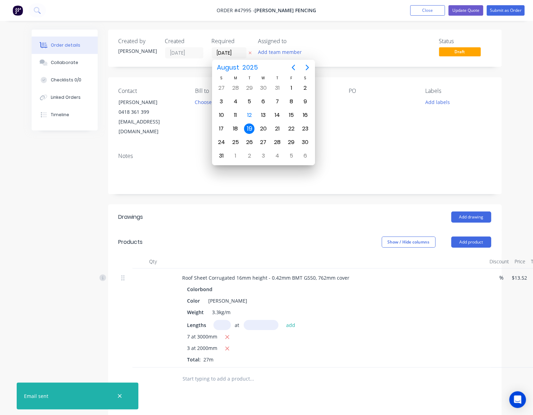
click at [511, 52] on div "Order details Collaborate Checklists 0/0 Linked Orders Timeline Order details C…" at bounding box center [266, 276] width 533 height 552
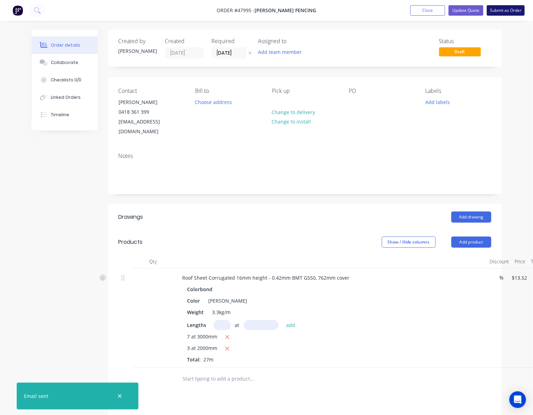
click at [513, 8] on button "Submit as Order" at bounding box center [505, 10] width 38 height 10
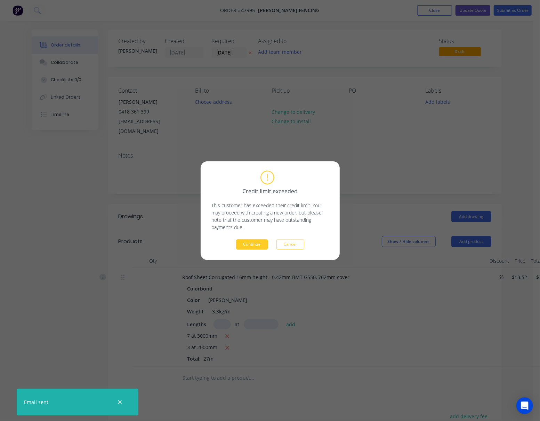
click at [261, 242] on button "Continue" at bounding box center [252, 244] width 32 height 10
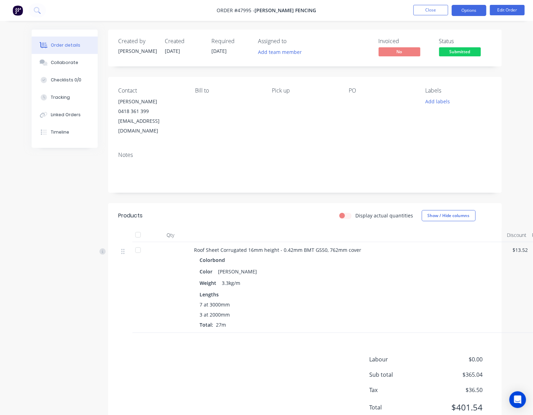
click at [465, 8] on button "Options" at bounding box center [468, 10] width 35 height 11
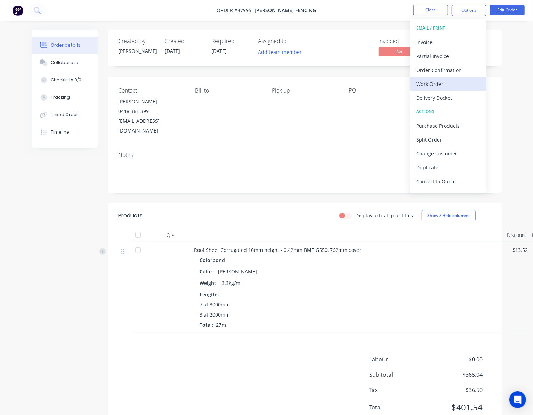
click at [451, 81] on div "Work Order" at bounding box center [448, 84] width 64 height 10
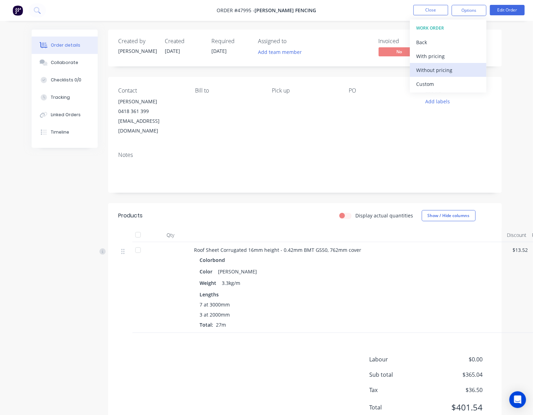
click at [460, 69] on div "Without pricing" at bounding box center [448, 70] width 64 height 10
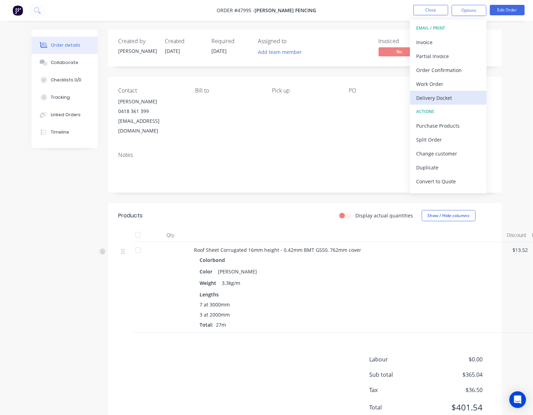
click at [468, 93] on div "Delivery Docket" at bounding box center [448, 98] width 64 height 10
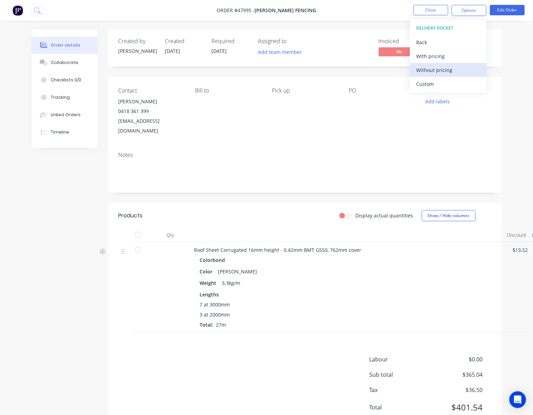
click at [468, 75] on button "Without pricing" at bounding box center [448, 70] width 76 height 14
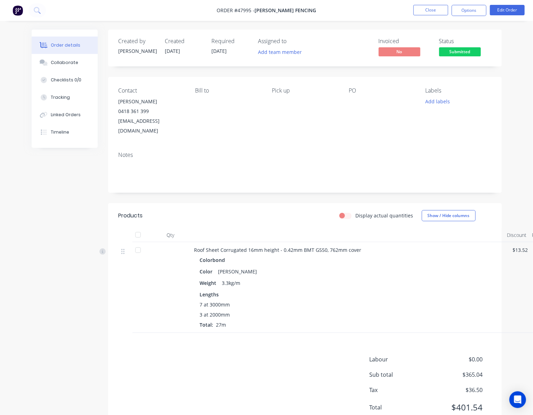
click at [324, 131] on div "Contact Tony 0418 361 399 tonyjcase@gmail.com Bill to Pick up PO Labels Add lab…" at bounding box center [304, 111] width 393 height 69
click at [470, 50] on span "Submitted" at bounding box center [460, 51] width 42 height 9
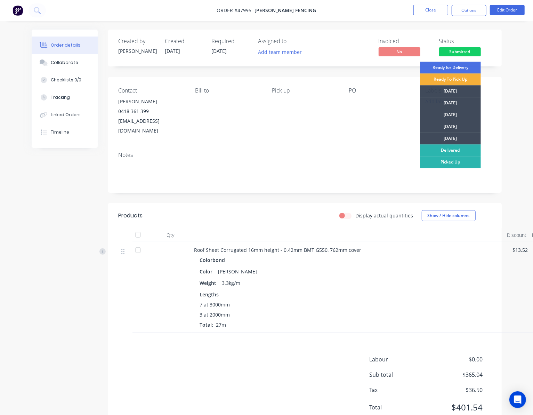
click at [347, 130] on div "Contact Tony 0418 361 399 tonyjcase@gmail.com Bill to Pick up PO Labels Add lab…" at bounding box center [304, 111] width 393 height 69
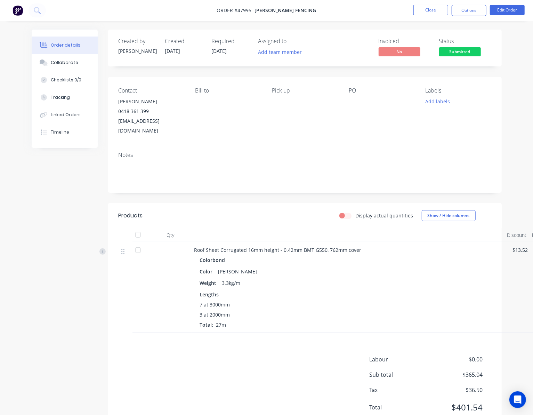
click at [451, 49] on span "Submitted" at bounding box center [460, 51] width 42 height 9
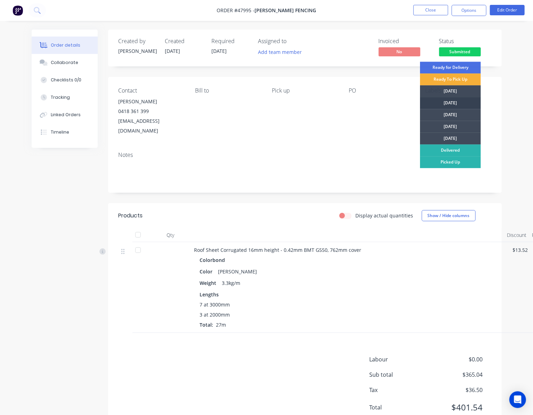
click at [467, 103] on div "[DATE]" at bounding box center [450, 103] width 61 height 12
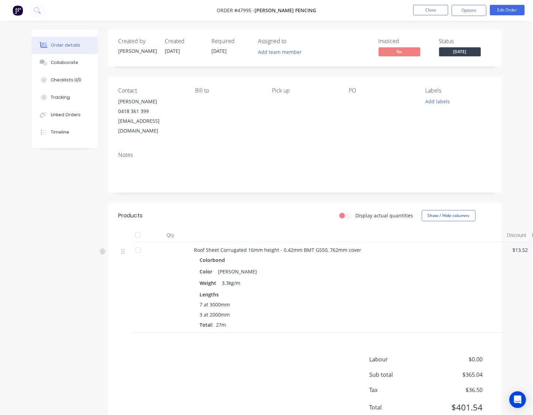
click at [495, 120] on div "Contact Tony 0418 361 399 tonyjcase@gmail.com Bill to Pick up PO Labels Add lab…" at bounding box center [304, 111] width 393 height 69
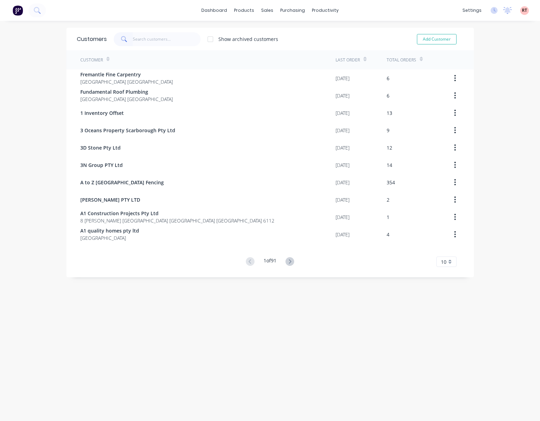
click at [164, 35] on input "text" at bounding box center [167, 39] width 68 height 14
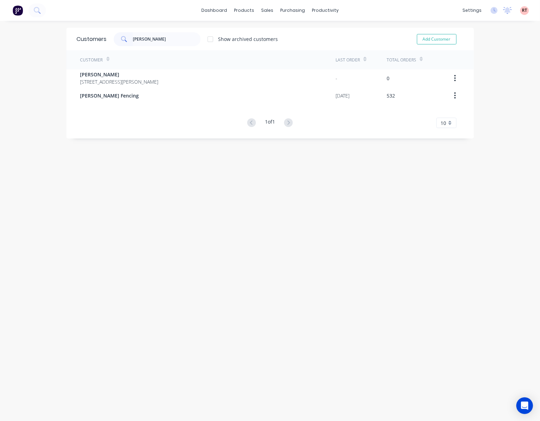
type input "[PERSON_NAME]"
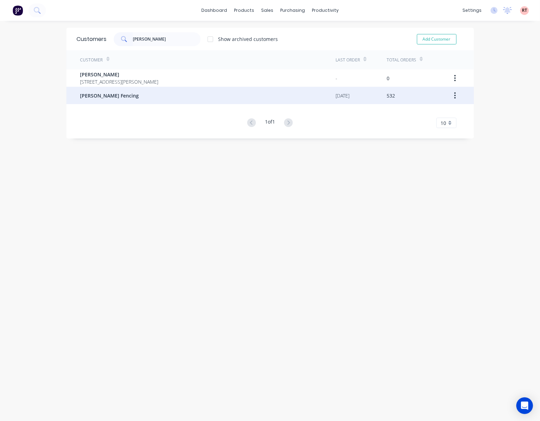
click at [186, 102] on div "[PERSON_NAME] Fencing" at bounding box center [207, 95] width 255 height 17
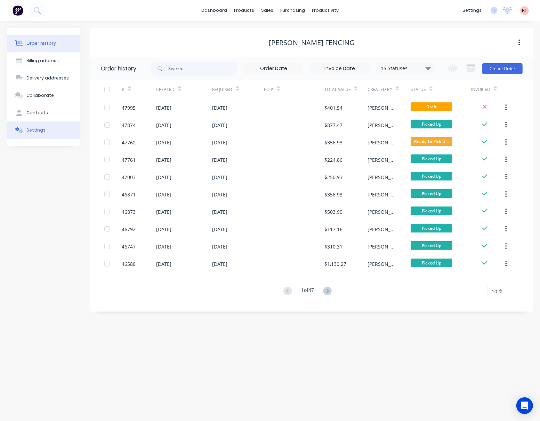
click at [53, 134] on button "Settings" at bounding box center [43, 130] width 73 height 17
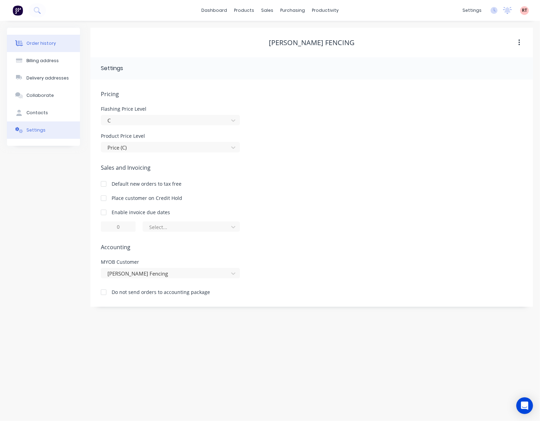
click at [49, 45] on div "Order history" at bounding box center [41, 43] width 30 height 6
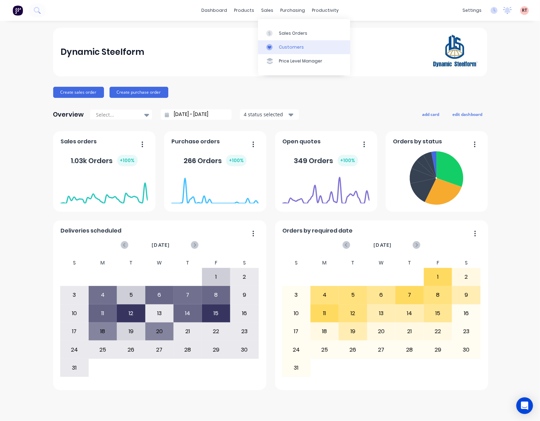
click at [278, 42] on link "Customers" at bounding box center [304, 47] width 92 height 14
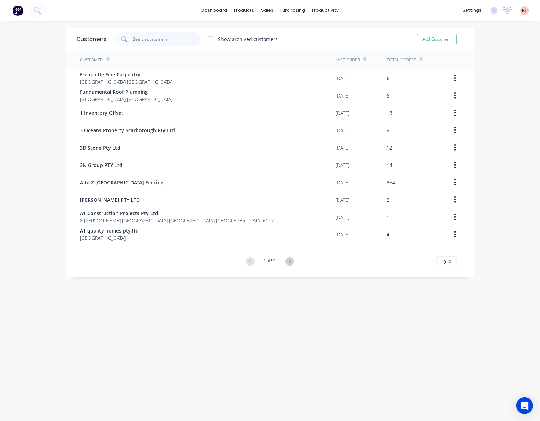
click at [151, 41] on input "text" at bounding box center [167, 39] width 68 height 14
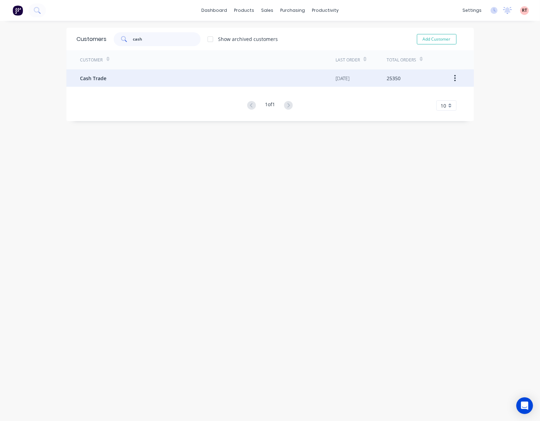
type input "cash"
click at [162, 78] on div "Cash Trade" at bounding box center [207, 77] width 255 height 17
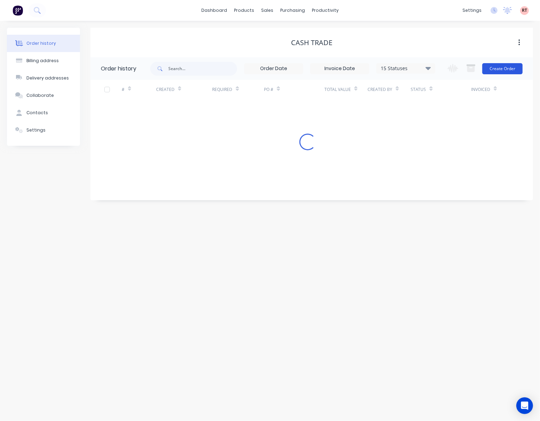
click at [501, 69] on button "Create Order" at bounding box center [502, 68] width 40 height 11
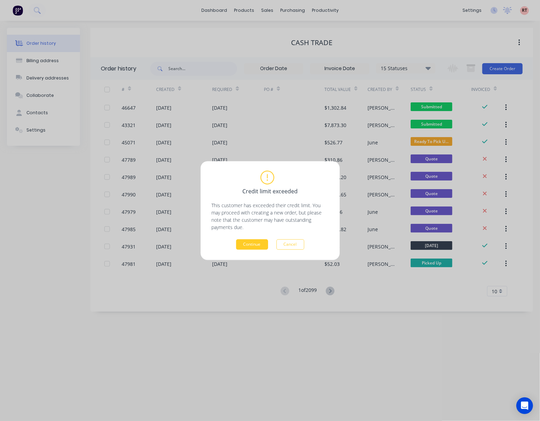
click at [254, 244] on button "Continue" at bounding box center [252, 244] width 32 height 10
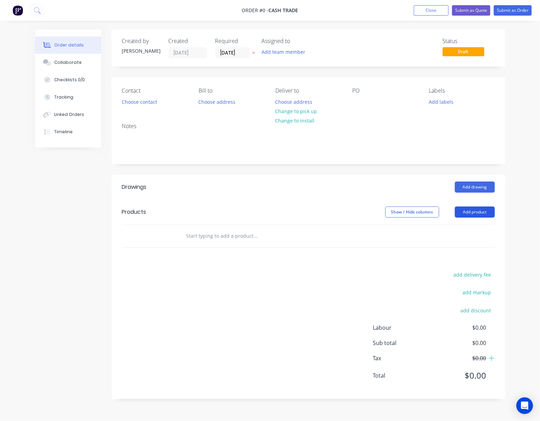
click at [476, 212] on button "Add product" at bounding box center [474, 212] width 40 height 11
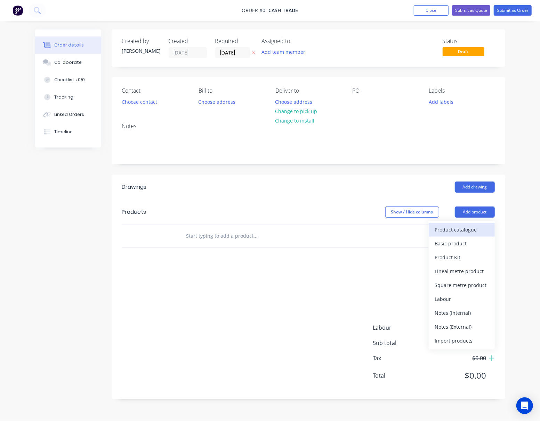
click at [466, 233] on div "Product catalogue" at bounding box center [462, 230] width 54 height 10
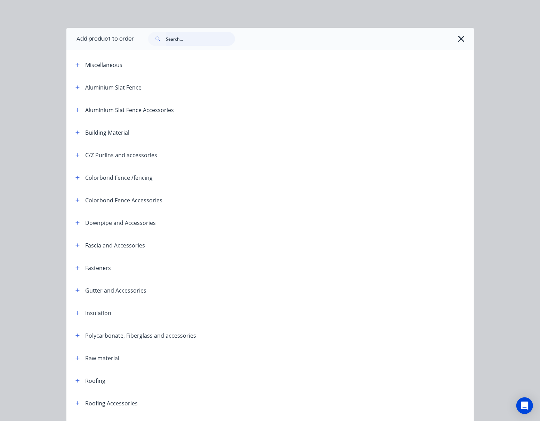
click at [197, 40] on input "text" at bounding box center [200, 39] width 69 height 14
type input "gutter"
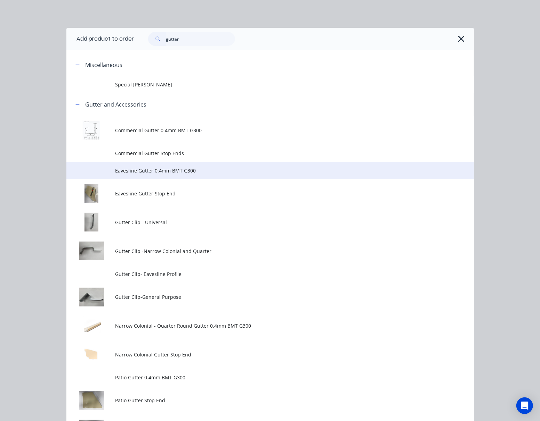
click at [191, 176] on td "Eavesline Gutter 0.4mm BMT G300" at bounding box center [294, 170] width 358 height 17
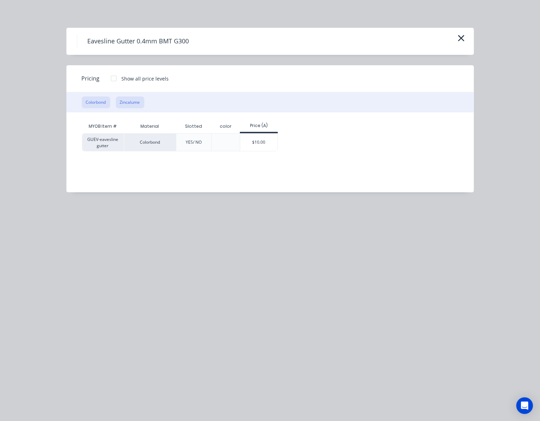
click at [128, 98] on button "Zincalume" at bounding box center [130, 103] width 28 height 12
click at [224, 141] on div "$10.00" at bounding box center [227, 142] width 37 height 17
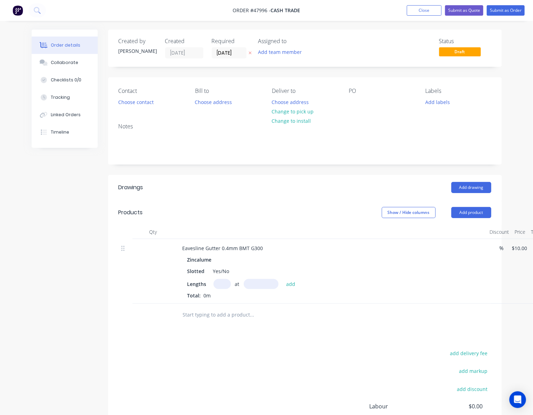
click at [220, 282] on input "text" at bounding box center [221, 284] width 17 height 10
click at [263, 284] on input "text" at bounding box center [261, 284] width 35 height 10
type input "6000mm"
click at [224, 285] on input "text" at bounding box center [221, 284] width 17 height 10
type input "4"
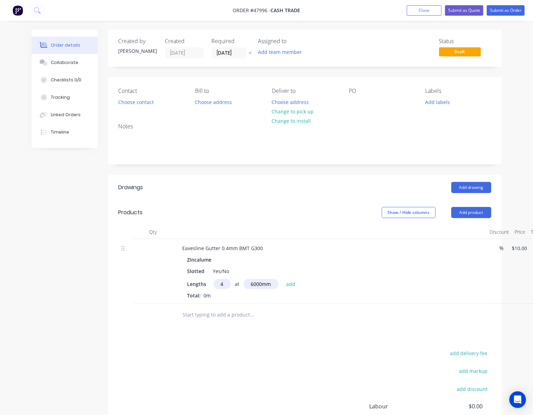
click at [285, 314] on input "text" at bounding box center [251, 314] width 139 height 14
click at [229, 273] on div "Yes/No" at bounding box center [221, 271] width 22 height 10
click at [289, 346] on div "Drawings Add drawing Products Show / Hide columns Add product Qty Discount Pric…" at bounding box center [304, 326] width 393 height 303
click at [294, 287] on button "add" at bounding box center [290, 283] width 16 height 9
type input "$240.00"
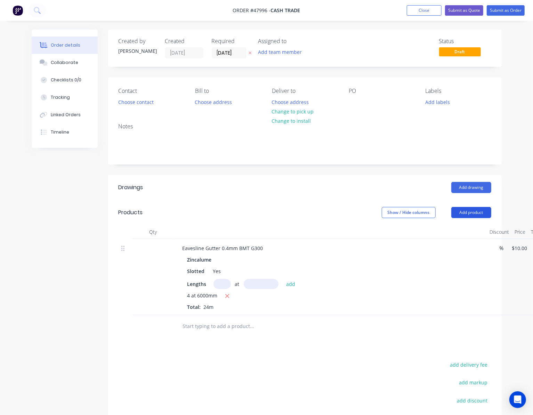
click at [466, 213] on button "Add product" at bounding box center [471, 212] width 40 height 11
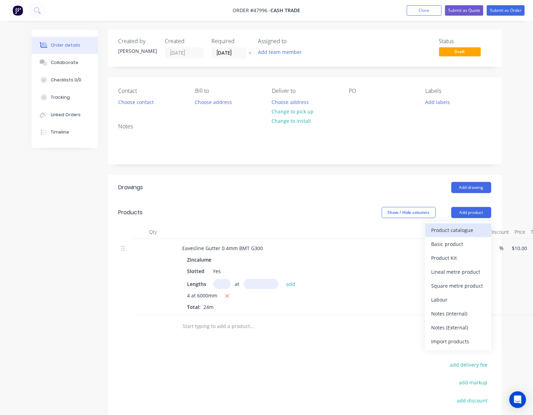
click at [465, 229] on div "Product catalogue" at bounding box center [458, 230] width 54 height 10
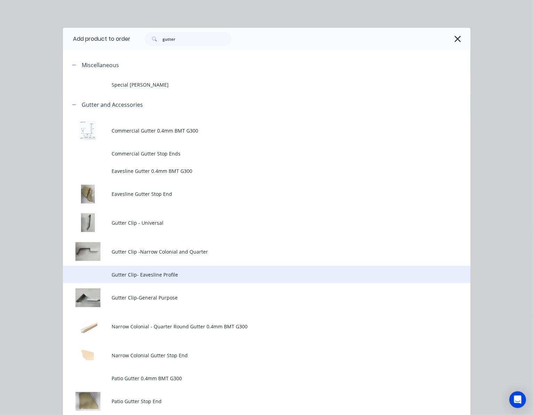
click at [207, 268] on td "Gutter Clip- Eavesline Profile" at bounding box center [291, 273] width 358 height 17
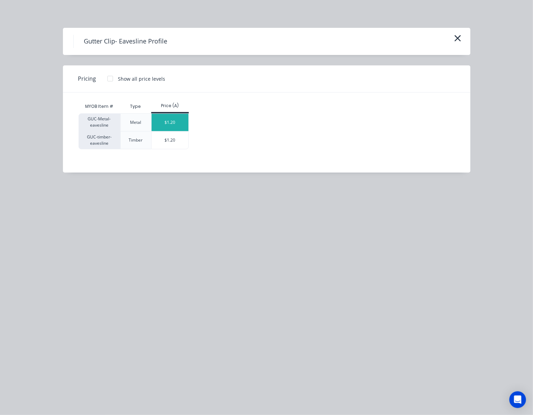
click at [175, 124] on div "$1.20" at bounding box center [169, 122] width 37 height 17
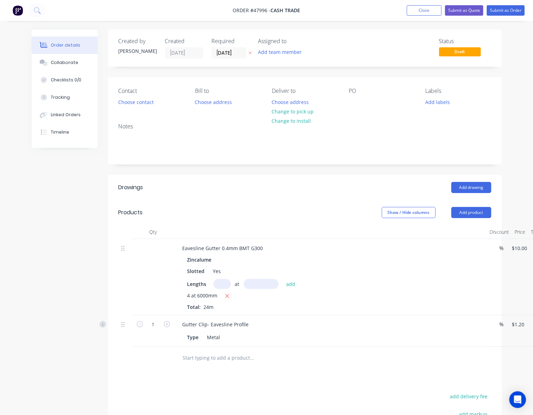
scroll to position [117, 0]
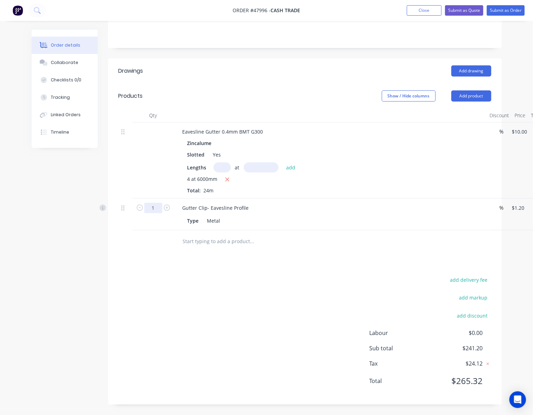
click at [156, 208] on input "1" at bounding box center [153, 208] width 18 height 10
type input "24"
type input "$28.80"
click at [244, 280] on div "add delivery fee add markup add discount Labour $0.00 Sub total $241.20 Tax $24…" at bounding box center [304, 334] width 372 height 119
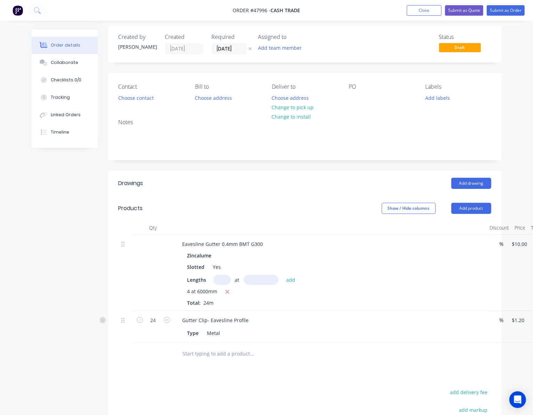
scroll to position [0, 0]
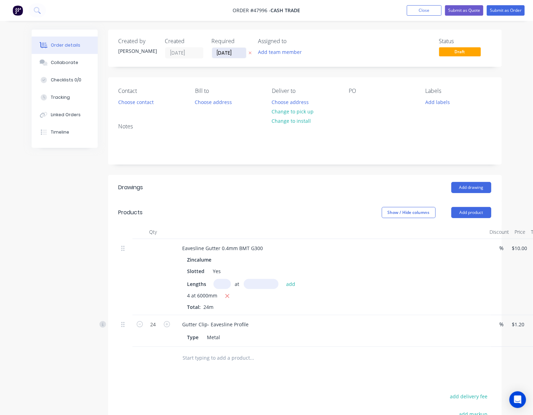
click at [234, 56] on input "[DATE]" at bounding box center [229, 53] width 34 height 10
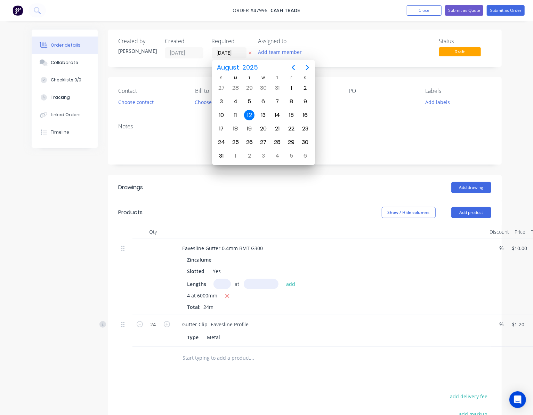
click at [175, 113] on div "Contact Choose contact [PERSON_NAME] to Choose address Deliver to Choose addres…" at bounding box center [304, 97] width 393 height 40
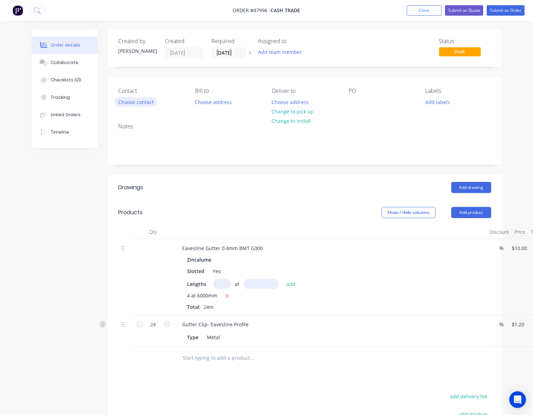
click at [138, 100] on button "Choose contact" at bounding box center [135, 101] width 43 height 9
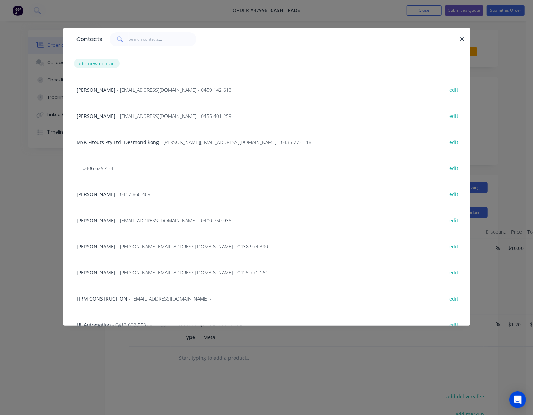
click at [98, 63] on button "add new contact" at bounding box center [97, 63] width 46 height 9
select select "AU"
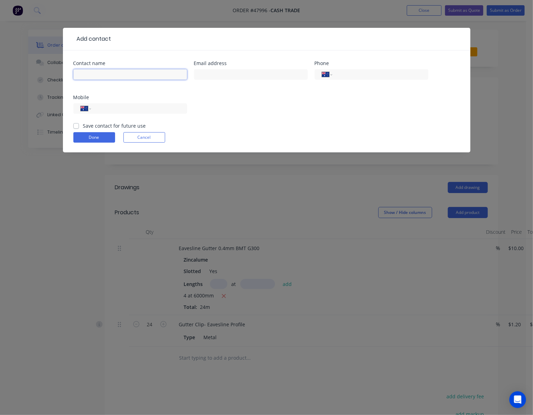
click at [101, 73] on input "text" at bounding box center [130, 74] width 114 height 10
type input "ATS"
click at [224, 79] on input "text" at bounding box center [251, 74] width 114 height 10
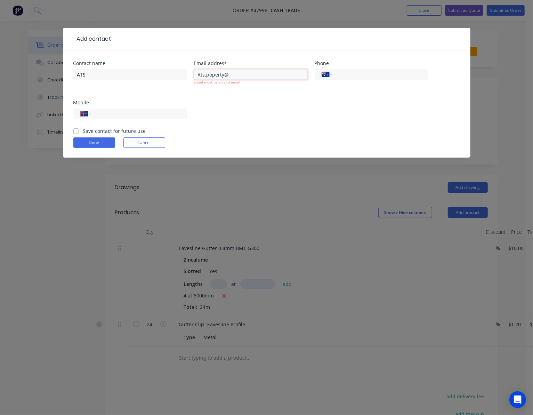
click at [209, 76] on input "Ats.poperty@" at bounding box center [251, 74] width 114 height 10
click at [252, 75] on input "[DOMAIN_NAME]@" at bounding box center [251, 74] width 114 height 10
type input "[DOMAIN_NAME][EMAIL_ADDRESS][DOMAIN_NAME]"
click at [307, 117] on div "Contact name ATS Email address [DOMAIN_NAME][EMAIL_ADDRESS][DOMAIN_NAME] email …" at bounding box center [266, 94] width 386 height 66
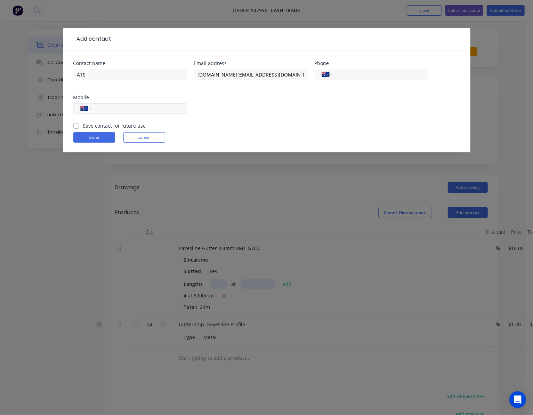
click at [112, 110] on input "tel" at bounding box center [137, 109] width 83 height 8
type input "0439 796 030"
click at [98, 139] on button "Done" at bounding box center [94, 137] width 42 height 10
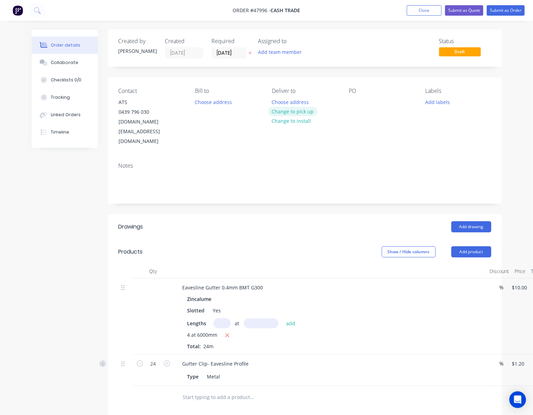
click at [299, 114] on button "Change to pick up" at bounding box center [292, 111] width 49 height 9
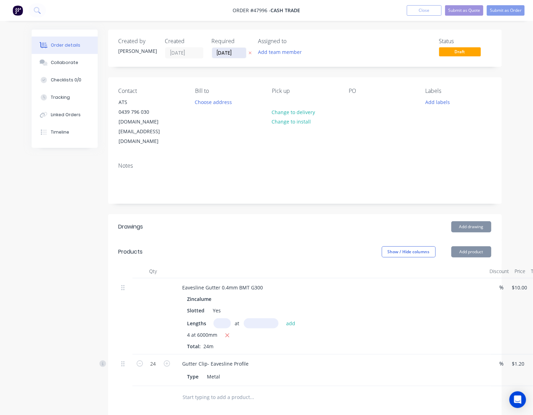
click at [225, 51] on input "[DATE]" at bounding box center [229, 53] width 34 height 10
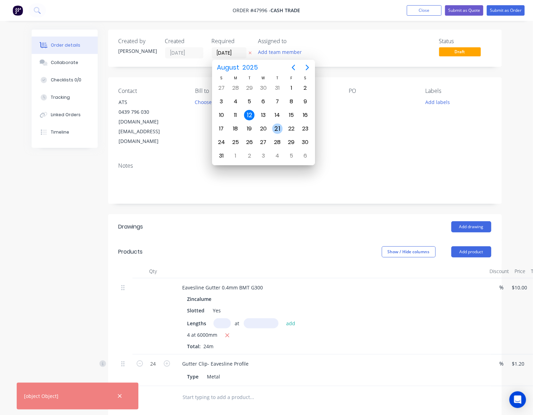
click at [279, 128] on div "21" at bounding box center [277, 128] width 10 height 10
type input "[DATE]"
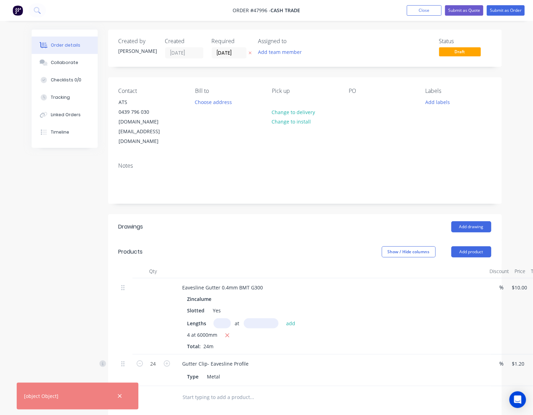
click at [63, 174] on div "Created by [PERSON_NAME] Created [DATE] Required [DATE] Assigned to Add team me…" at bounding box center [267, 300] width 470 height 541
click at [232, 53] on input "[DATE]" at bounding box center [229, 53] width 34 height 10
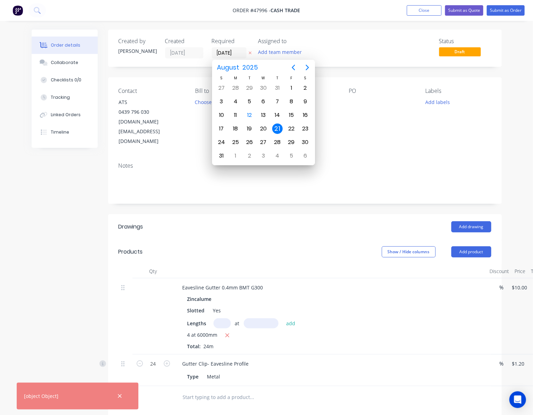
click at [81, 195] on div "Created by [PERSON_NAME] Created [DATE] Required [DATE] Assigned to Add team me…" at bounding box center [267, 300] width 470 height 541
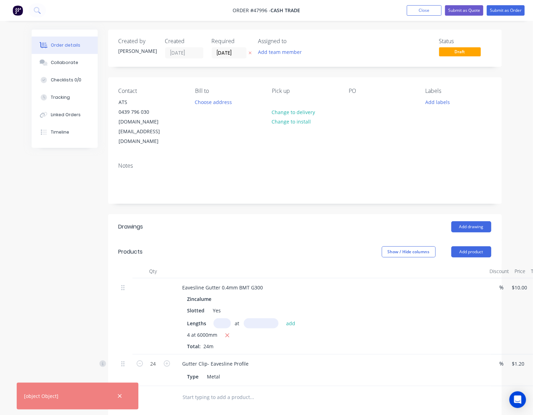
click at [515, 122] on div "Order details Collaborate Checklists 0/0 Tracking Linked Orders Timeline Order …" at bounding box center [266, 285] width 533 height 570
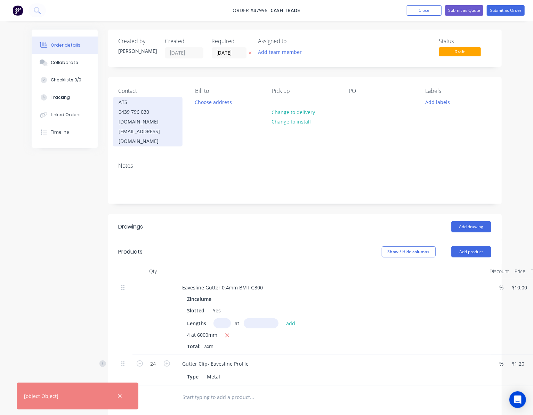
drag, startPoint x: 116, startPoint y: 122, endPoint x: 181, endPoint y: 116, distance: 66.0
click at [181, 116] on div "ATS 0439 796 030 [DOMAIN_NAME][EMAIL_ADDRESS][DOMAIN_NAME]" at bounding box center [147, 121] width 69 height 49
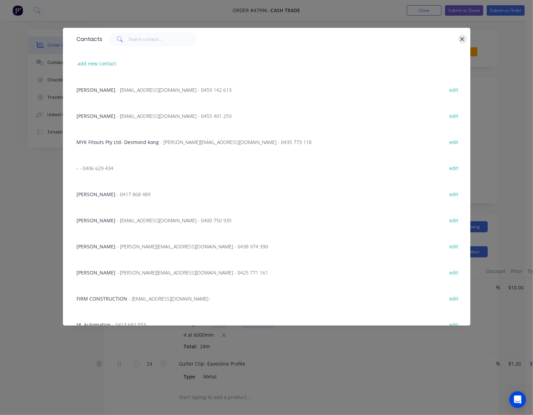
click at [463, 38] on icon "button" at bounding box center [462, 39] width 5 height 6
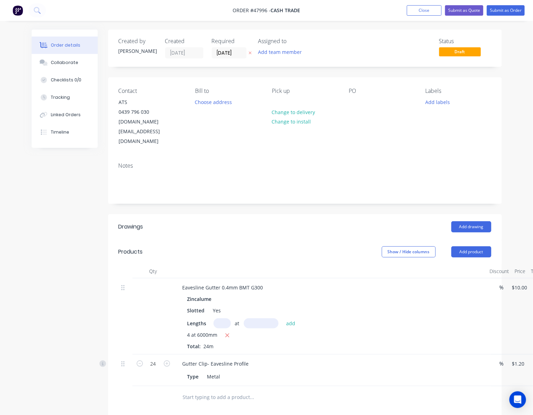
click at [293, 246] on div "Show / Hide columns Add product" at bounding box center [343, 251] width 293 height 11
click at [465, 11] on button "Submit as Quote" at bounding box center [464, 10] width 38 height 10
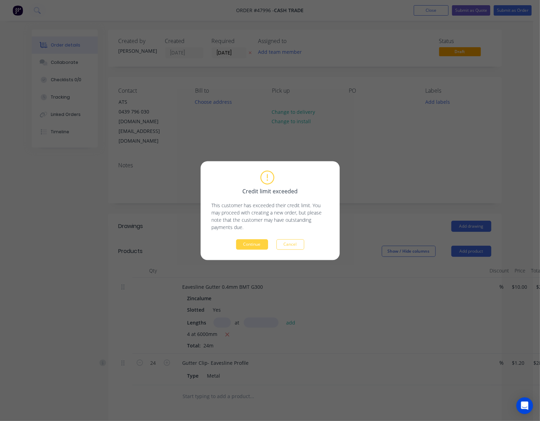
click at [432, 162] on div "Credit limit exceeded This customer has exceeded their credit limit. You may pr…" at bounding box center [270, 210] width 540 height 421
click at [298, 243] on button "Cancel" at bounding box center [290, 244] width 28 height 10
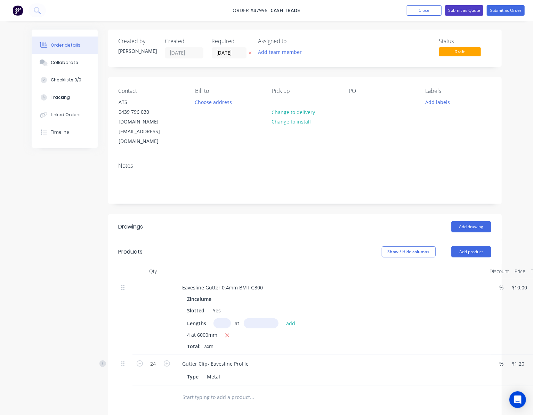
click at [471, 7] on button "Submit as Quote" at bounding box center [464, 10] width 38 height 10
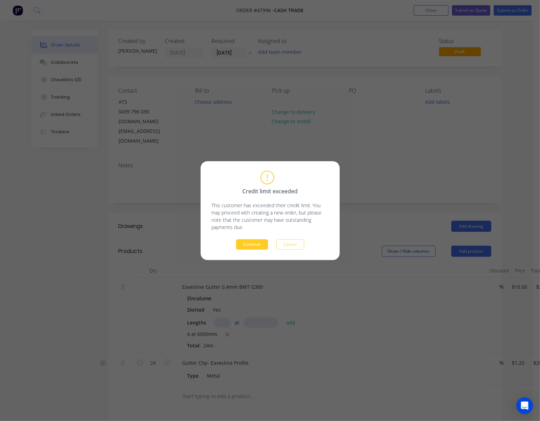
click at [255, 243] on button "Continue" at bounding box center [252, 244] width 32 height 10
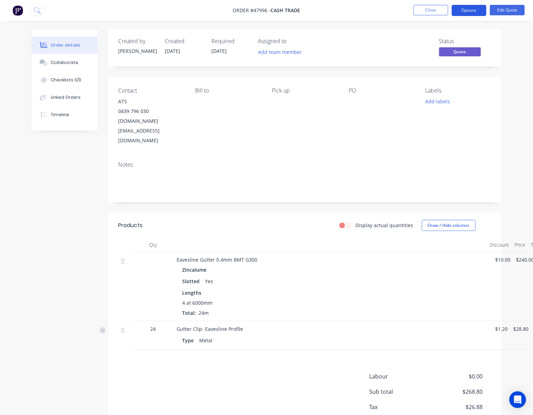
click at [473, 6] on button "Options" at bounding box center [468, 10] width 35 height 11
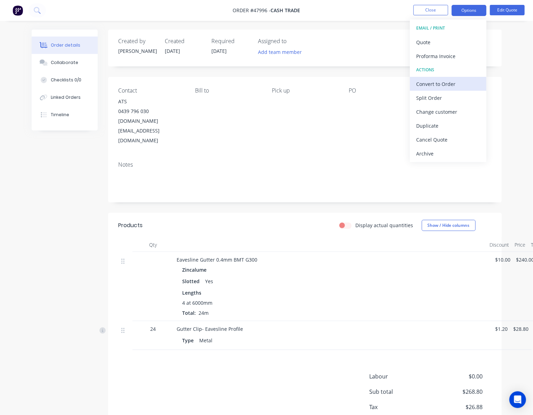
click at [471, 82] on div "Convert to Order" at bounding box center [448, 84] width 64 height 10
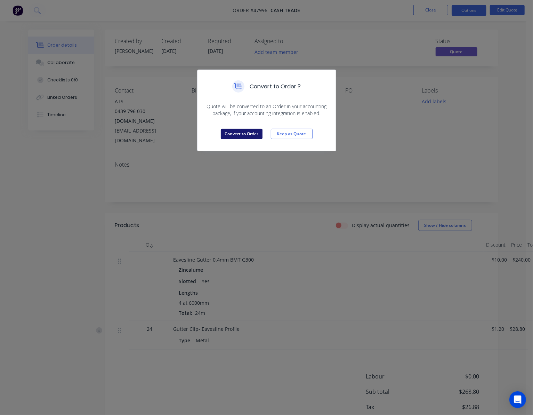
click at [239, 134] on button "Convert to Order" at bounding box center [242, 134] width 42 height 10
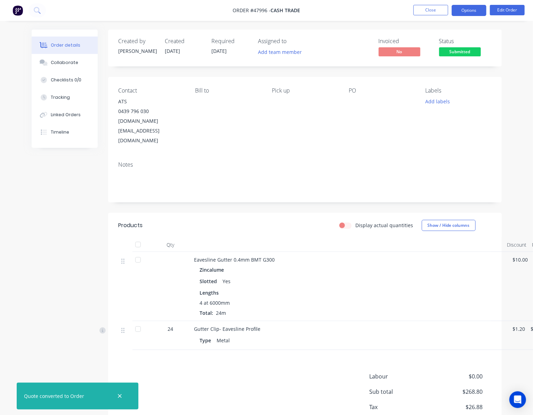
click at [481, 8] on button "Options" at bounding box center [468, 10] width 35 height 11
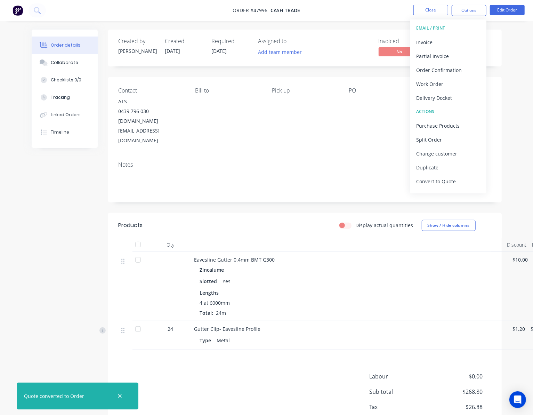
click at [462, 34] on button "EMAIL / PRINT" at bounding box center [448, 28] width 76 height 14
click at [462, 38] on div "Invoice" at bounding box center [448, 42] width 64 height 10
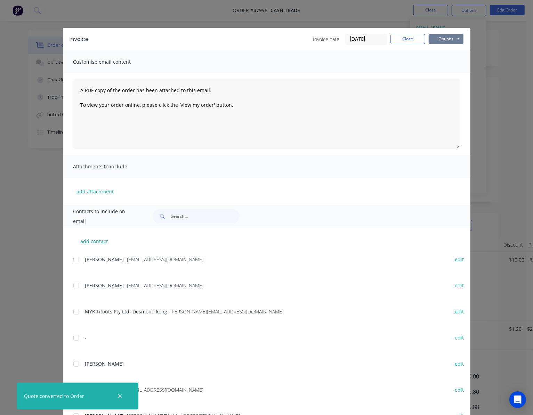
click at [452, 36] on button "Options" at bounding box center [445, 39] width 35 height 10
click at [450, 64] on button "Print" at bounding box center [450, 62] width 44 height 11
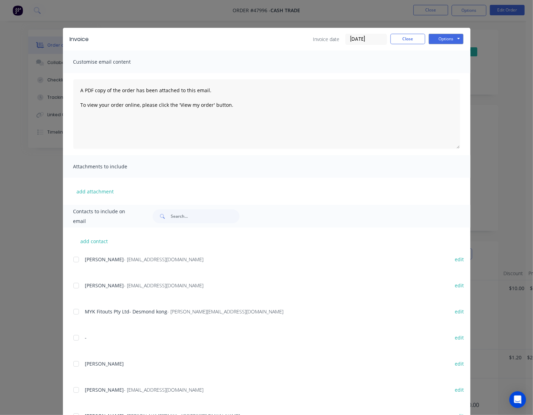
click at [382, 9] on div "Invoice Invoice date [DATE] Close Options Preview Print Email Customise email c…" at bounding box center [266, 207] width 533 height 415
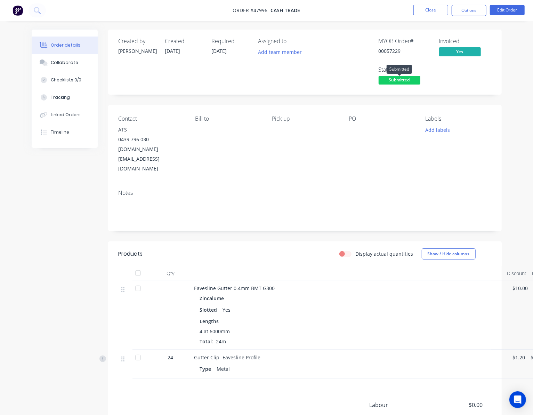
click at [397, 82] on span "Submitted" at bounding box center [399, 80] width 42 height 9
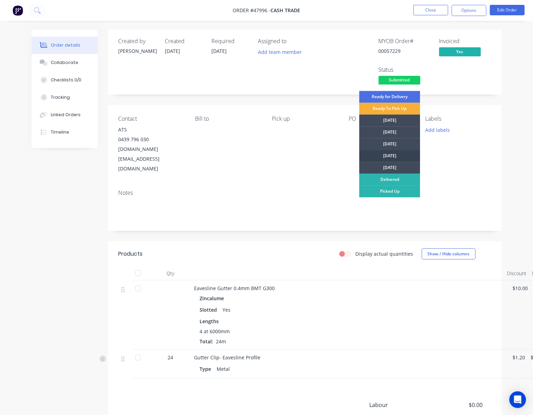
click at [417, 154] on div "[DATE]" at bounding box center [389, 156] width 61 height 12
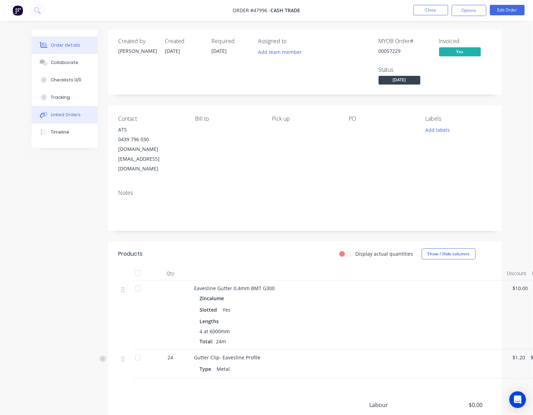
click at [83, 110] on button "Linked Orders" at bounding box center [65, 114] width 66 height 17
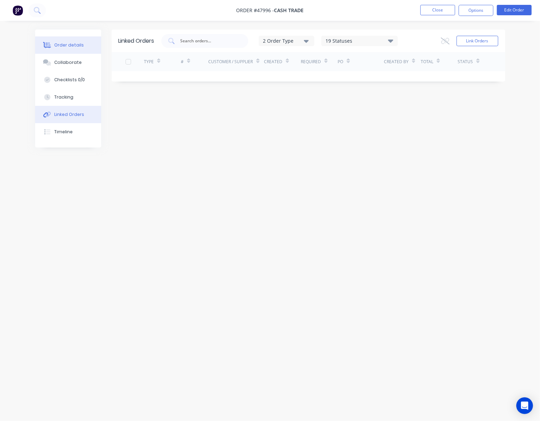
click at [63, 49] on button "Order details" at bounding box center [68, 44] width 66 height 17
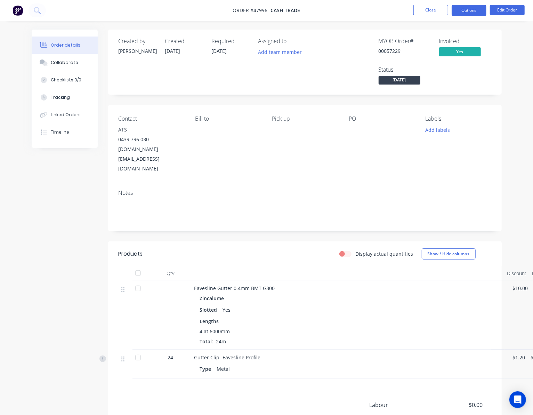
click at [474, 6] on button "Options" at bounding box center [468, 10] width 35 height 11
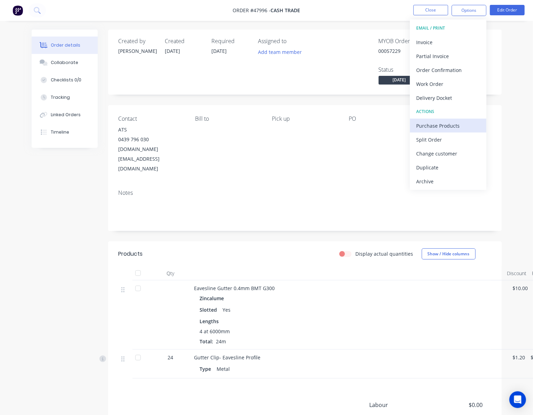
click at [463, 120] on button "Purchase Products" at bounding box center [448, 125] width 76 height 14
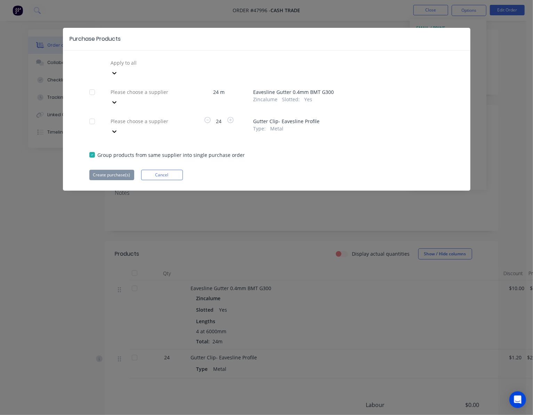
click at [167, 67] on div at bounding box center [160, 62] width 100 height 9
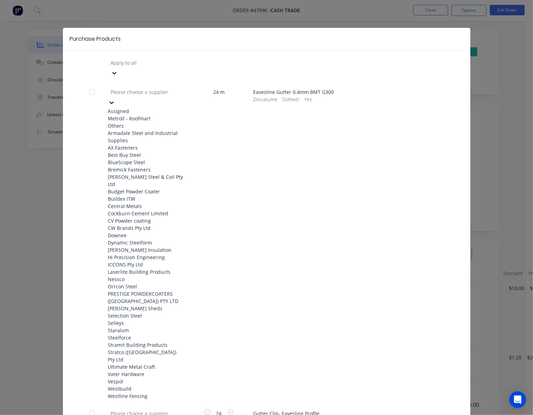
click at [166, 115] on div "Metroll - Roofmart" at bounding box center [146, 118] width 76 height 7
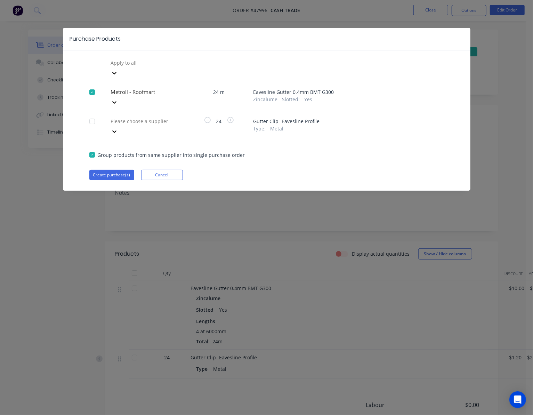
click at [158, 67] on div at bounding box center [160, 62] width 100 height 9
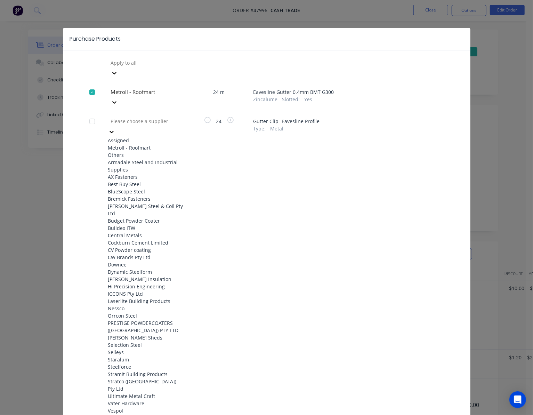
click at [156, 144] on div "Metroll - Roofmart" at bounding box center [146, 147] width 76 height 7
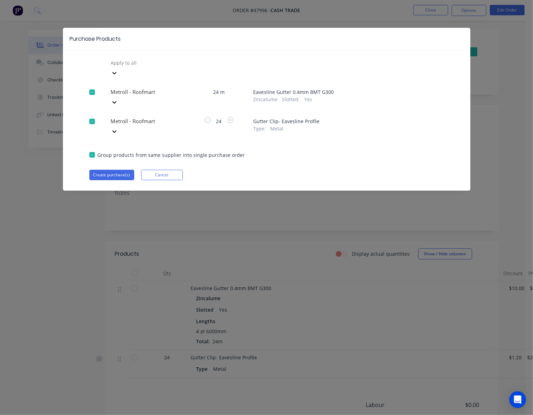
click at [93, 114] on div at bounding box center [92, 121] width 14 height 14
click at [336, 141] on div "Apply to all Metroll - Roofmart 24 m Eavesline Gutter 0.4mm BMT G300 Zincalume …" at bounding box center [266, 118] width 407 height 123
click at [122, 170] on button "Create purchase(s)" at bounding box center [111, 175] width 45 height 10
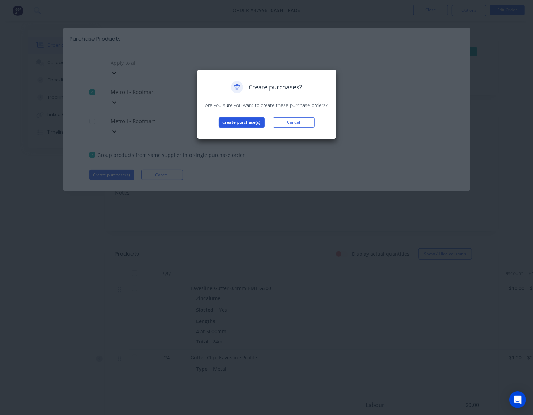
click at [247, 124] on button "Create purchase(s)" at bounding box center [242, 122] width 46 height 10
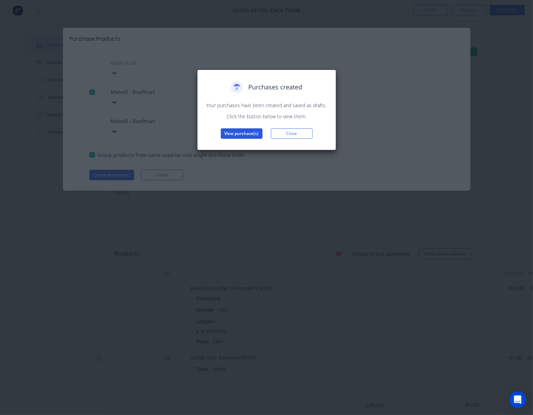
click at [243, 137] on button "View purchase(s)" at bounding box center [242, 133] width 42 height 10
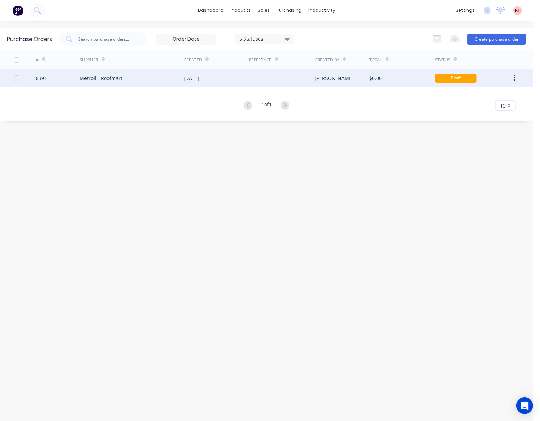
click at [379, 78] on div "$0.00" at bounding box center [375, 78] width 13 height 7
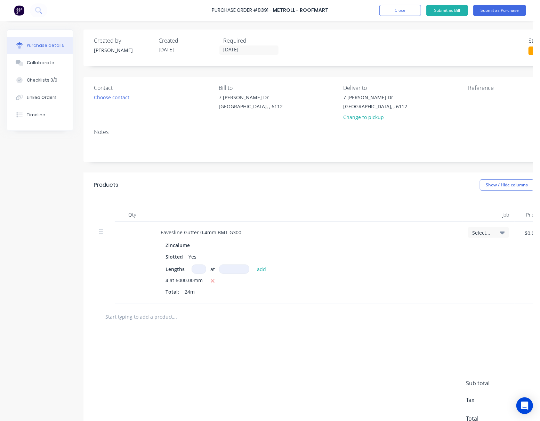
scroll to position [0, 71]
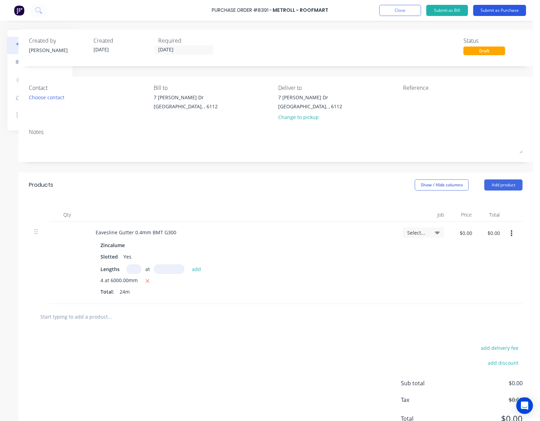
click at [502, 10] on button "Submit as Purchase" at bounding box center [499, 10] width 53 height 11
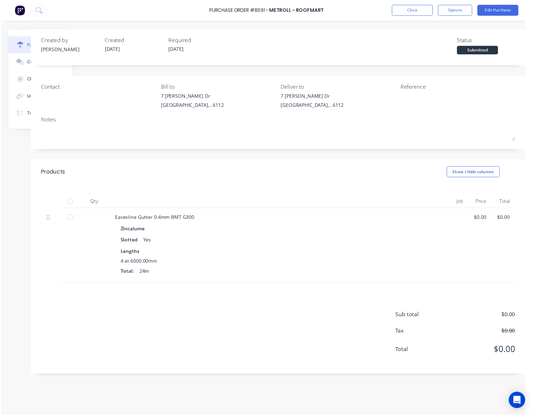
scroll to position [0, 0]
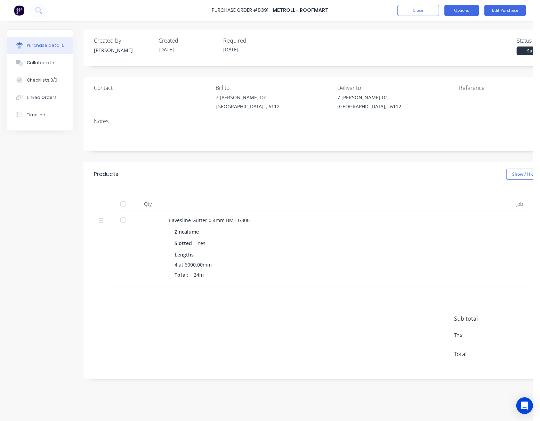
click at [462, 8] on button "Options" at bounding box center [461, 10] width 35 height 11
click at [459, 21] on button "Print / Email" at bounding box center [446, 28] width 66 height 14
click at [456, 55] on div "Without pricing" at bounding box center [446, 56] width 54 height 10
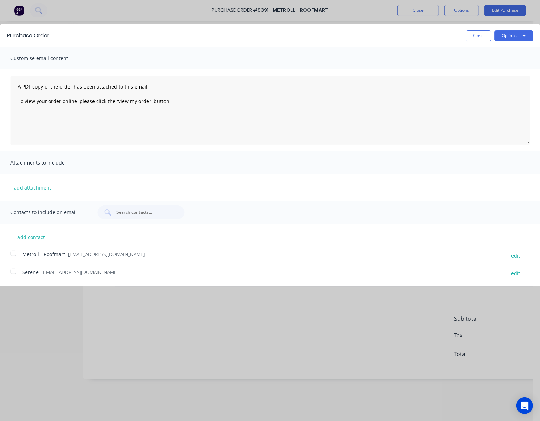
click at [15, 255] on div at bounding box center [13, 254] width 14 height 14
click at [509, 35] on button "Options" at bounding box center [513, 35] width 39 height 11
click at [513, 65] on div "Email" at bounding box center [500, 67] width 54 height 10
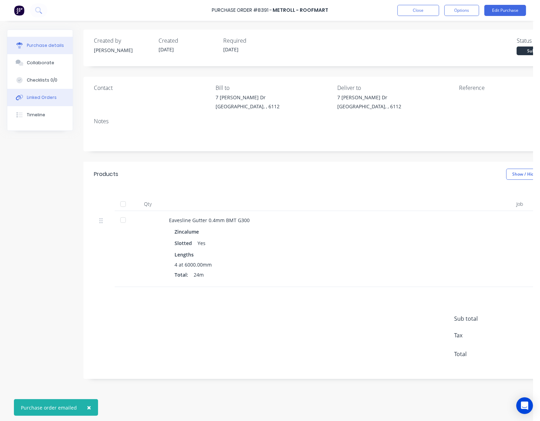
click at [47, 100] on div "Linked Orders" at bounding box center [42, 98] width 30 height 6
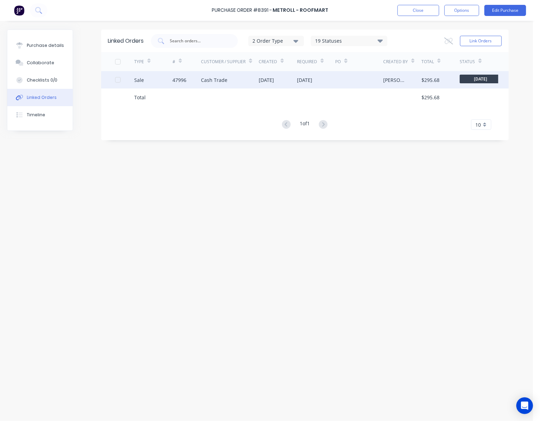
click at [259, 76] on div "[DATE]" at bounding box center [266, 79] width 15 height 7
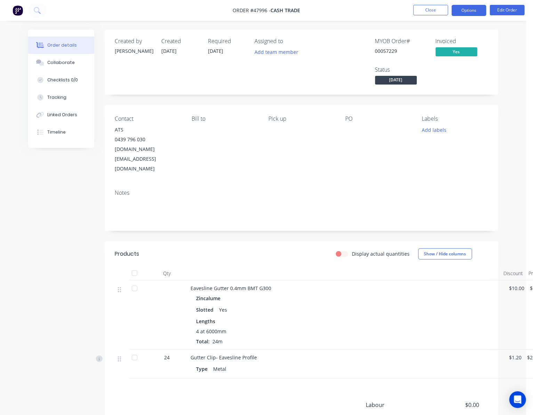
click at [476, 6] on button "Options" at bounding box center [468, 10] width 35 height 11
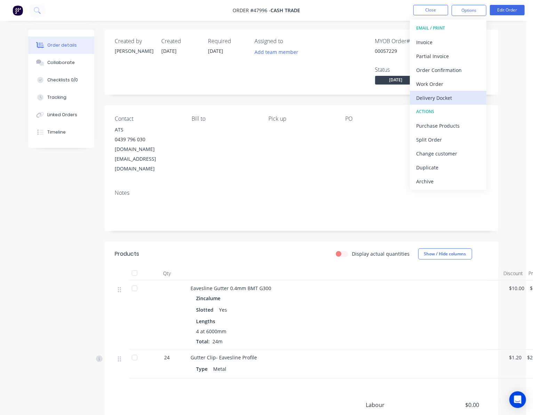
click at [457, 98] on div "Delivery Docket" at bounding box center [448, 98] width 64 height 10
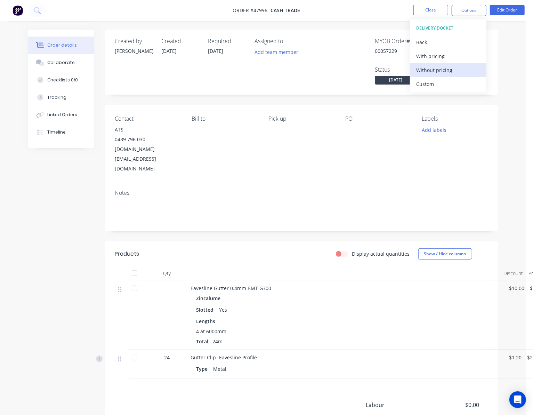
click at [449, 70] on div "Without pricing" at bounding box center [448, 70] width 64 height 10
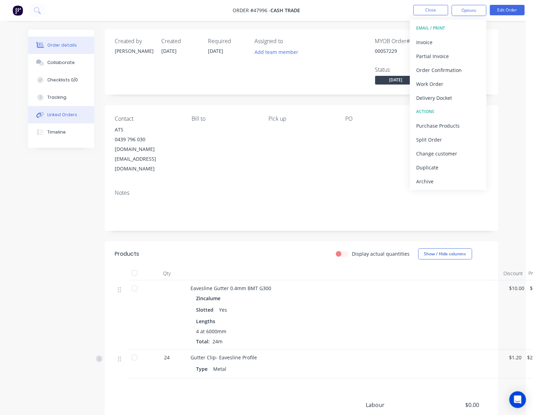
click at [72, 116] on div "Linked Orders" at bounding box center [62, 115] width 30 height 6
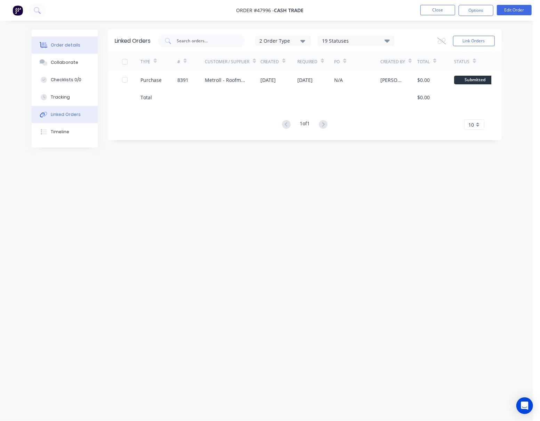
click at [74, 44] on div "Order details" at bounding box center [66, 45] width 30 height 6
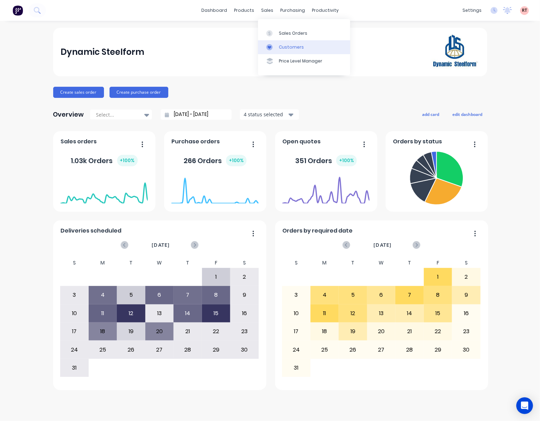
click at [304, 47] on link "Customers" at bounding box center [304, 47] width 92 height 14
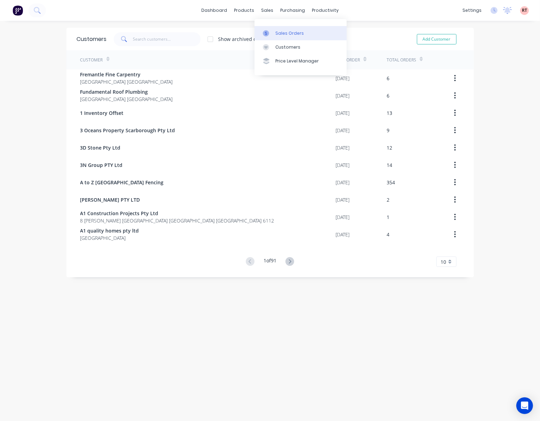
click at [284, 33] on div "Sales Orders" at bounding box center [289, 33] width 28 height 6
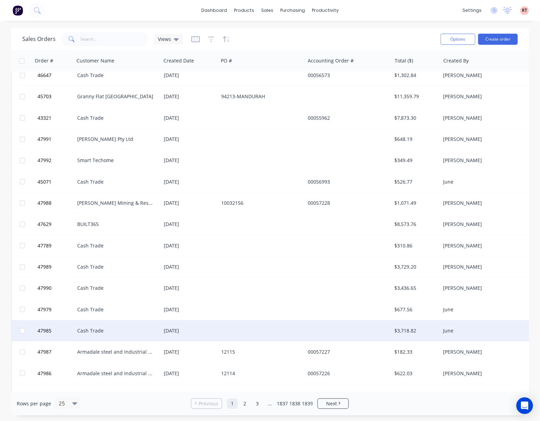
scroll to position [215, 0]
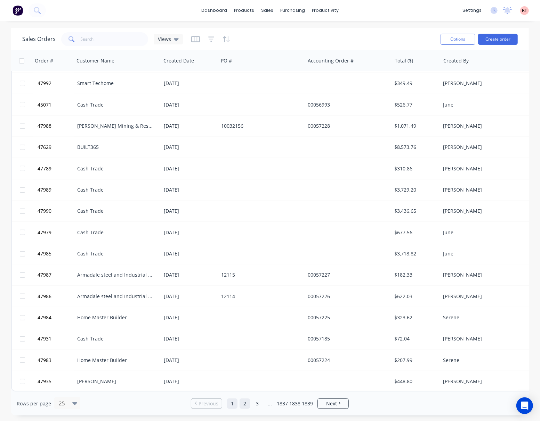
click at [247, 405] on link "2" at bounding box center [244, 404] width 10 height 10
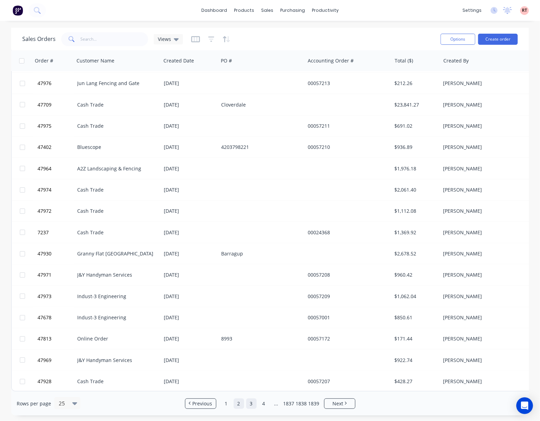
click at [252, 403] on link "3" at bounding box center [251, 404] width 10 height 10
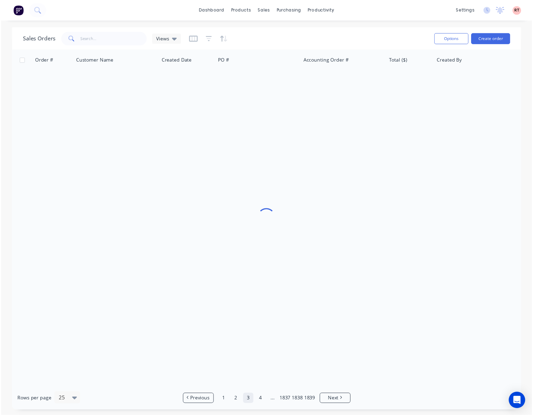
scroll to position [0, 0]
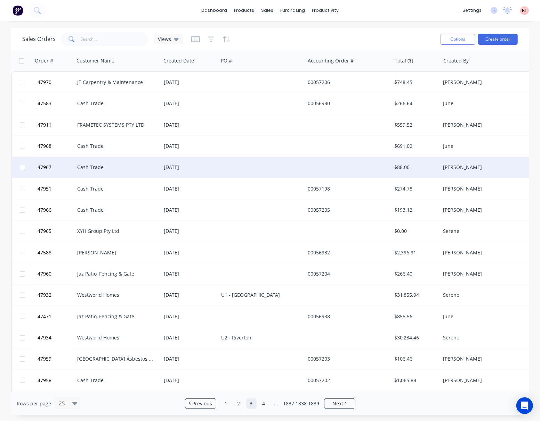
click at [373, 165] on div at bounding box center [348, 167] width 87 height 21
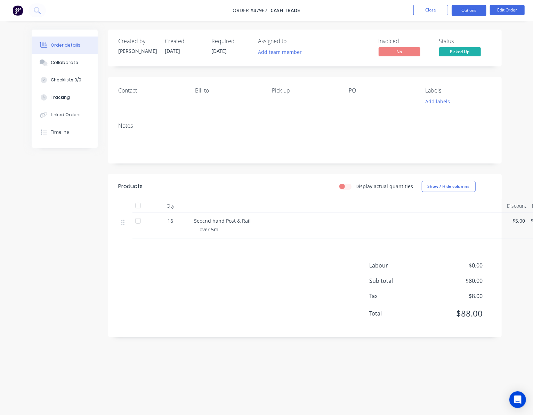
click at [471, 6] on button "Options" at bounding box center [468, 10] width 35 height 11
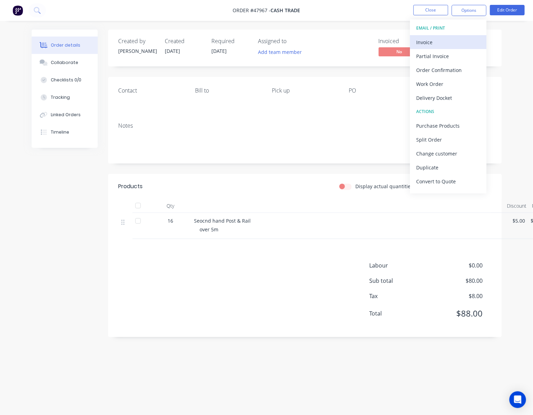
click at [438, 41] on div "Invoice" at bounding box center [448, 42] width 64 height 10
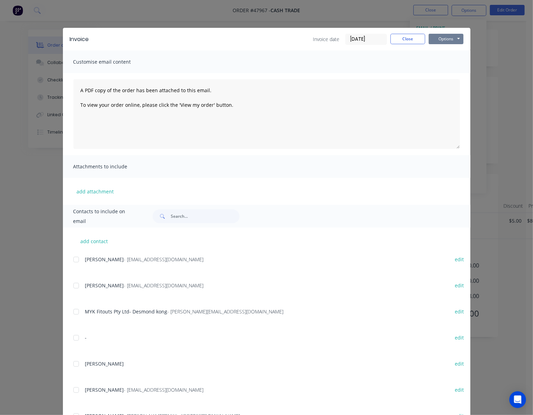
click at [452, 38] on button "Options" at bounding box center [445, 39] width 35 height 10
click at [453, 63] on button "Print" at bounding box center [450, 62] width 44 height 11
click at [274, 20] on div "Invoice Invoice date [DATE] Close Options Preview Print Email Customise email c…" at bounding box center [266, 207] width 533 height 415
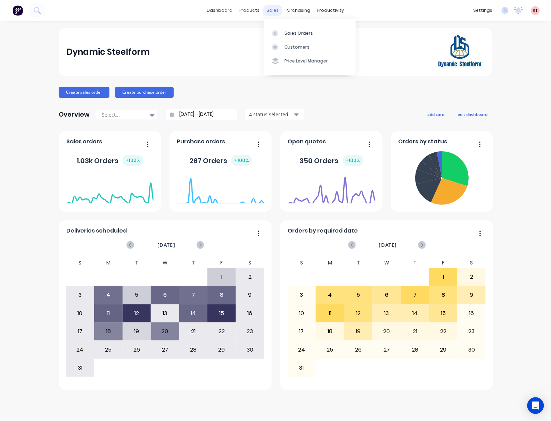
click at [267, 10] on div "sales" at bounding box center [272, 10] width 19 height 10
click at [301, 45] on div "Customers" at bounding box center [297, 47] width 25 height 6
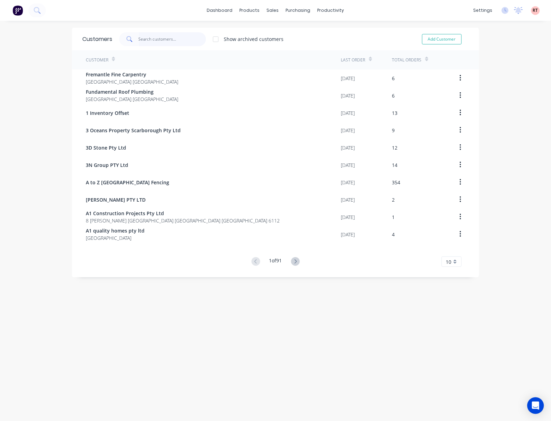
click at [147, 38] on input "text" at bounding box center [173, 39] width 68 height 14
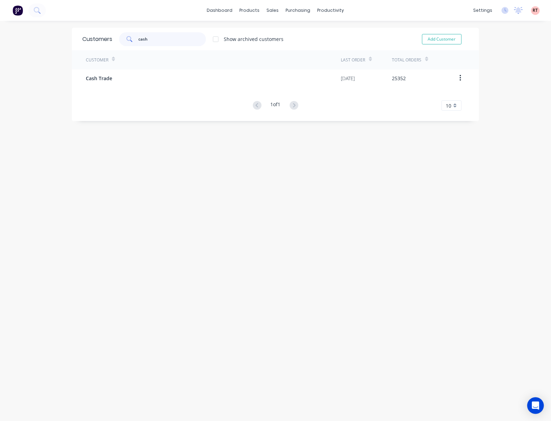
type input "cash"
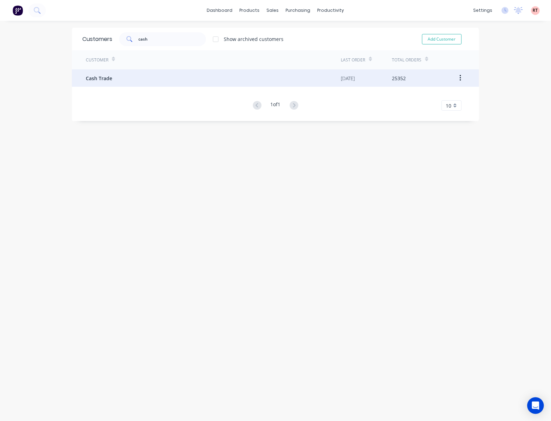
click at [177, 79] on div "Cash Trade" at bounding box center [213, 77] width 255 height 17
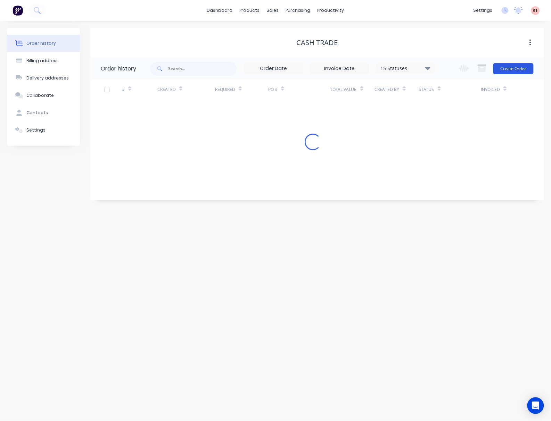
click at [520, 67] on button "Create Order" at bounding box center [513, 68] width 40 height 11
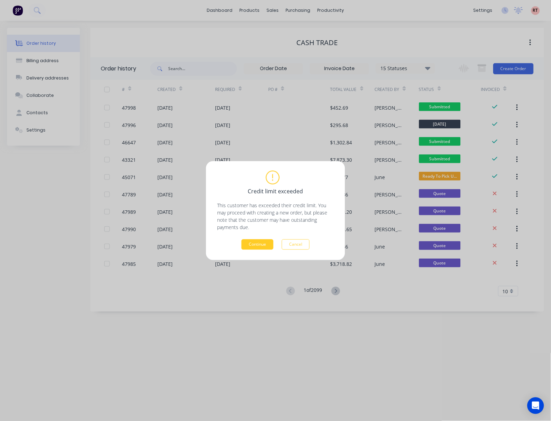
click at [256, 241] on button "Continue" at bounding box center [257, 244] width 32 height 10
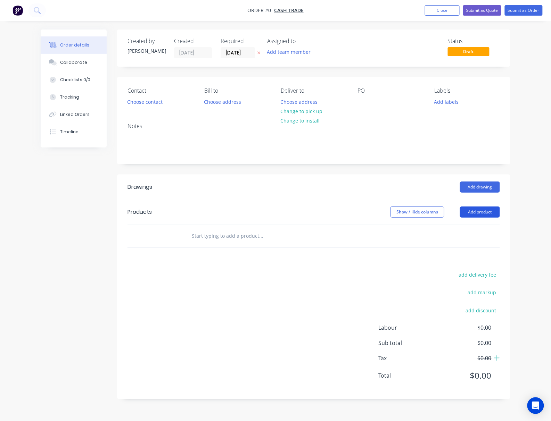
click at [489, 211] on button "Add product" at bounding box center [480, 212] width 40 height 11
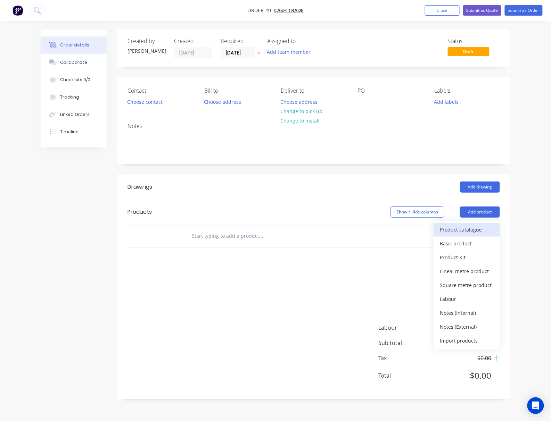
click at [463, 231] on div "Product catalogue" at bounding box center [467, 230] width 54 height 10
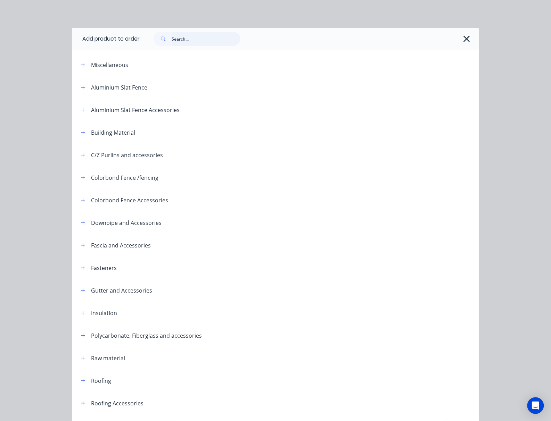
click at [192, 42] on input "text" at bounding box center [206, 39] width 69 height 14
type input "fence"
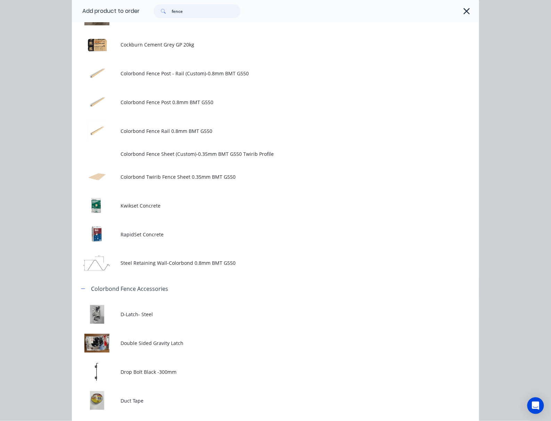
scroll to position [648, 0]
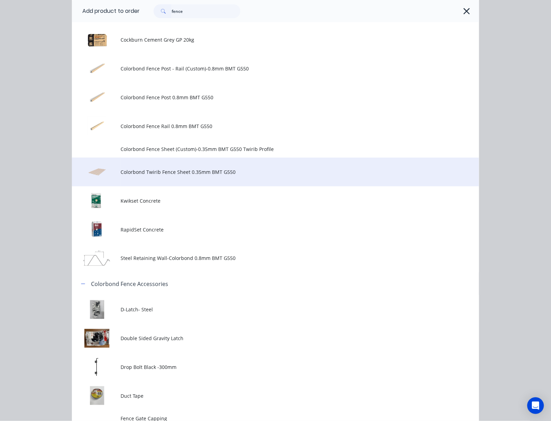
click at [216, 179] on td "Colorbond Twirib Fence Sheet 0.35mm BMT G550" at bounding box center [300, 172] width 358 height 29
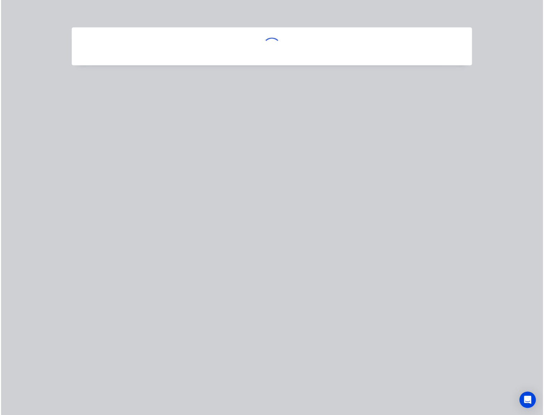
scroll to position [0, 0]
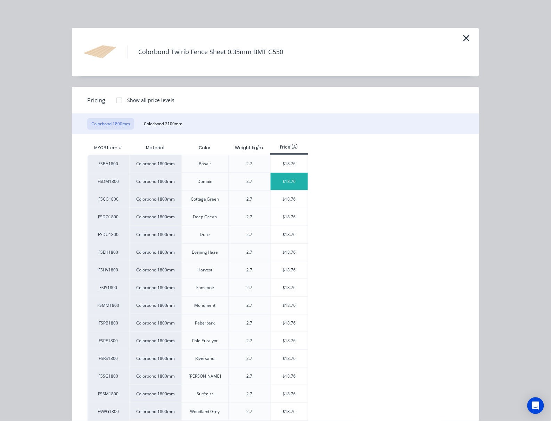
click at [283, 182] on div "$18.76" at bounding box center [289, 181] width 37 height 17
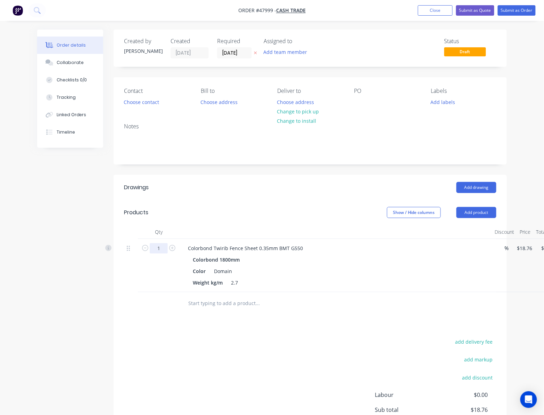
click at [166, 246] on input "1" at bounding box center [159, 248] width 18 height 10
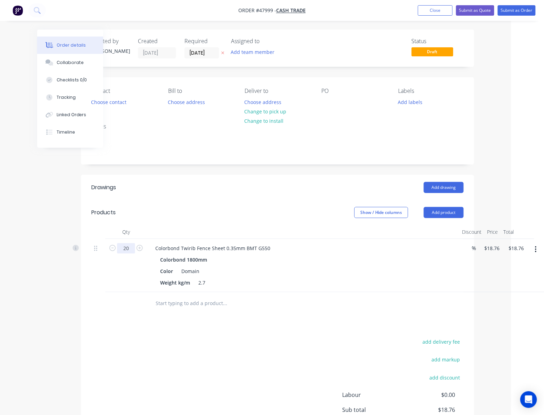
type input "20"
click at [150, 341] on div "add delivery fee add markup add discount Labour $0.00 Sub total $18.76 Tax $1.8…" at bounding box center [277, 396] width 372 height 119
type input "$375.20"
click at [447, 213] on button "Add product" at bounding box center [444, 212] width 40 height 11
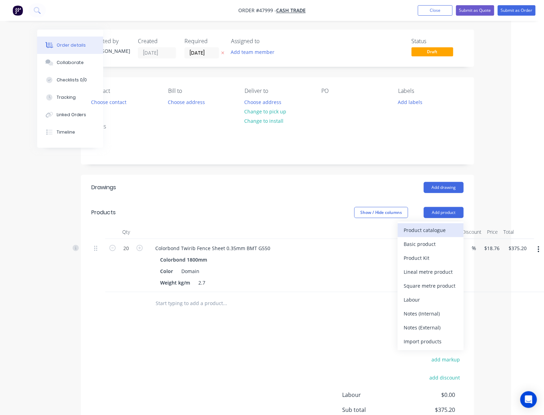
click at [431, 227] on div "Product catalogue" at bounding box center [431, 230] width 54 height 10
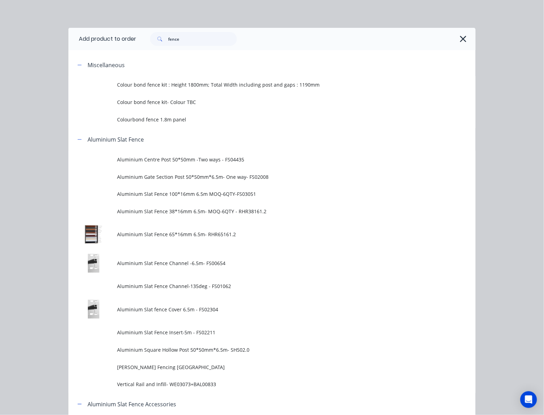
scroll to position [0, 32]
click at [462, 37] on icon "button" at bounding box center [463, 39] width 7 height 10
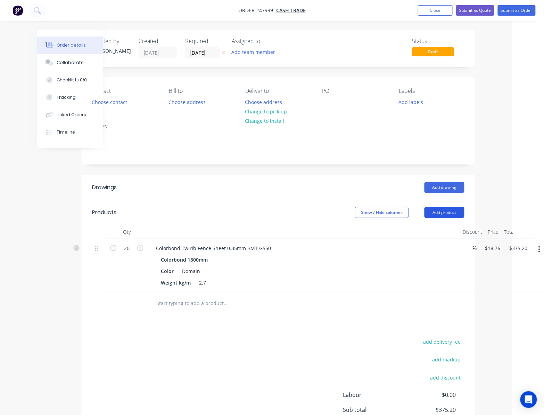
click at [444, 213] on button "Add product" at bounding box center [445, 212] width 40 height 11
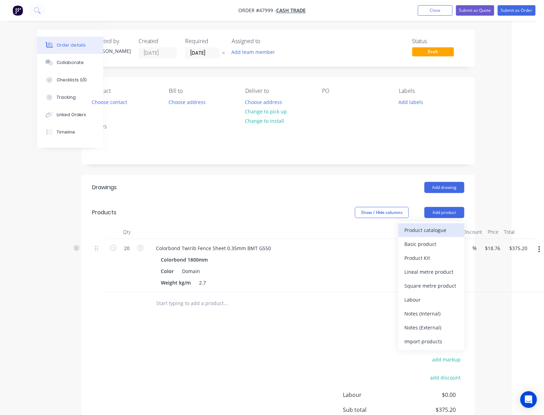
click at [448, 231] on div "Product catalogue" at bounding box center [432, 230] width 54 height 10
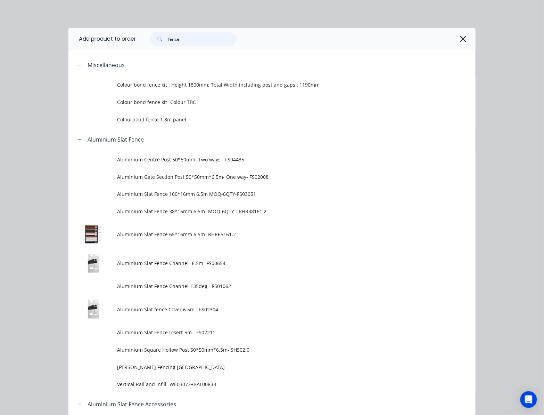
drag, startPoint x: 193, startPoint y: 35, endPoint x: 118, endPoint y: 42, distance: 75.1
click at [136, 41] on div "fence" at bounding box center [302, 39] width 333 height 14
type input "post"
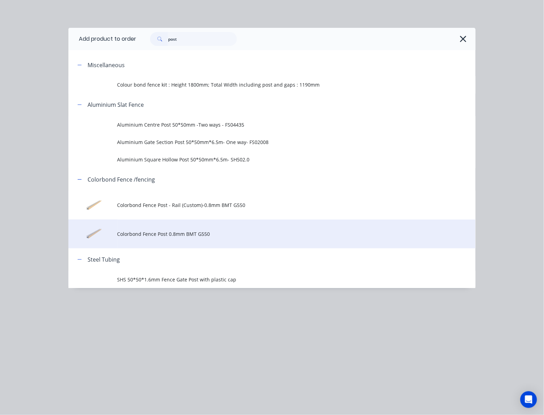
click at [246, 227] on td "Colorbond Fence Post 0.8mm BMT G550" at bounding box center [296, 233] width 358 height 29
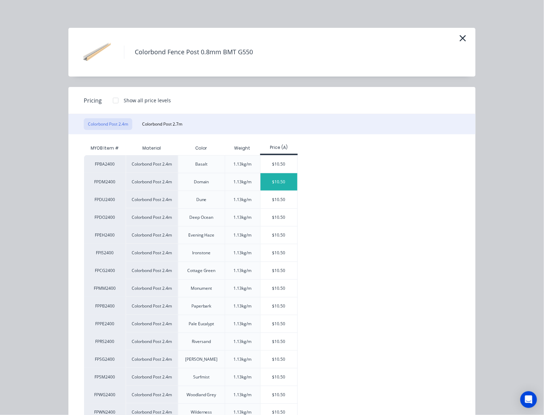
click at [286, 184] on div "$10.50" at bounding box center [279, 181] width 37 height 17
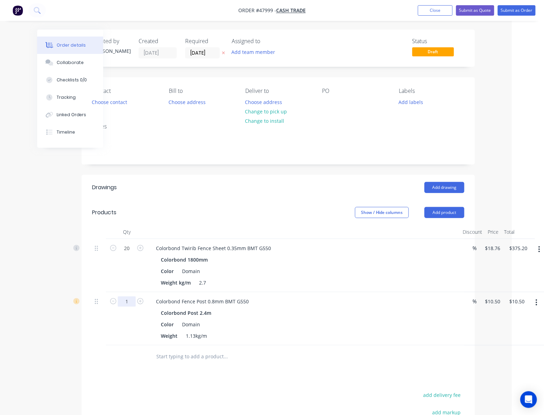
click at [124, 253] on input "1" at bounding box center [127, 248] width 18 height 10
type input "20"
type input "$210.00"
drag, startPoint x: 232, startPoint y: 356, endPoint x: 235, endPoint y: 360, distance: 4.4
click at [232, 356] on input "text" at bounding box center [225, 356] width 139 height 14
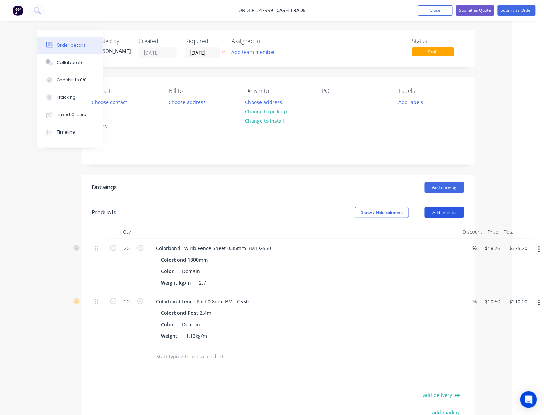
click at [452, 207] on button "Add product" at bounding box center [445, 212] width 40 height 11
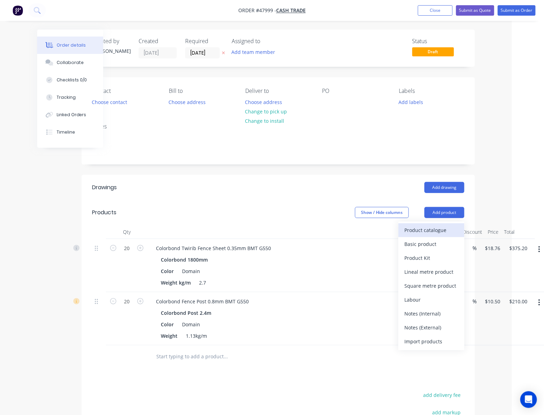
click at [433, 230] on div "Product catalogue" at bounding box center [432, 230] width 54 height 10
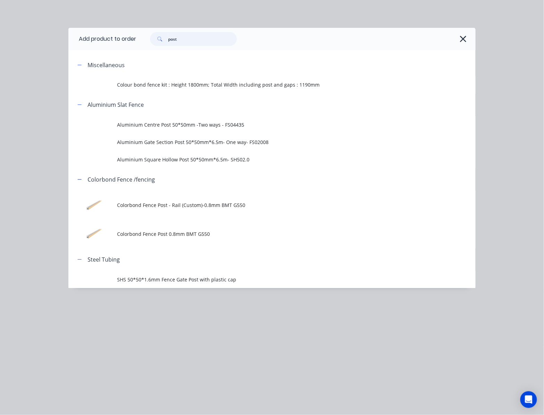
drag, startPoint x: 193, startPoint y: 39, endPoint x: 117, endPoint y: 44, distance: 76.6
click at [135, 42] on header "Add product to order post" at bounding box center [271, 39] width 407 height 22
type input "rail"
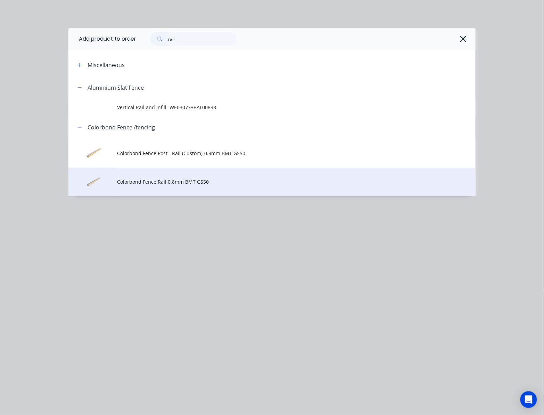
click at [259, 184] on span "Colorbond Fence Rail 0.8mm BMT G550" at bounding box center [260, 181] width 287 height 7
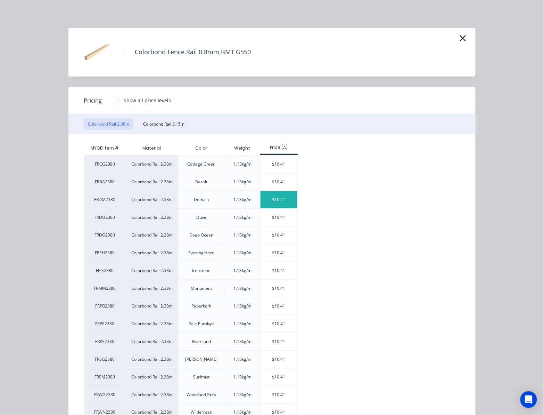
click at [285, 196] on div "$10.41" at bounding box center [279, 199] width 37 height 17
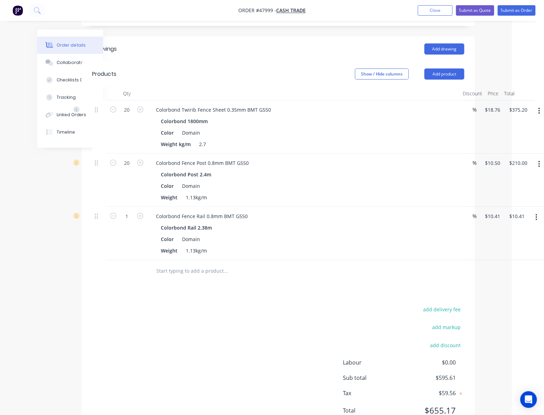
scroll to position [139, 32]
click at [440, 79] on button "Add product" at bounding box center [445, 73] width 40 height 11
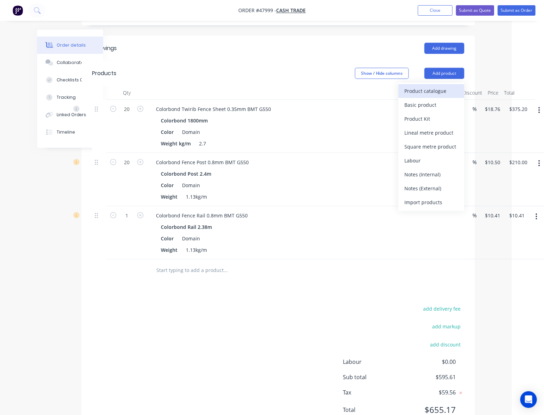
click at [436, 90] on div "Product catalogue" at bounding box center [432, 91] width 54 height 10
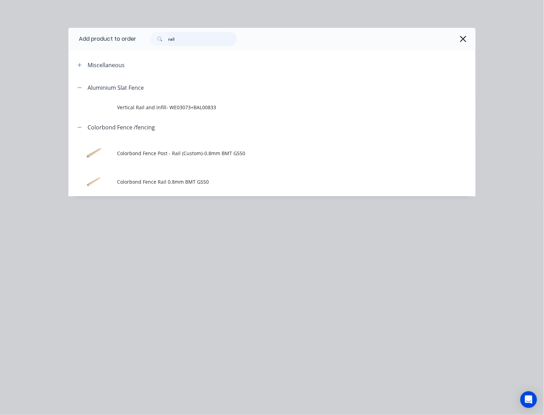
drag, startPoint x: 183, startPoint y: 40, endPoint x: 136, endPoint y: 47, distance: 47.8
click at [146, 46] on div "rail" at bounding box center [305, 39] width 339 height 22
type input "16"
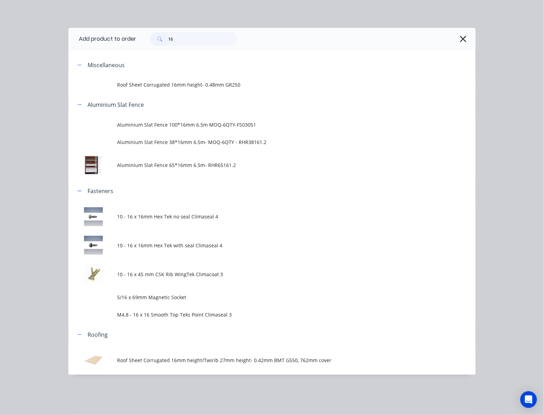
click at [263, 214] on span "10 - 16 x 16mm Hex Tek no seal Climaseal 4" at bounding box center [260, 216] width 287 height 7
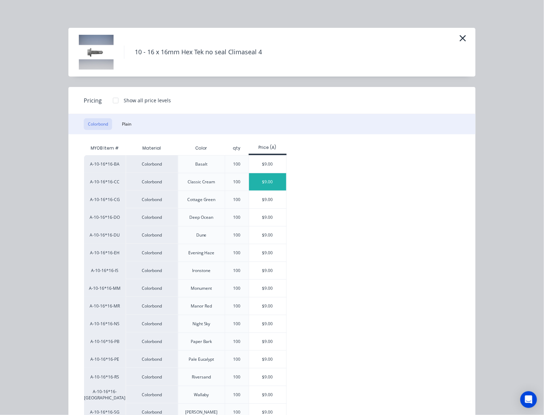
click at [274, 184] on div "$9.00" at bounding box center [267, 181] width 37 height 17
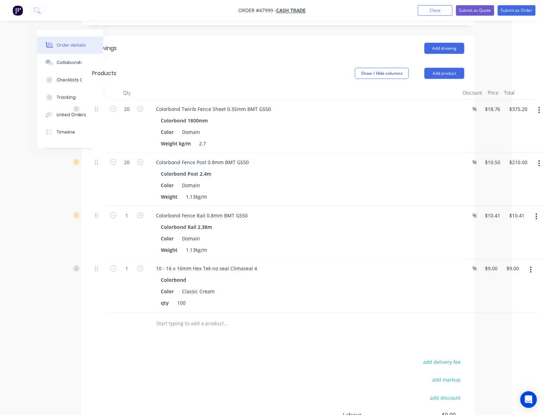
click at [166, 365] on div "add delivery fee add markup add discount Labour $0.00 Sub total $604.61 Tax $60…" at bounding box center [278, 416] width 372 height 119
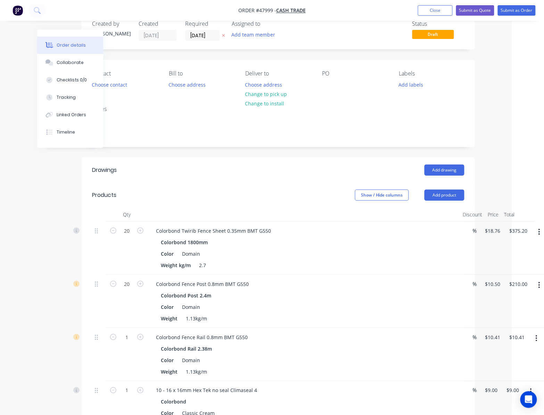
scroll to position [0, 32]
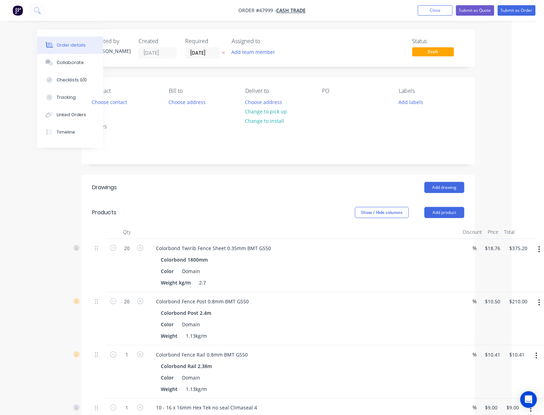
click at [539, 248] on button "button" at bounding box center [539, 249] width 16 height 13
click at [508, 269] on div "Edit" at bounding box center [515, 267] width 54 height 10
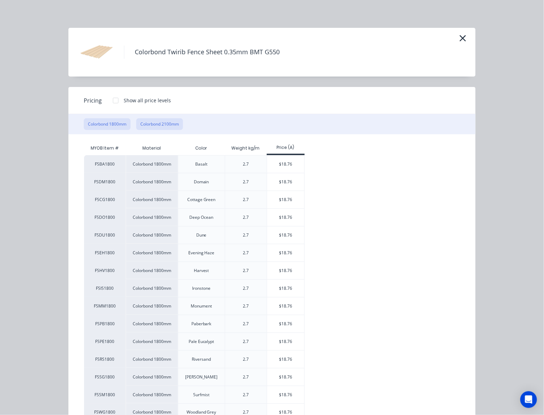
click at [156, 126] on button "Colorbond 2100mm" at bounding box center [159, 124] width 47 height 12
click at [92, 122] on button "Colorbond 1800mm" at bounding box center [107, 124] width 47 height 12
click at [461, 35] on icon "button" at bounding box center [462, 38] width 7 height 10
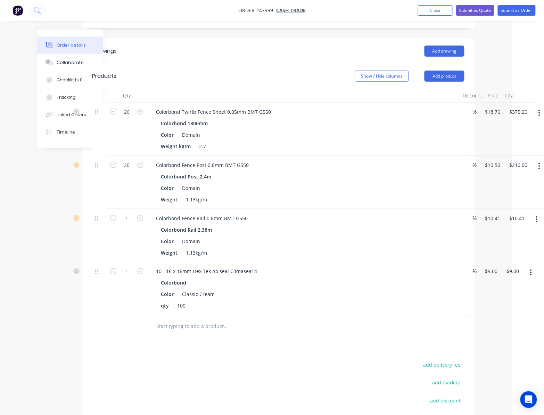
scroll to position [139, 32]
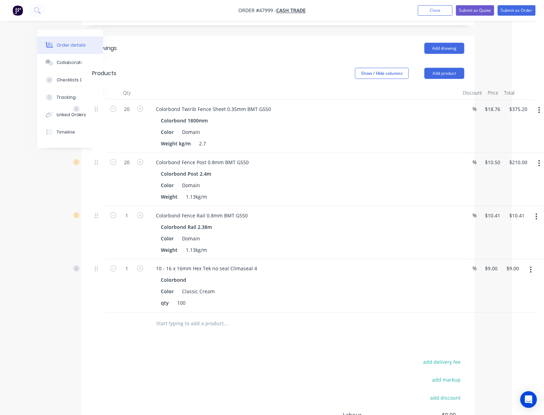
click at [541, 162] on button "button" at bounding box center [539, 163] width 16 height 13
click at [516, 177] on button "Edit" at bounding box center [515, 181] width 66 height 14
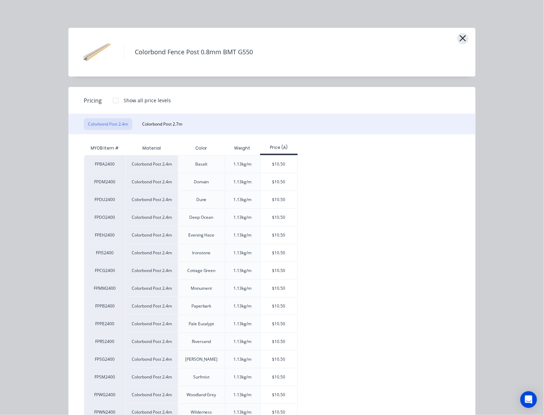
click at [460, 40] on icon "button" at bounding box center [462, 38] width 7 height 10
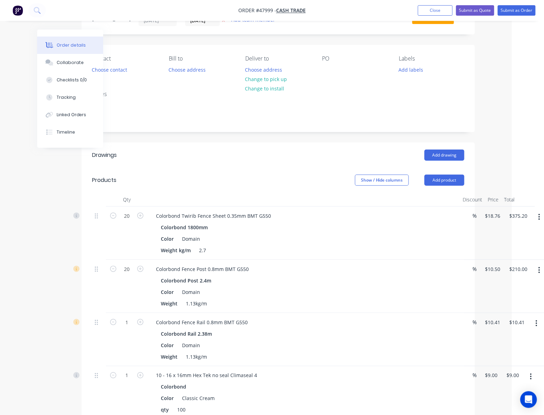
scroll to position [46, 32]
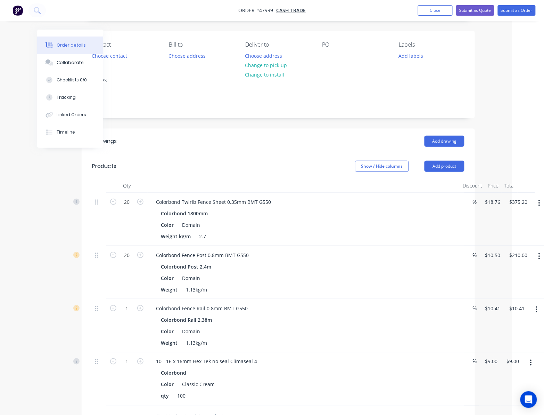
click at [539, 202] on icon "button" at bounding box center [540, 203] width 2 height 8
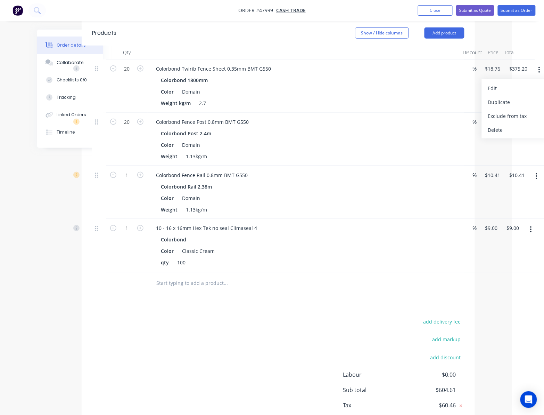
scroll to position [185, 32]
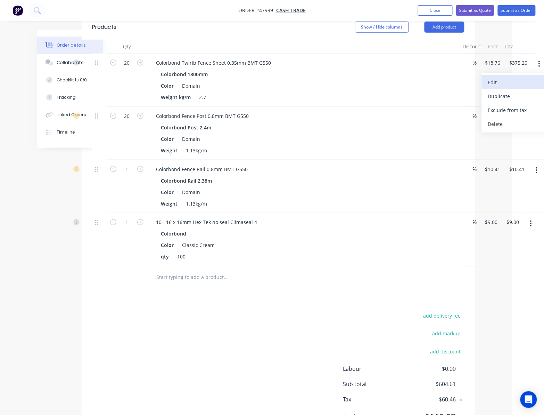
click at [523, 85] on div "Edit" at bounding box center [515, 82] width 54 height 10
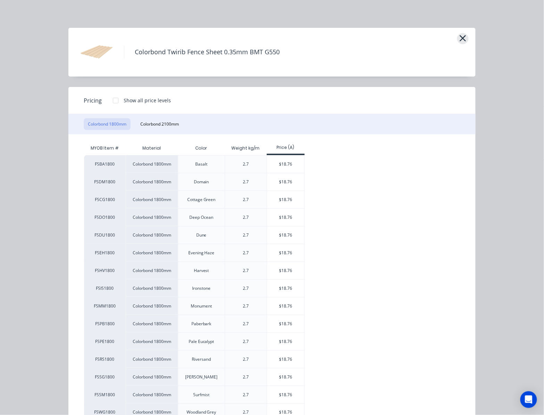
click at [460, 36] on icon "button" at bounding box center [462, 38] width 7 height 10
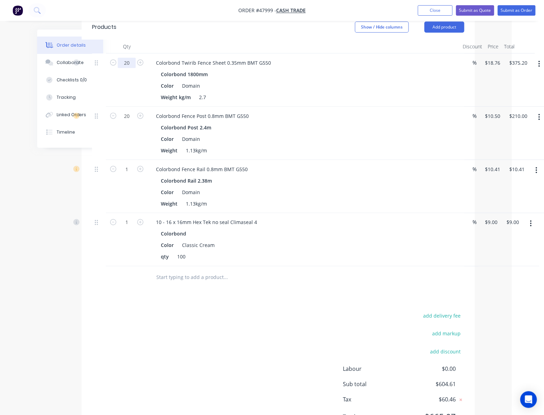
click at [132, 63] on input "20" at bounding box center [127, 63] width 18 height 10
type input "10"
type input "$187.60"
click at [296, 133] on div "Colorbond Post 2.4m Color Domain Weight 1.13kg/m" at bounding box center [303, 138] width 307 height 33
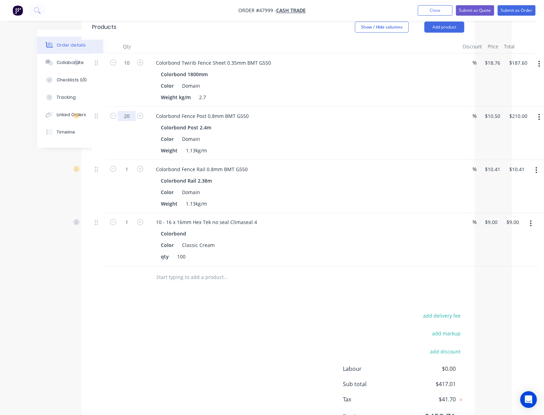
drag, startPoint x: 131, startPoint y: 117, endPoint x: 136, endPoint y: 117, distance: 4.9
click at [131, 68] on input "20" at bounding box center [127, 63] width 18 height 10
click at [295, 131] on div "Colorbond Post 2.4m" at bounding box center [304, 127] width 286 height 10
click at [131, 68] on input "20" at bounding box center [127, 63] width 18 height 10
click at [310, 133] on div "Colorbond Post 2.4m Color Domain Weight 1.13kg/m" at bounding box center [303, 138] width 307 height 33
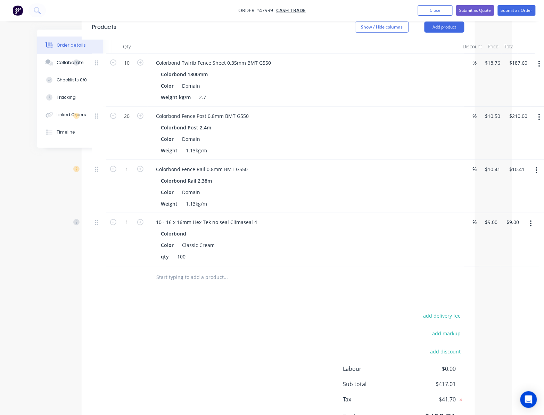
click at [267, 177] on div "Colorbond Rail 2.38m" at bounding box center [304, 180] width 286 height 10
click at [130, 68] on input "1" at bounding box center [127, 63] width 18 height 10
click at [126, 66] on input "10" at bounding box center [127, 63] width 18 height 10
type input "12"
type input "$225.12"
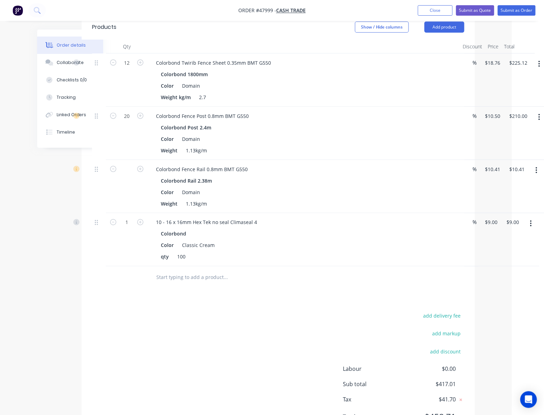
click at [156, 331] on div "add delivery fee add markup add discount Labour $0.00 Sub total $417.01 Tax $41…" at bounding box center [278, 370] width 372 height 119
click at [130, 170] on input "text" at bounding box center [127, 169] width 18 height 10
type input "16"
type input "$166.56"
click at [149, 306] on div "Drawings Add drawing Products Show / Hide columns Add product Qty Discount Pric…" at bounding box center [278, 215] width 393 height 451
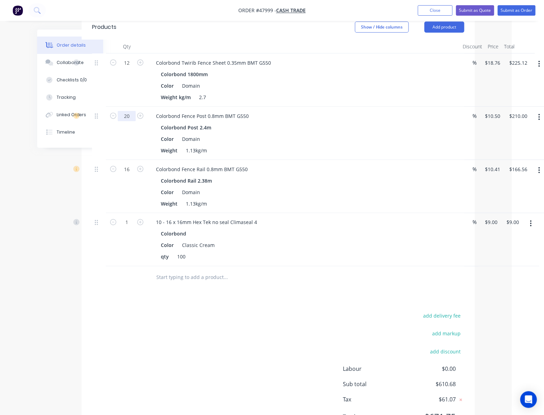
click at [134, 68] on input "20" at bounding box center [127, 63] width 18 height 10
type input "24"
type input "$252.00"
click at [163, 348] on div "add delivery fee add markup add discount Labour $0.00 Sub total $610.68 Tax $61…" at bounding box center [278, 370] width 372 height 119
click at [452, 27] on button "Add product" at bounding box center [445, 27] width 40 height 11
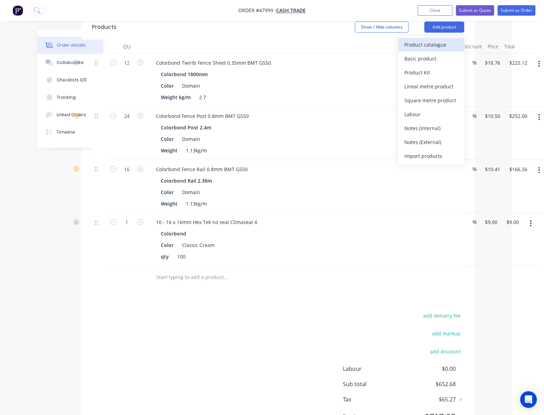
click at [429, 47] on div "Product catalogue" at bounding box center [432, 45] width 54 height 10
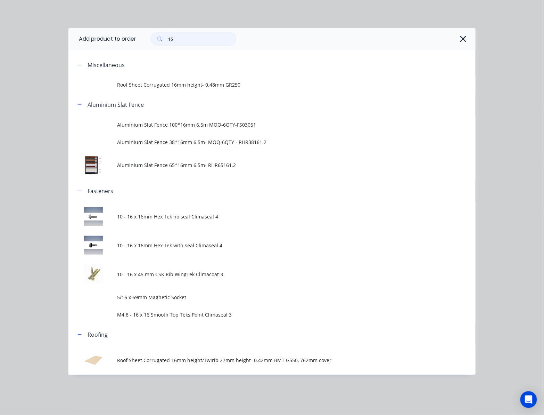
drag, startPoint x: 205, startPoint y: 42, endPoint x: 152, endPoint y: 41, distance: 52.5
click at [152, 41] on div "16" at bounding box center [193, 39] width 87 height 14
type input "kwi"
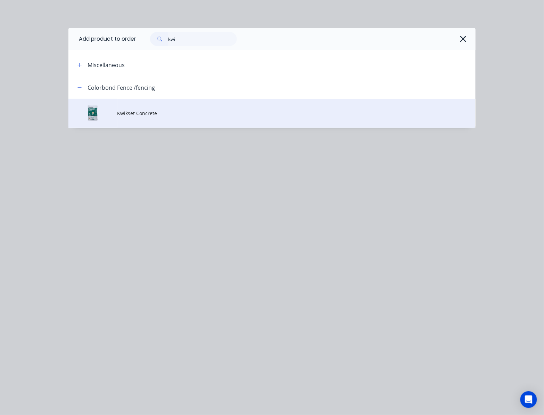
click at [203, 118] on td "Kwikset Concrete" at bounding box center [296, 113] width 358 height 29
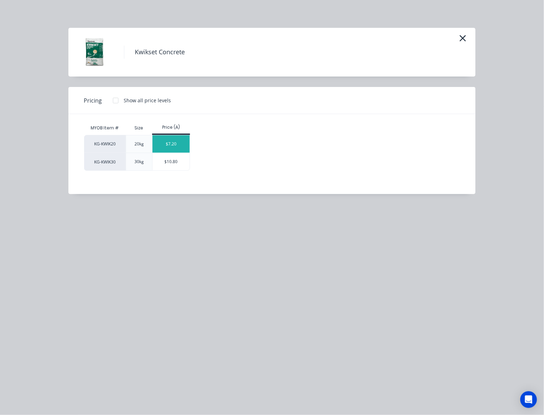
click at [174, 143] on div "$7.20" at bounding box center [171, 143] width 37 height 17
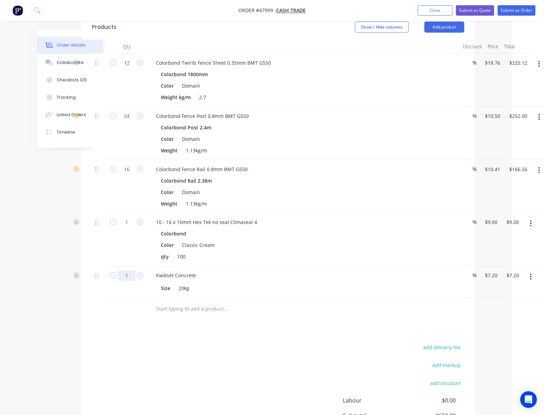
click at [128, 68] on input "1" at bounding box center [127, 63] width 18 height 10
type input "8"
type input "$57.60"
click at [252, 354] on div "add delivery fee add markup add discount Labour $0.00 Sub total $659.88 Tax $65…" at bounding box center [278, 402] width 372 height 119
click at [135, 68] on input "1" at bounding box center [127, 63] width 18 height 10
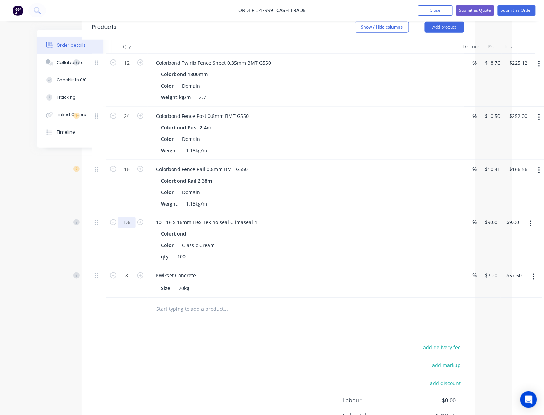
type input "1.6"
type input "$14.40"
click at [317, 267] on div "Kwikset Concrete Size 20kg" at bounding box center [304, 282] width 313 height 32
click at [465, 223] on div "1.6 10 - 16 x 16mm Hex Tek no seal Climaseal 4 Colorbond Color Classic Cream qt…" at bounding box center [278, 239] width 372 height 53
type input "$0.00"
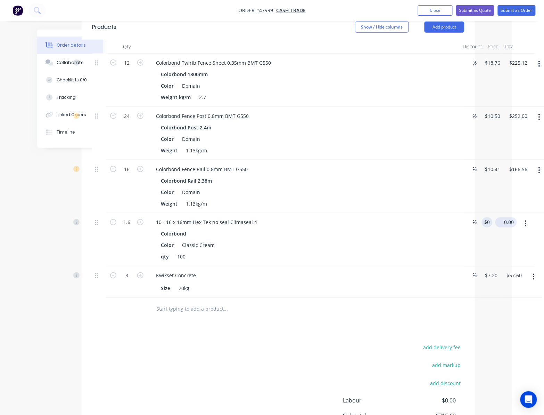
click at [503, 227] on div "0.00 $14.40" at bounding box center [505, 239] width 24 height 53
type input "$0.00"
click at [415, 239] on div "Colorbond" at bounding box center [304, 234] width 286 height 10
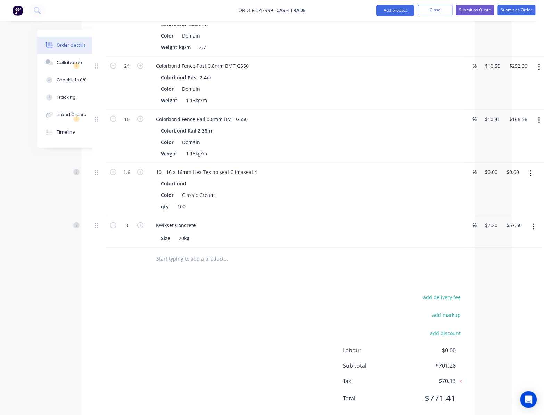
scroll to position [254, 32]
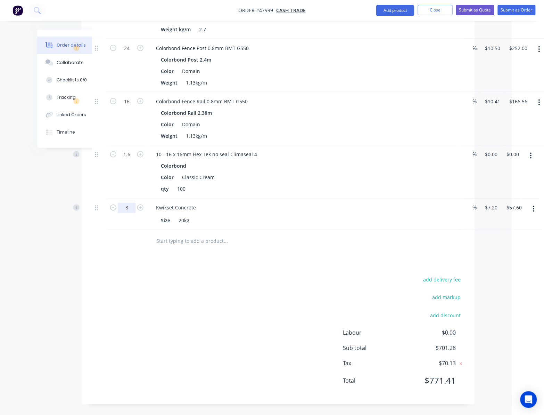
type input "4"
type input "$28.80"
click at [298, 267] on div "Drawings Add drawing Products Show / Hide columns Add product Qty Discount Pric…" at bounding box center [278, 163] width 393 height 482
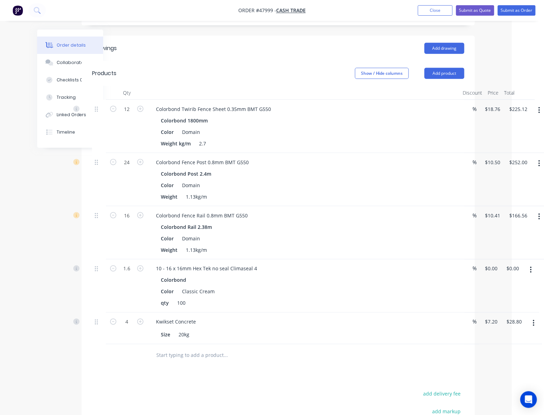
scroll to position [0, 32]
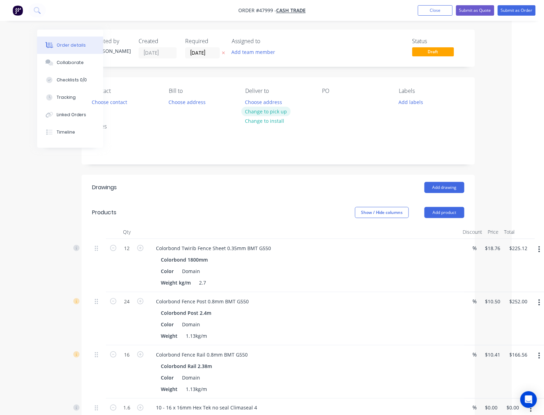
click at [271, 113] on button "Change to pick up" at bounding box center [265, 111] width 49 height 9
click at [126, 100] on button "Choose contact" at bounding box center [109, 101] width 43 height 9
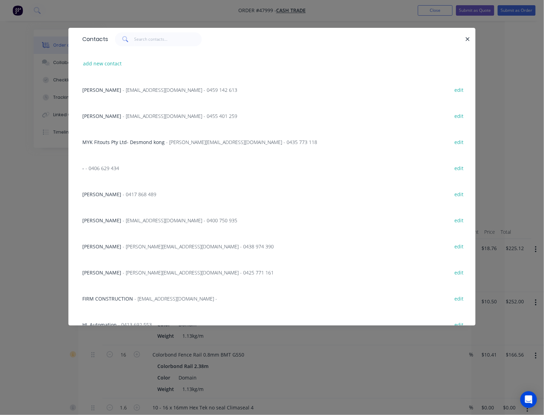
click at [49, 200] on div "Contacts add new contact Adrain - amcshedswa@gmail.com - 0459 142 613 edit Mich…" at bounding box center [272, 207] width 544 height 415
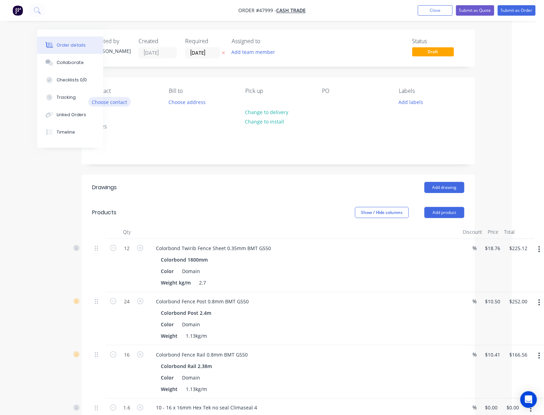
click at [122, 103] on button "Choose contact" at bounding box center [109, 101] width 43 height 9
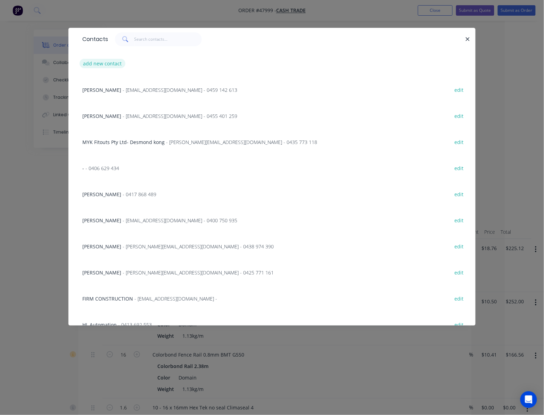
click at [103, 60] on button "add new contact" at bounding box center [103, 63] width 46 height 9
select select "AU"
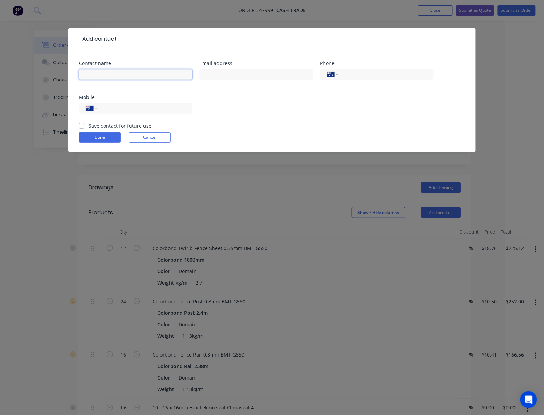
click at [111, 70] on input "text" at bounding box center [136, 74] width 114 height 10
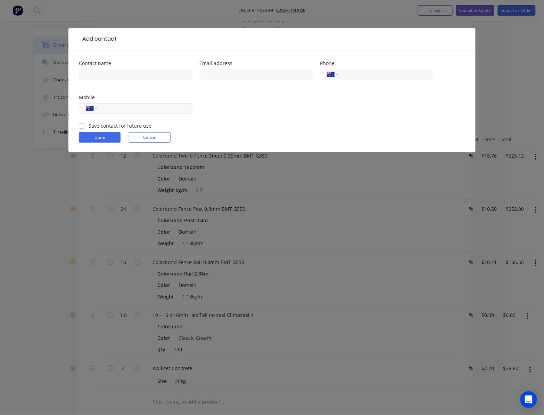
click at [117, 110] on input "tel" at bounding box center [143, 109] width 83 height 8
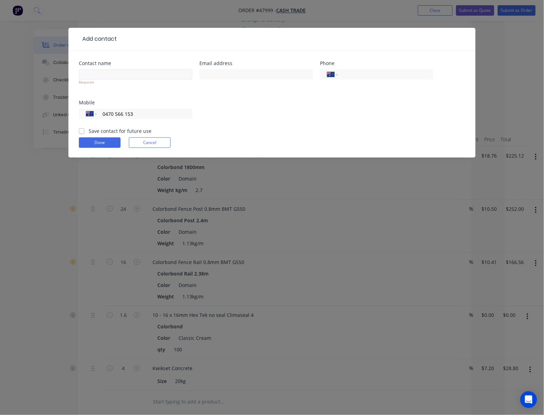
type input "0470 566 153"
click at [127, 74] on input "text" at bounding box center [136, 74] width 114 height 10
type input "Herry"
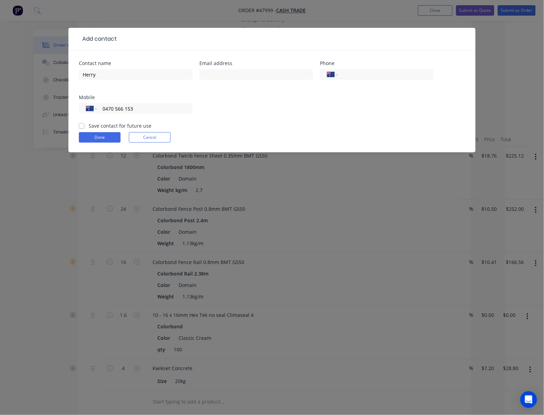
click at [264, 90] on div "Contact name Herry Email address Phone International Afghanistan Åland Islands …" at bounding box center [272, 91] width 386 height 61
click at [268, 75] on input "text" at bounding box center [256, 74] width 114 height 10
type input "Accounts@noahsarksolutions.com"
click at [102, 137] on button "Done" at bounding box center [100, 137] width 42 height 10
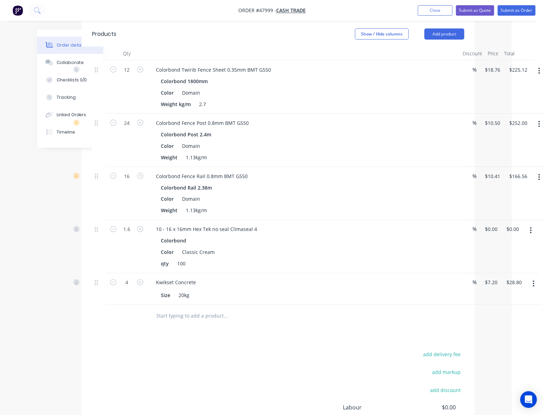
scroll to position [0, 32]
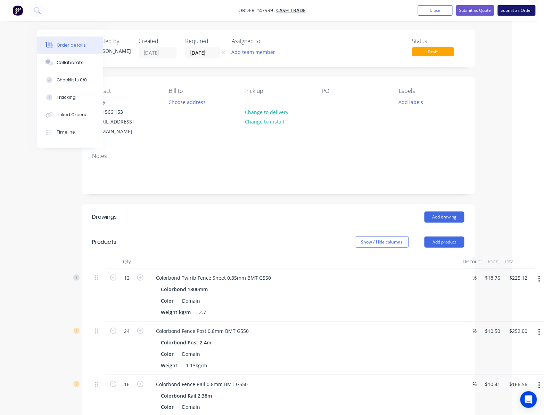
click at [515, 13] on button "Submit as Order" at bounding box center [517, 10] width 38 height 10
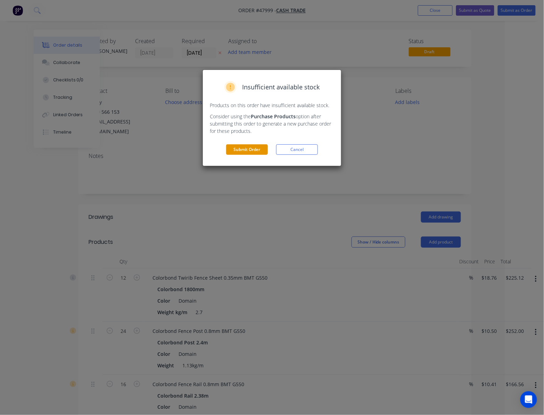
click at [241, 146] on button "Submit Order" at bounding box center [247, 149] width 42 height 10
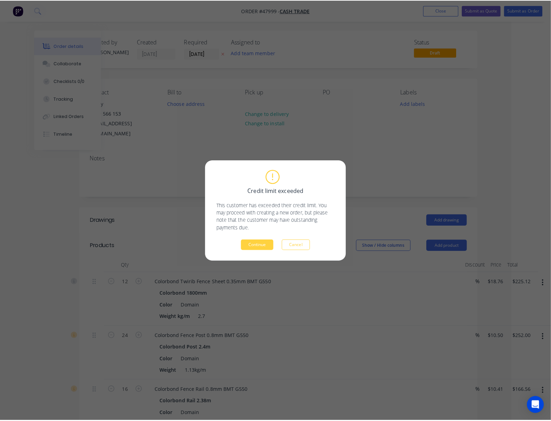
scroll to position [0, 28]
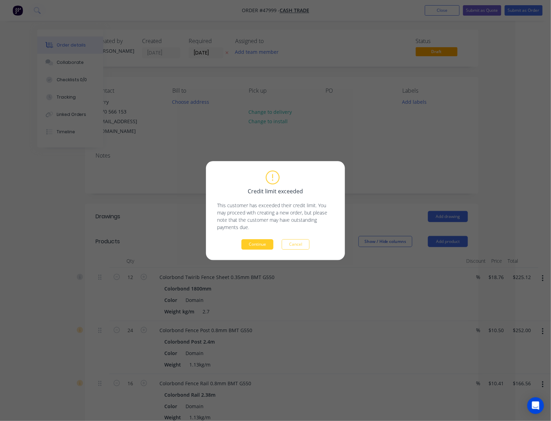
click at [259, 249] on button "Continue" at bounding box center [257, 244] width 32 height 10
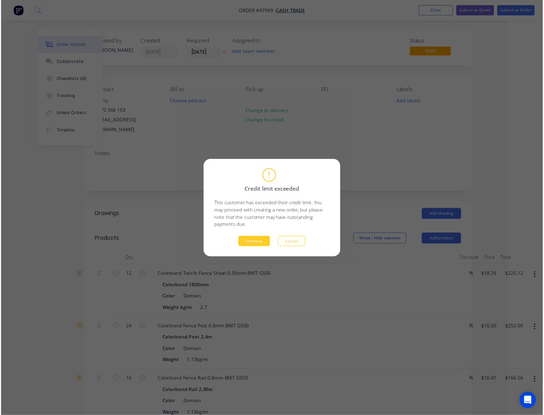
scroll to position [0, 0]
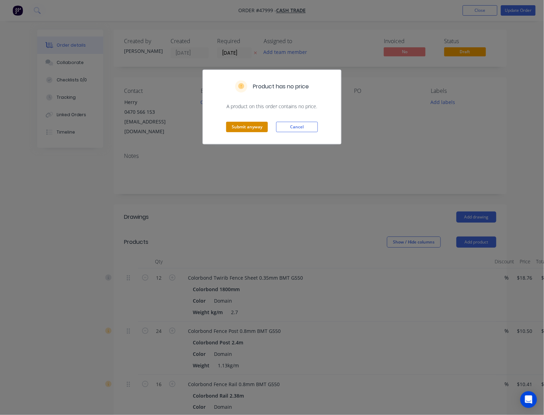
click at [249, 129] on button "Submit anyway" at bounding box center [247, 127] width 42 height 10
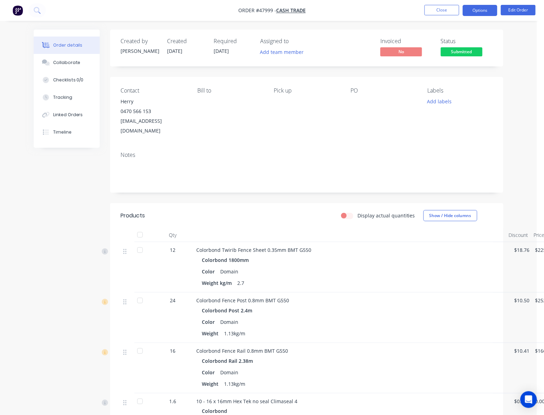
click at [487, 11] on button "Options" at bounding box center [480, 10] width 35 height 11
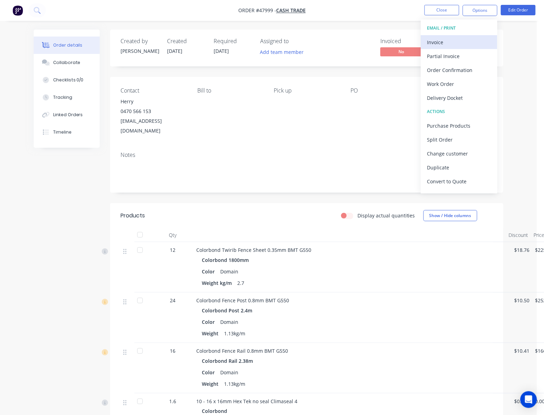
click at [470, 38] on div "Invoice" at bounding box center [459, 42] width 64 height 10
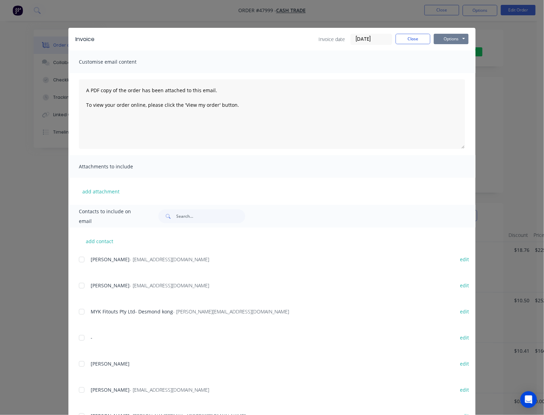
click at [458, 38] on button "Options" at bounding box center [451, 39] width 35 height 10
click at [458, 63] on button "Print" at bounding box center [456, 62] width 44 height 11
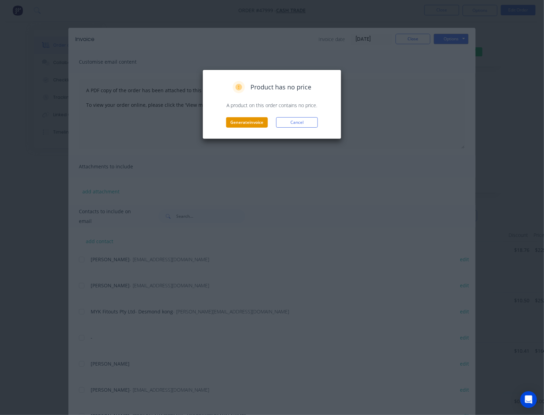
click at [241, 127] on button "Generate invoice" at bounding box center [247, 122] width 42 height 10
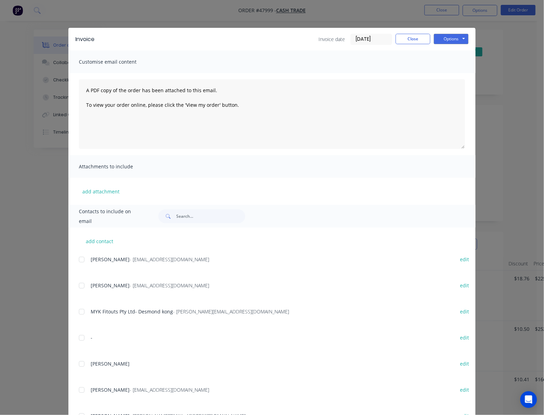
click at [498, 45] on div "Invoice Invoice date [DATE] Close Options Preview Print Email Customise email c…" at bounding box center [272, 207] width 544 height 415
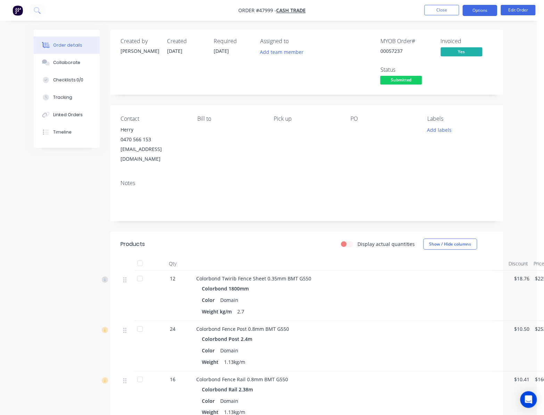
click at [485, 8] on button "Options" at bounding box center [480, 10] width 35 height 11
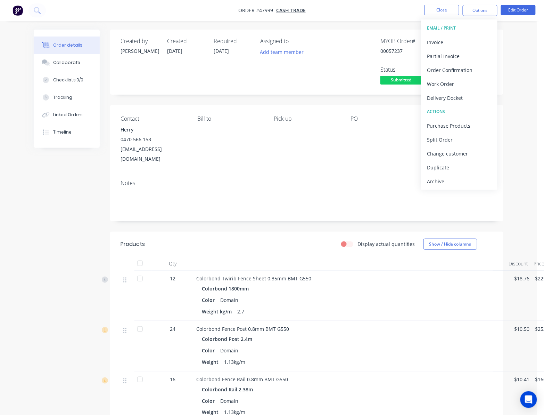
click at [473, 92] on button "Delivery Docket" at bounding box center [459, 98] width 76 height 14
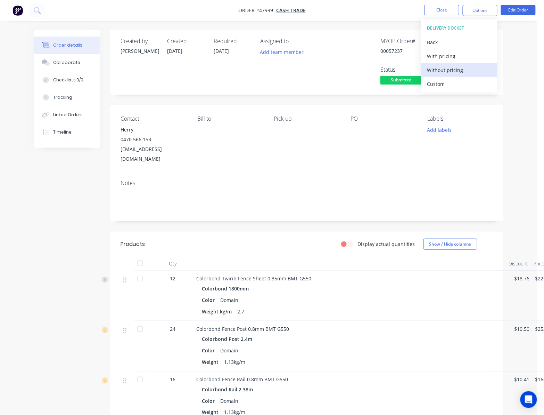
click at [471, 73] on div "Without pricing" at bounding box center [459, 70] width 64 height 10
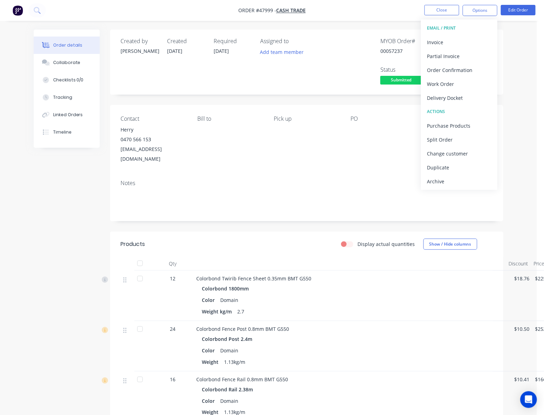
click at [372, 23] on div "Order details Collaborate Checklists 0/0 Tracking Linked Orders Timeline Order …" at bounding box center [268, 304] width 537 height 609
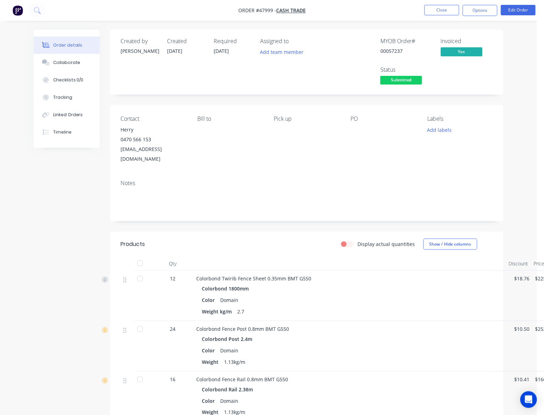
click at [397, 81] on span "Submitted" at bounding box center [401, 80] width 42 height 9
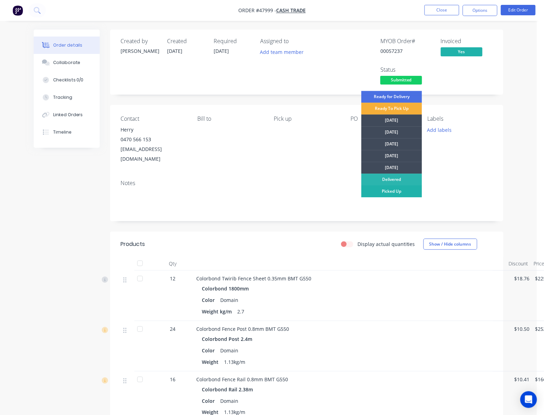
click at [407, 192] on div "Picked Up" at bounding box center [391, 191] width 61 height 12
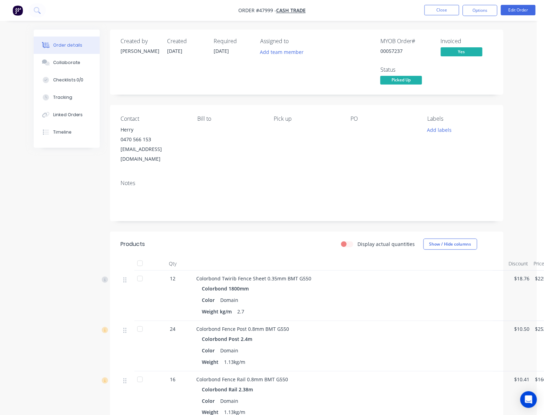
click at [342, 81] on div "MYOB Order # 00057237 Invoiced Yes Status Picked Up" at bounding box center [411, 62] width 163 height 48
click at [452, 9] on button "Close" at bounding box center [442, 10] width 35 height 10
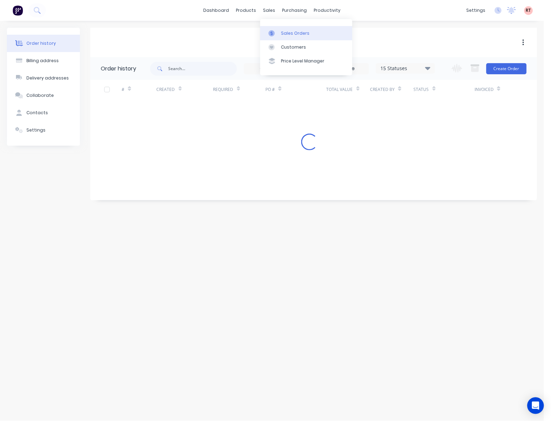
click at [301, 33] on div "Sales Orders" at bounding box center [295, 33] width 28 height 6
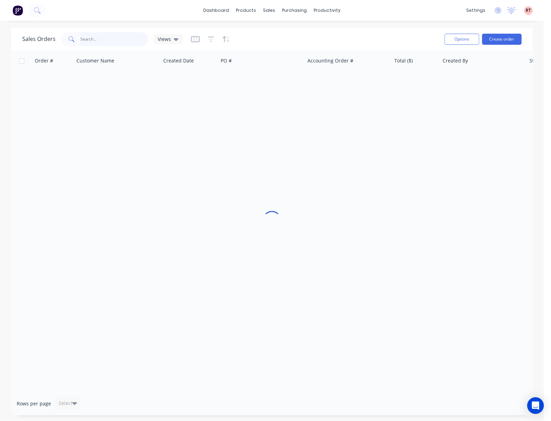
click at [124, 36] on input "text" at bounding box center [115, 39] width 68 height 14
type input "54798"
drag, startPoint x: 102, startPoint y: 39, endPoint x: 15, endPoint y: 54, distance: 88.0
click at [44, 49] on div "Sales Orders 54798 Views Options Create order" at bounding box center [272, 39] width 522 height 23
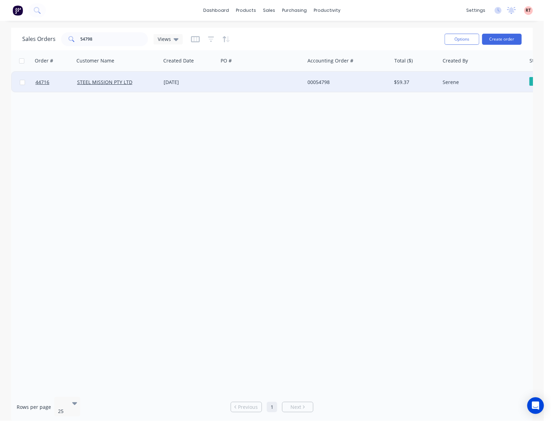
click at [271, 85] on div at bounding box center [261, 82] width 87 height 21
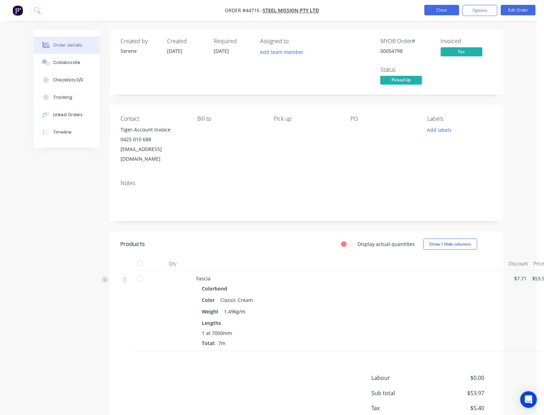
click at [438, 11] on button "Close" at bounding box center [442, 10] width 35 height 10
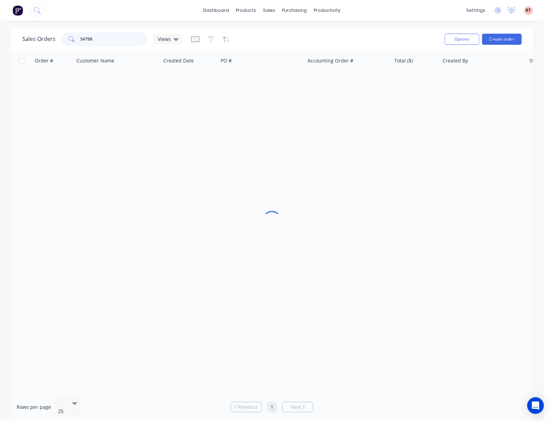
drag, startPoint x: 94, startPoint y: 38, endPoint x: 66, endPoint y: 39, distance: 27.8
click at [67, 39] on div "54798" at bounding box center [104, 39] width 87 height 14
drag, startPoint x: 110, startPoint y: 35, endPoint x: 63, endPoint y: 42, distance: 47.0
click at [63, 42] on div "56594" at bounding box center [104, 39] width 87 height 14
type input "47946"
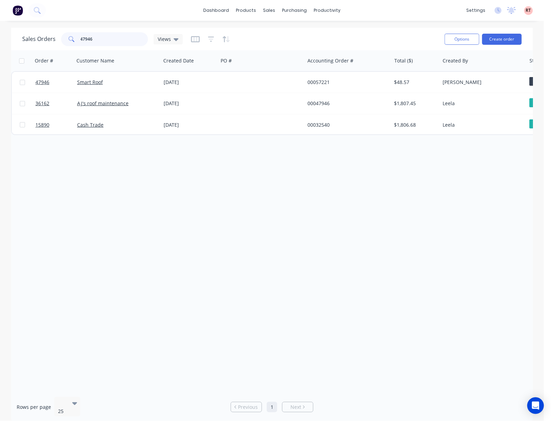
scroll to position [0, 129]
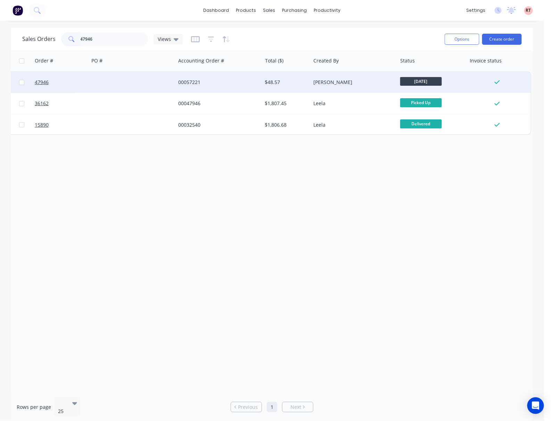
click at [361, 79] on div "[PERSON_NAME]" at bounding box center [351, 82] width 77 height 7
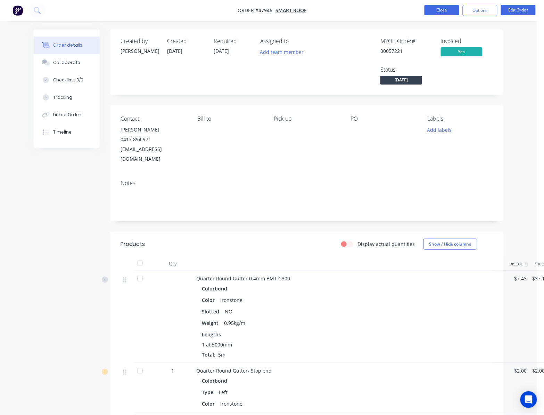
click at [438, 11] on button "Close" at bounding box center [442, 10] width 35 height 10
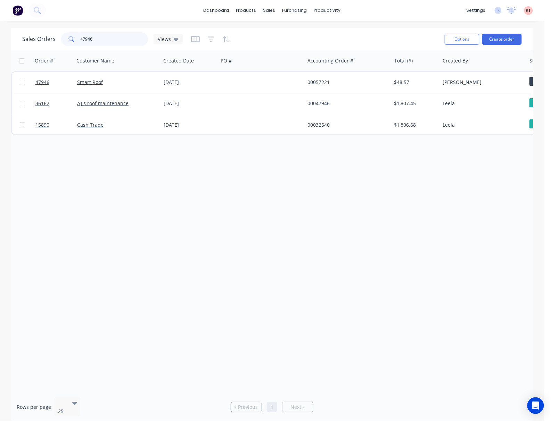
drag, startPoint x: 119, startPoint y: 35, endPoint x: 60, endPoint y: 45, distance: 59.9
click at [60, 45] on div "Sales Orders 47946 Views" at bounding box center [102, 39] width 161 height 14
type input "47912"
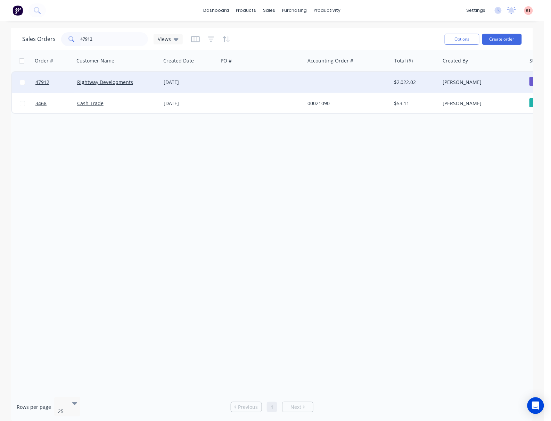
click at [300, 84] on div at bounding box center [261, 82] width 87 height 21
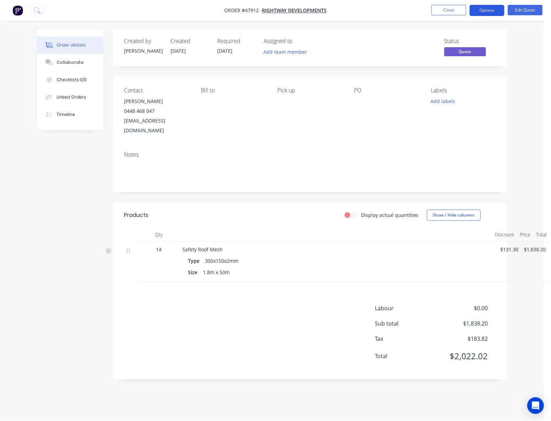
click at [487, 11] on button "Options" at bounding box center [487, 10] width 35 height 11
click at [519, 44] on div "Order details Collaborate Checklists 0/0 Linked Orders Timeline Order details C…" at bounding box center [272, 210] width 544 height 421
click at [491, 9] on button "Options" at bounding box center [487, 10] width 35 height 11
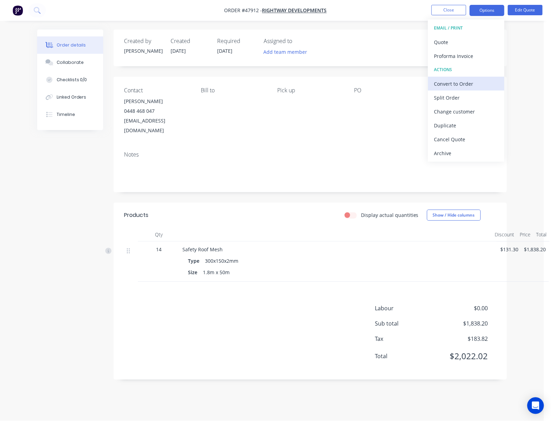
click at [478, 82] on div "Convert to Order" at bounding box center [466, 84] width 64 height 10
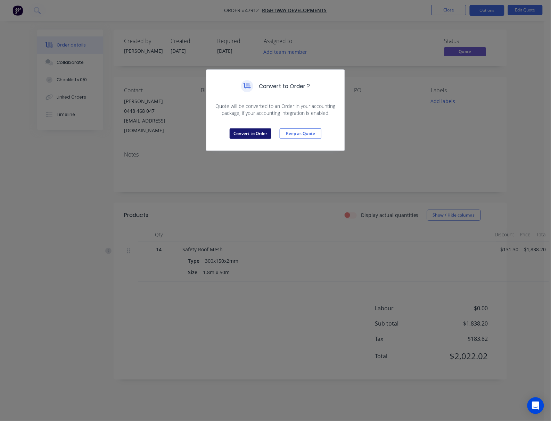
click at [252, 129] on button "Convert to Order" at bounding box center [251, 134] width 42 height 10
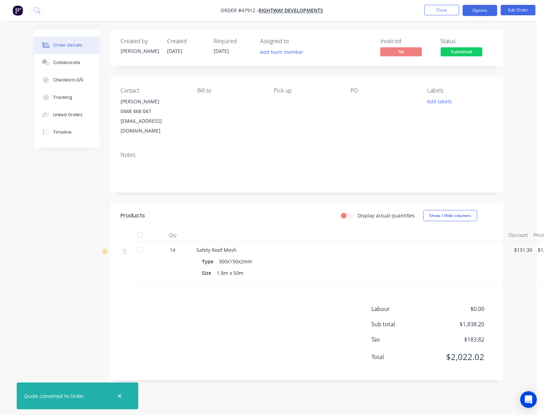
click at [491, 5] on button "Options" at bounding box center [480, 10] width 35 height 11
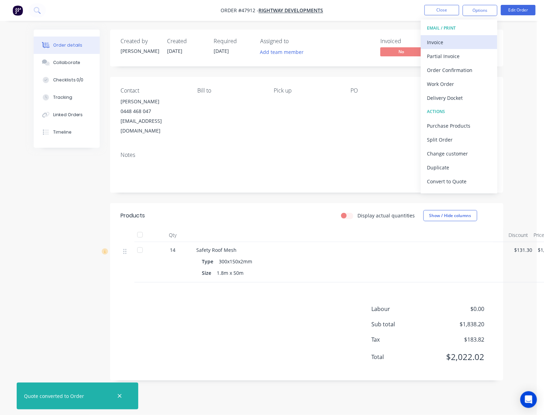
click at [459, 41] on div "Invoice" at bounding box center [459, 42] width 64 height 10
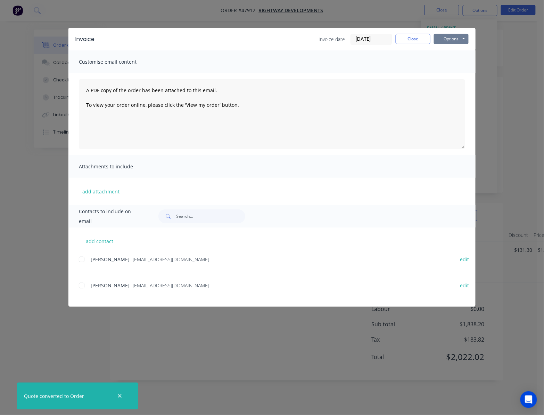
click at [448, 36] on button "Options" at bounding box center [451, 39] width 35 height 10
click at [453, 60] on button "Print" at bounding box center [456, 62] width 44 height 11
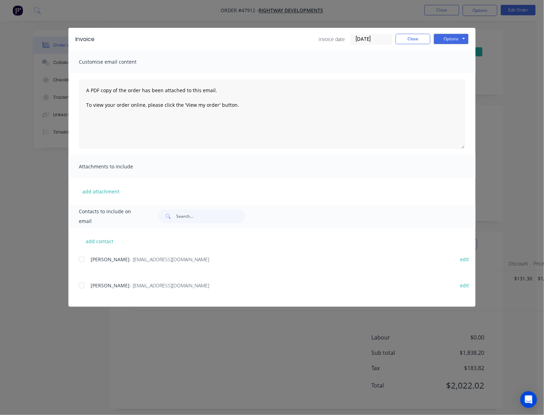
click at [495, 59] on div "Invoice Invoice date 12/08/25 Close Options Preview Print Email Customise email…" at bounding box center [272, 207] width 544 height 415
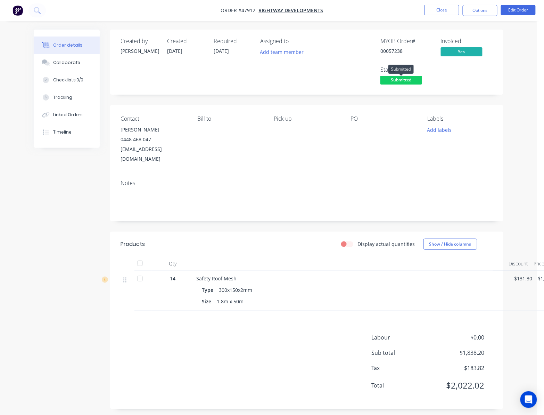
click at [396, 77] on span "Submitted" at bounding box center [401, 80] width 42 height 9
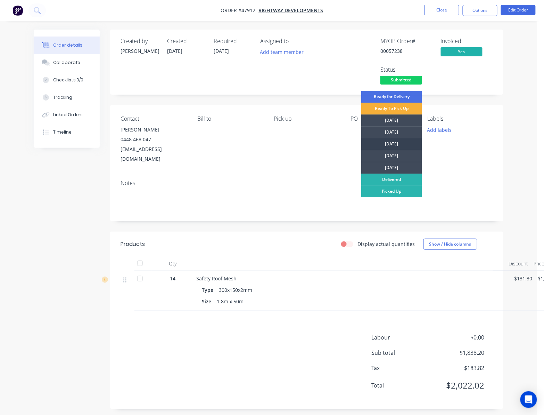
click at [409, 141] on div "[DATE]" at bounding box center [391, 144] width 61 height 12
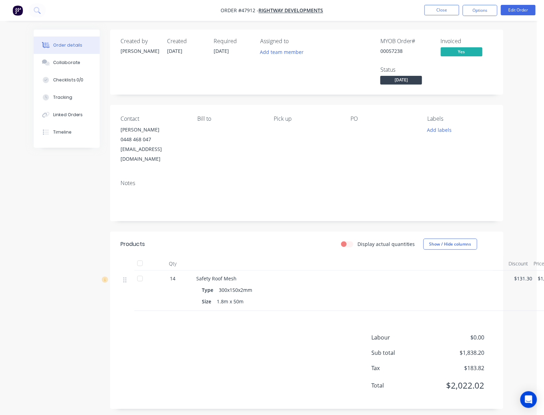
click at [408, 80] on span "[DATE]" at bounding box center [401, 80] width 42 height 9
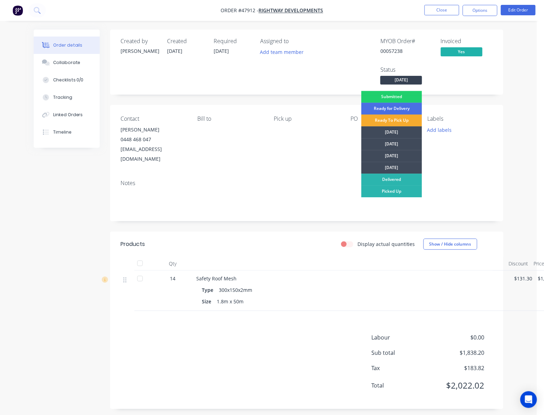
click at [415, 118] on div "Ready To Pick Up" at bounding box center [391, 120] width 61 height 12
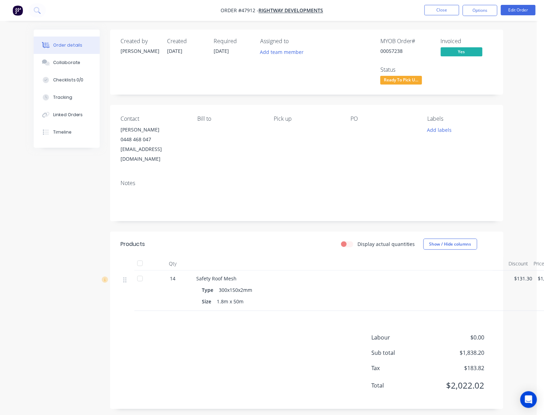
click at [478, 116] on div "Contact Paul Groom 0448 468 047 paulgroomblue@gmail.com Bill to Pick up PO Labe…" at bounding box center [306, 139] width 393 height 69
click at [445, 10] on button "Close" at bounding box center [442, 10] width 35 height 10
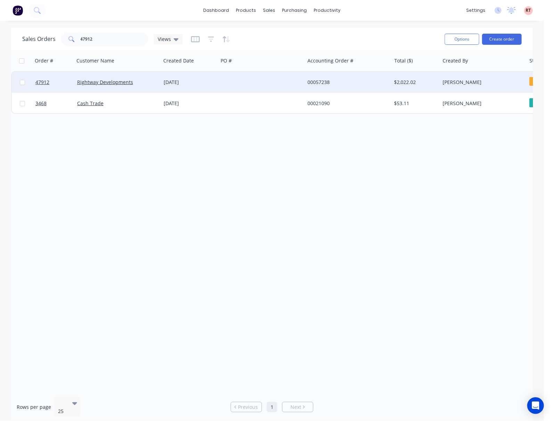
click at [213, 83] on div "[DATE]" at bounding box center [190, 82] width 52 height 7
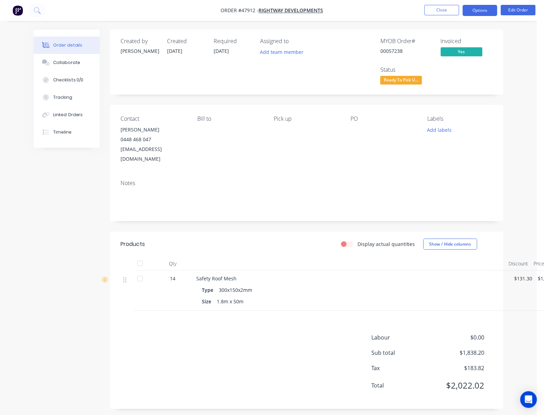
click at [487, 10] on button "Options" at bounding box center [480, 10] width 35 height 11
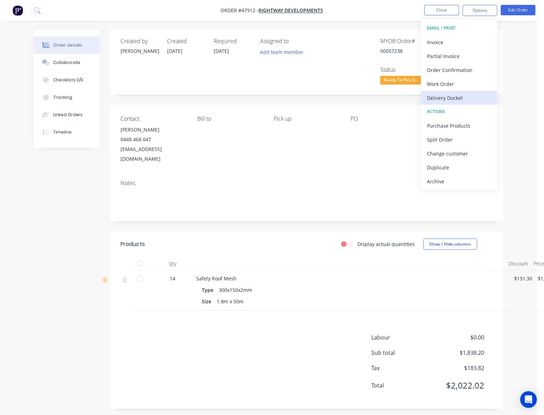
click at [473, 98] on div "Delivery Docket" at bounding box center [459, 98] width 64 height 10
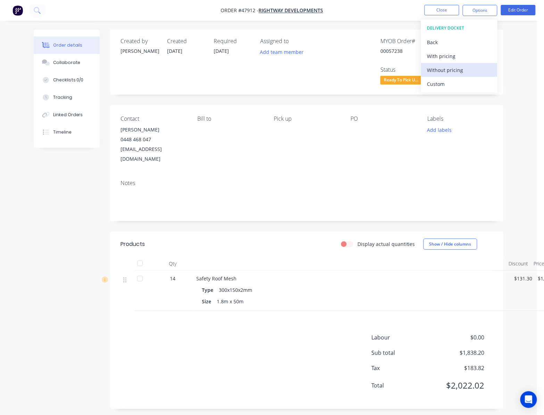
click at [463, 72] on div "Without pricing" at bounding box center [459, 70] width 64 height 10
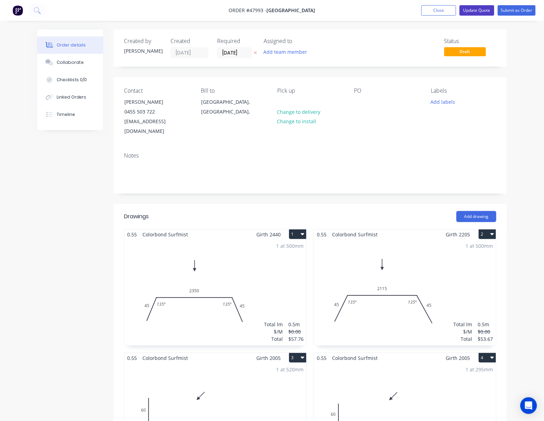
click at [479, 10] on button "Update Quote" at bounding box center [477, 10] width 35 height 10
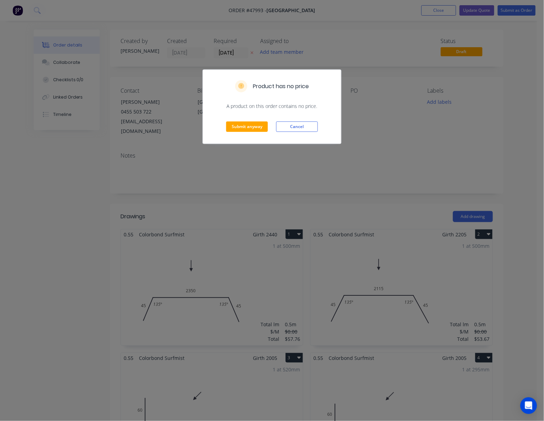
click at [330, 54] on div "Product has no price A product on this order contains no price. Submit anyway C…" at bounding box center [272, 210] width 544 height 421
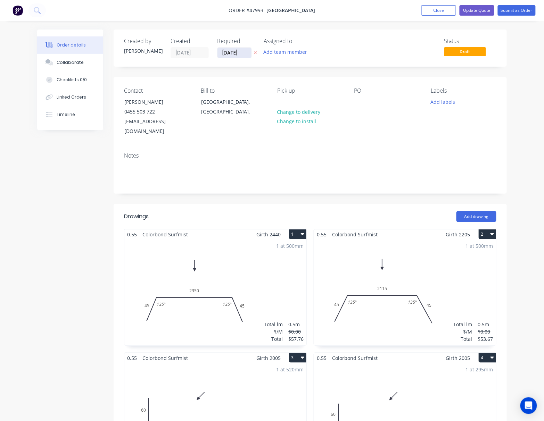
click at [228, 50] on input "[DATE]" at bounding box center [235, 53] width 34 height 10
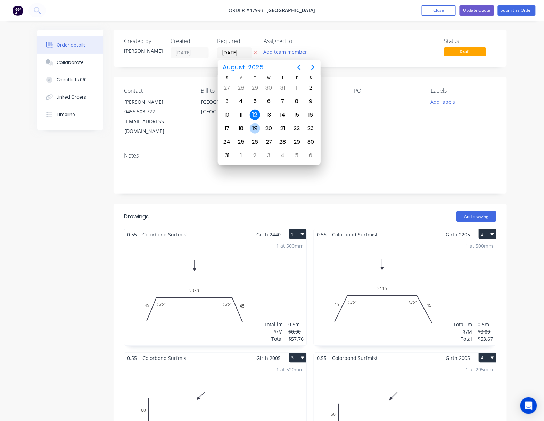
click at [259, 127] on div "19" at bounding box center [255, 128] width 10 height 10
type input "[DATE]"
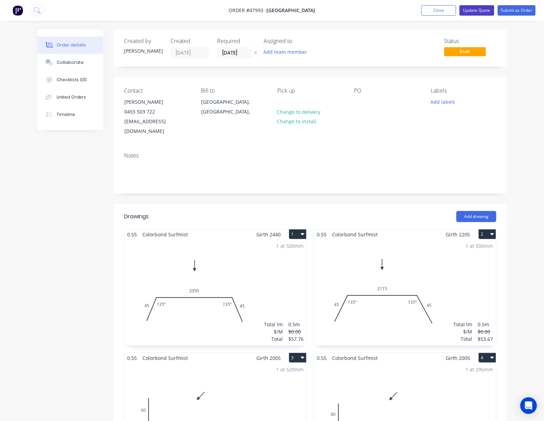
click at [477, 7] on button "Update Quote" at bounding box center [477, 10] width 35 height 10
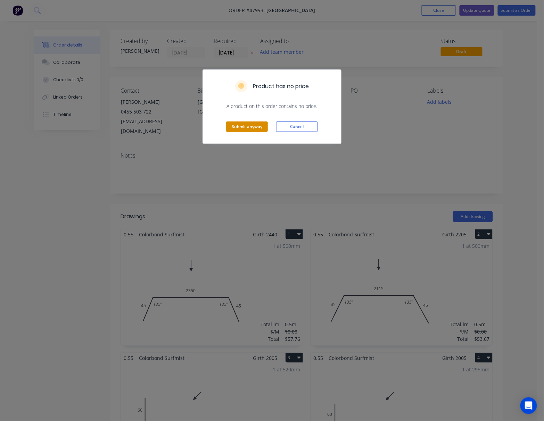
click at [244, 124] on button "Submit anyway" at bounding box center [247, 127] width 42 height 10
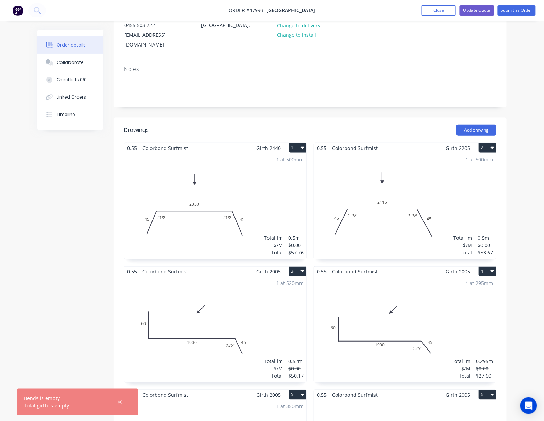
scroll to position [381, 0]
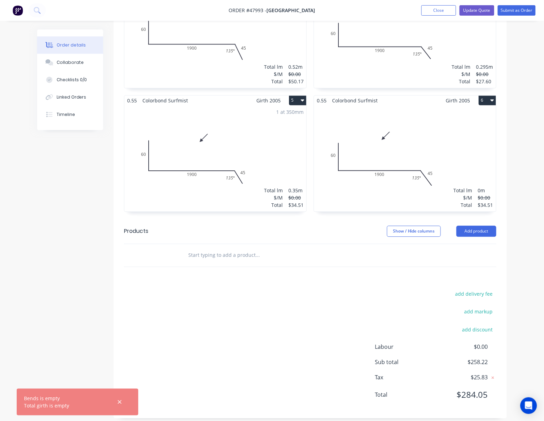
click at [452, 154] on div "Total lm $/M Total 0m $0.00 $34.51" at bounding box center [405, 159] width 182 height 106
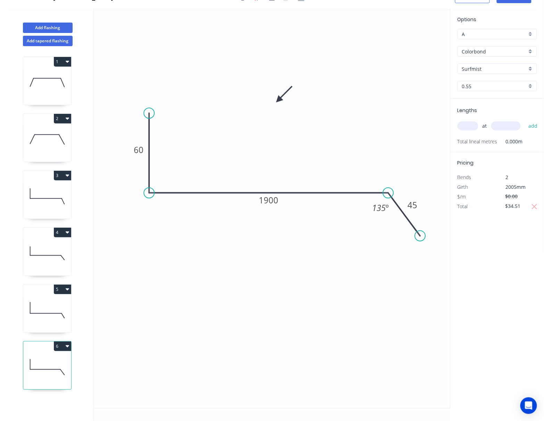
scroll to position [13, 0]
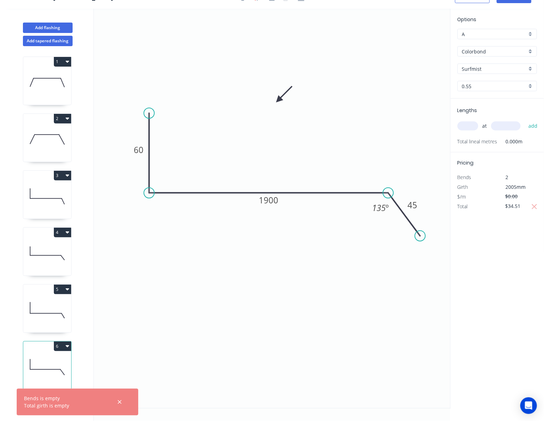
click at [473, 128] on input "text" at bounding box center [468, 126] width 21 height 9
type input "1"
click at [512, 124] on input "text" at bounding box center [506, 126] width 30 height 9
type input "355"
click at [525, 120] on button "add" at bounding box center [533, 126] width 16 height 12
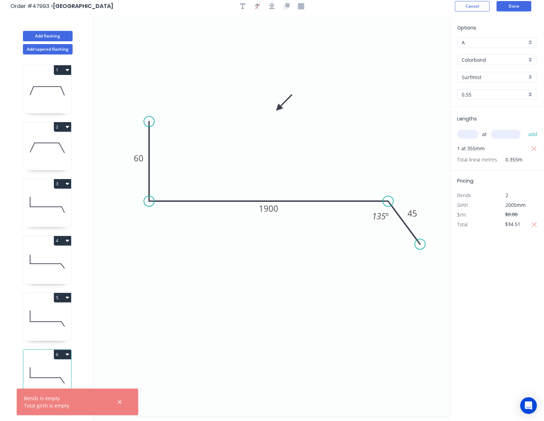
scroll to position [0, 0]
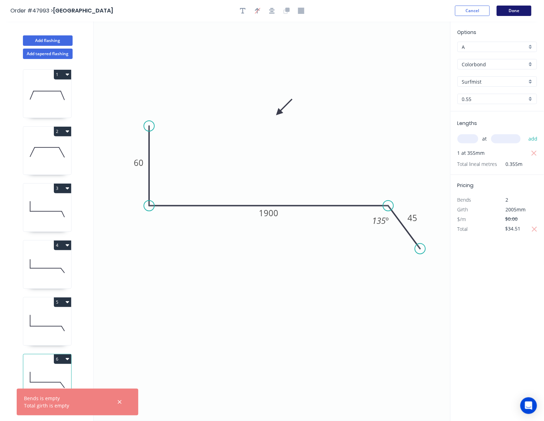
click at [507, 9] on button "Done" at bounding box center [514, 11] width 35 height 10
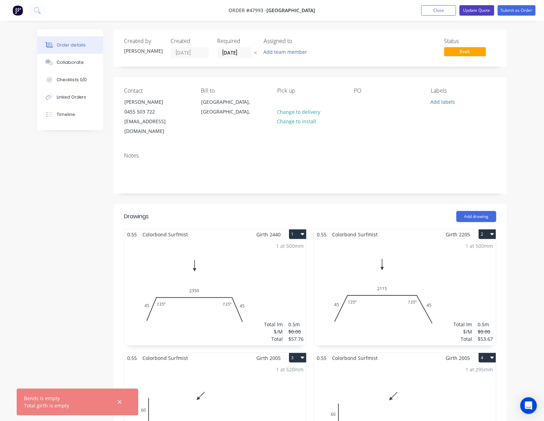
click at [472, 11] on button "Update Quote" at bounding box center [477, 10] width 35 height 10
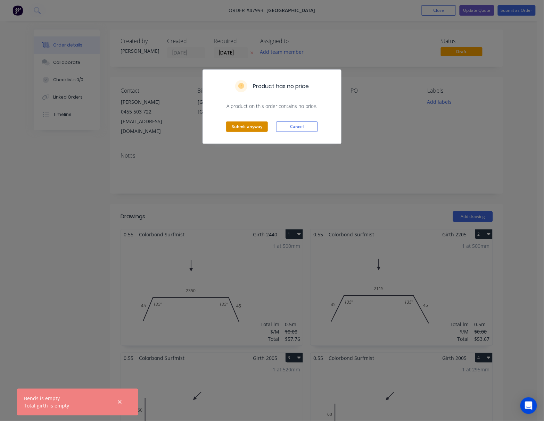
click at [240, 130] on button "Submit anyway" at bounding box center [247, 127] width 42 height 10
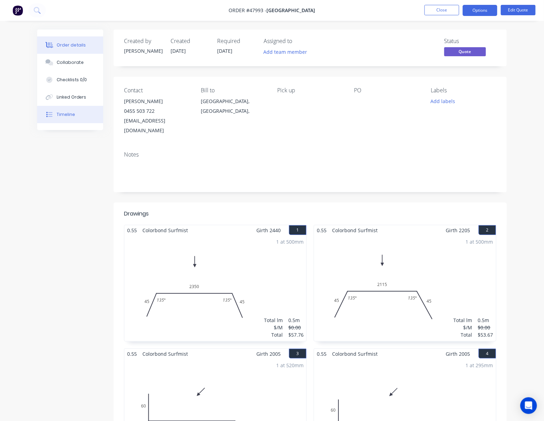
click at [79, 117] on button "Timeline" at bounding box center [70, 114] width 66 height 17
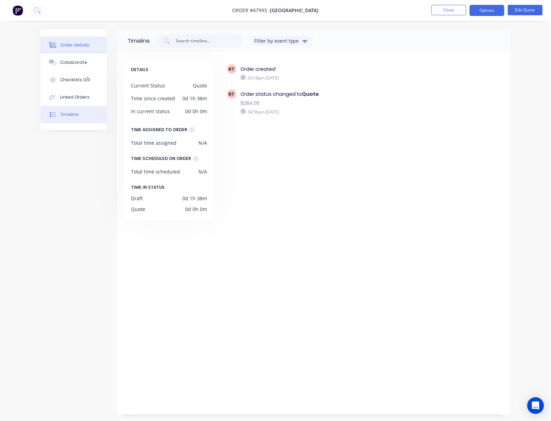
click at [75, 46] on div "Order details" at bounding box center [75, 45] width 30 height 6
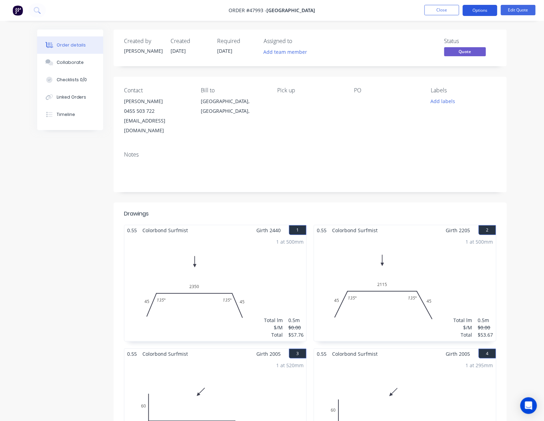
click at [482, 9] on button "Options" at bounding box center [480, 10] width 35 height 11
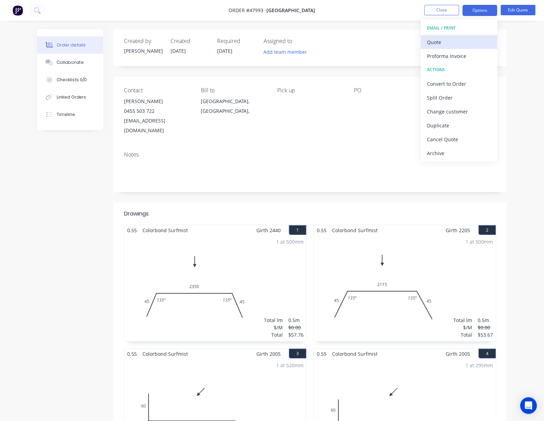
click at [466, 41] on div "Quote" at bounding box center [459, 42] width 64 height 10
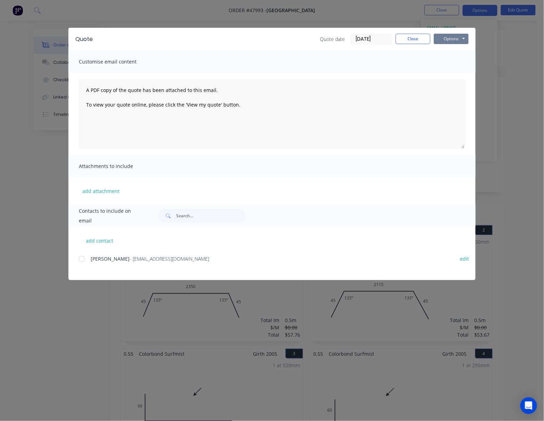
click at [453, 38] on button "Options" at bounding box center [451, 39] width 35 height 10
click at [467, 74] on button "Email" at bounding box center [456, 73] width 44 height 11
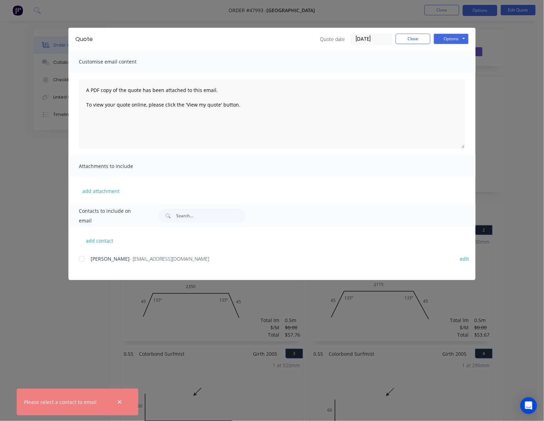
click at [83, 261] on div at bounding box center [82, 259] width 14 height 14
click at [448, 38] on button "Options" at bounding box center [451, 39] width 35 height 10
click at [462, 69] on button "Email" at bounding box center [456, 73] width 44 height 11
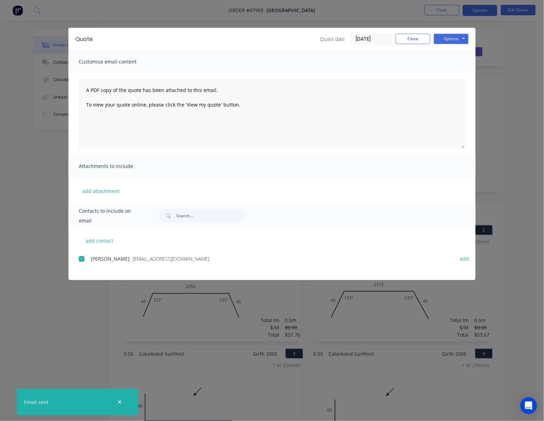
click at [518, 99] on div "Quote Quote date [DATE] Close Options Preview Print Email Customise email conte…" at bounding box center [272, 210] width 544 height 421
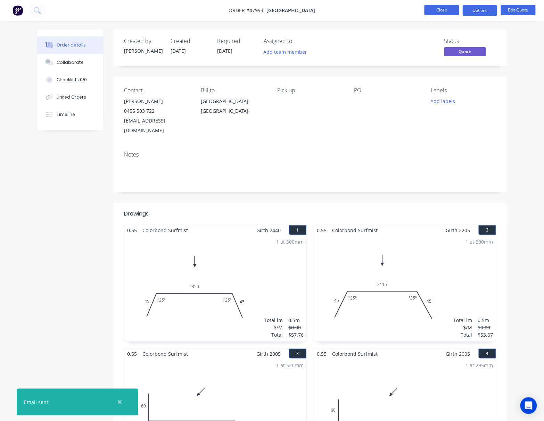
click at [441, 13] on button "Close" at bounding box center [442, 10] width 35 height 10
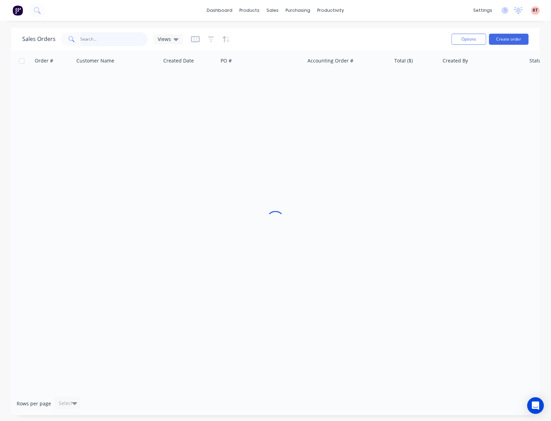
click at [116, 38] on input "text" at bounding box center [115, 39] width 68 height 14
type input "47784"
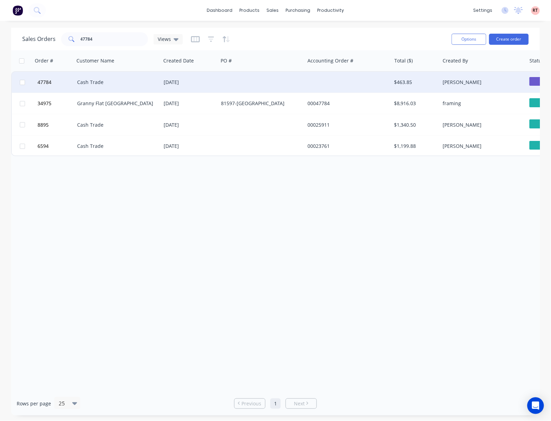
click at [260, 88] on div at bounding box center [261, 82] width 87 height 21
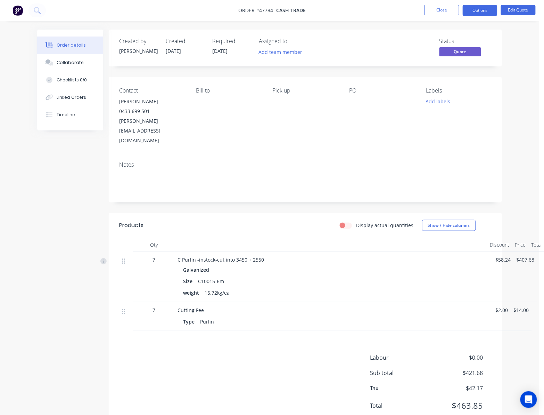
scroll to position [0, 2]
click at [519, 10] on button "Edit Quote" at bounding box center [518, 10] width 35 height 10
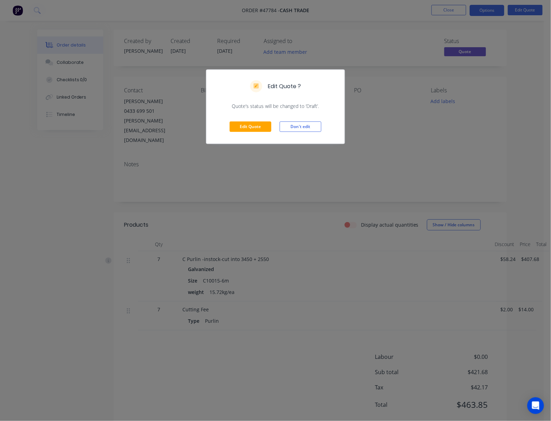
click at [390, 142] on div "Edit Quote ? Quote’s status will be changed to ‘Draft’. Edit Quote Don't edit" at bounding box center [275, 210] width 551 height 421
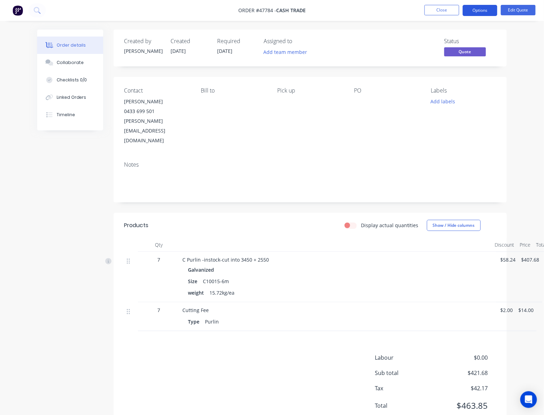
drag, startPoint x: 484, startPoint y: 10, endPoint x: 485, endPoint y: 15, distance: 5.1
click at [484, 11] on button "Options" at bounding box center [480, 10] width 35 height 11
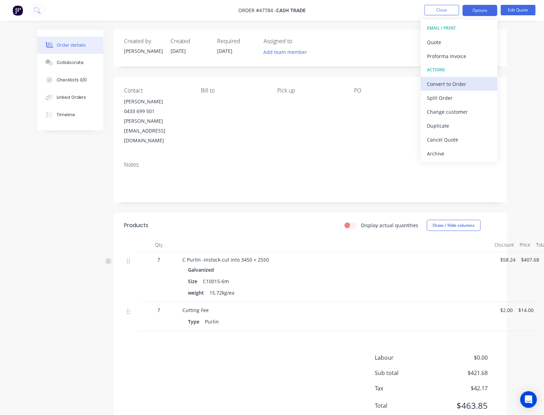
click at [468, 83] on div "Convert to Order" at bounding box center [459, 84] width 64 height 10
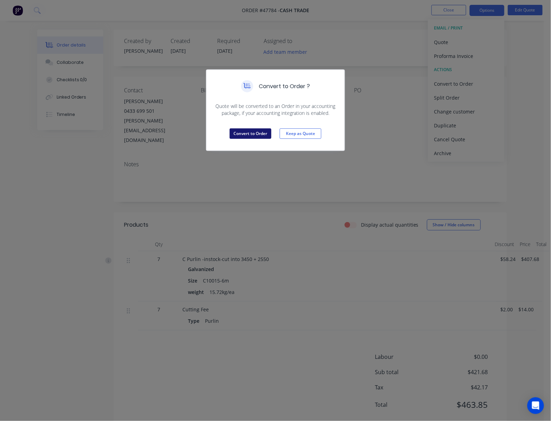
click at [251, 138] on button "Convert to Order" at bounding box center [251, 134] width 42 height 10
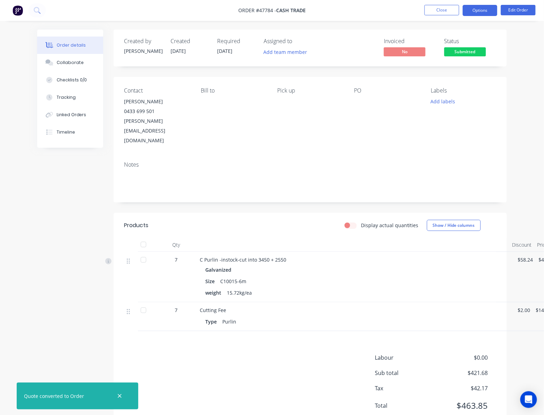
click at [479, 10] on button "Options" at bounding box center [480, 10] width 35 height 11
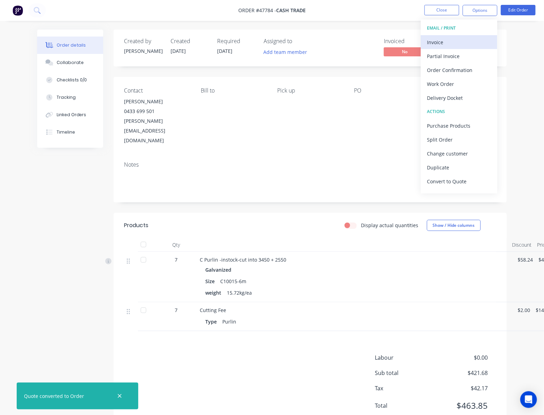
click at [459, 40] on div "Invoice" at bounding box center [459, 42] width 64 height 10
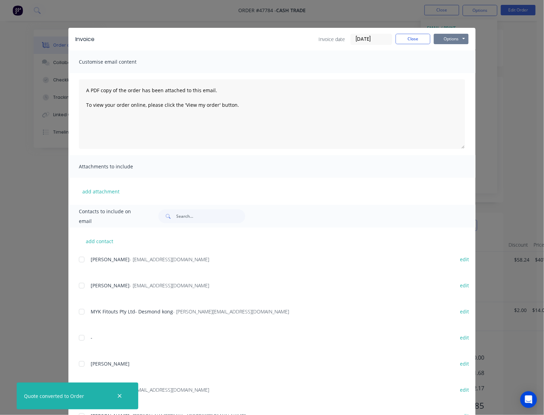
click at [448, 38] on button "Options" at bounding box center [451, 39] width 35 height 10
click at [451, 64] on button "Print" at bounding box center [456, 62] width 44 height 11
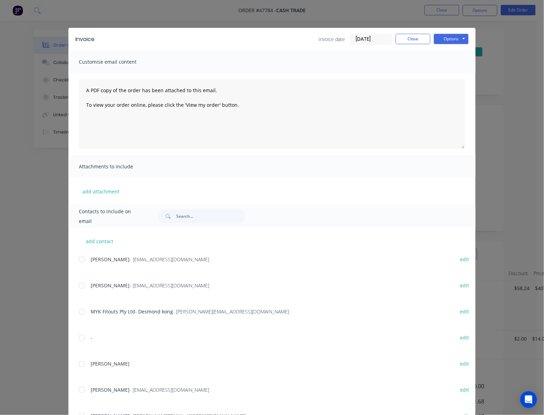
click at [528, 36] on div "Invoice Invoice date [DATE] Close Options Preview Print Email Customise email c…" at bounding box center [272, 207] width 544 height 415
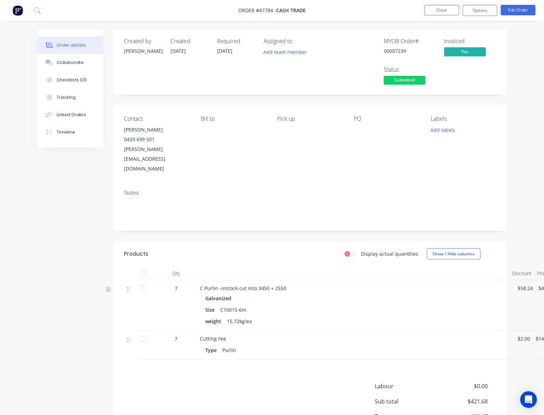
click at [409, 77] on span "Submitted" at bounding box center [405, 80] width 42 height 9
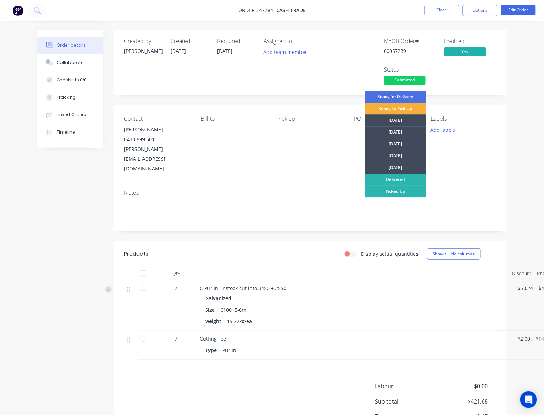
click at [477, 77] on div "MYOB Order # 00057239 Invoiced Yes Status Submitted Ready for Delivery Ready To…" at bounding box center [414, 62] width 163 height 48
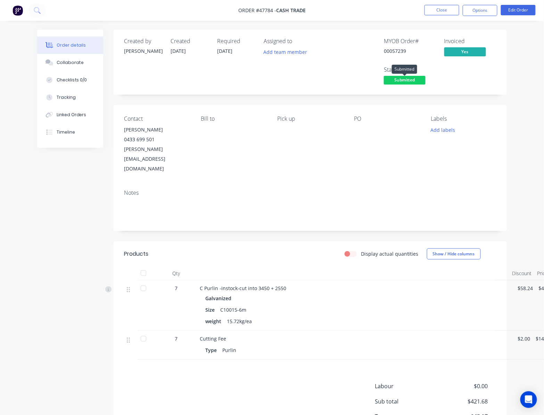
click at [418, 94] on div "Created by [PERSON_NAME] Created [DATE] Required [DATE] Assigned to Add team me…" at bounding box center [310, 62] width 393 height 65
click at [410, 80] on span "Submitted" at bounding box center [405, 80] width 42 height 9
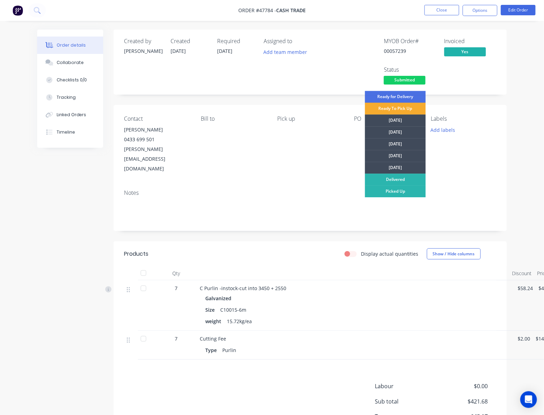
click at [406, 110] on div "Ready To Pick Up" at bounding box center [395, 108] width 61 height 12
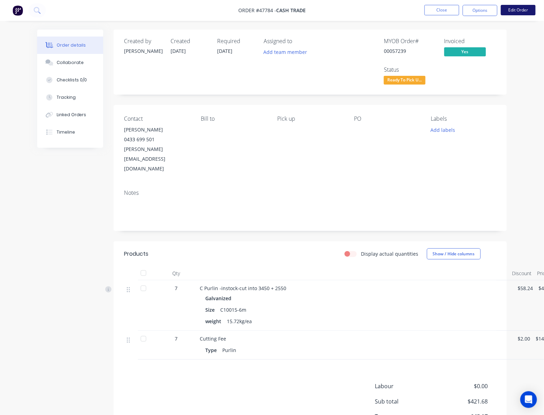
click at [518, 7] on button "Edit Order" at bounding box center [518, 10] width 35 height 10
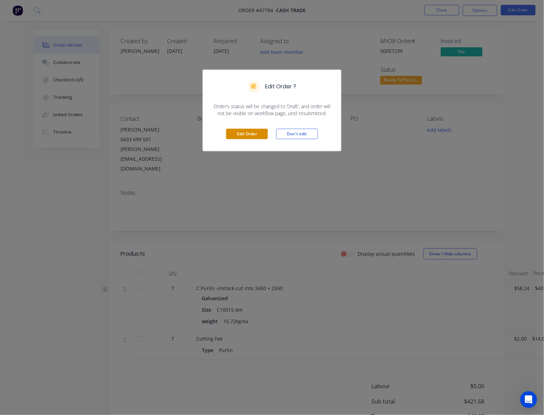
click at [239, 131] on button "Edit Order" at bounding box center [247, 134] width 42 height 10
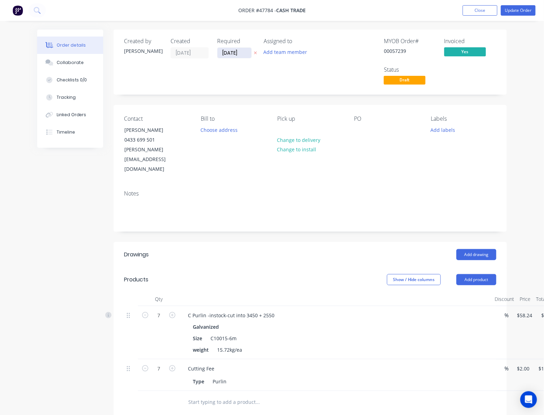
click at [233, 56] on input "[DATE]" at bounding box center [235, 53] width 34 height 10
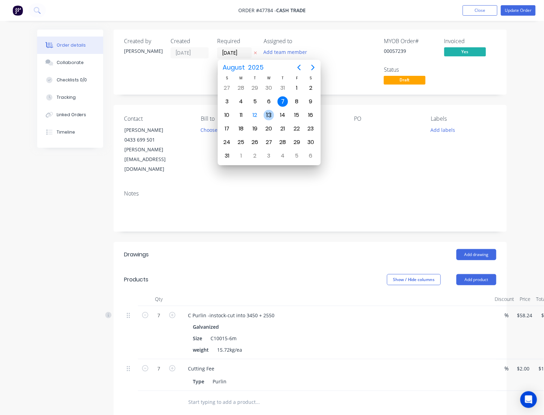
click at [270, 115] on div "13" at bounding box center [269, 115] width 10 height 10
type input "[DATE]"
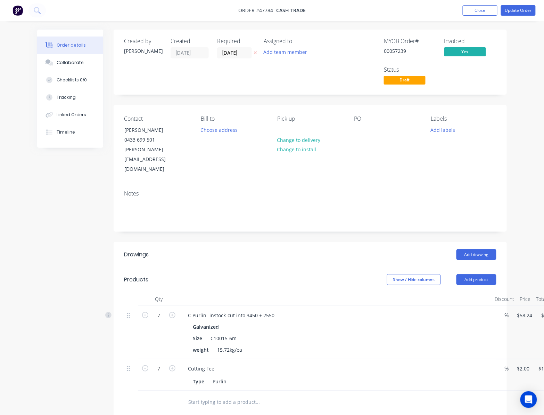
click at [321, 80] on div "Assigned to Add team member" at bounding box center [298, 62] width 69 height 48
click at [515, 9] on button "Update Order" at bounding box center [518, 10] width 35 height 10
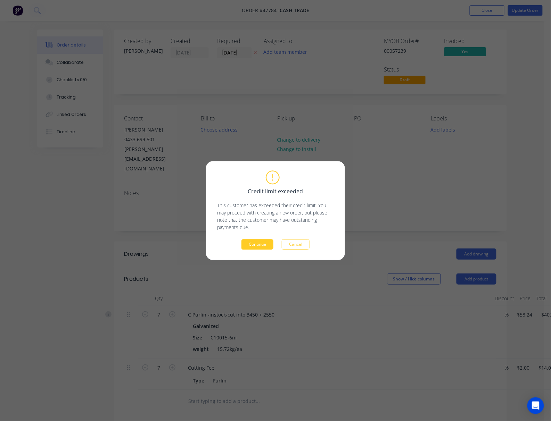
click at [264, 249] on button "Continue" at bounding box center [257, 244] width 32 height 10
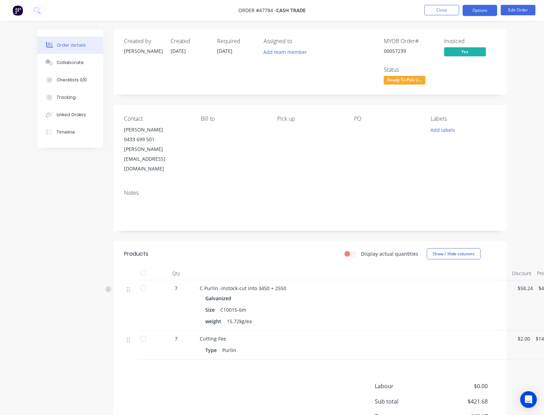
click at [491, 9] on button "Options" at bounding box center [480, 10] width 35 height 11
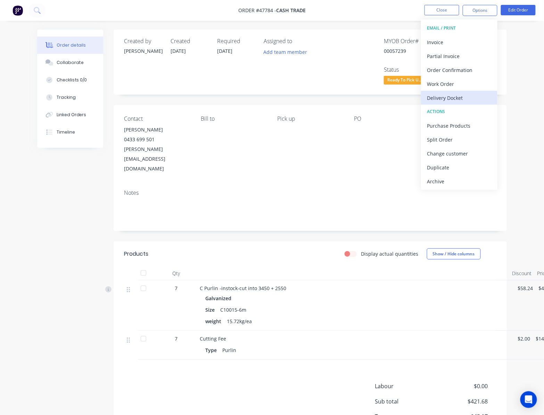
click at [469, 99] on div "Delivery Docket" at bounding box center [459, 98] width 64 height 10
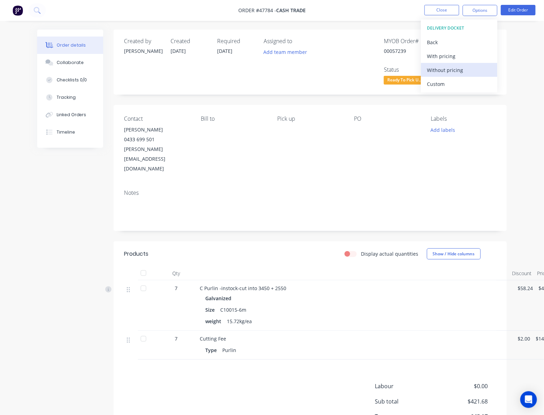
click at [468, 70] on div "Without pricing" at bounding box center [459, 70] width 64 height 10
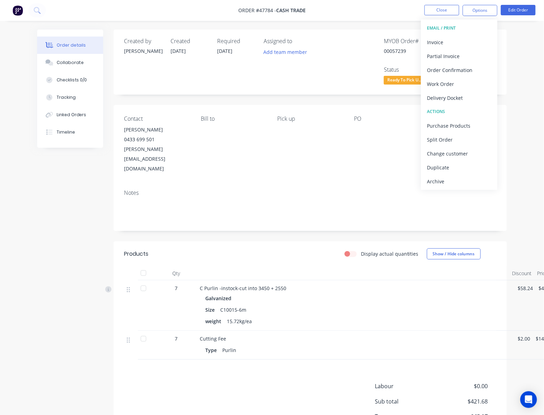
click at [338, 77] on div "MYOB Order # 00057239 Invoiced Yes Status Ready To Pick U..." at bounding box center [414, 62] width 163 height 48
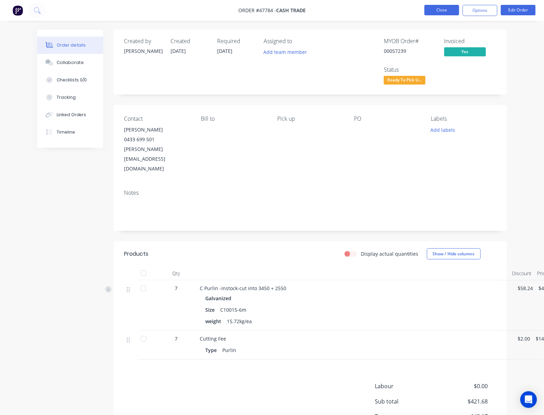
click at [443, 9] on button "Close" at bounding box center [442, 10] width 35 height 10
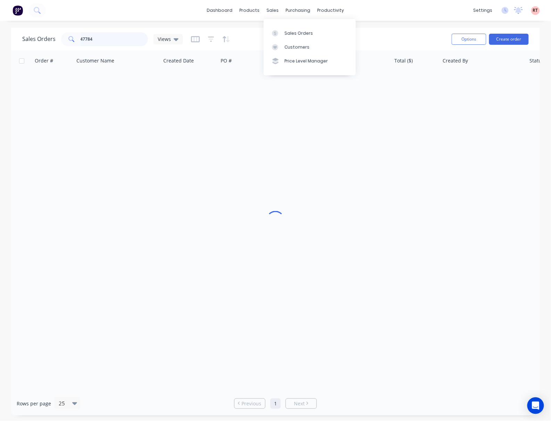
click at [103, 45] on input "47784" at bounding box center [115, 39] width 68 height 14
drag, startPoint x: 102, startPoint y: 43, endPoint x: 73, endPoint y: 41, distance: 29.3
click at [85, 42] on input "47784" at bounding box center [115, 39] width 68 height 14
click at [101, 37] on input "47784" at bounding box center [115, 39] width 68 height 14
drag, startPoint x: 101, startPoint y: 37, endPoint x: 63, endPoint y: 42, distance: 38.5
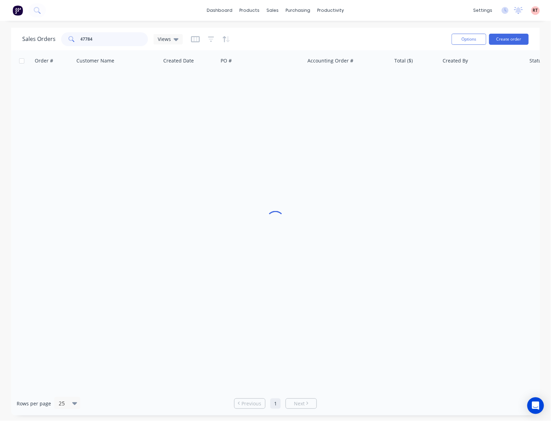
click at [63, 42] on div "47784" at bounding box center [104, 39] width 87 height 14
type input "47627"
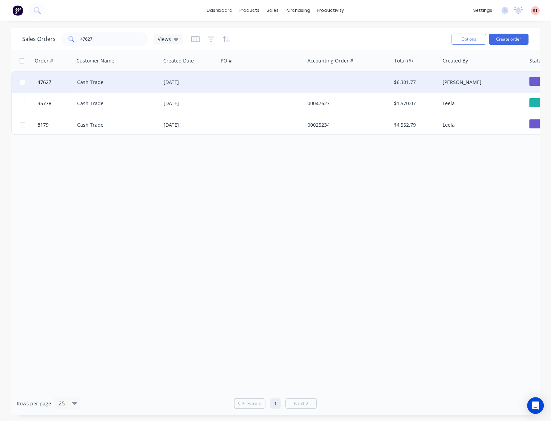
click at [251, 82] on div at bounding box center [261, 82] width 87 height 21
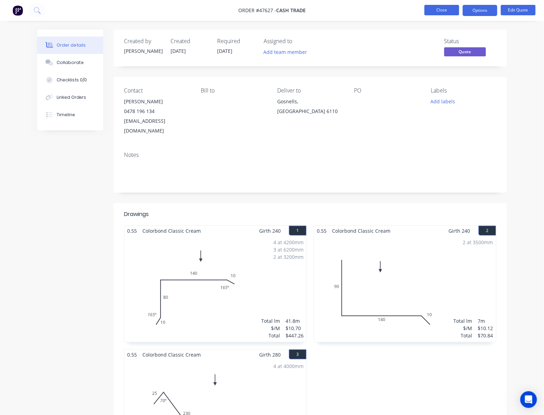
click at [445, 8] on button "Close" at bounding box center [442, 10] width 35 height 10
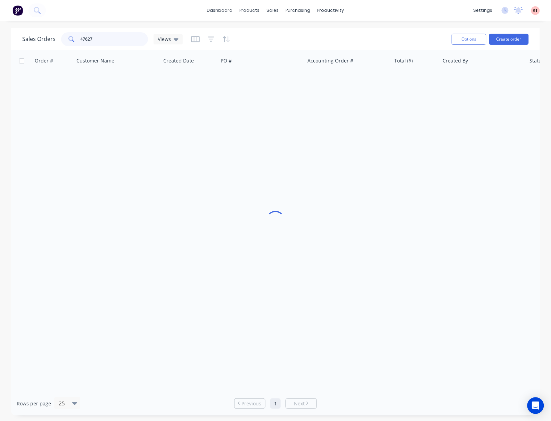
drag, startPoint x: 103, startPoint y: 39, endPoint x: 71, endPoint y: 42, distance: 32.2
click at [76, 41] on div "47627" at bounding box center [104, 39] width 87 height 14
type input "47583"
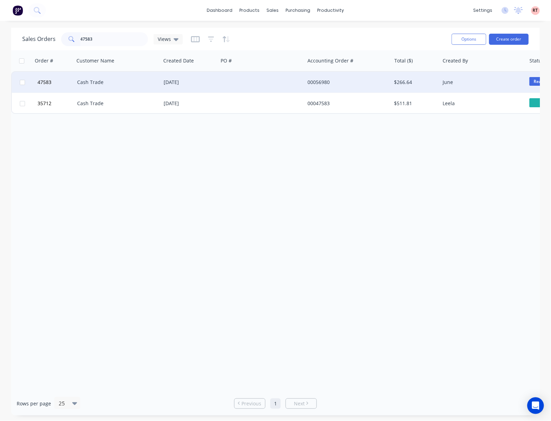
click at [434, 80] on div "$266.64" at bounding box center [414, 82] width 41 height 7
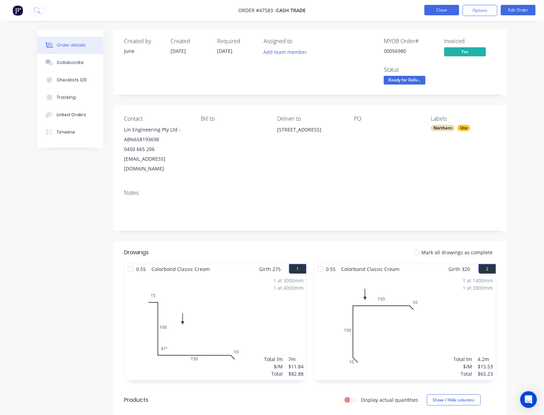
click at [434, 13] on button "Close" at bounding box center [442, 10] width 35 height 10
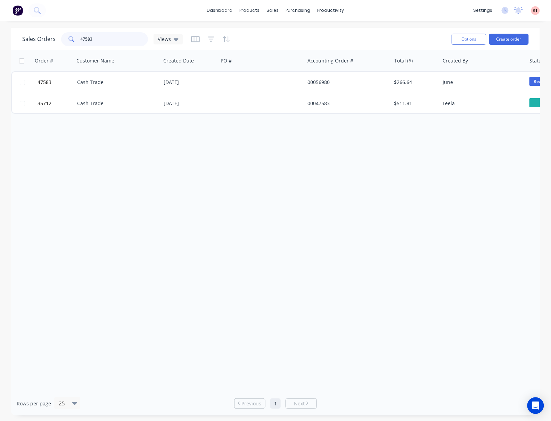
drag, startPoint x: 131, startPoint y: 36, endPoint x: 44, endPoint y: 41, distance: 86.3
click at [44, 41] on div "Sales Orders 47583 Views" at bounding box center [102, 39] width 161 height 14
type input "47952"
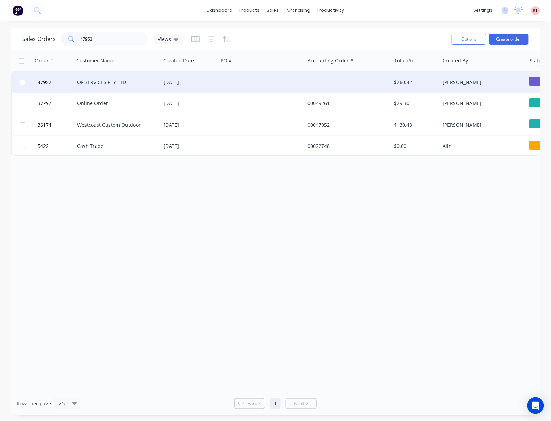
click at [268, 84] on div at bounding box center [261, 82] width 87 height 21
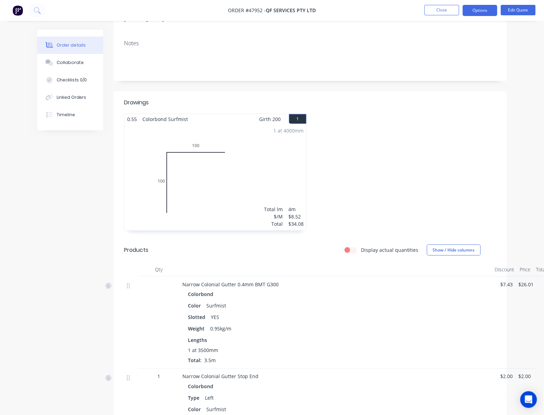
scroll to position [46, 0]
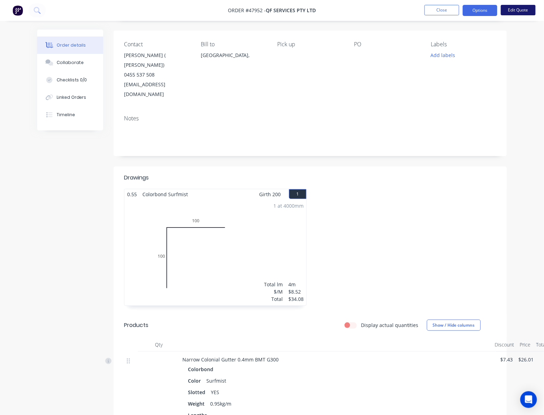
click at [520, 8] on button "Edit Quote" at bounding box center [518, 10] width 35 height 10
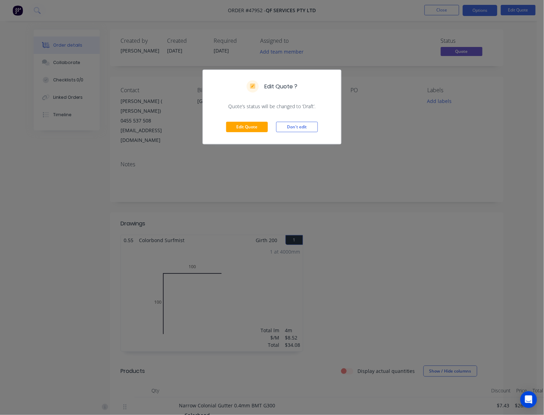
scroll to position [0, 0]
click at [454, 128] on div "Edit Quote ? Quote’s status will be changed to ‘Draft’. Edit Quote Don't edit" at bounding box center [272, 207] width 544 height 415
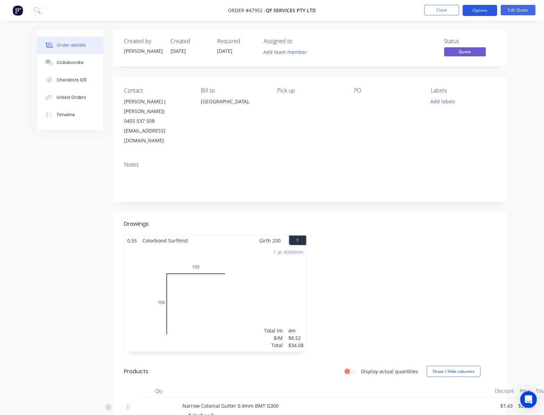
click at [479, 6] on button "Options" at bounding box center [480, 10] width 35 height 11
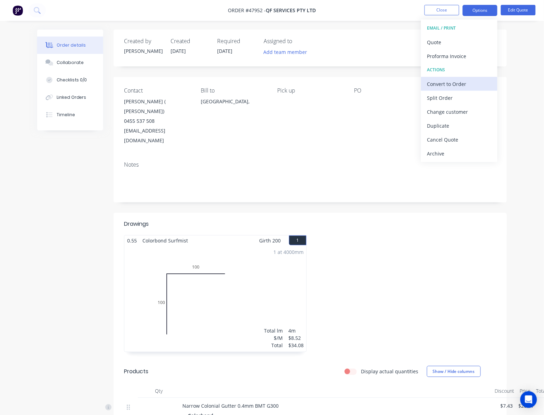
drag, startPoint x: 467, startPoint y: 76, endPoint x: 467, endPoint y: 81, distance: 4.5
click at [467, 77] on div "EMAIL / PRINT Quote Proforma Invoice ACTIONS Convert to Order Split Order Chang…" at bounding box center [459, 90] width 76 height 142
click at [467, 81] on div "Convert to Order" at bounding box center [459, 84] width 64 height 10
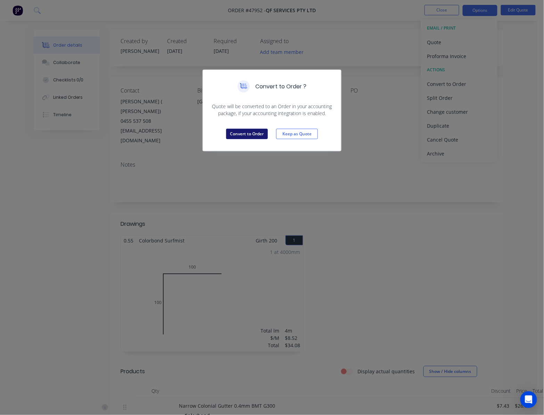
click at [245, 129] on button "Convert to Order" at bounding box center [247, 134] width 42 height 10
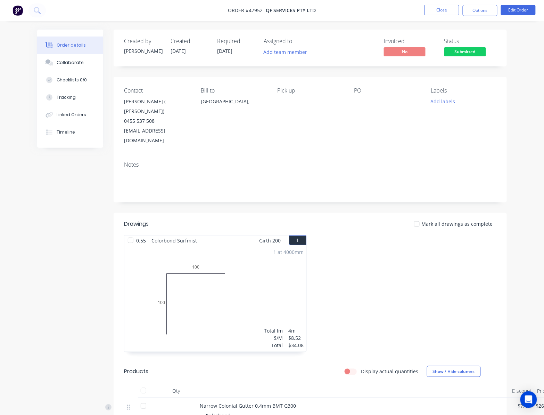
click at [219, 263] on div "1 at 4000mm Total lm $/M Total 4m $8.52 $34.08" at bounding box center [215, 298] width 182 height 106
click at [516, 6] on button "Edit Order" at bounding box center [518, 10] width 35 height 10
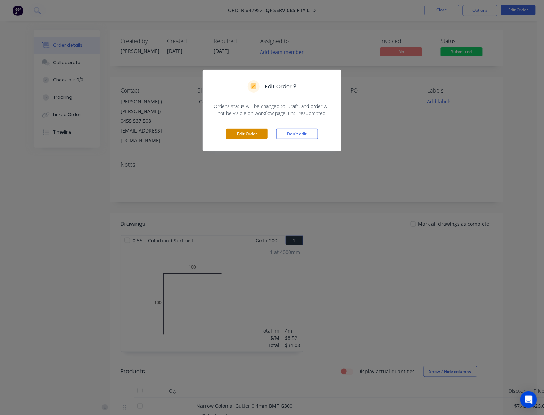
click at [233, 131] on button "Edit Order" at bounding box center [247, 134] width 42 height 10
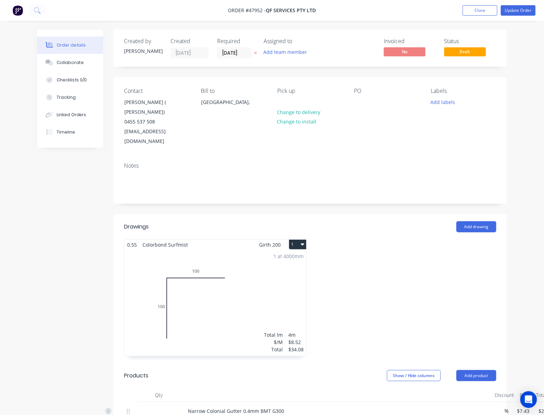
click at [249, 282] on div "1 at 4000mm Total lm $/M Total 4m $8.52 $34.08" at bounding box center [215, 302] width 182 height 106
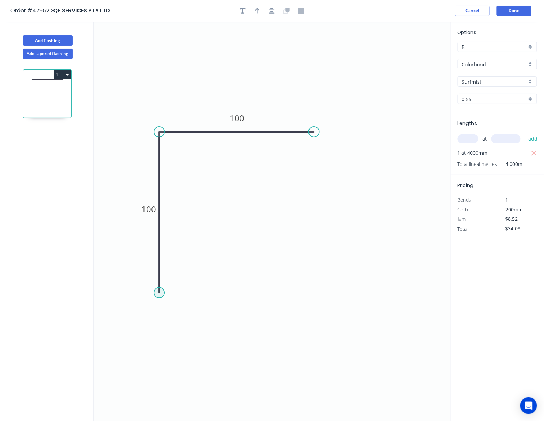
click at [157, 293] on circle at bounding box center [159, 293] width 10 height 10
click at [174, 309] on icon "0 100 100" at bounding box center [272, 222] width 357 height 400
type input "$9.07"
type input "$36.28"
click at [174, 309] on circle at bounding box center [174, 308] width 10 height 10
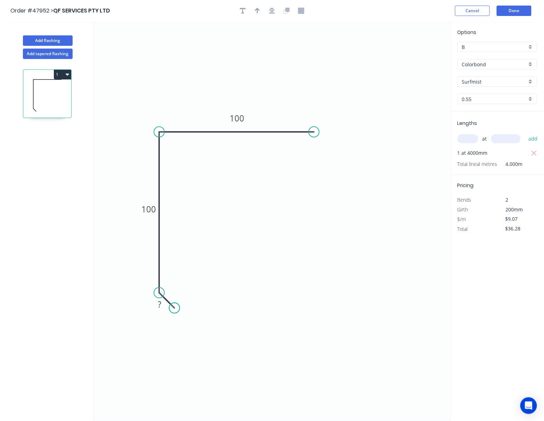
click at [174, 309] on circle at bounding box center [174, 308] width 10 height 10
click at [165, 307] on rect at bounding box center [160, 306] width 14 height 10
click at [161, 198] on icon "0 10 100 100" at bounding box center [272, 222] width 357 height 400
type input "$9.63"
type input "$38.52"
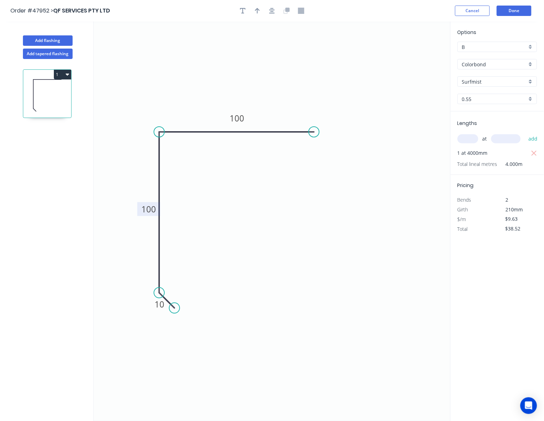
click at [153, 207] on tspan "100" at bounding box center [148, 209] width 15 height 11
type input "$9.07"
type input "$36.28"
click at [238, 117] on tspan "100" at bounding box center [237, 118] width 15 height 11
click at [317, 132] on circle at bounding box center [314, 132] width 10 height 10
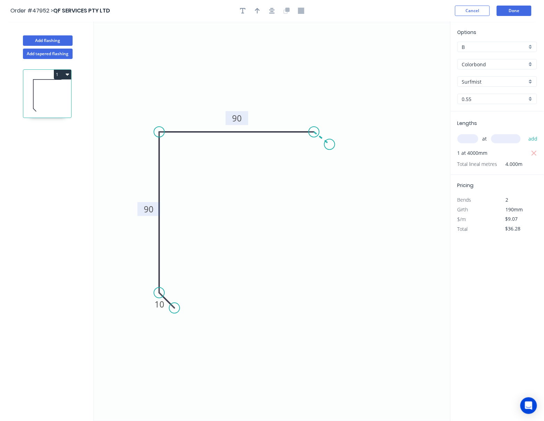
click at [330, 145] on icon "0 10 90 90" at bounding box center [272, 222] width 357 height 400
type input "$9.63"
type input "$38.52"
click at [331, 145] on circle at bounding box center [330, 144] width 10 height 10
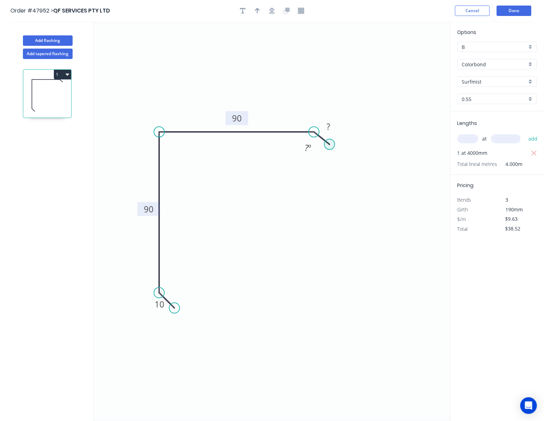
type input "$0.00"
drag, startPoint x: 332, startPoint y: 146, endPoint x: 327, endPoint y: 148, distance: 5.2
click at [327, 148] on circle at bounding box center [327, 145] width 10 height 10
click at [330, 133] on rect at bounding box center [328, 129] width 14 height 10
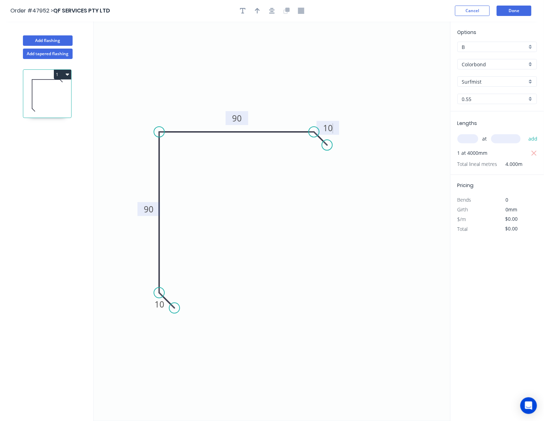
click at [384, 87] on icon "0 10 90 90 10" at bounding box center [272, 222] width 357 height 400
type input "$9.63"
type input "$38.52"
click at [519, 7] on button "Done" at bounding box center [514, 11] width 35 height 10
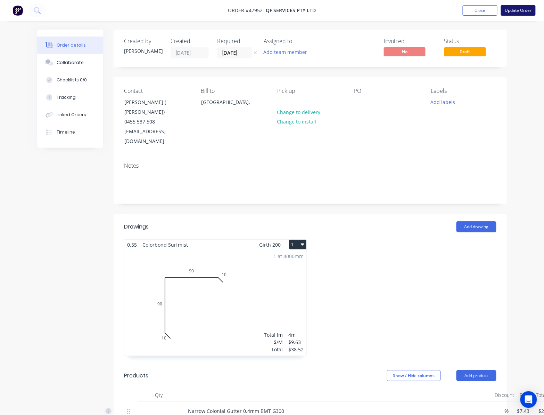
click at [519, 10] on button "Update Order" at bounding box center [518, 10] width 35 height 10
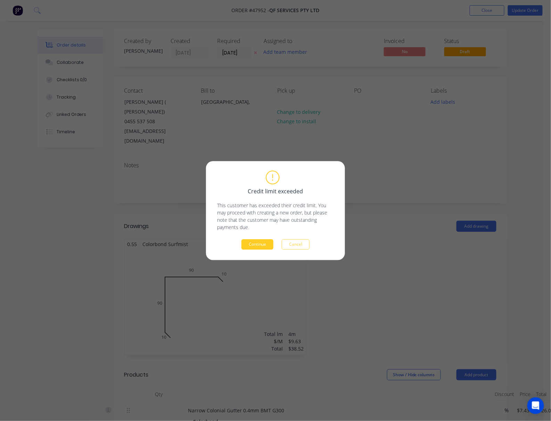
click at [256, 244] on button "Continue" at bounding box center [257, 244] width 32 height 10
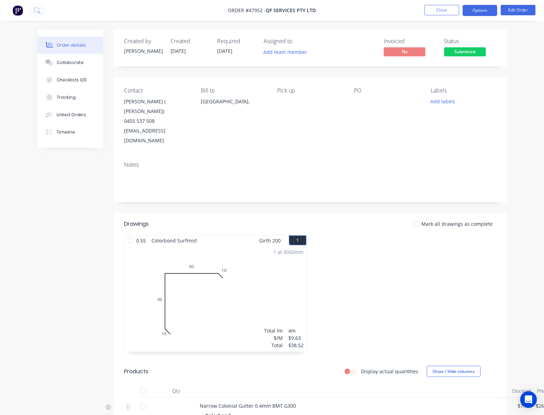
click at [471, 10] on button "Options" at bounding box center [480, 10] width 35 height 11
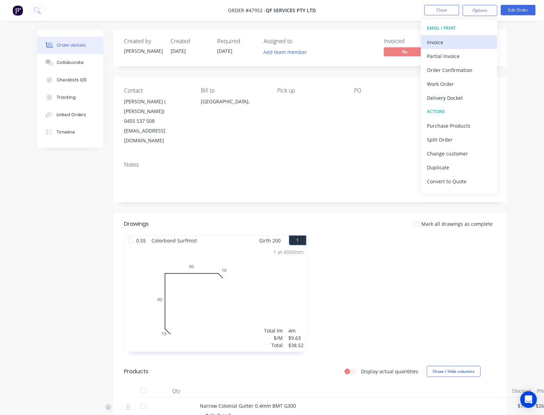
click at [470, 47] on button "Invoice" at bounding box center [459, 42] width 76 height 14
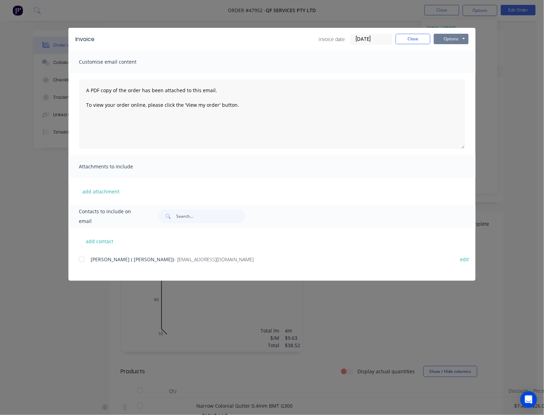
click at [460, 38] on button "Options" at bounding box center [451, 39] width 35 height 10
click at [462, 63] on button "Print" at bounding box center [456, 62] width 44 height 11
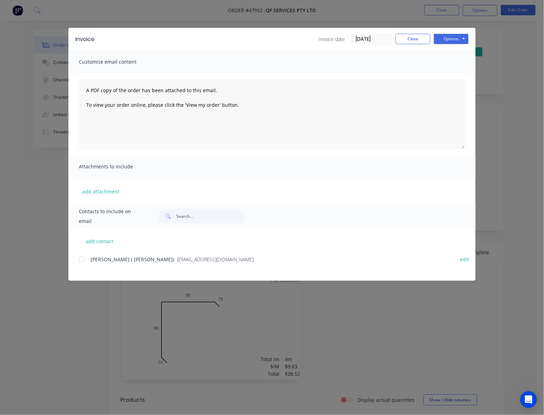
click at [447, 292] on div "Invoice Invoice date [DATE] Close Options Preview Print Email Customise email c…" at bounding box center [272, 207] width 544 height 415
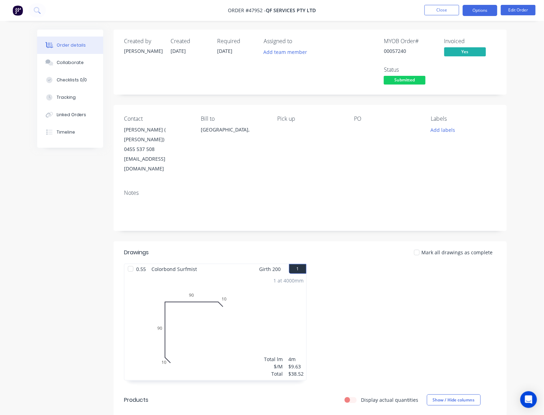
click at [479, 9] on button "Options" at bounding box center [480, 10] width 35 height 11
click at [518, 10] on button "Edit Order" at bounding box center [518, 10] width 35 height 10
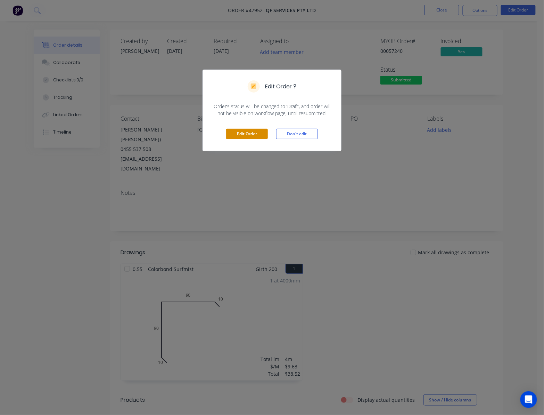
click at [252, 133] on button "Edit Order" at bounding box center [247, 134] width 42 height 10
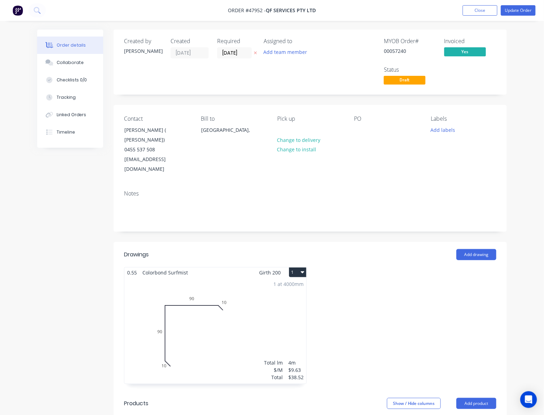
click at [222, 48] on label "[DATE]" at bounding box center [234, 52] width 35 height 11
click at [222, 48] on input "[DATE]" at bounding box center [235, 53] width 34 height 10
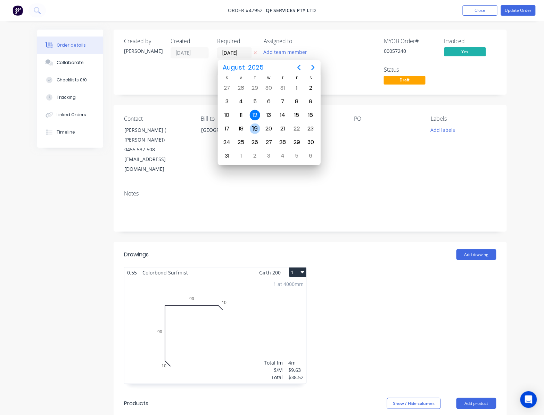
click at [257, 130] on div "19" at bounding box center [255, 128] width 10 height 10
type input "[DATE]"
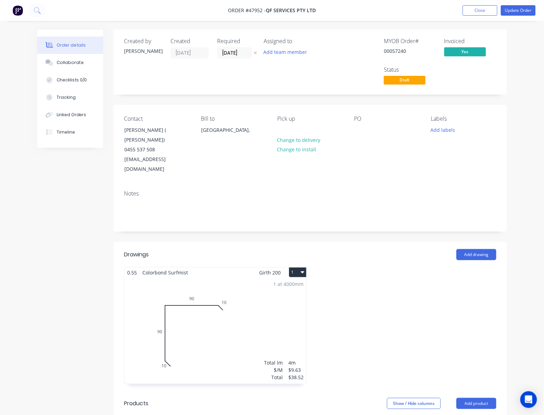
click at [525, 9] on button "Update Order" at bounding box center [518, 10] width 35 height 10
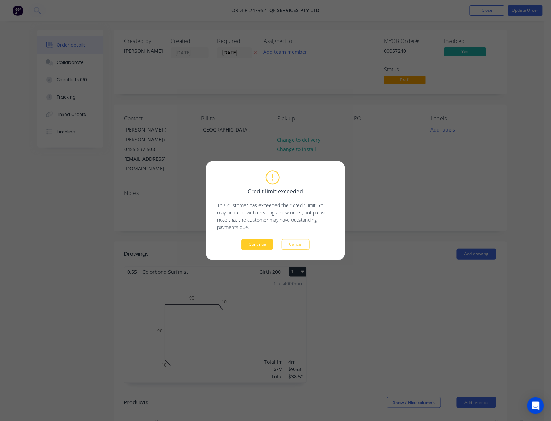
click at [262, 244] on button "Continue" at bounding box center [257, 244] width 32 height 10
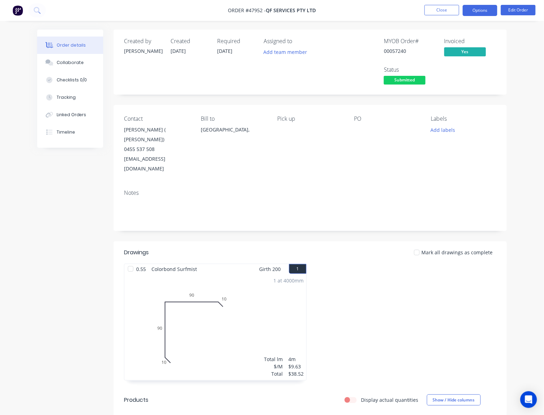
click at [478, 13] on button "Options" at bounding box center [480, 10] width 35 height 11
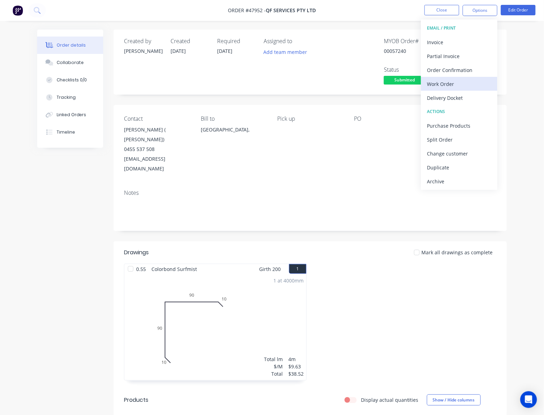
click at [477, 84] on div "Work Order" at bounding box center [459, 84] width 64 height 10
click at [466, 85] on div "Custom" at bounding box center [459, 84] width 64 height 10
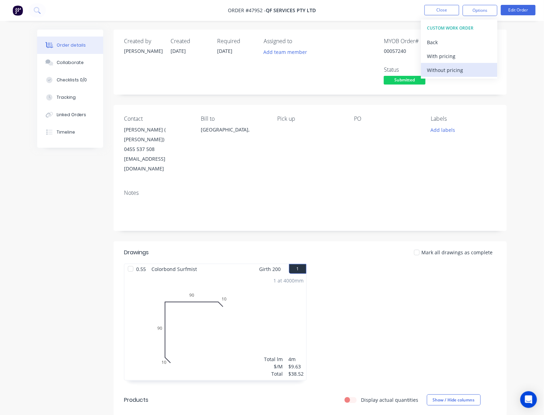
click at [451, 67] on div "Without pricing" at bounding box center [459, 70] width 64 height 10
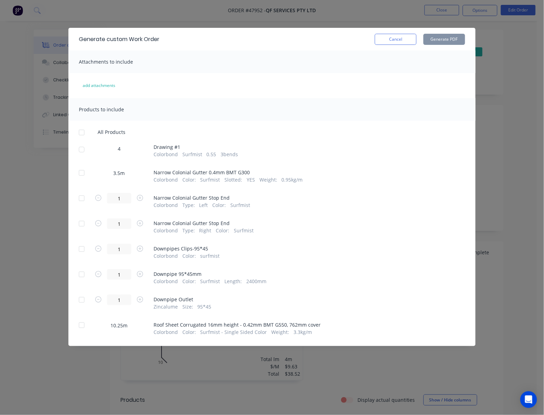
click at [83, 148] on div at bounding box center [82, 149] width 14 height 14
click at [446, 39] on button "Generate PDF" at bounding box center [445, 39] width 42 height 11
click at [82, 147] on div at bounding box center [82, 149] width 14 height 14
click at [81, 174] on div at bounding box center [82, 173] width 14 height 14
click at [455, 40] on button "Generate PDF" at bounding box center [445, 39] width 42 height 11
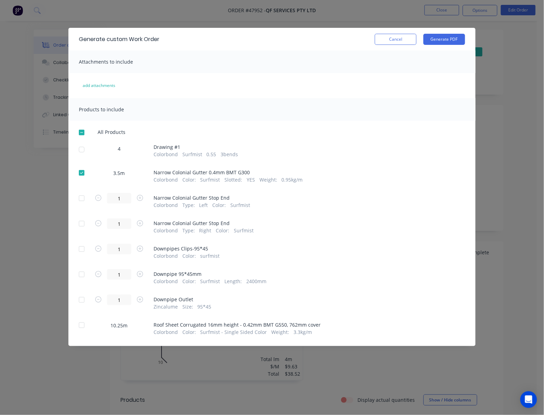
click at [82, 173] on div at bounding box center [82, 173] width 14 height 14
click at [81, 325] on div at bounding box center [82, 325] width 14 height 14
click at [445, 40] on button "Generate PDF" at bounding box center [445, 39] width 42 height 11
click at [84, 324] on div at bounding box center [82, 325] width 14 height 14
click at [412, 16] on div "Generate custom Work Order Cancel Generate PDF Attachments to include add attac…" at bounding box center [272, 207] width 544 height 415
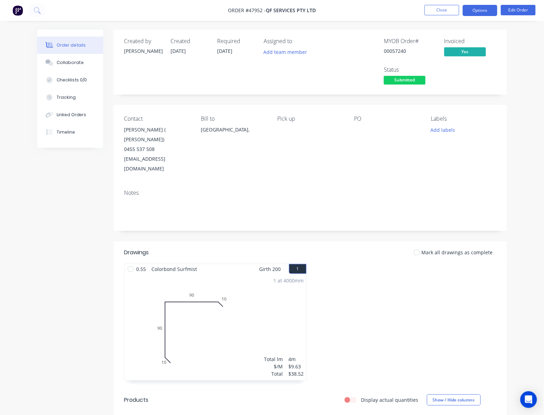
click at [468, 11] on button "Options" at bounding box center [480, 10] width 35 height 11
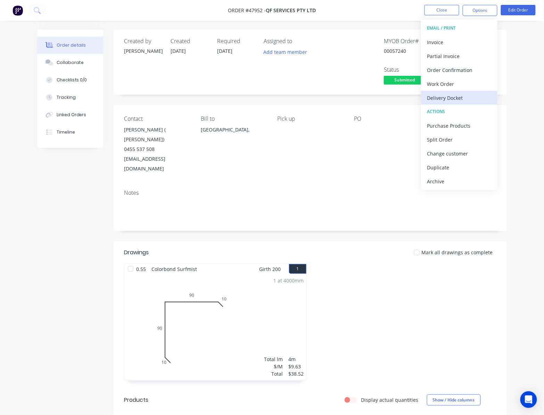
click at [475, 95] on div "Delivery Docket" at bounding box center [459, 98] width 64 height 10
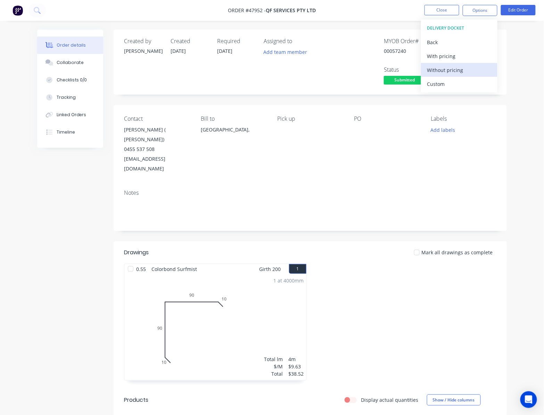
click at [473, 72] on div "Without pricing" at bounding box center [459, 70] width 64 height 10
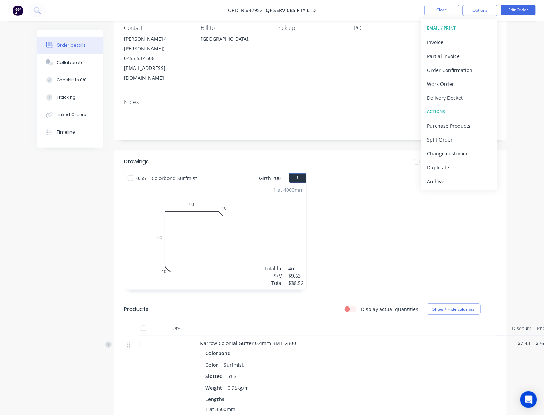
scroll to position [87, 0]
